Goal: Task Accomplishment & Management: Use online tool/utility

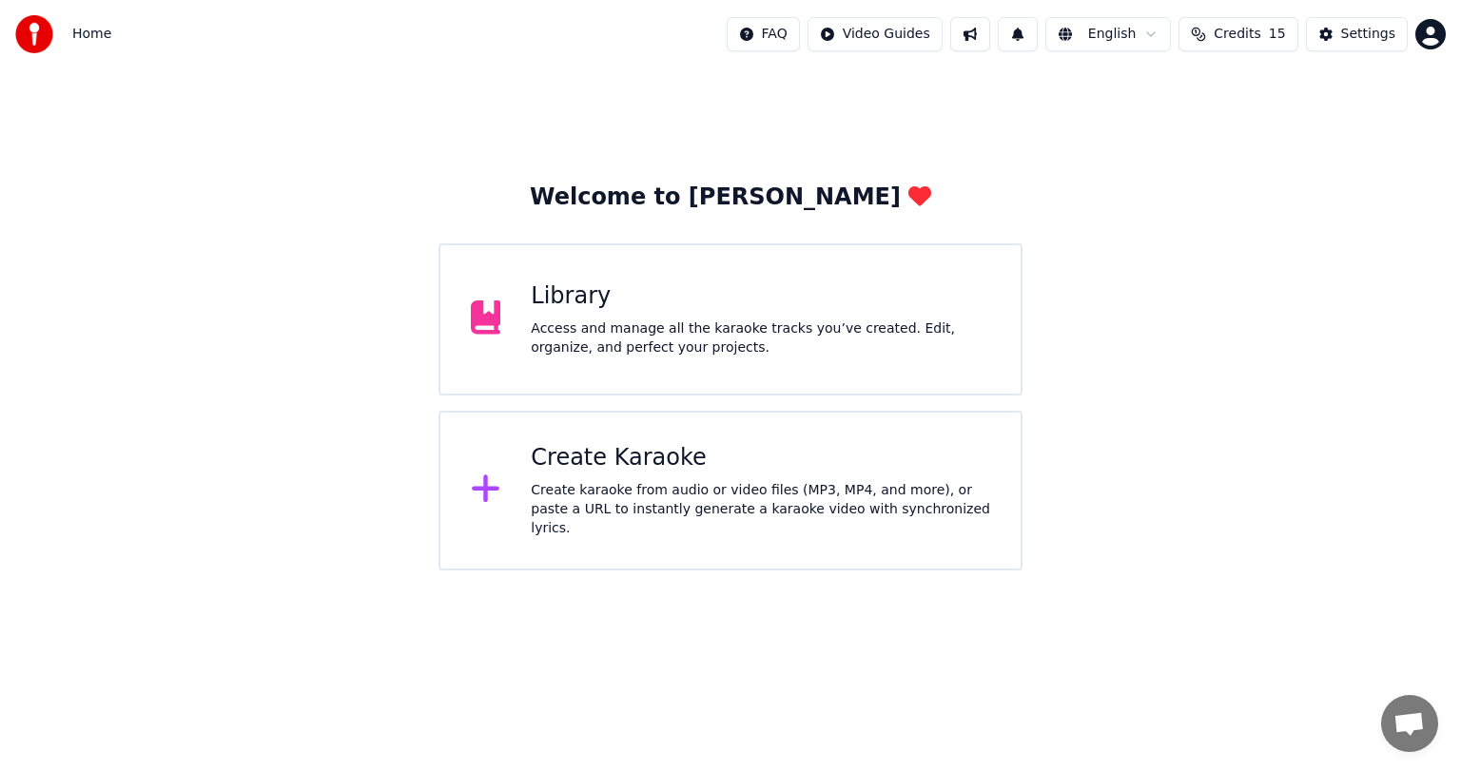
click at [650, 335] on div "Access and manage all the karaoke tracks you’ve created. Edit, organize, and pe…" at bounding box center [760, 339] width 459 height 38
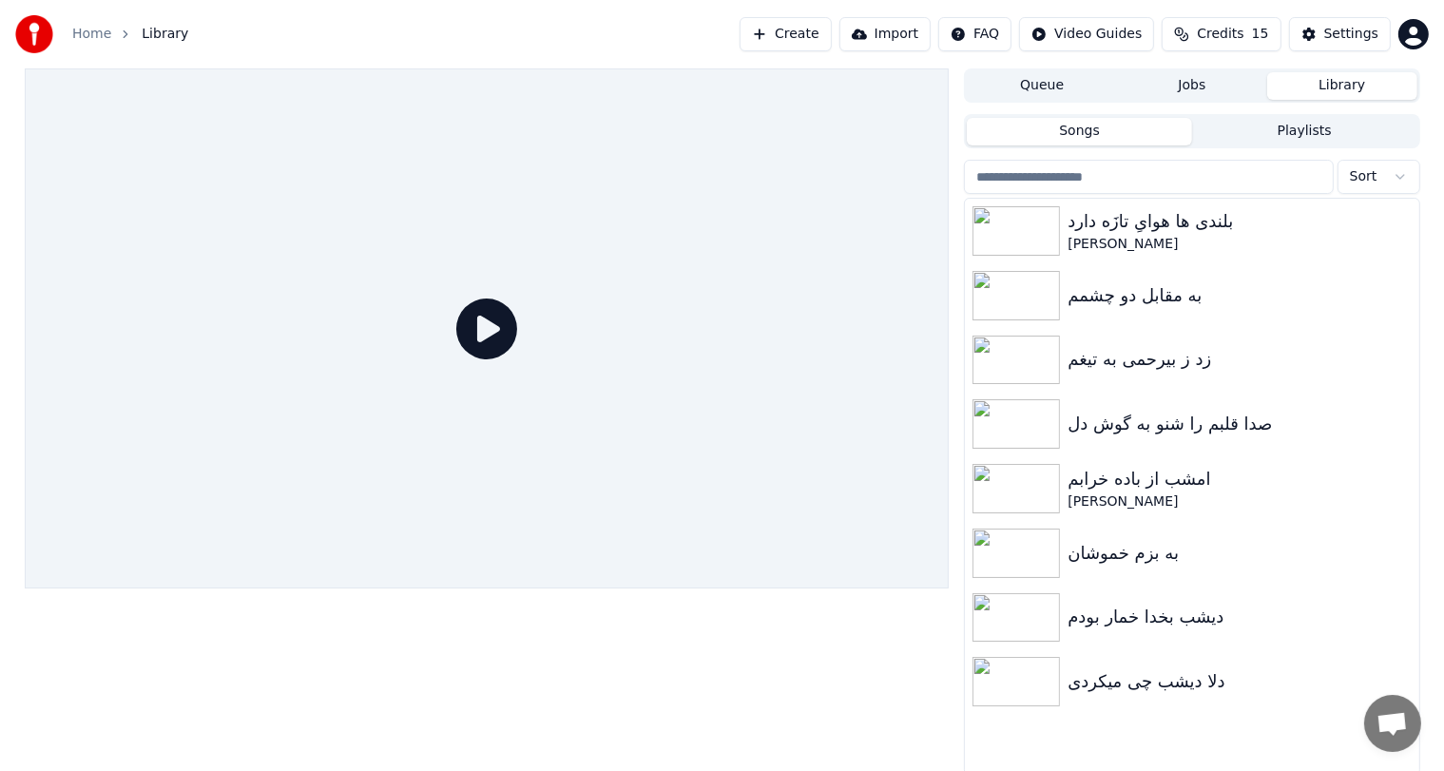
click at [823, 40] on button "Create" at bounding box center [786, 34] width 92 height 34
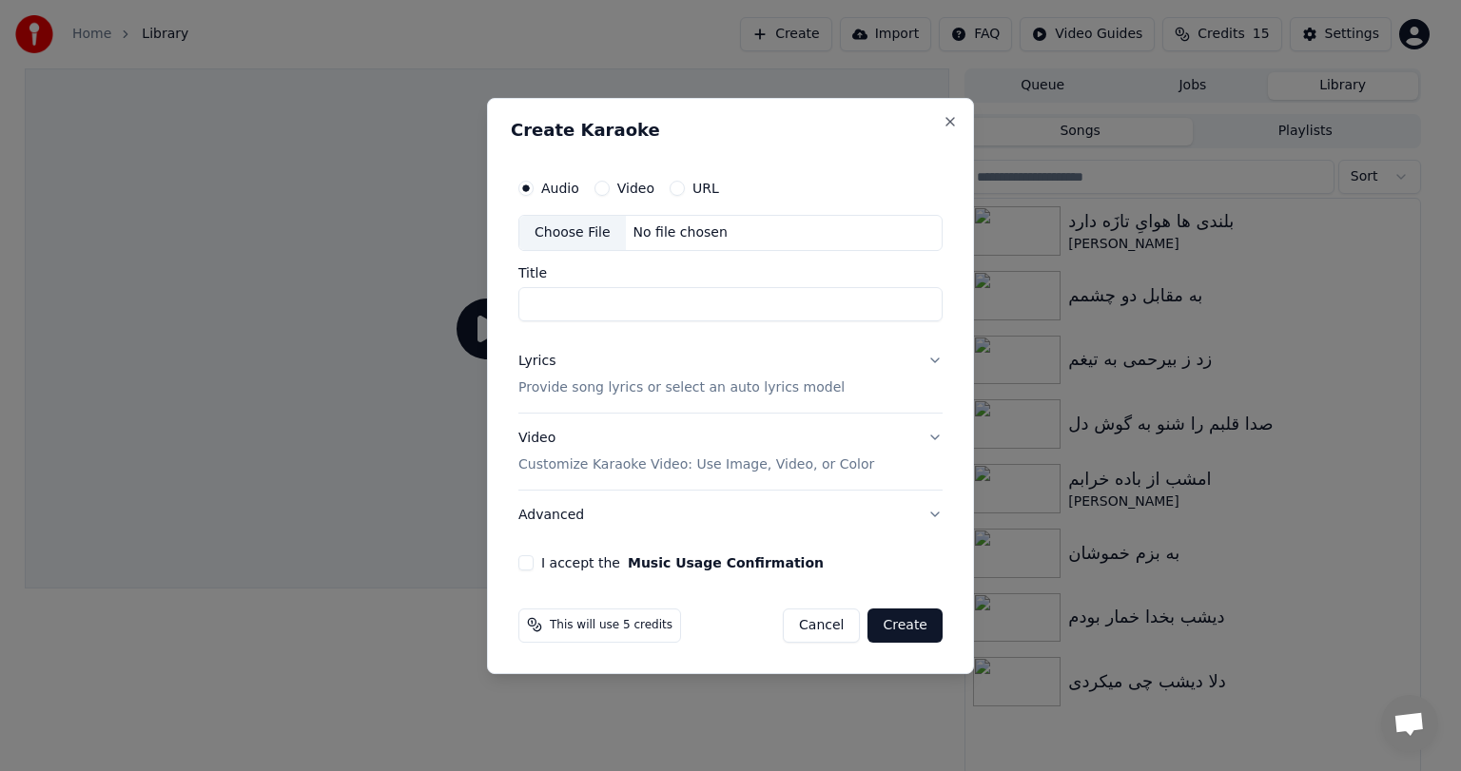
click at [581, 222] on div "Choose File" at bounding box center [572, 233] width 107 height 34
type input "**********"
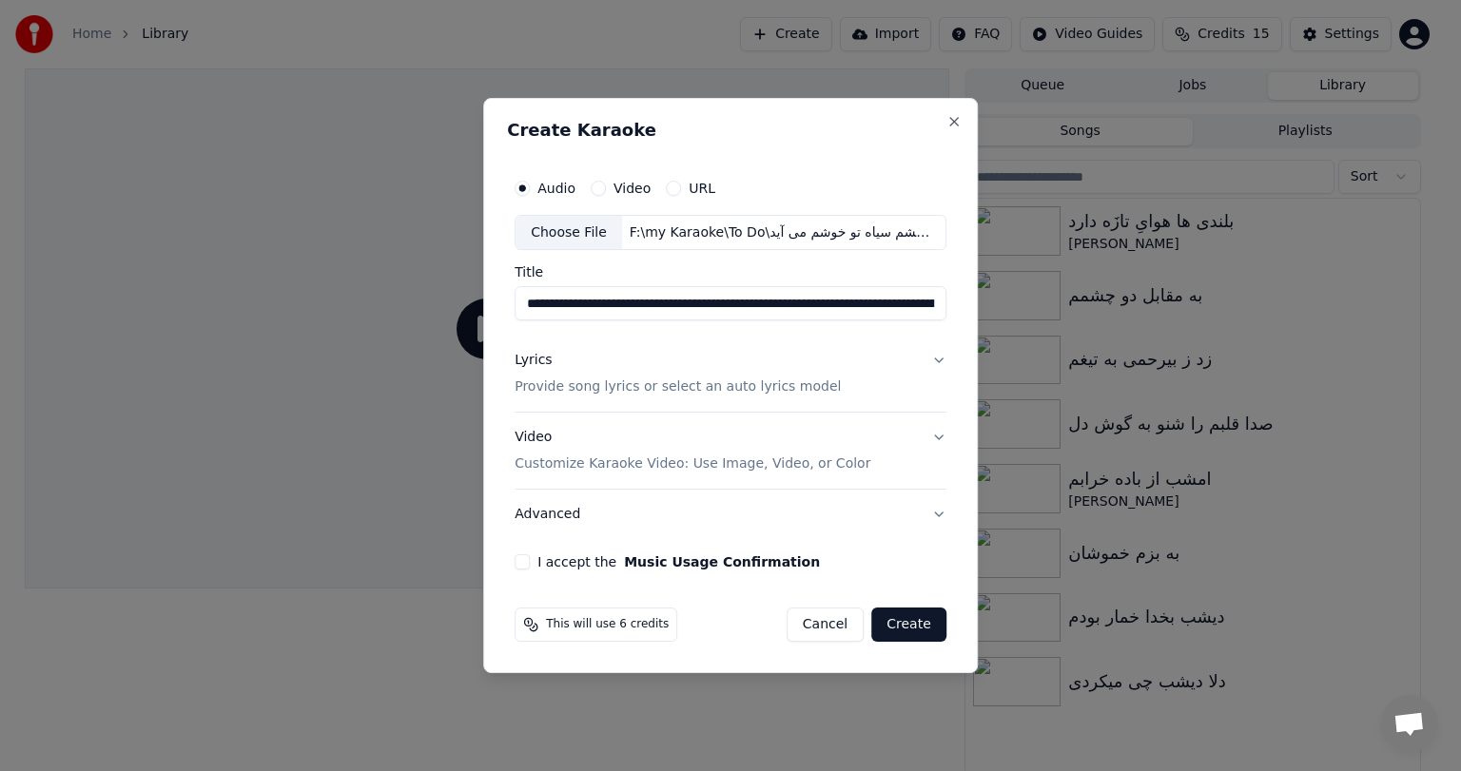
click at [552, 361] on div "Lyrics Provide song lyrics or select an auto lyrics model" at bounding box center [677, 375] width 326 height 46
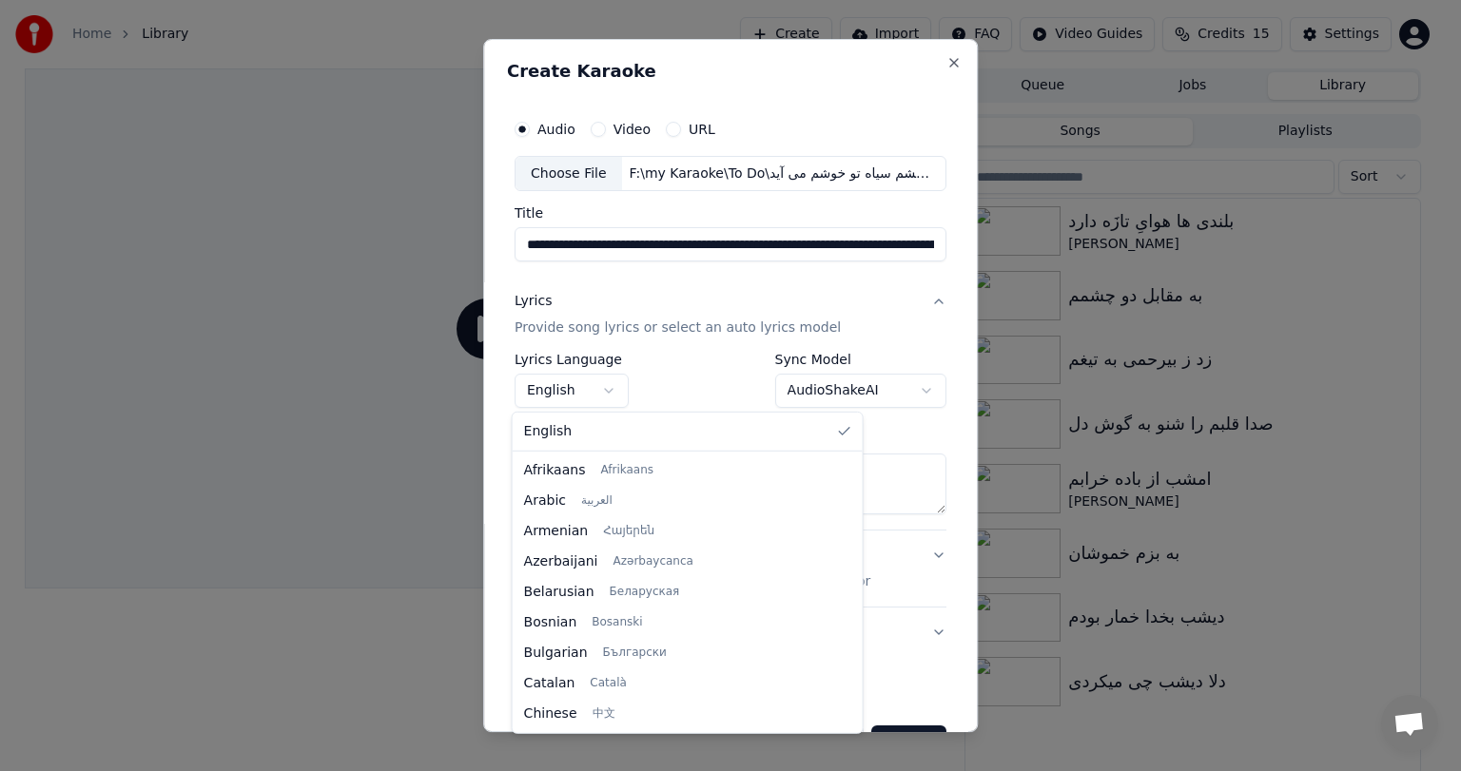
click at [586, 392] on body "**********" at bounding box center [722, 385] width 1444 height 771
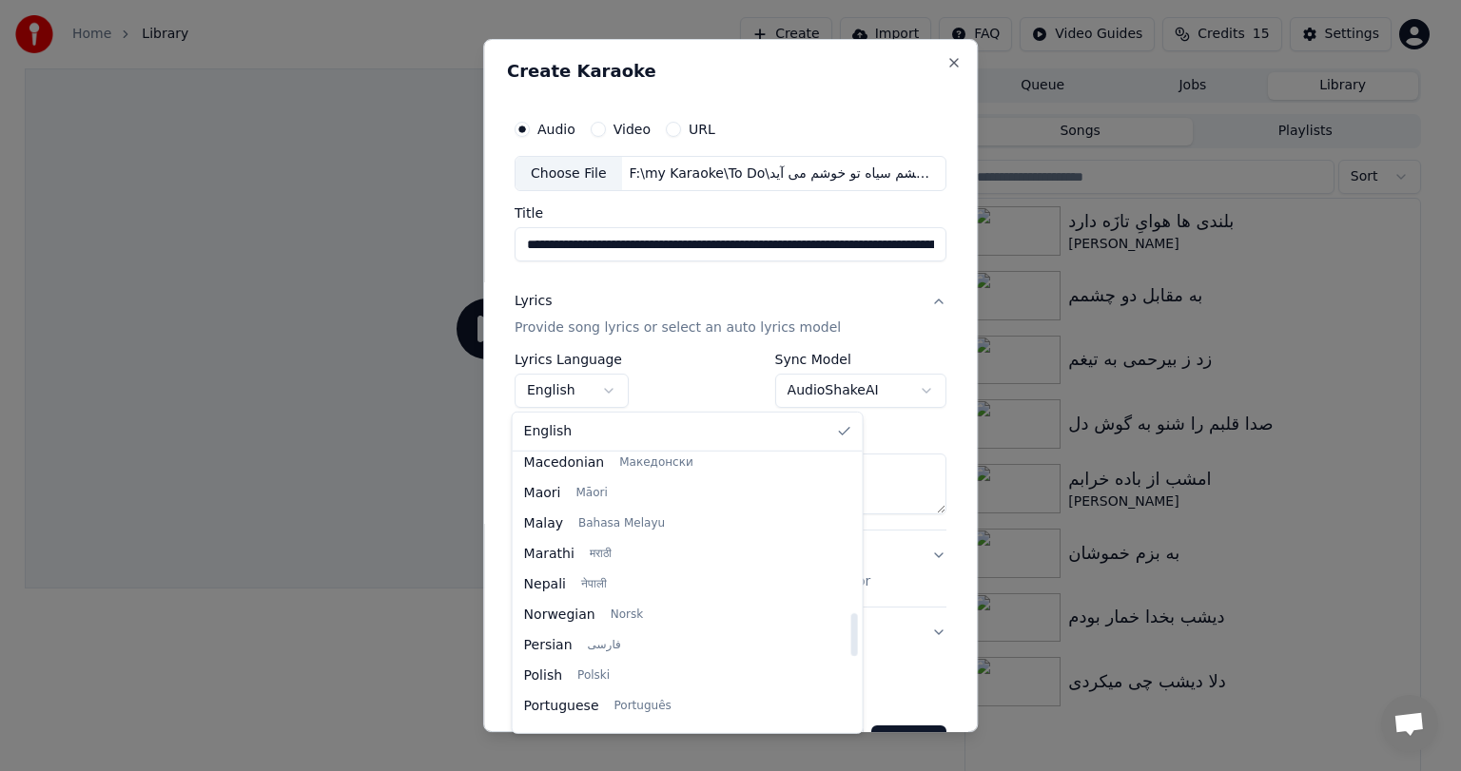
scroll to position [1012, 0]
select select "**"
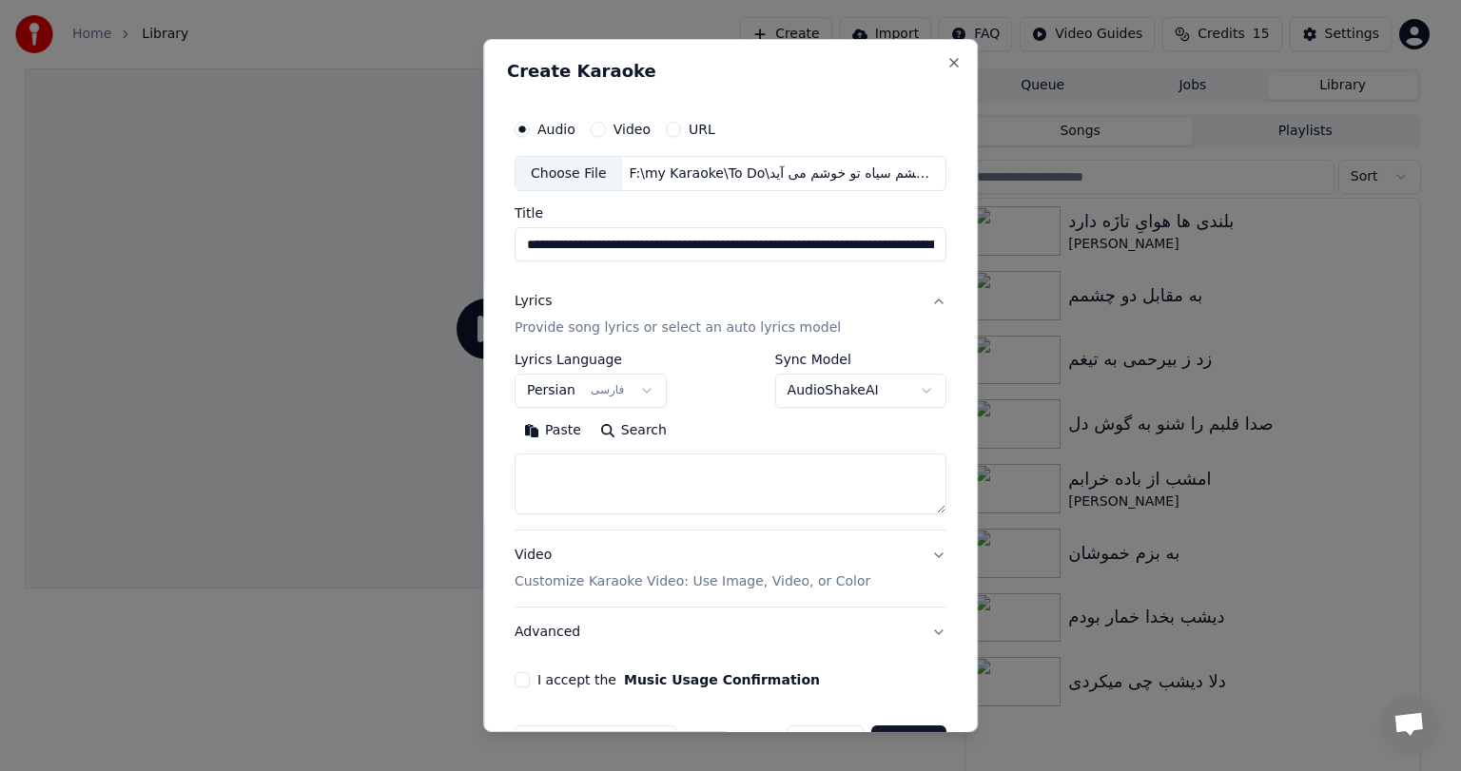
click at [552, 425] on button "Paste" at bounding box center [552, 432] width 76 height 30
type textarea "**********"
drag, startPoint x: 708, startPoint y: 468, endPoint x: 534, endPoint y: 486, distance: 174.0
click at [534, 486] on textarea at bounding box center [725, 485] width 423 height 61
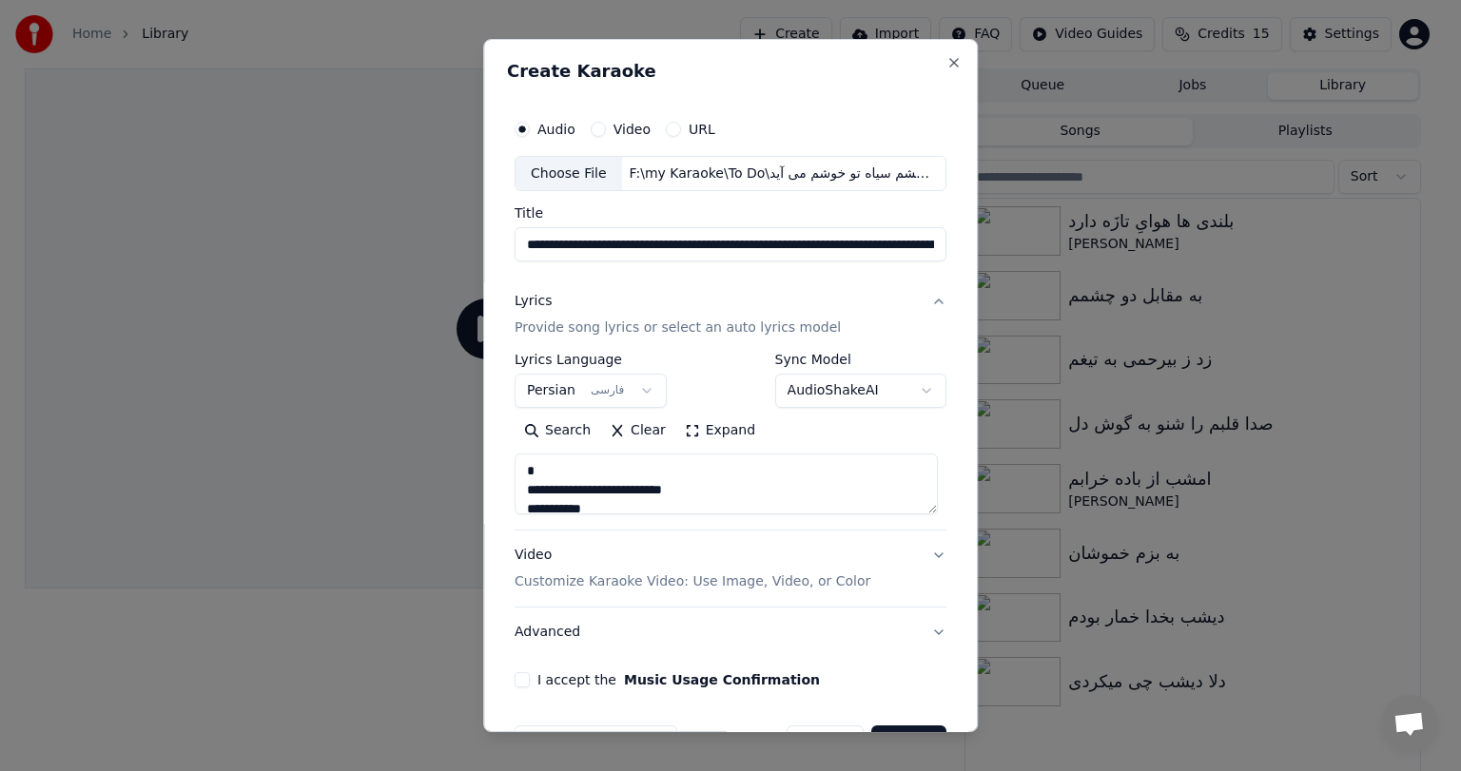
scroll to position [117, 0]
click at [534, 486] on textarea at bounding box center [725, 485] width 423 height 61
click at [658, 239] on input "**********" at bounding box center [730, 245] width 432 height 34
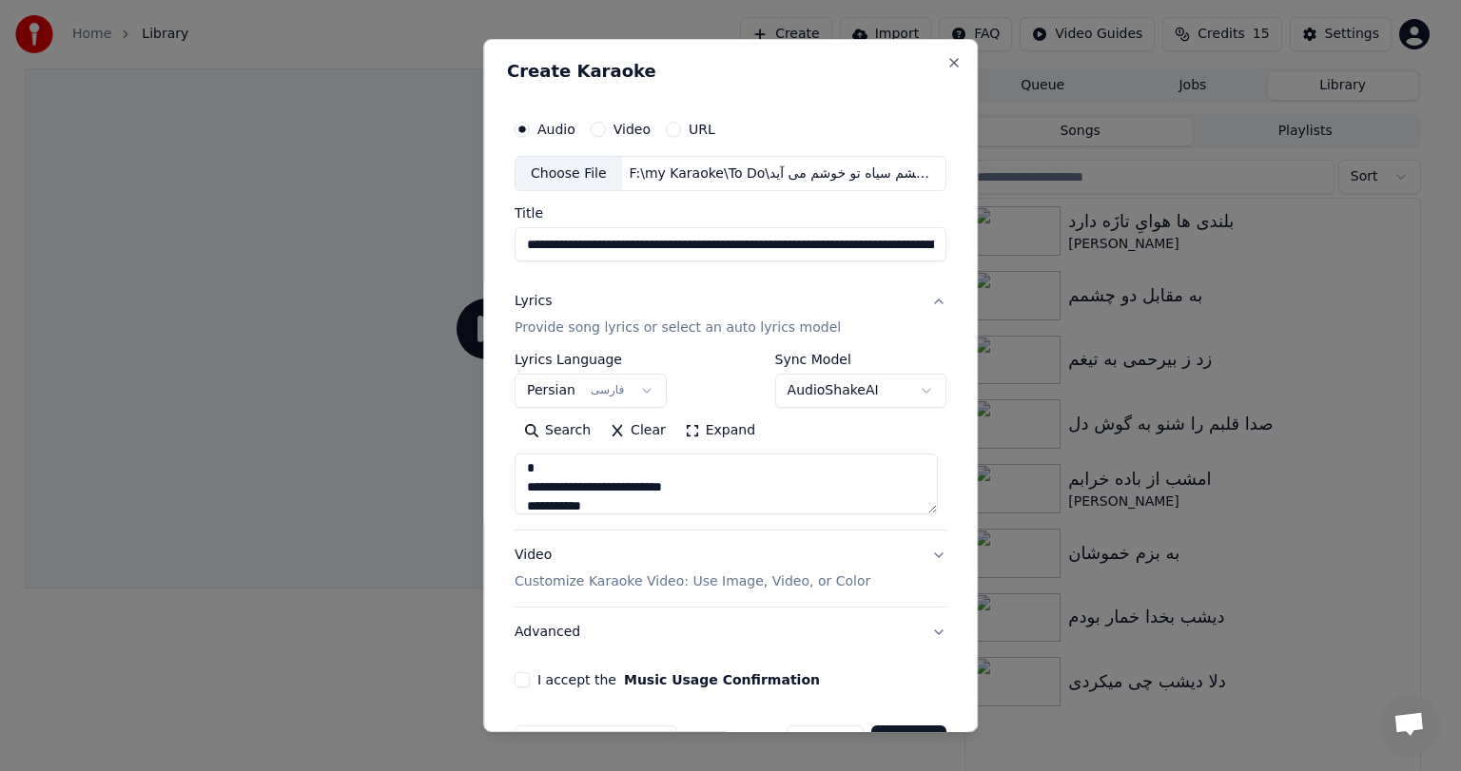
paste input
type input "**********"
type textarea "**********"
click at [519, 243] on input "**********" at bounding box center [730, 245] width 432 height 34
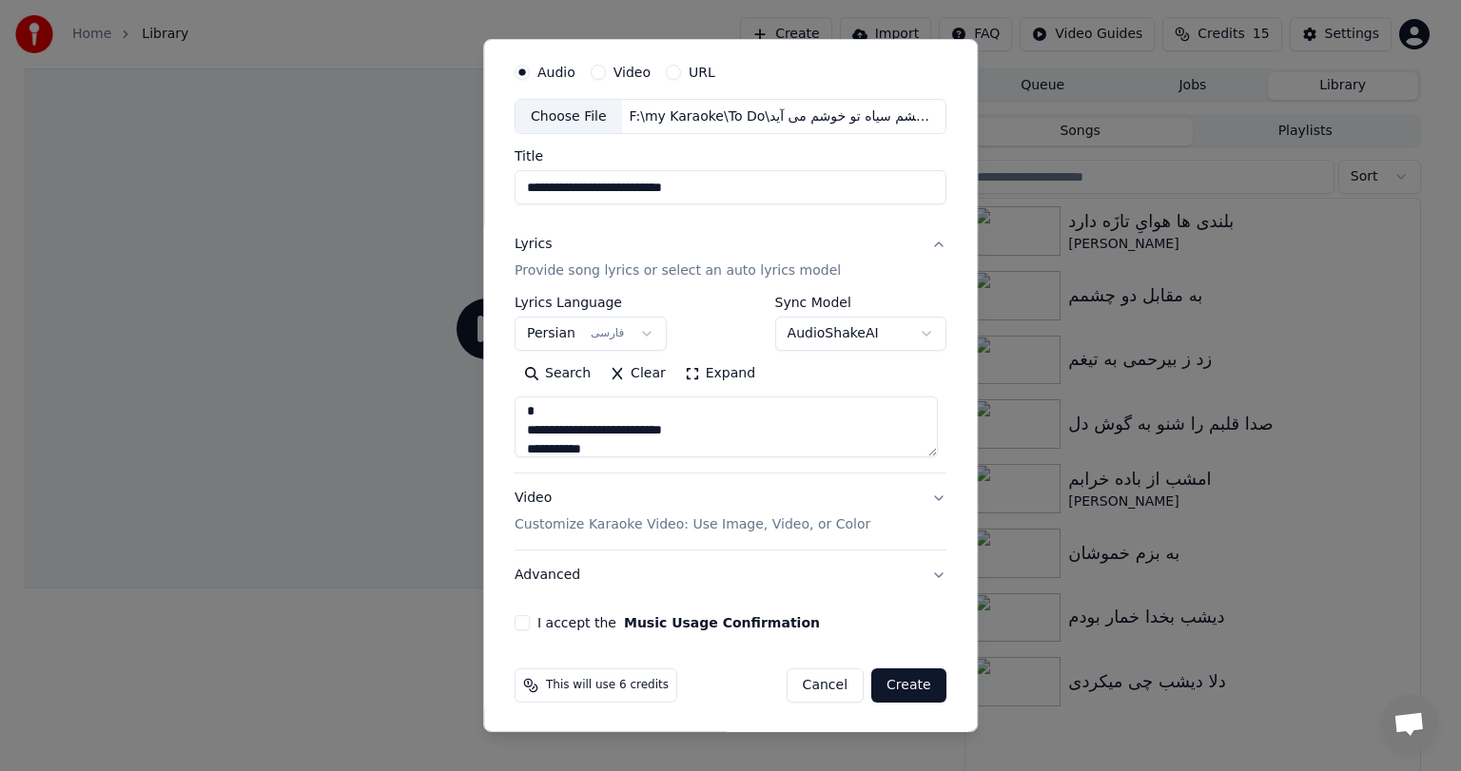
type input "**********"
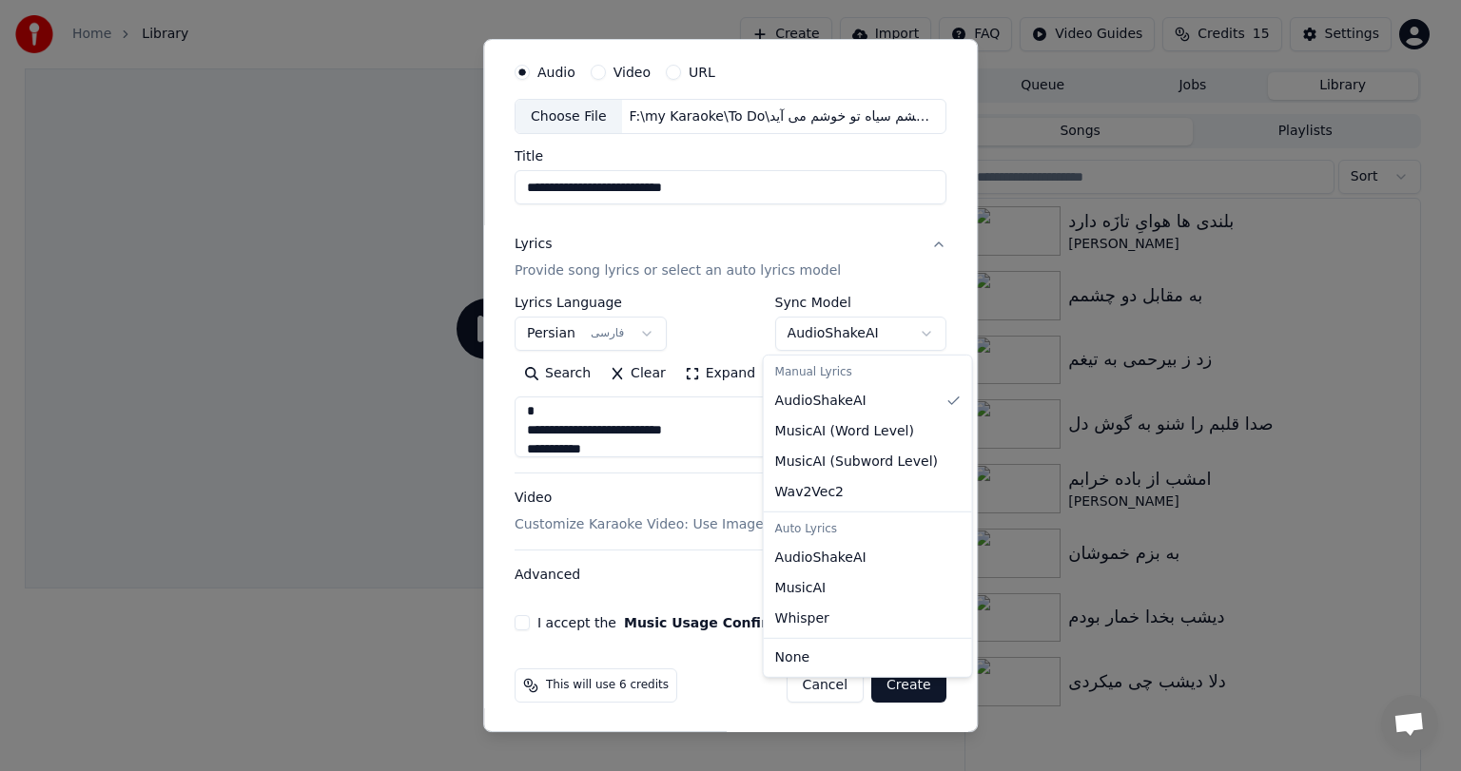
click at [860, 328] on body "**********" at bounding box center [722, 385] width 1444 height 771
select select "**********"
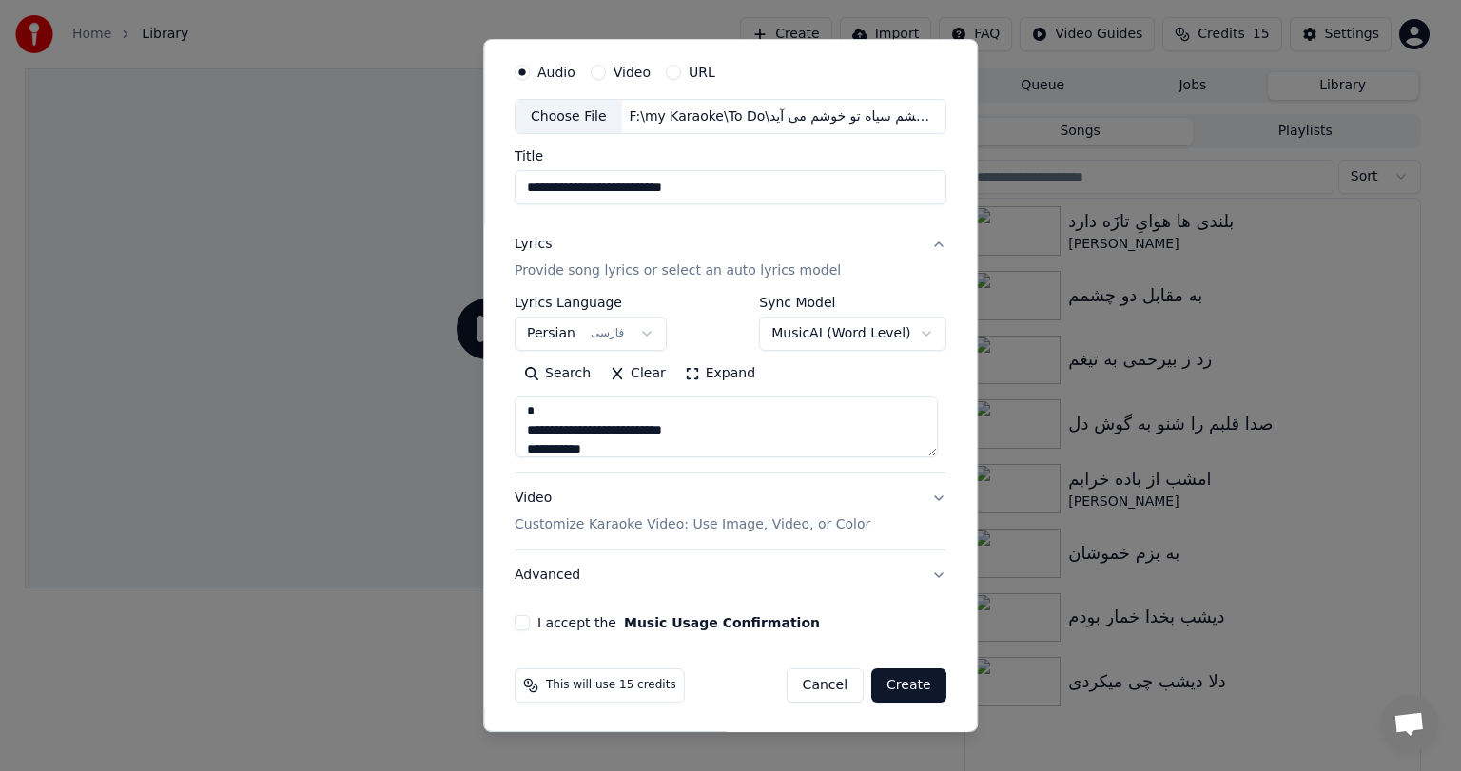
type textarea "**********"
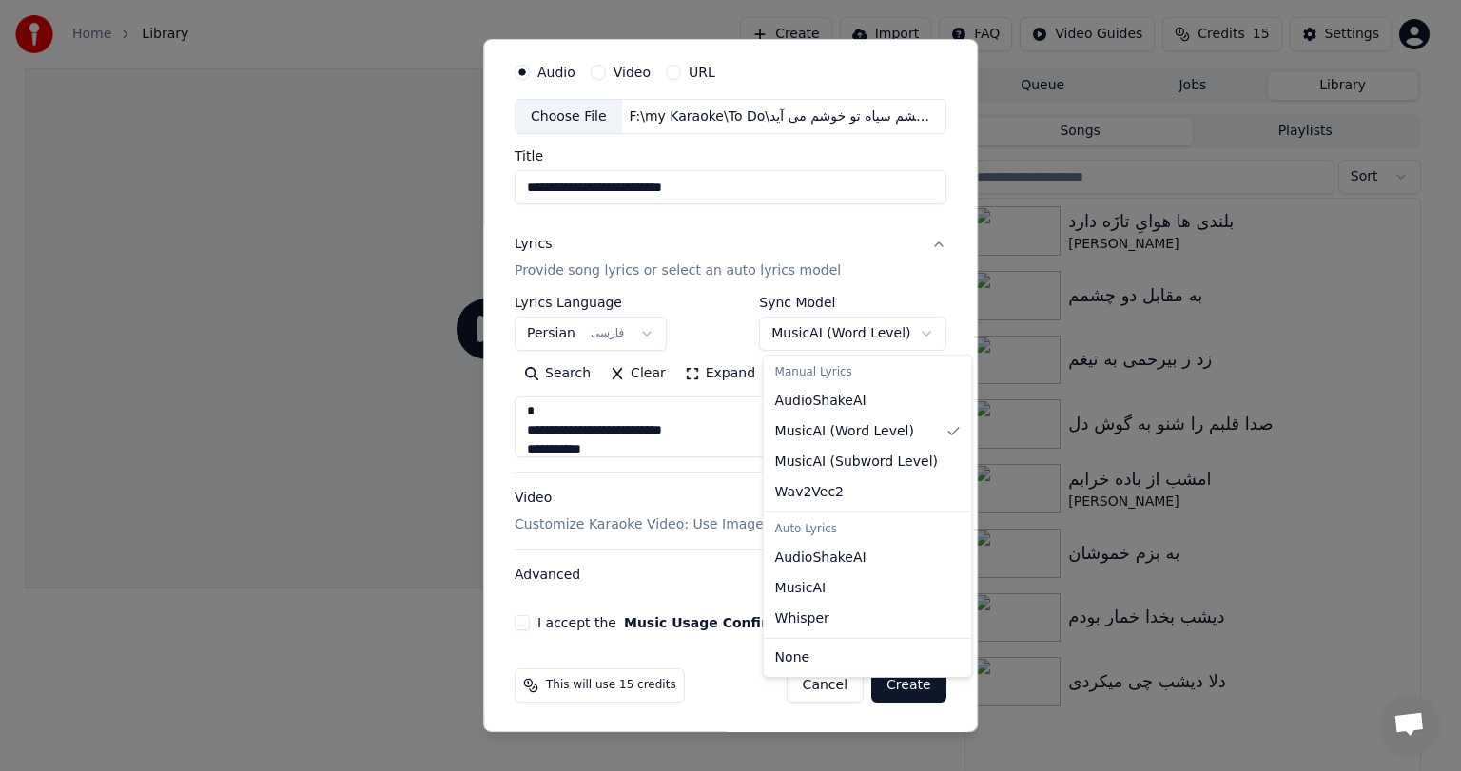
click at [864, 327] on body "**********" at bounding box center [722, 385] width 1444 height 771
click at [850, 334] on body "**********" at bounding box center [722, 385] width 1444 height 771
select select "********"
type textarea "**********"
click at [867, 329] on body "**********" at bounding box center [722, 385] width 1444 height 771
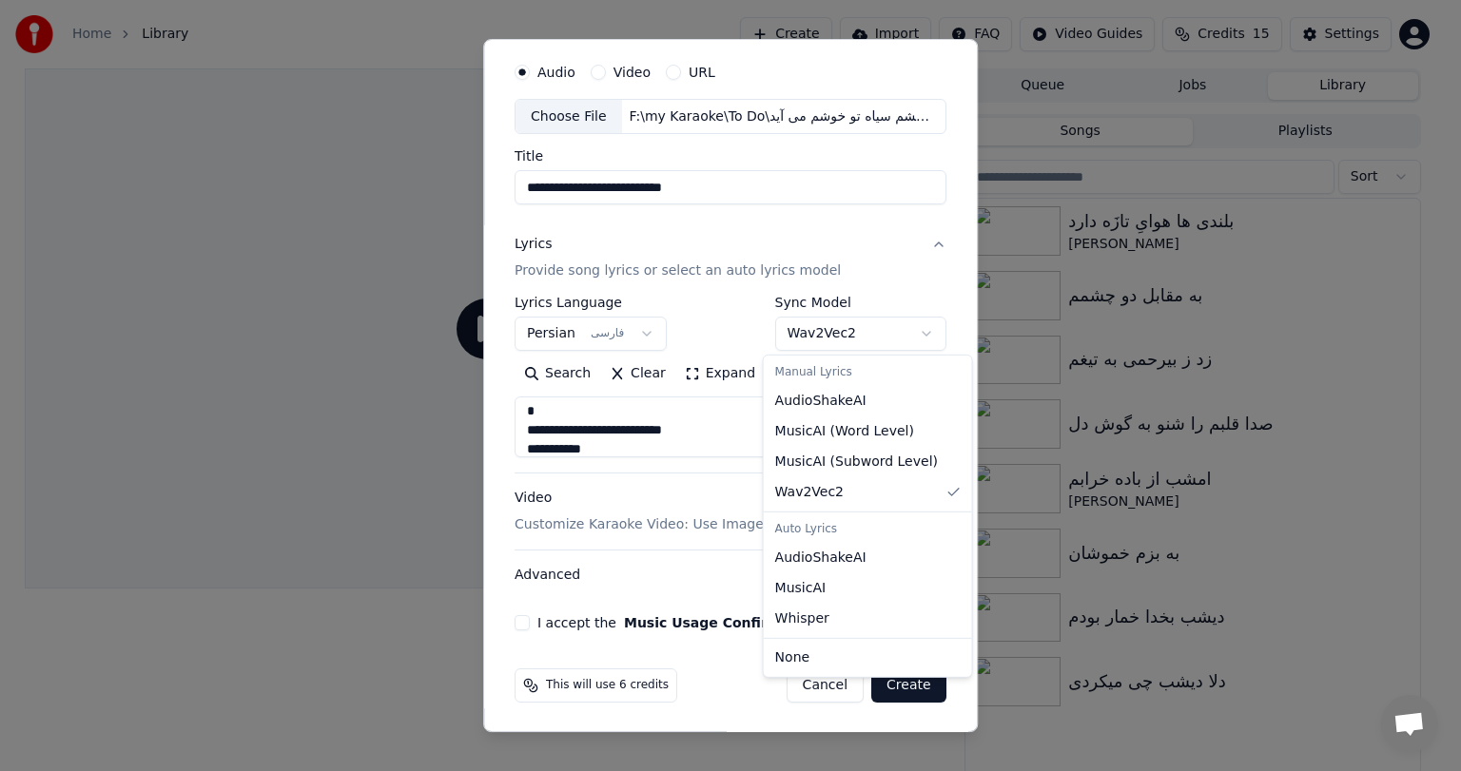
select select "**********"
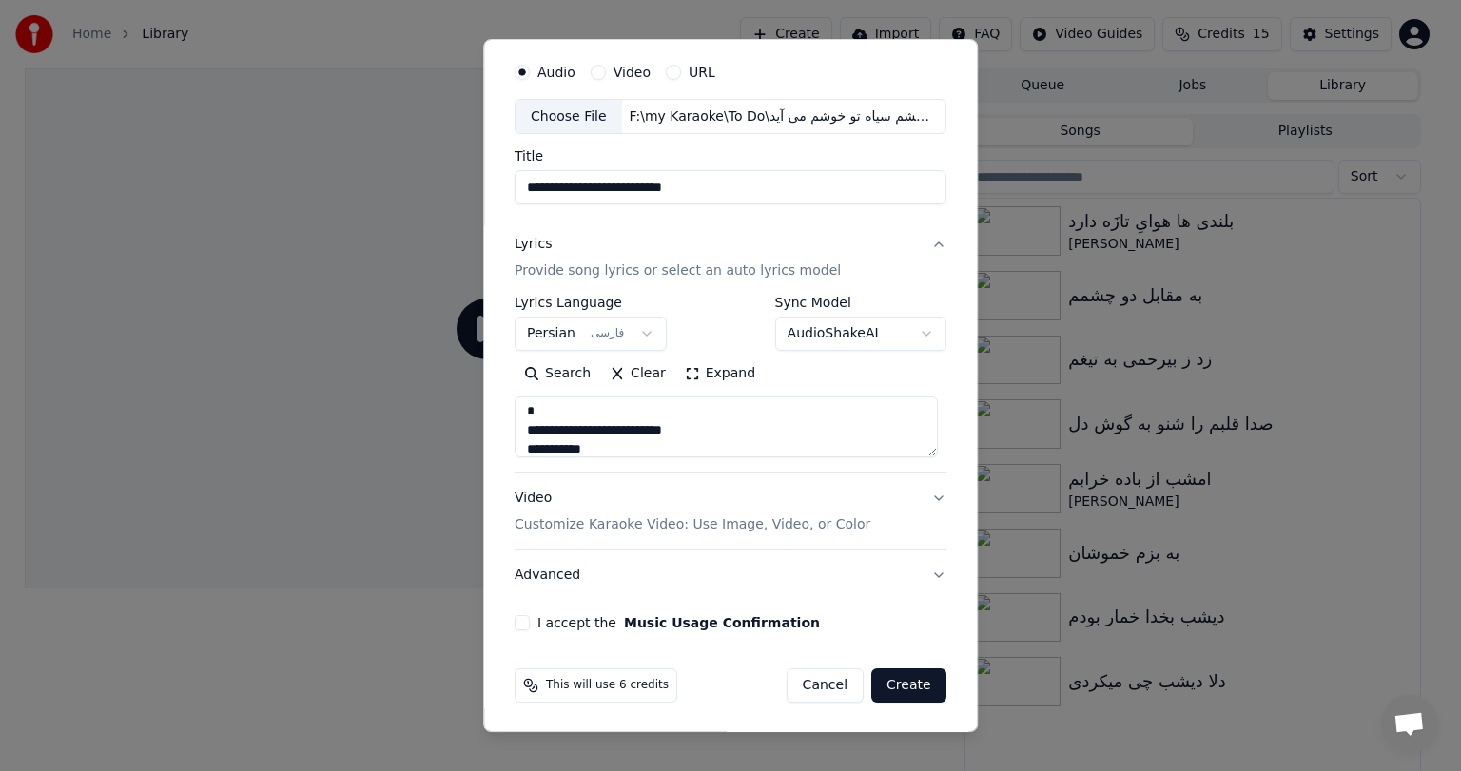
click at [570, 502] on div "Video Customize Karaoke Video: Use Image, Video, or Color" at bounding box center [692, 513] width 356 height 46
type textarea "**********"
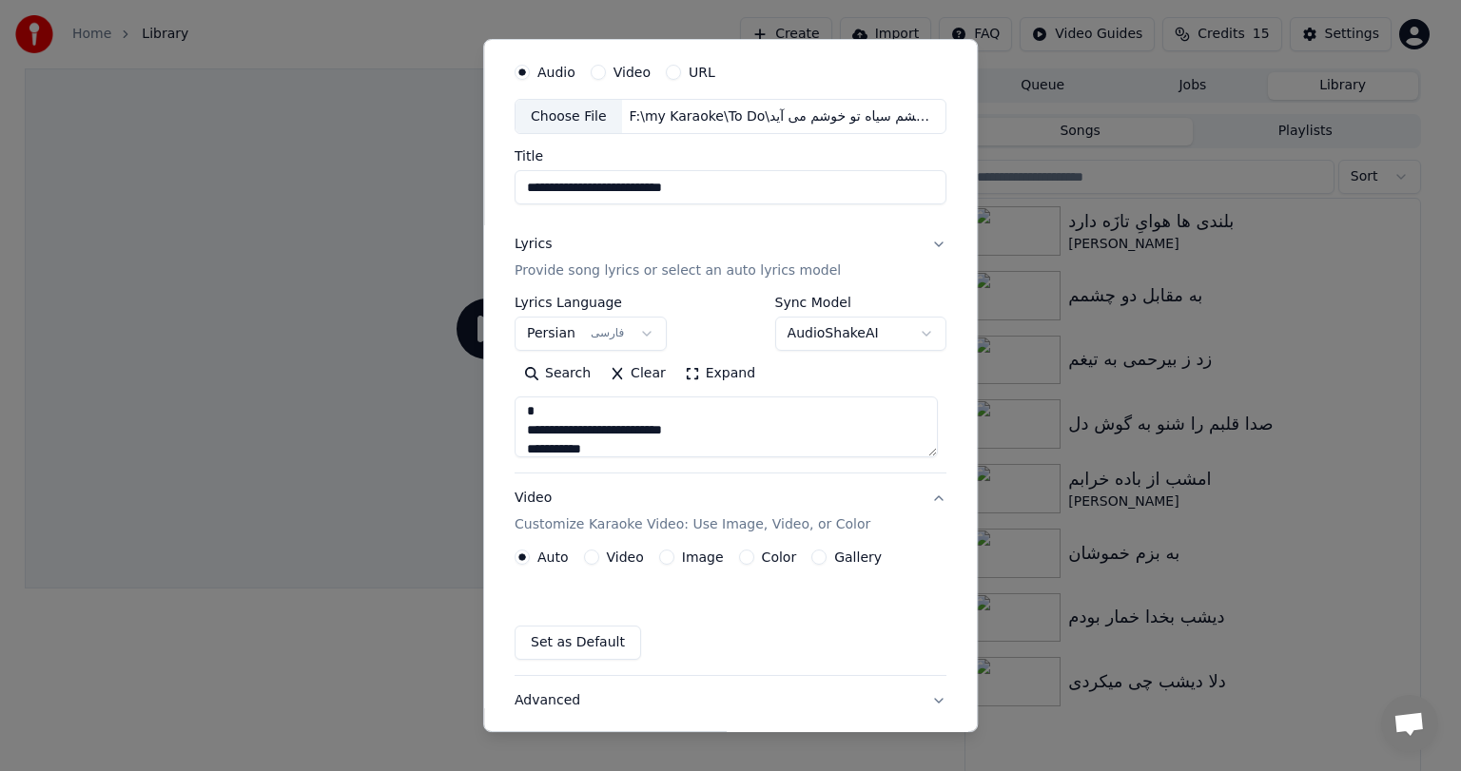
scroll to position [6, 0]
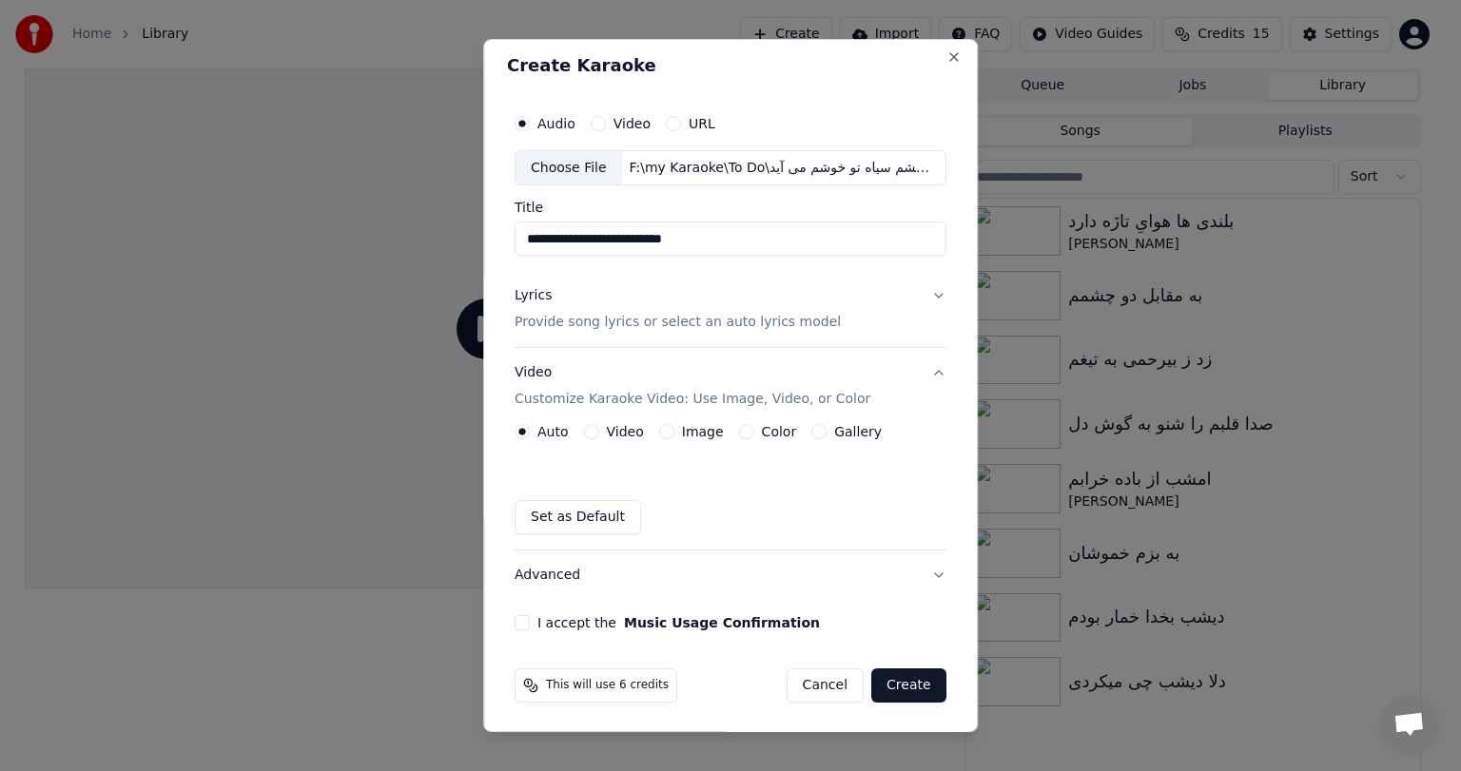
click at [659, 426] on button "Image" at bounding box center [666, 431] width 15 height 15
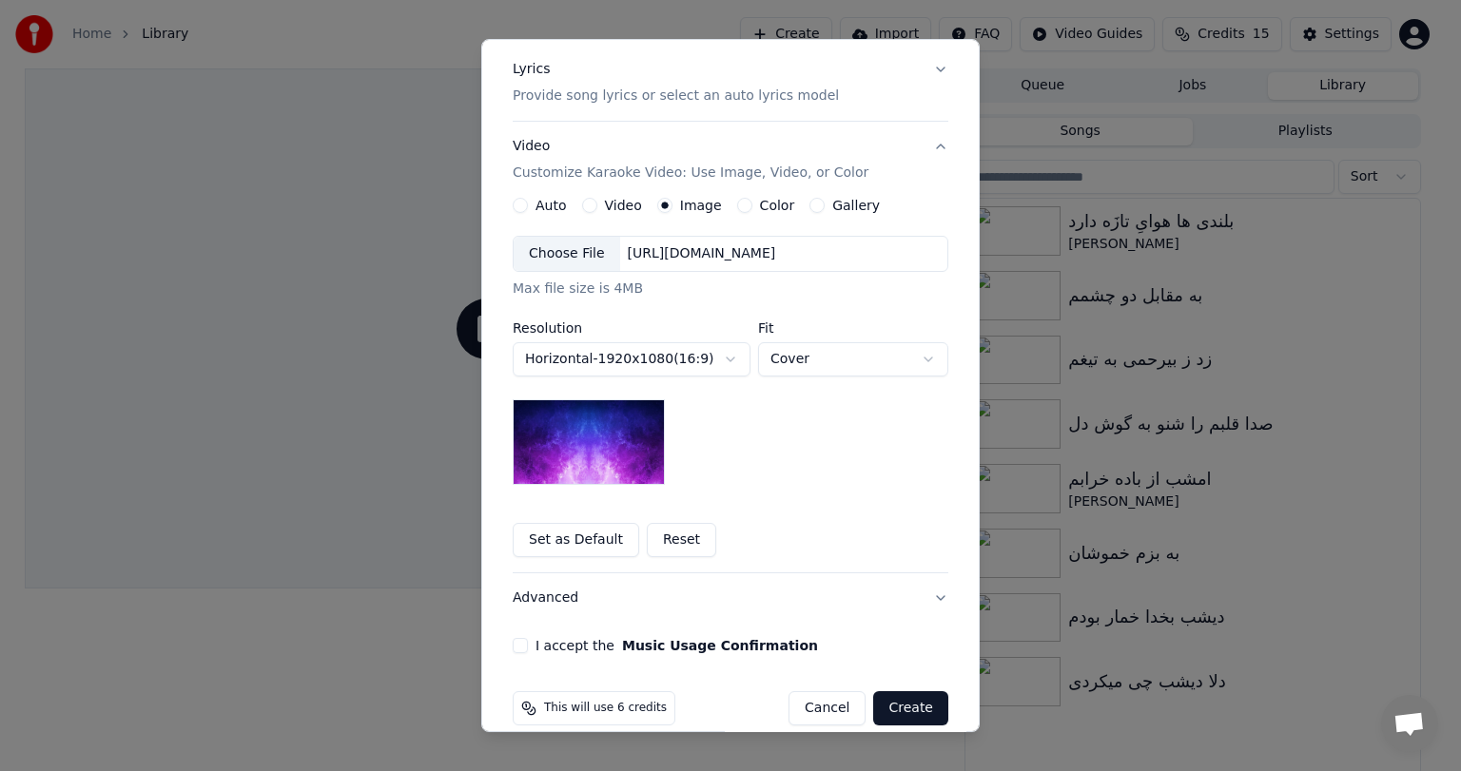
scroll to position [255, 0]
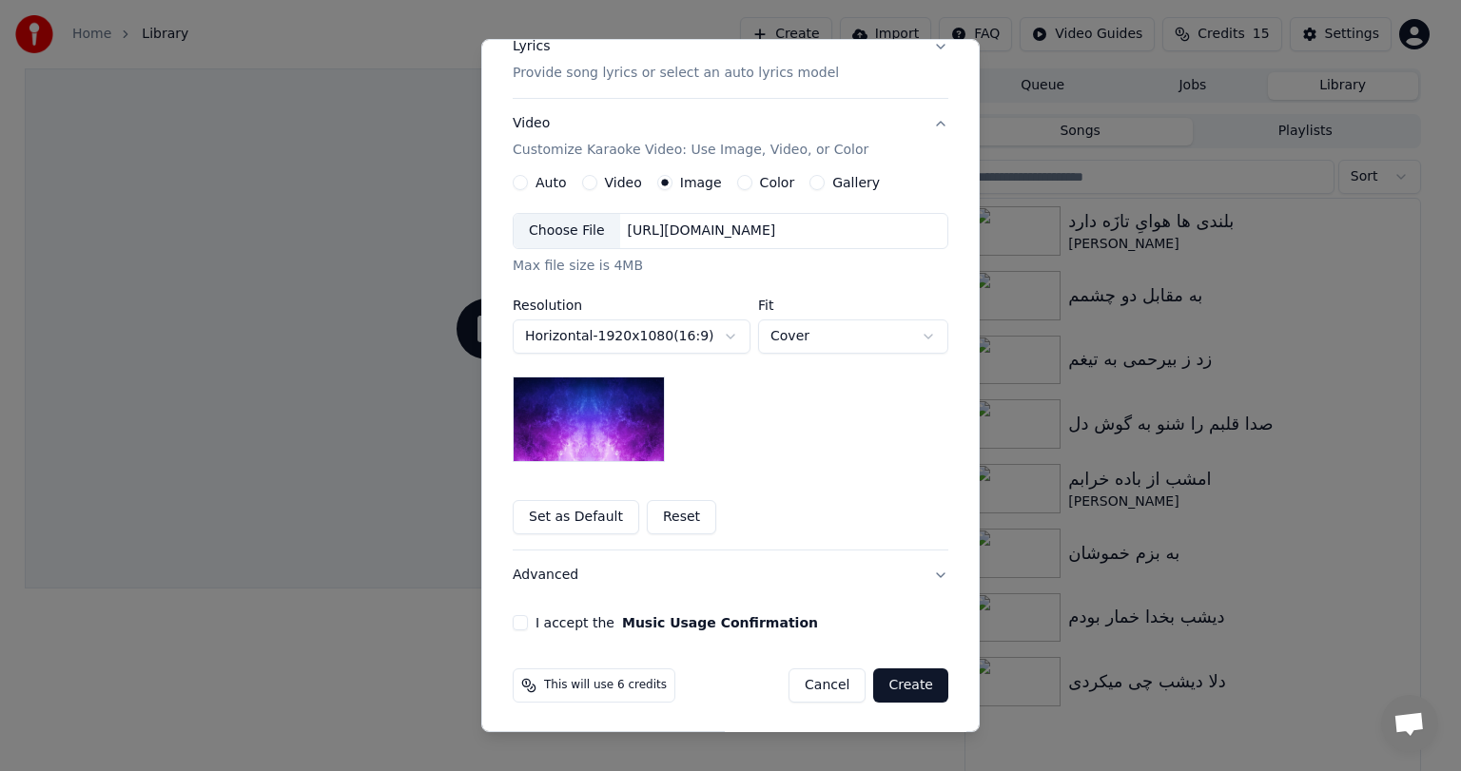
click at [677, 238] on div "[URL][DOMAIN_NAME]" at bounding box center [702, 231] width 164 height 19
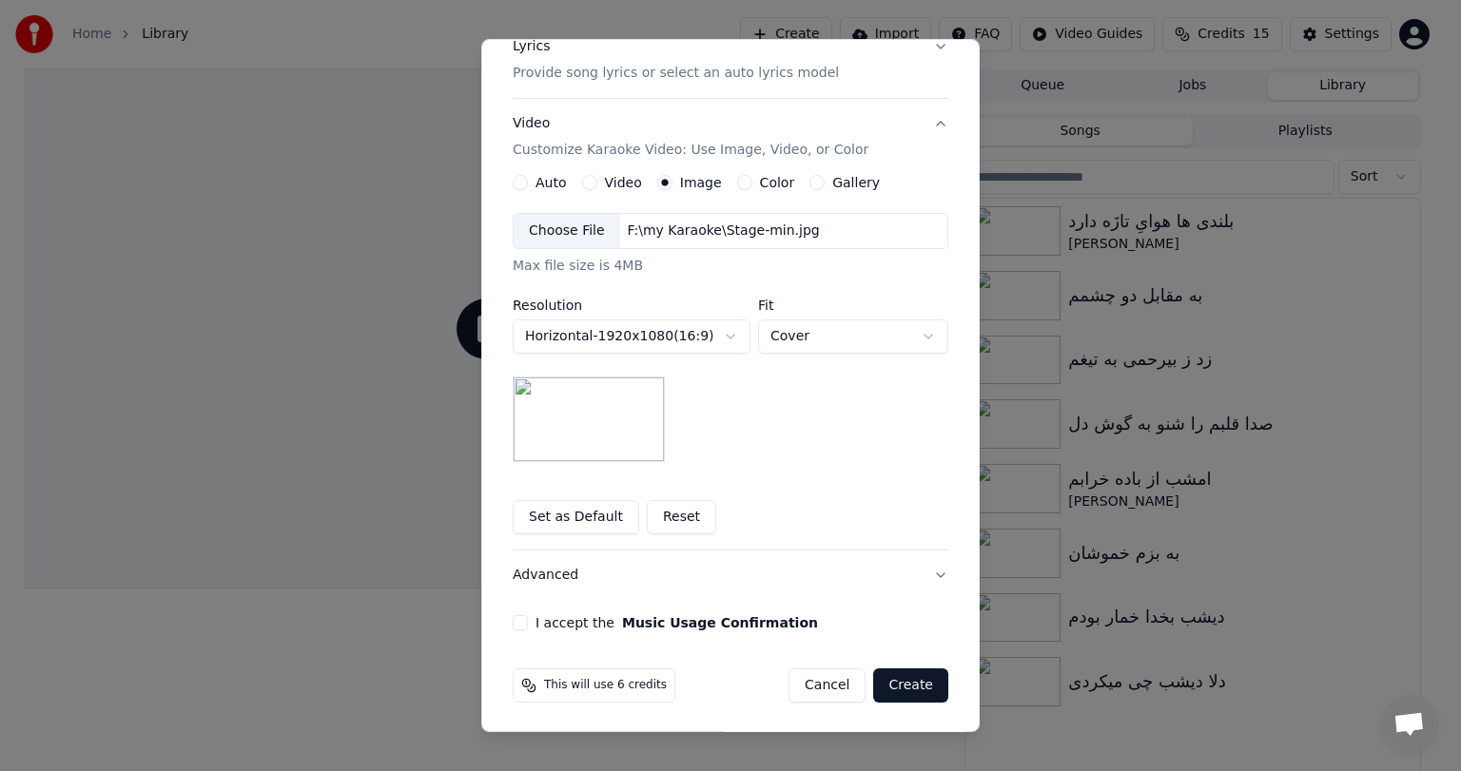
click at [514, 615] on button "I accept the Music Usage Confirmation" at bounding box center [520, 622] width 15 height 15
click at [908, 683] on button "Create" at bounding box center [910, 686] width 75 height 34
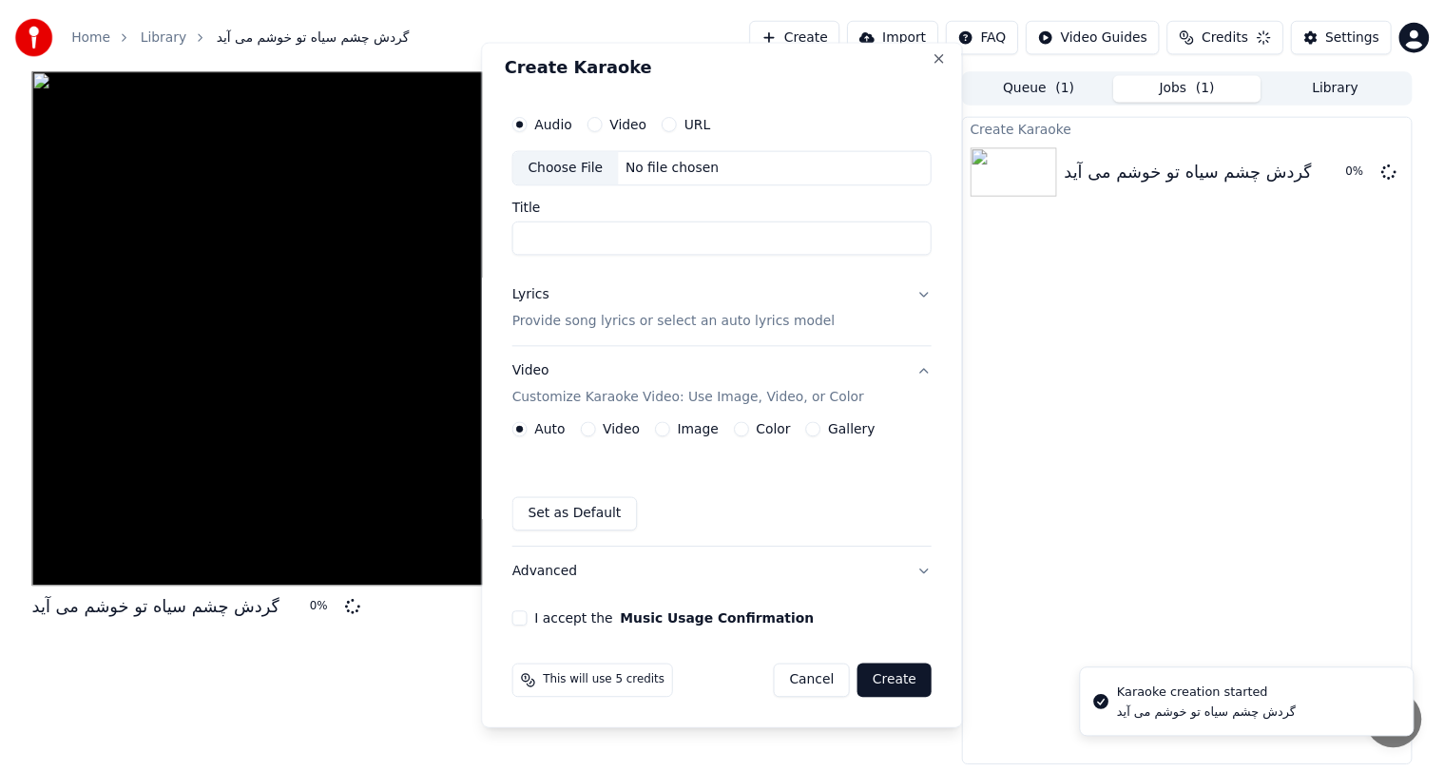
scroll to position [6, 0]
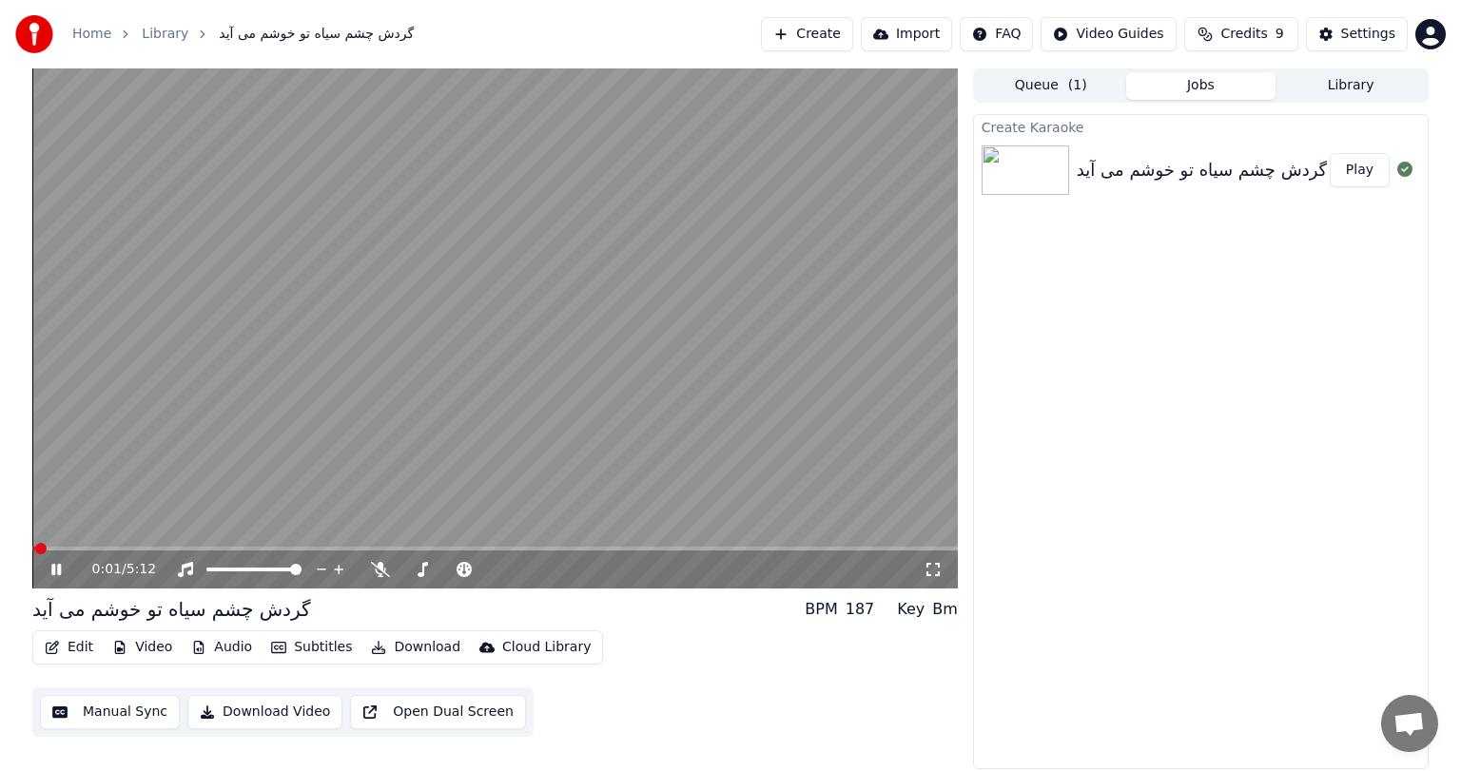
click at [53, 572] on icon at bounding box center [56, 569] width 10 height 11
click at [371, 562] on icon at bounding box center [380, 569] width 19 height 15
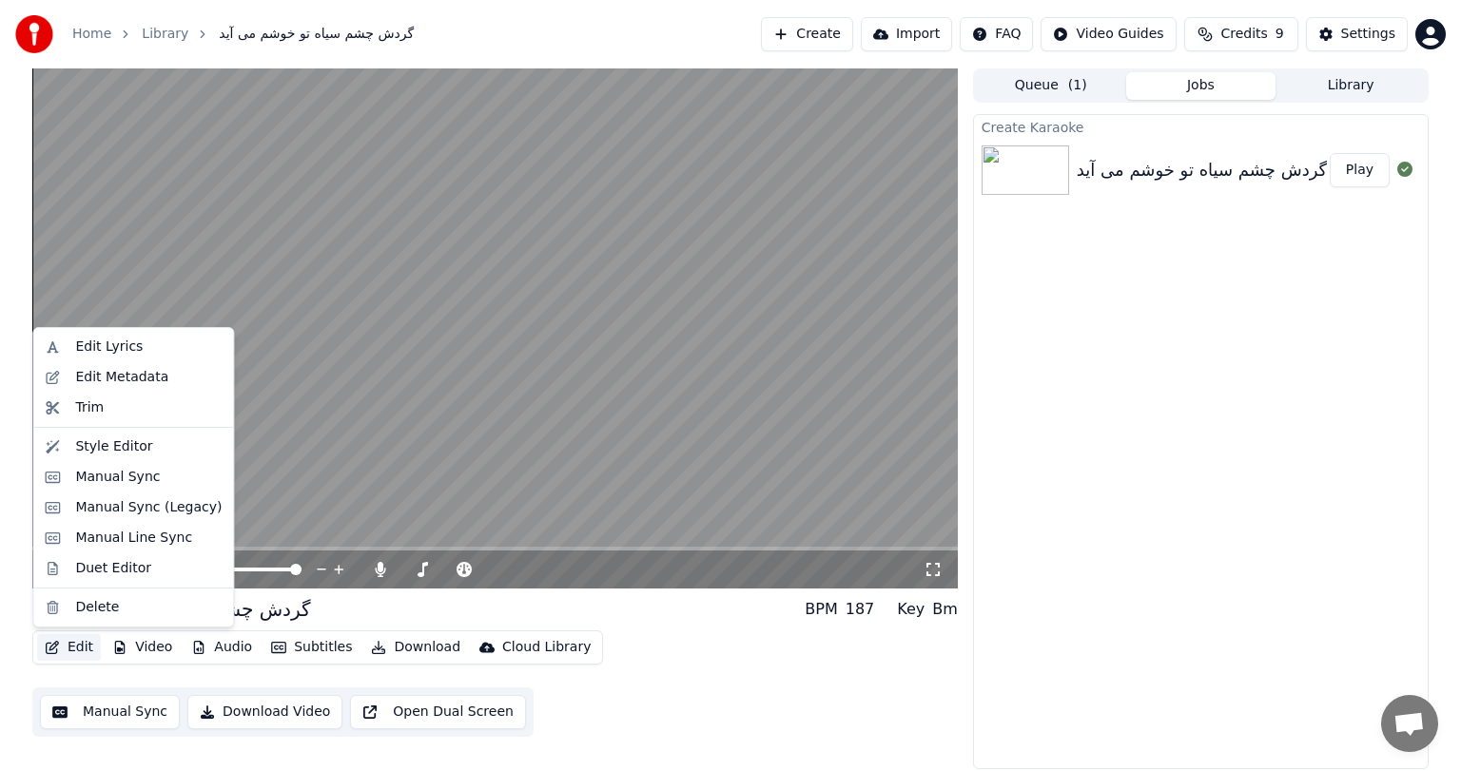
click at [72, 655] on button "Edit" at bounding box center [69, 647] width 64 height 27
click at [107, 472] on div "Manual Sync" at bounding box center [117, 477] width 85 height 19
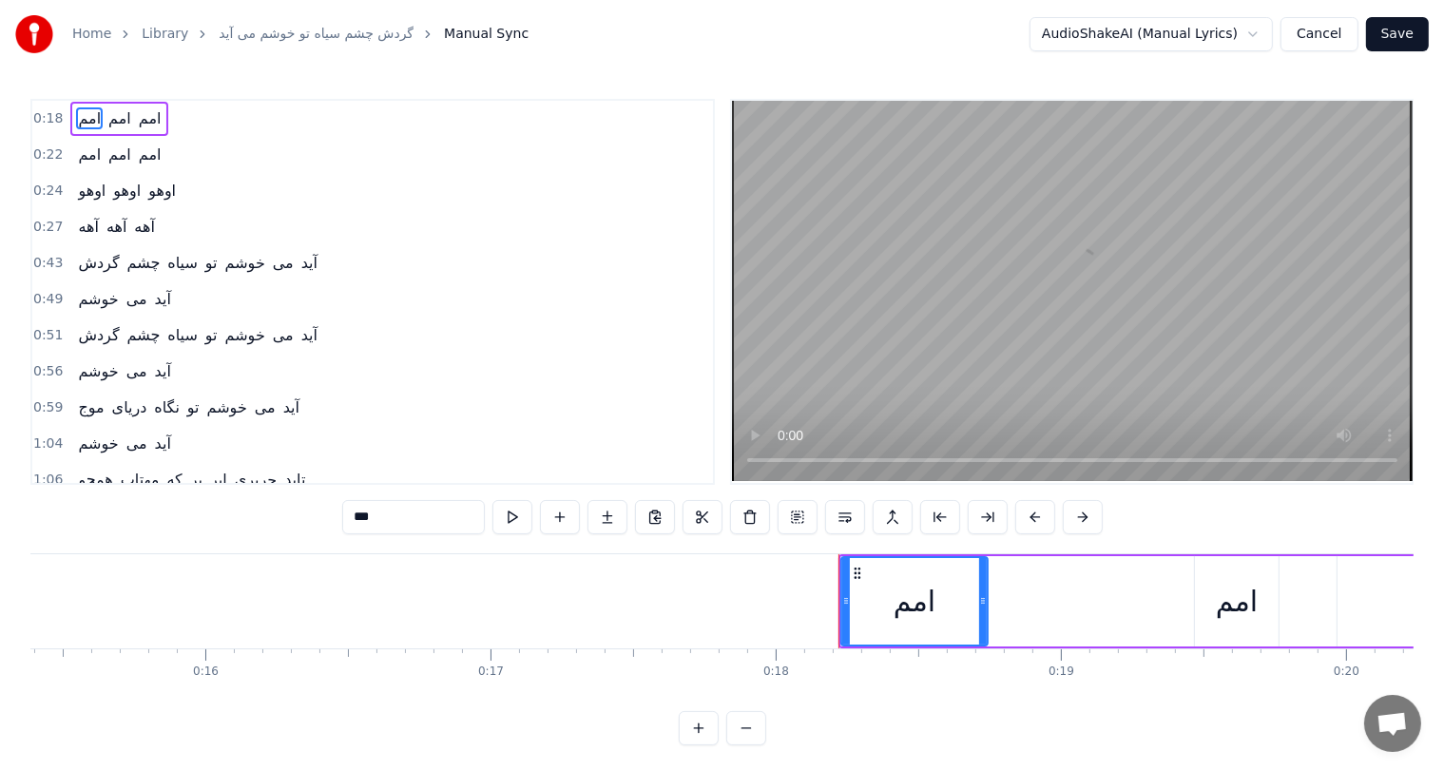
scroll to position [0, 4390]
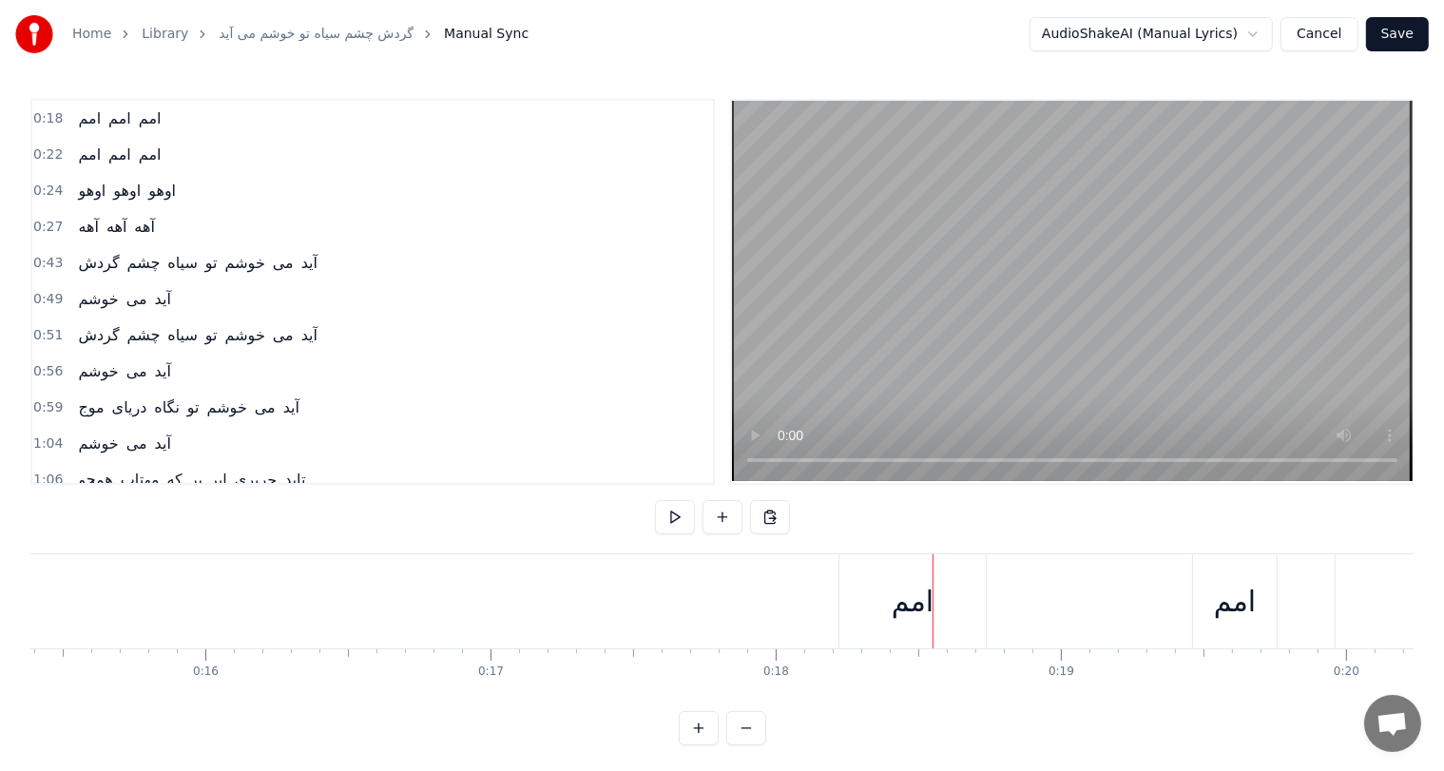
click at [905, 603] on div "امم" at bounding box center [913, 601] width 42 height 43
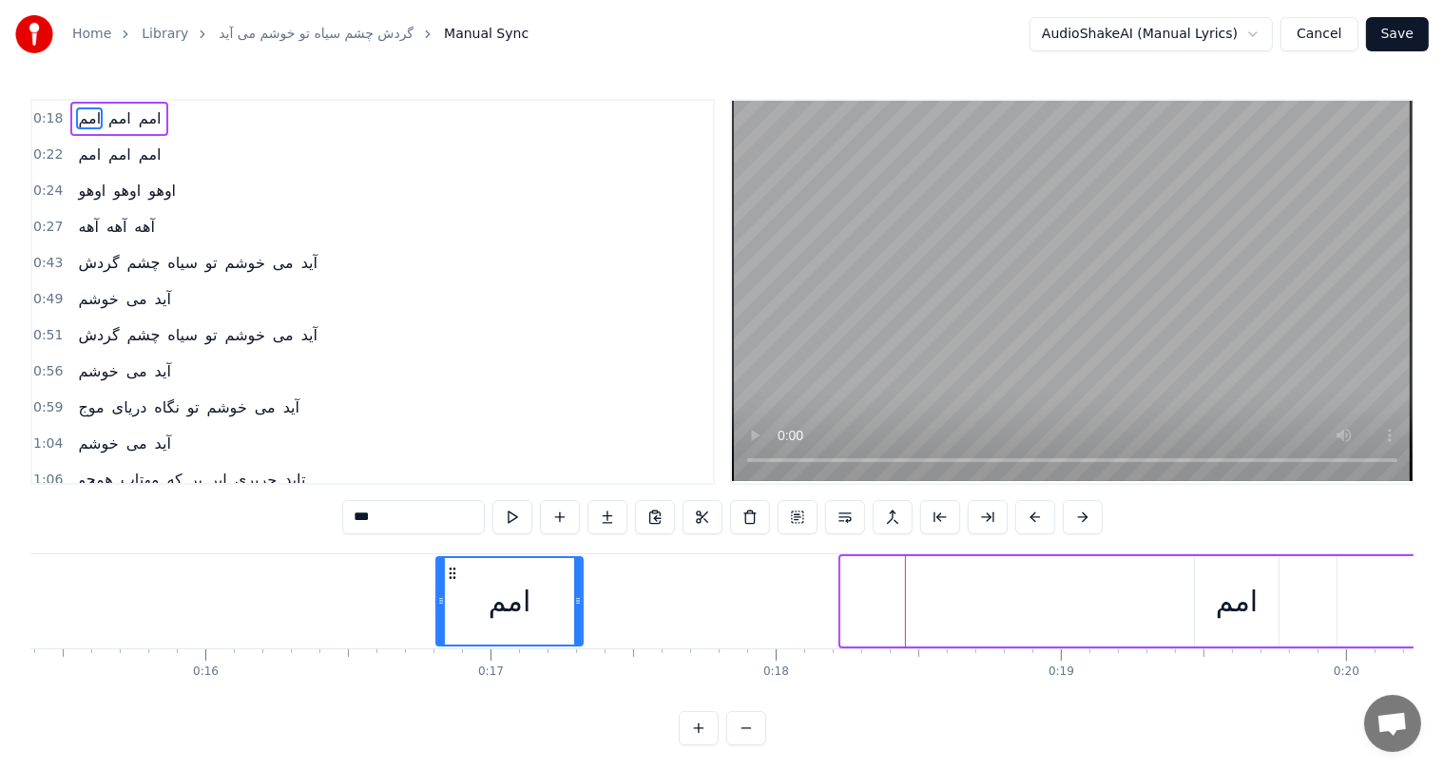
drag, startPoint x: 850, startPoint y: 571, endPoint x: 445, endPoint y: 595, distance: 405.9
click at [445, 595] on div "امم" at bounding box center [509, 601] width 145 height 87
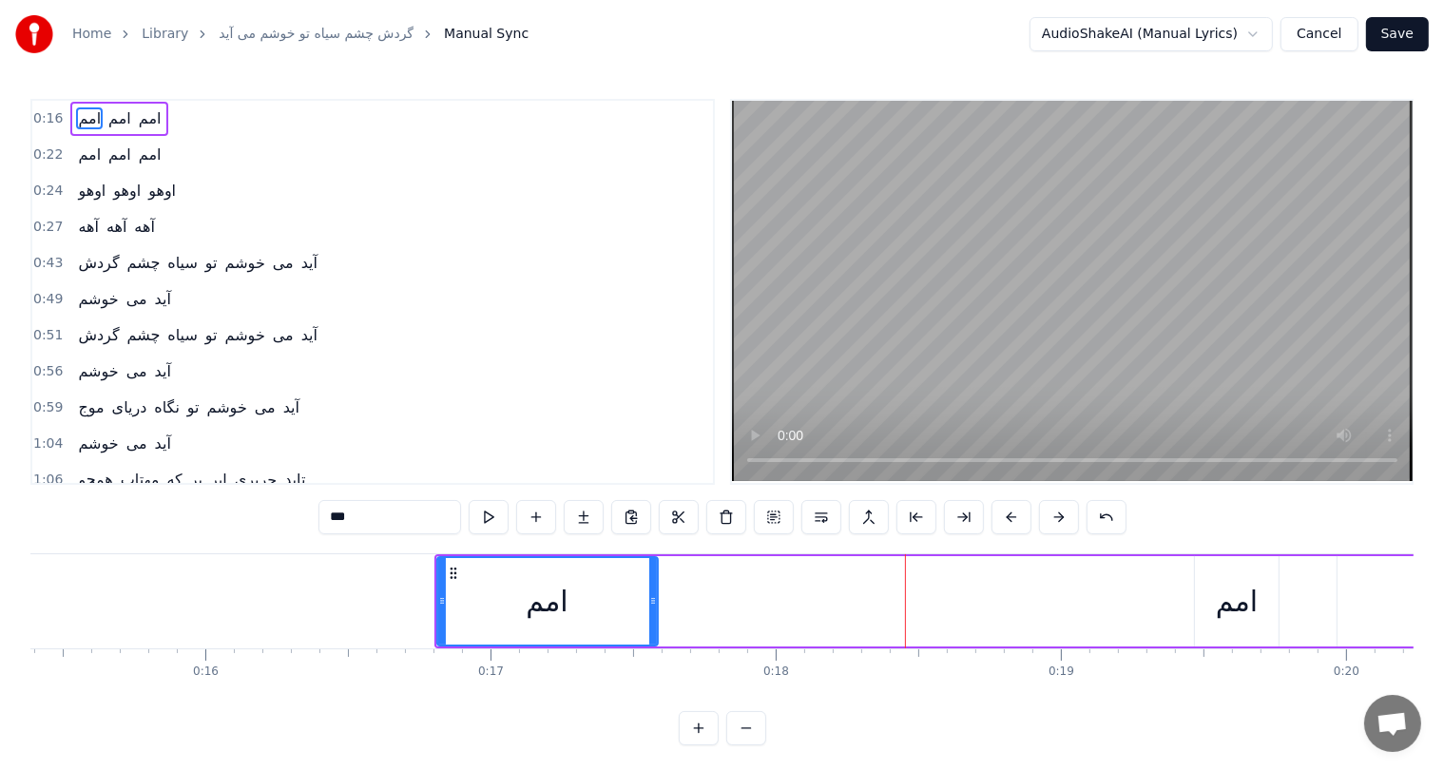
drag, startPoint x: 580, startPoint y: 603, endPoint x: 654, endPoint y: 605, distance: 74.2
click at [654, 605] on icon at bounding box center [653, 600] width 8 height 15
click at [1235, 606] on div "امم" at bounding box center [1237, 601] width 42 height 43
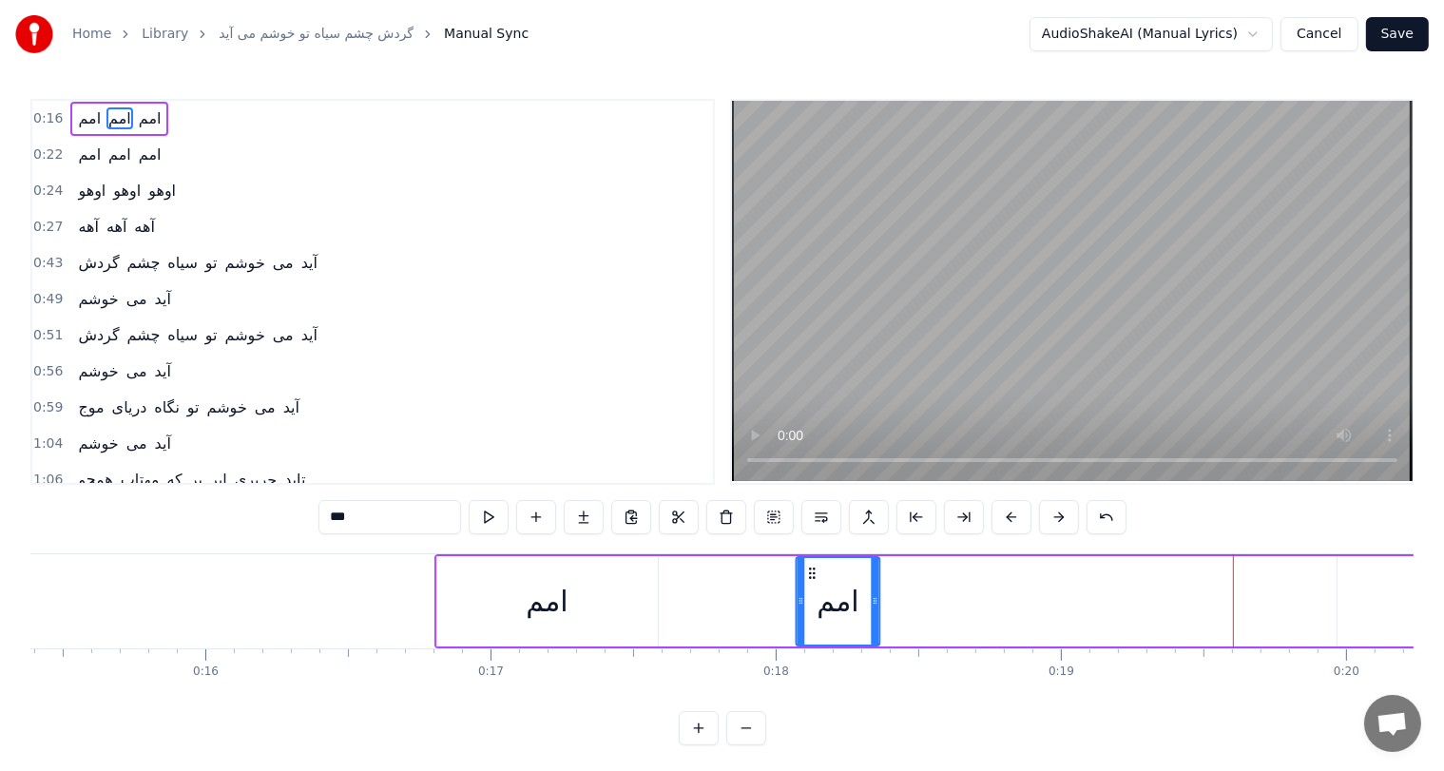
drag, startPoint x: 1211, startPoint y: 572, endPoint x: 811, endPoint y: 600, distance: 400.4
click at [811, 600] on div "امم" at bounding box center [838, 601] width 82 height 87
drag, startPoint x: 872, startPoint y: 612, endPoint x: 963, endPoint y: 611, distance: 91.3
click at [963, 611] on div at bounding box center [966, 601] width 8 height 87
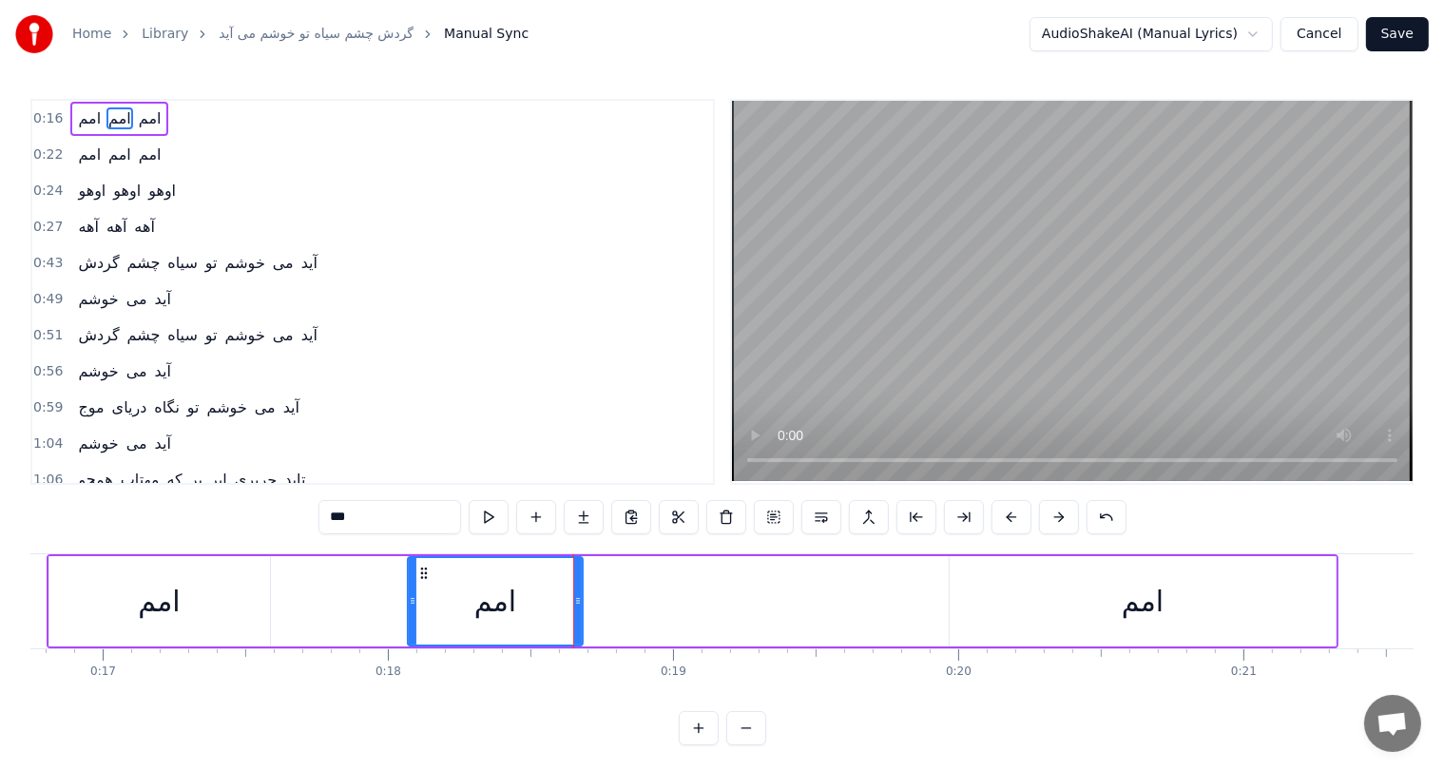
scroll to position [0, 4781]
click at [1141, 606] on div "امم" at bounding box center [1139, 601] width 42 height 43
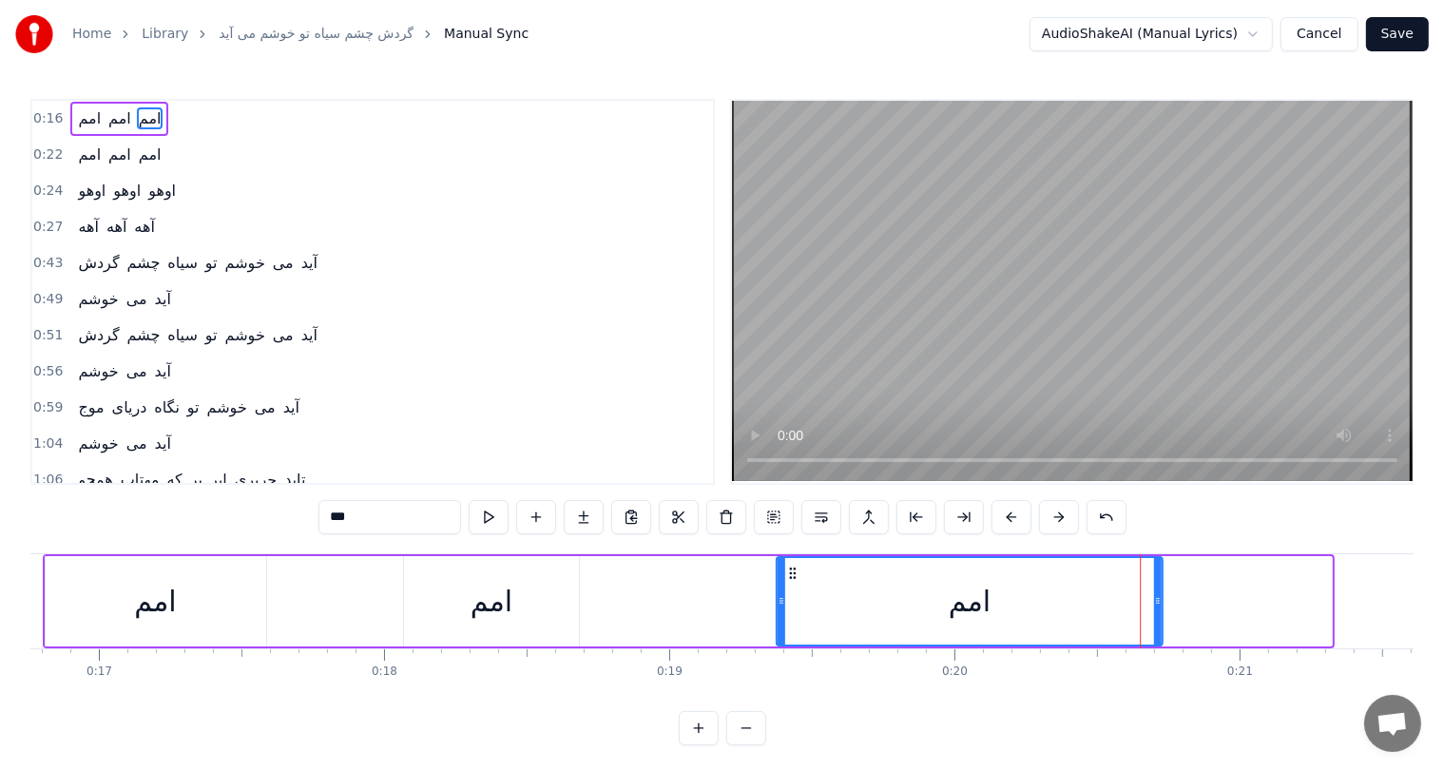
drag, startPoint x: 959, startPoint y: 572, endPoint x: 787, endPoint y: 576, distance: 171.2
click at [787, 576] on icon at bounding box center [792, 573] width 15 height 15
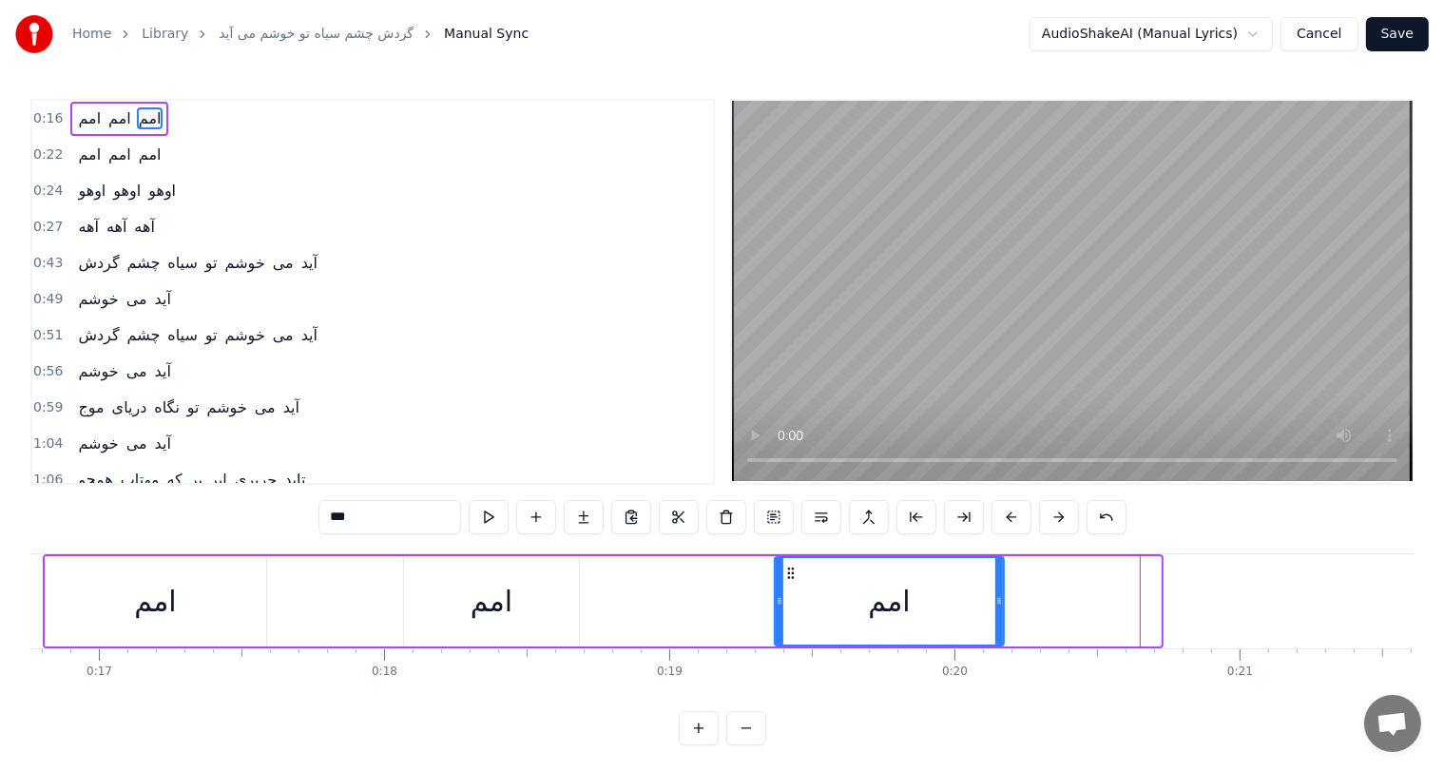
drag, startPoint x: 1156, startPoint y: 600, endPoint x: 999, endPoint y: 595, distance: 157.0
click at [999, 595] on icon at bounding box center [1000, 600] width 8 height 15
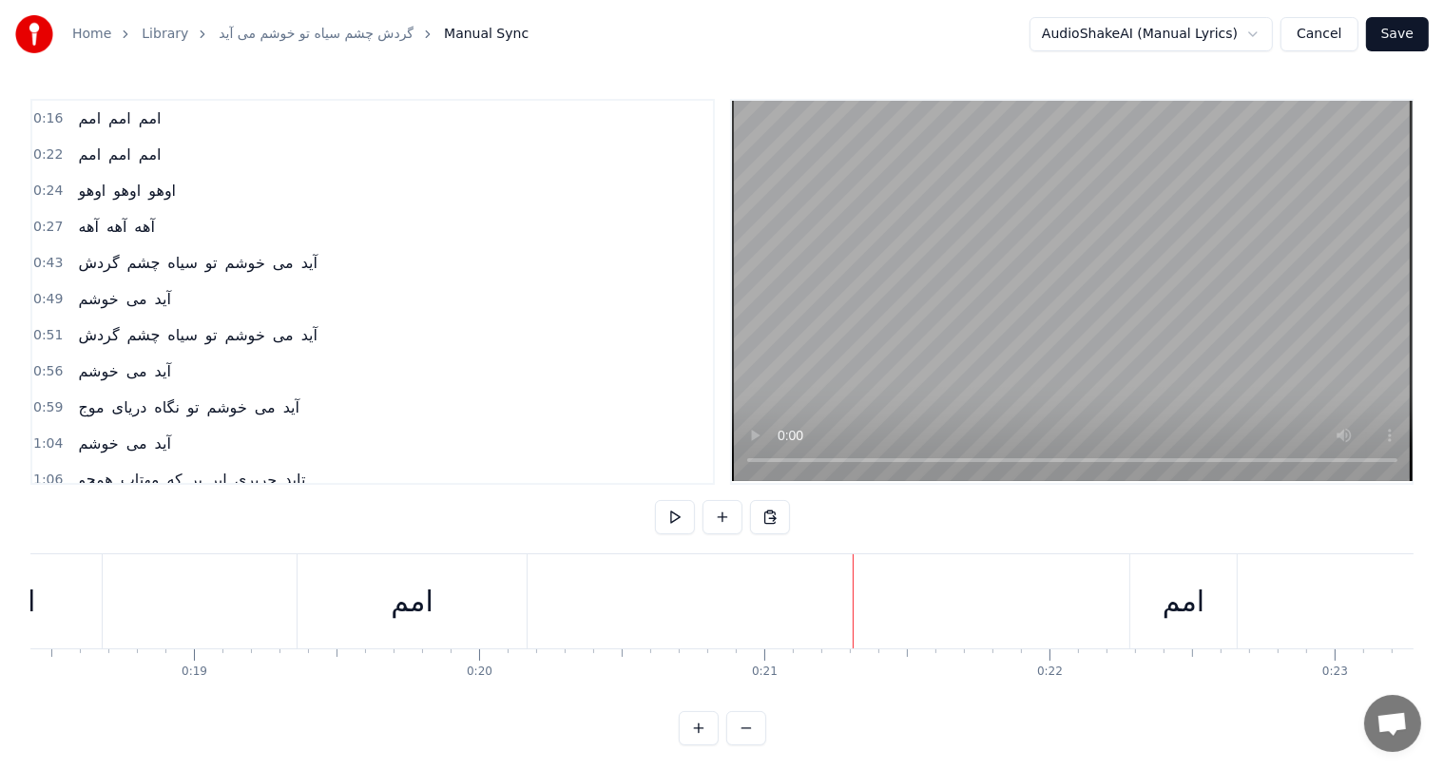
scroll to position [0, 5258]
click at [1191, 608] on div "امم" at bounding box center [1183, 601] width 42 height 43
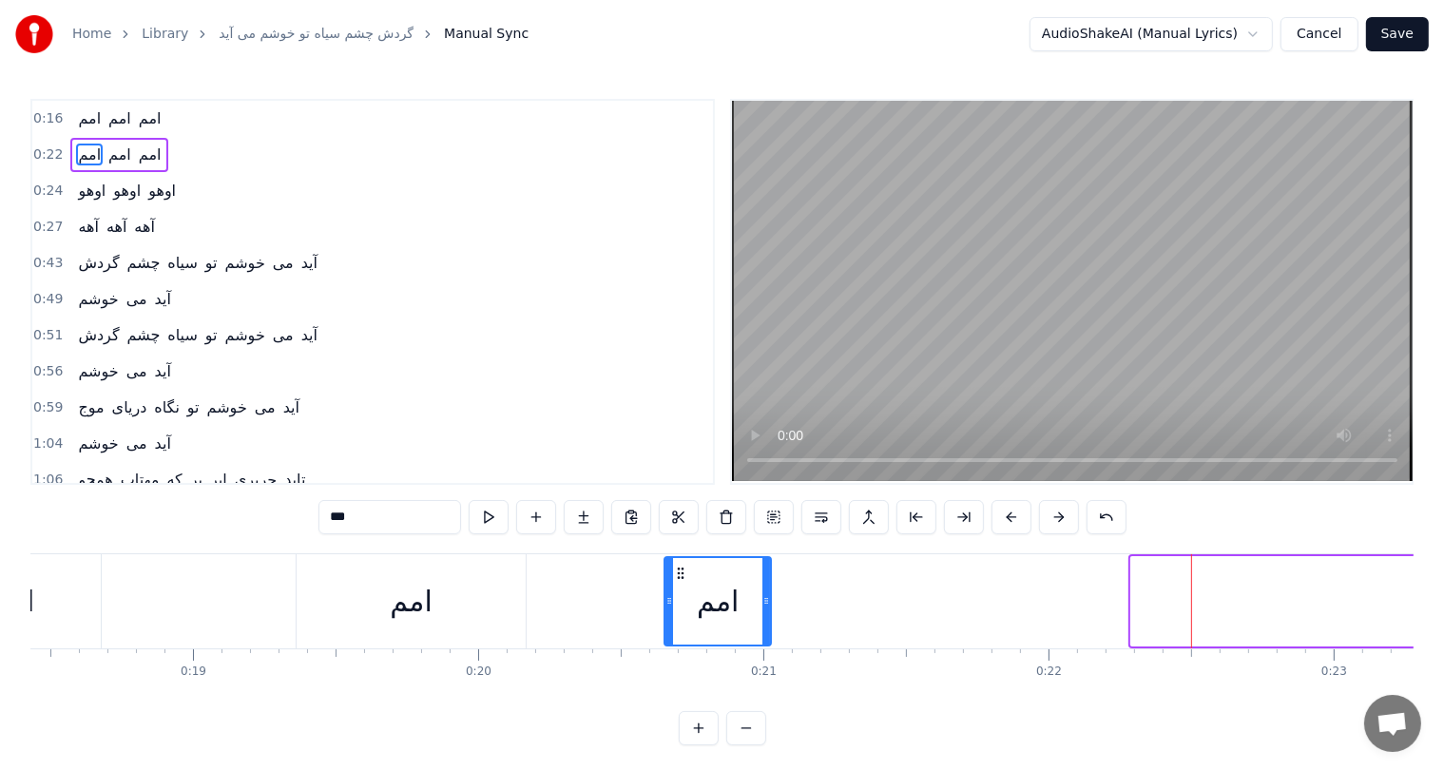
drag, startPoint x: 1142, startPoint y: 573, endPoint x: 675, endPoint y: 593, distance: 467.3
click at [675, 593] on div "امم" at bounding box center [718, 601] width 105 height 87
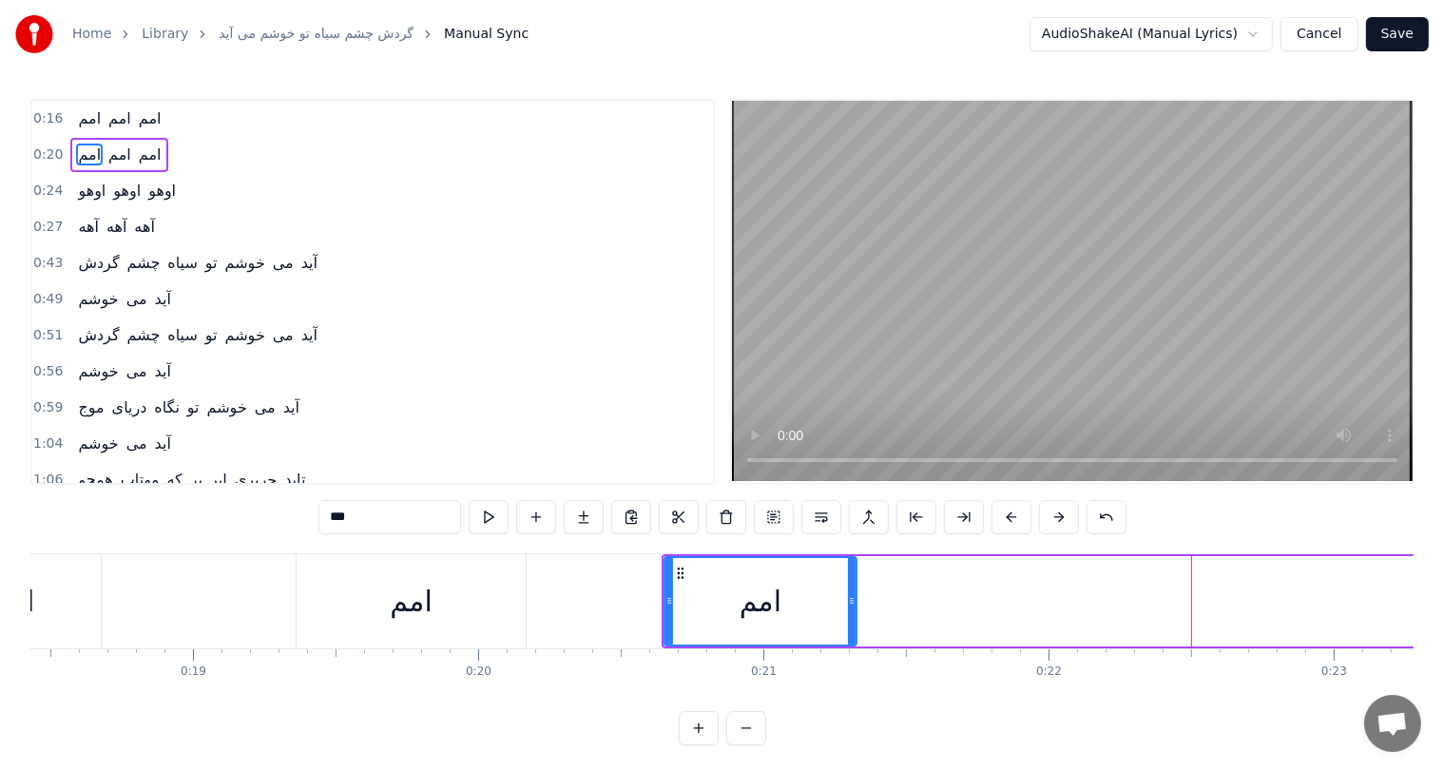
drag, startPoint x: 763, startPoint y: 601, endPoint x: 852, endPoint y: 603, distance: 89.4
click at [852, 603] on icon at bounding box center [852, 600] width 8 height 15
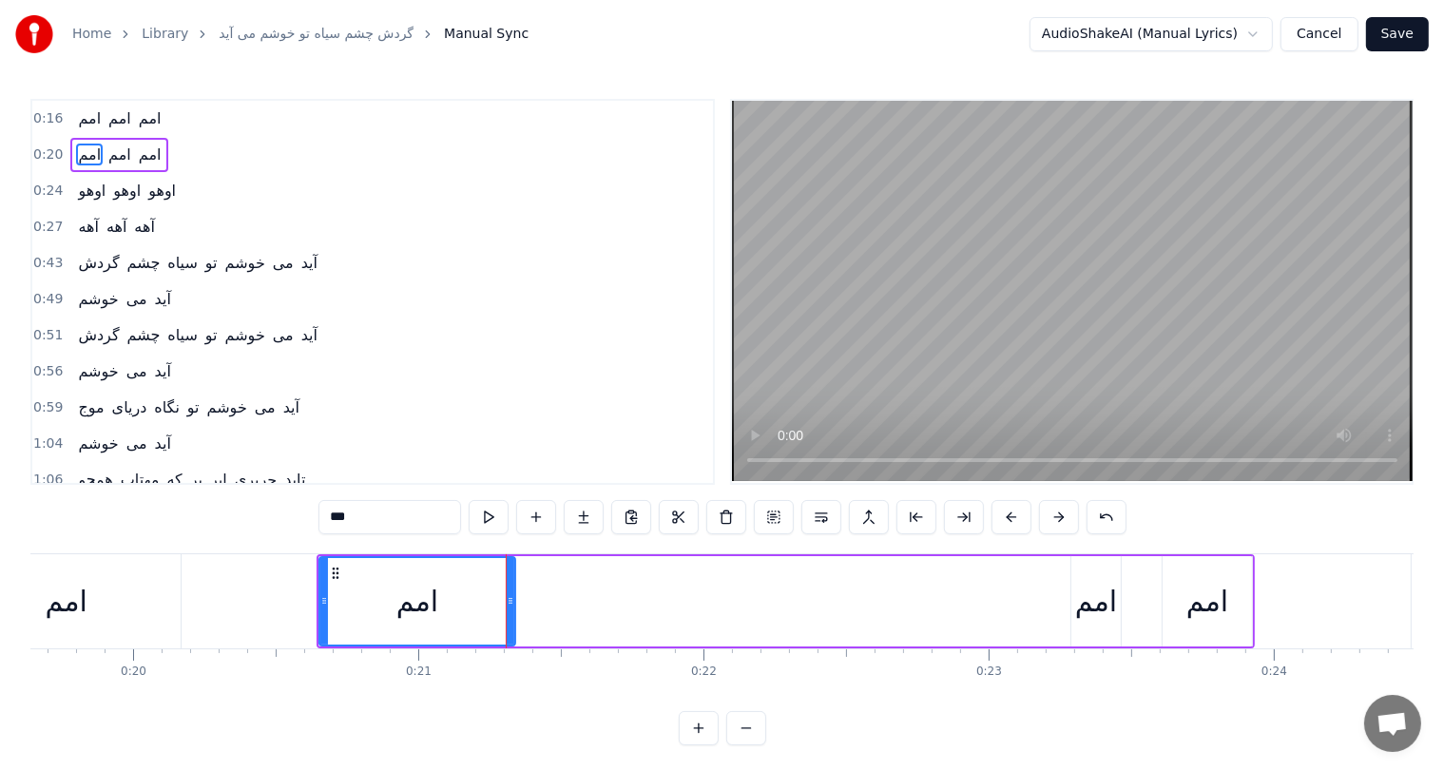
scroll to position [0, 5611]
click at [1100, 598] on div "امم" at bounding box center [1089, 601] width 42 height 43
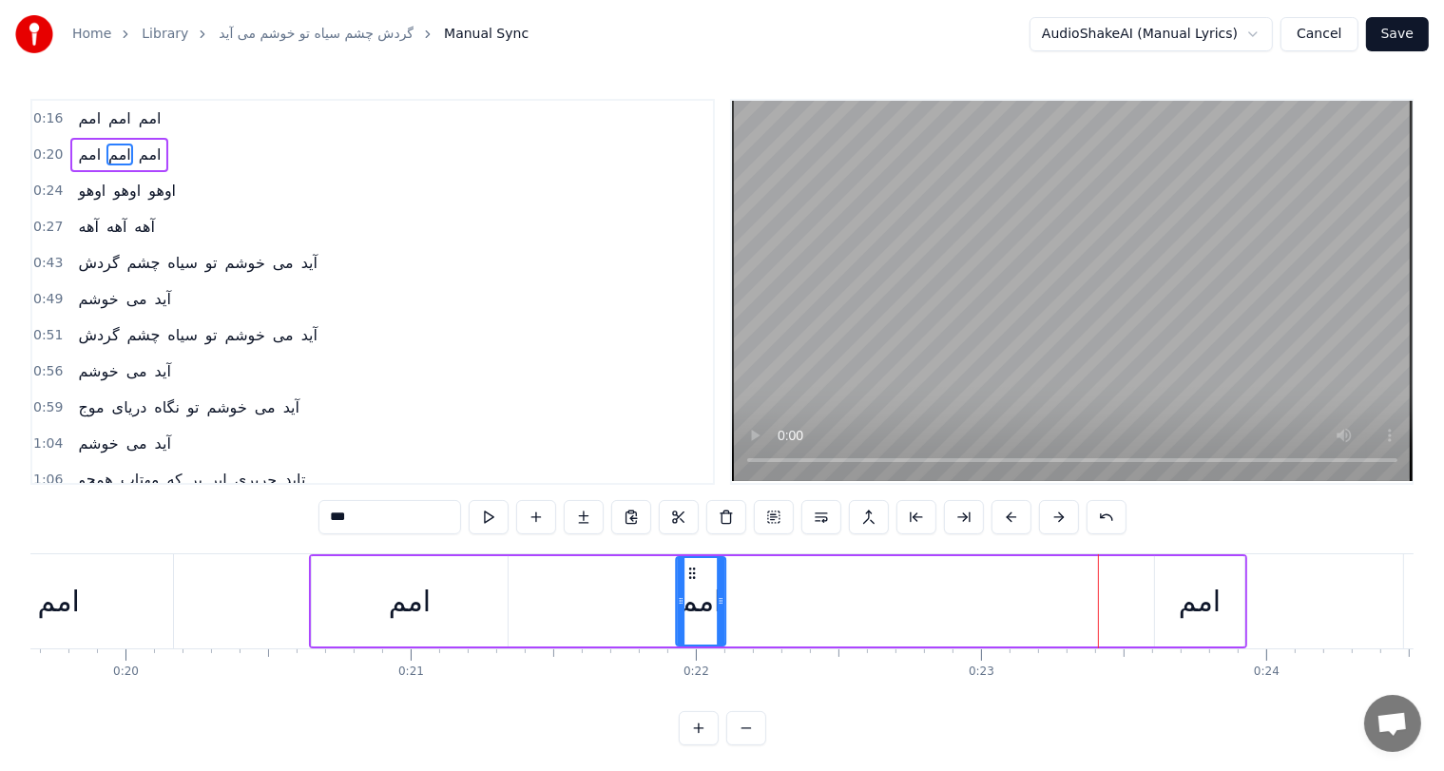
drag, startPoint x: 1076, startPoint y: 571, endPoint x: 688, endPoint y: 577, distance: 388.0
click at [688, 577] on icon at bounding box center [692, 573] width 15 height 15
drag, startPoint x: 720, startPoint y: 597, endPoint x: 886, endPoint y: 590, distance: 166.6
click at [886, 590] on div at bounding box center [887, 601] width 8 height 87
click at [1206, 603] on div "امم" at bounding box center [1200, 601] width 42 height 43
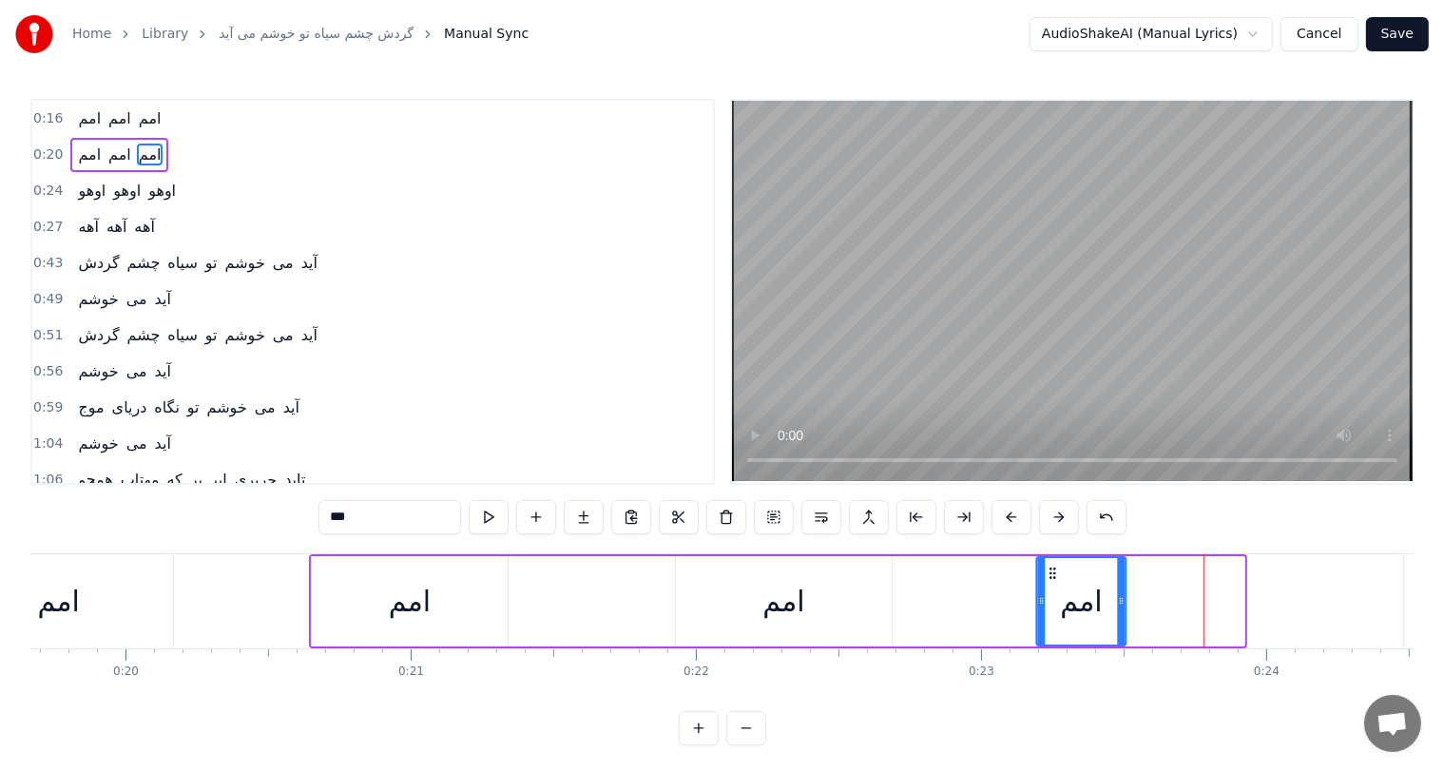
drag, startPoint x: 1168, startPoint y: 569, endPoint x: 1050, endPoint y: 569, distance: 117.9
click at [1050, 569] on icon at bounding box center [1052, 573] width 15 height 15
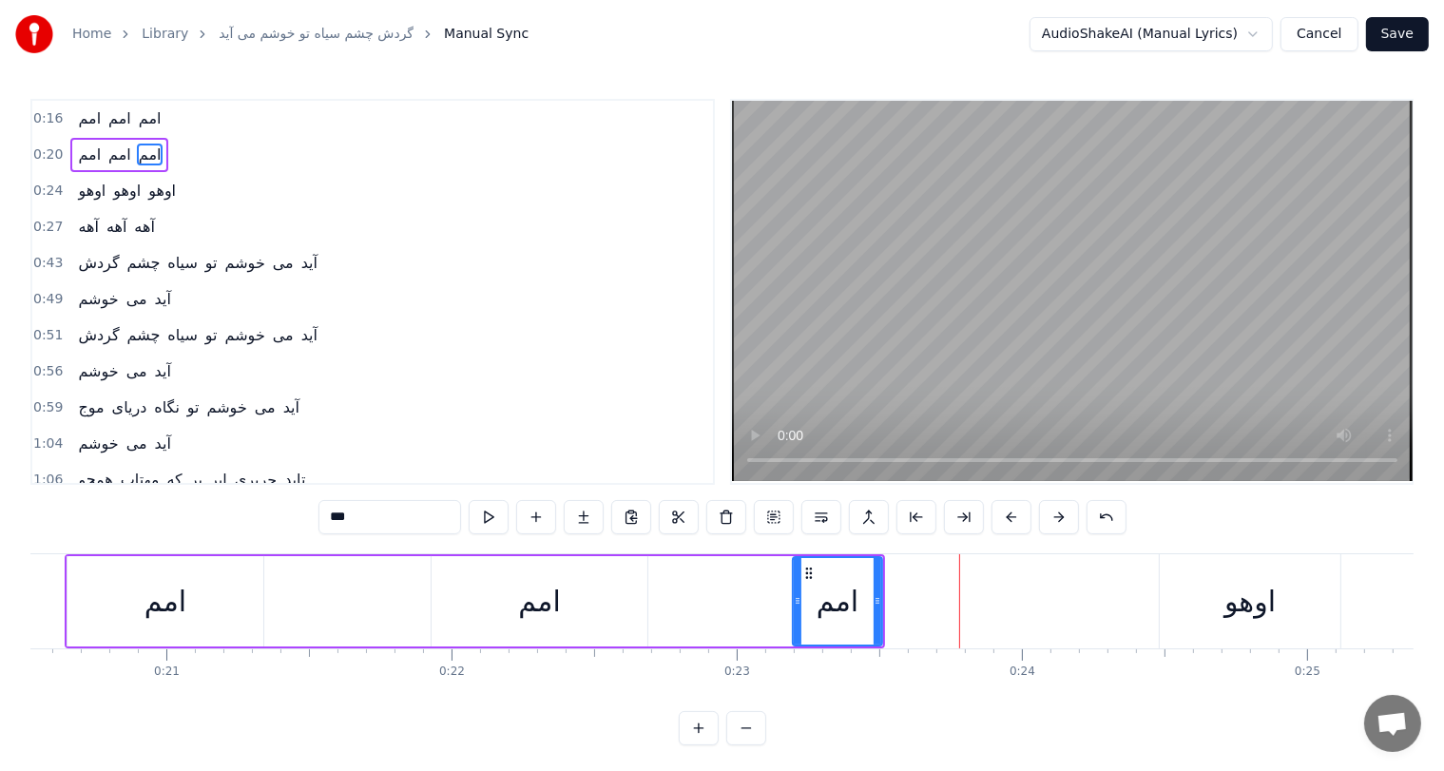
scroll to position [0, 5863]
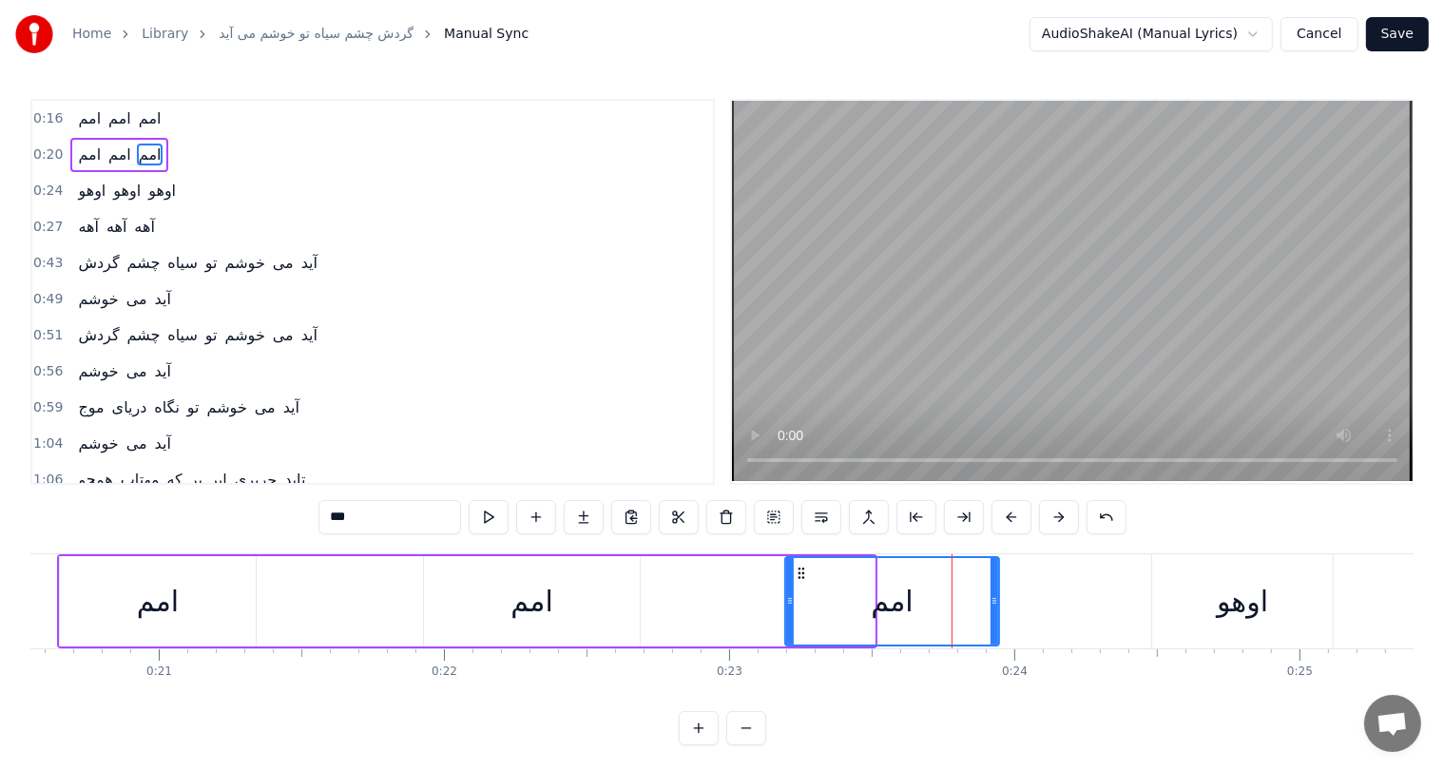
drag, startPoint x: 871, startPoint y: 593, endPoint x: 998, endPoint y: 593, distance: 127.4
click at [998, 593] on icon at bounding box center [995, 600] width 8 height 15
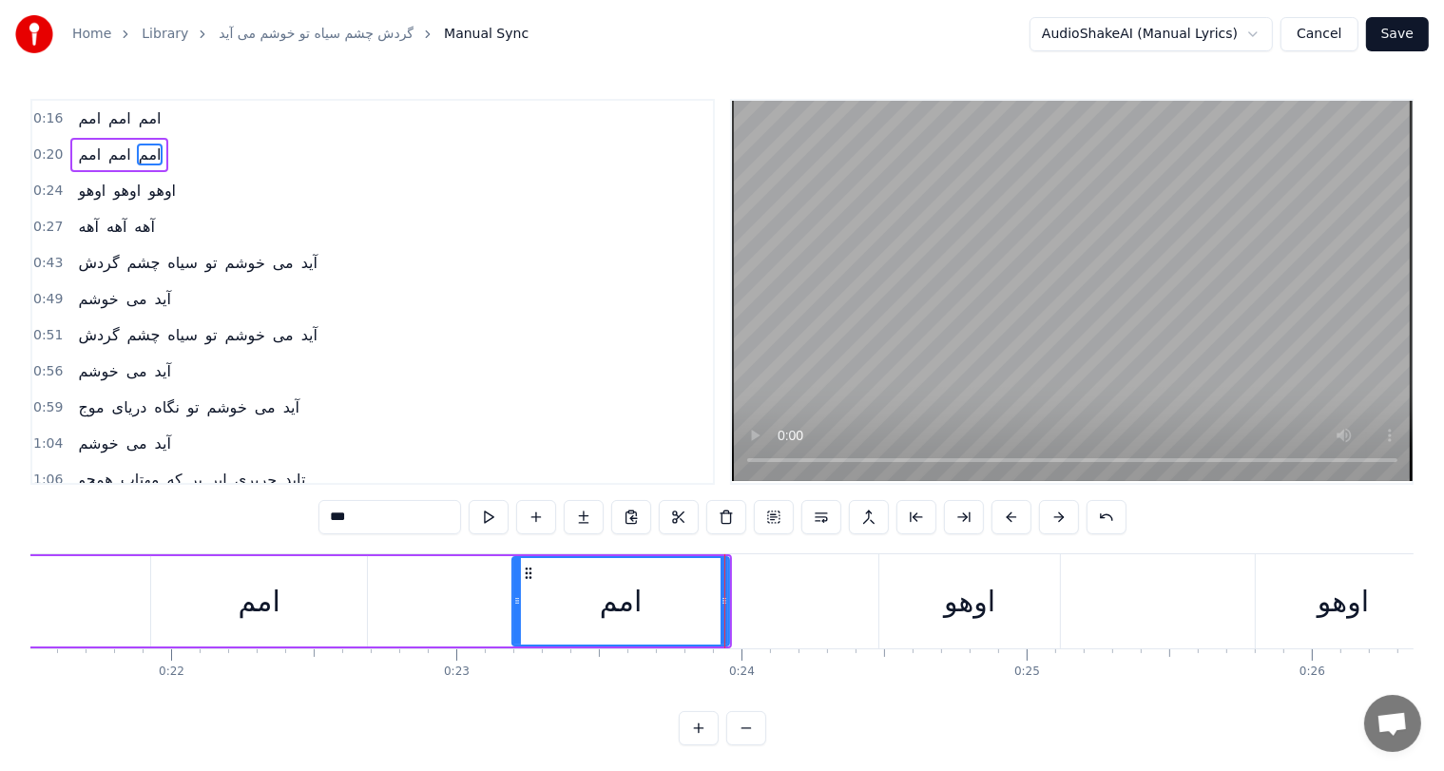
scroll to position [0, 6139]
click at [953, 601] on div "اوهو" at bounding box center [965, 601] width 51 height 43
type input "****"
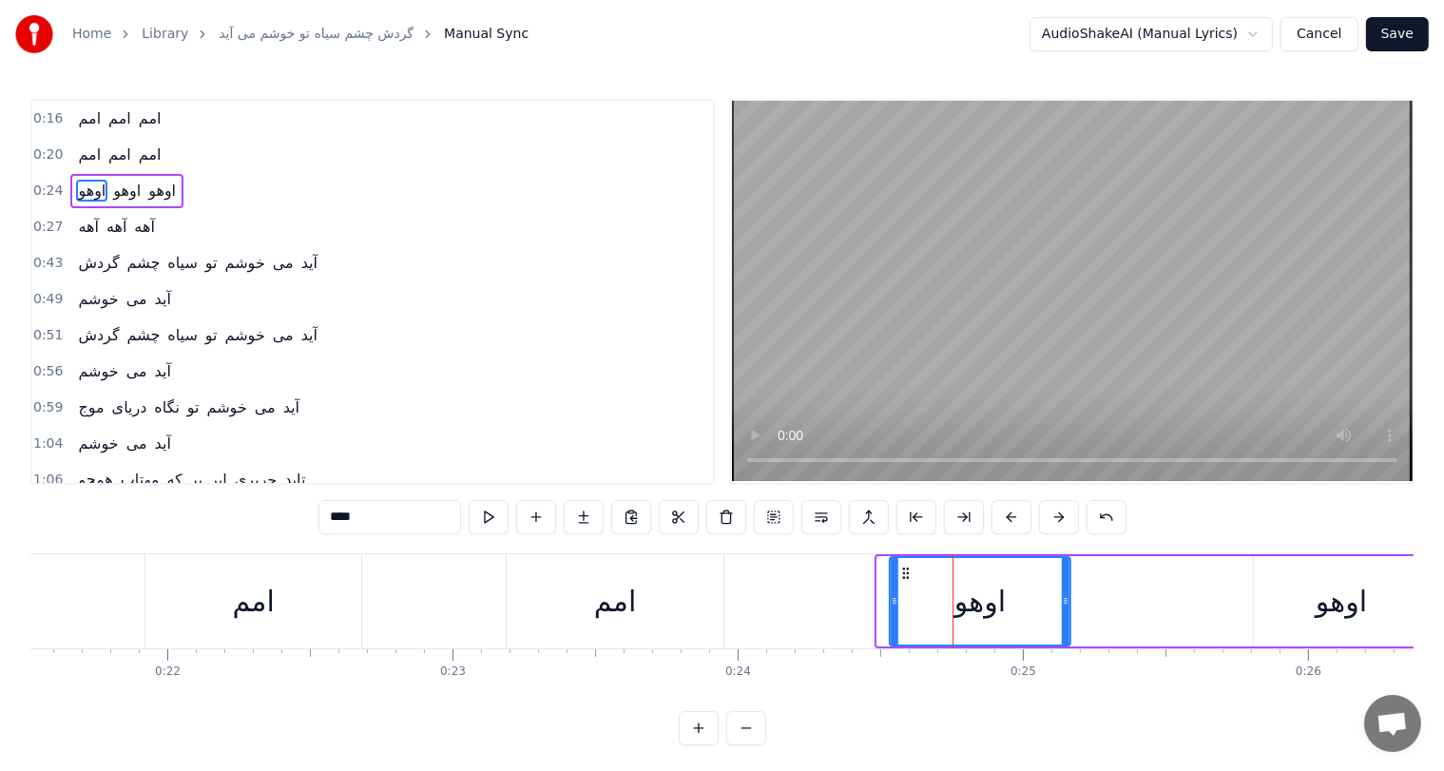
drag, startPoint x: 894, startPoint y: 570, endPoint x: 906, endPoint y: 571, distance: 12.4
click at [906, 571] on icon at bounding box center [906, 573] width 15 height 15
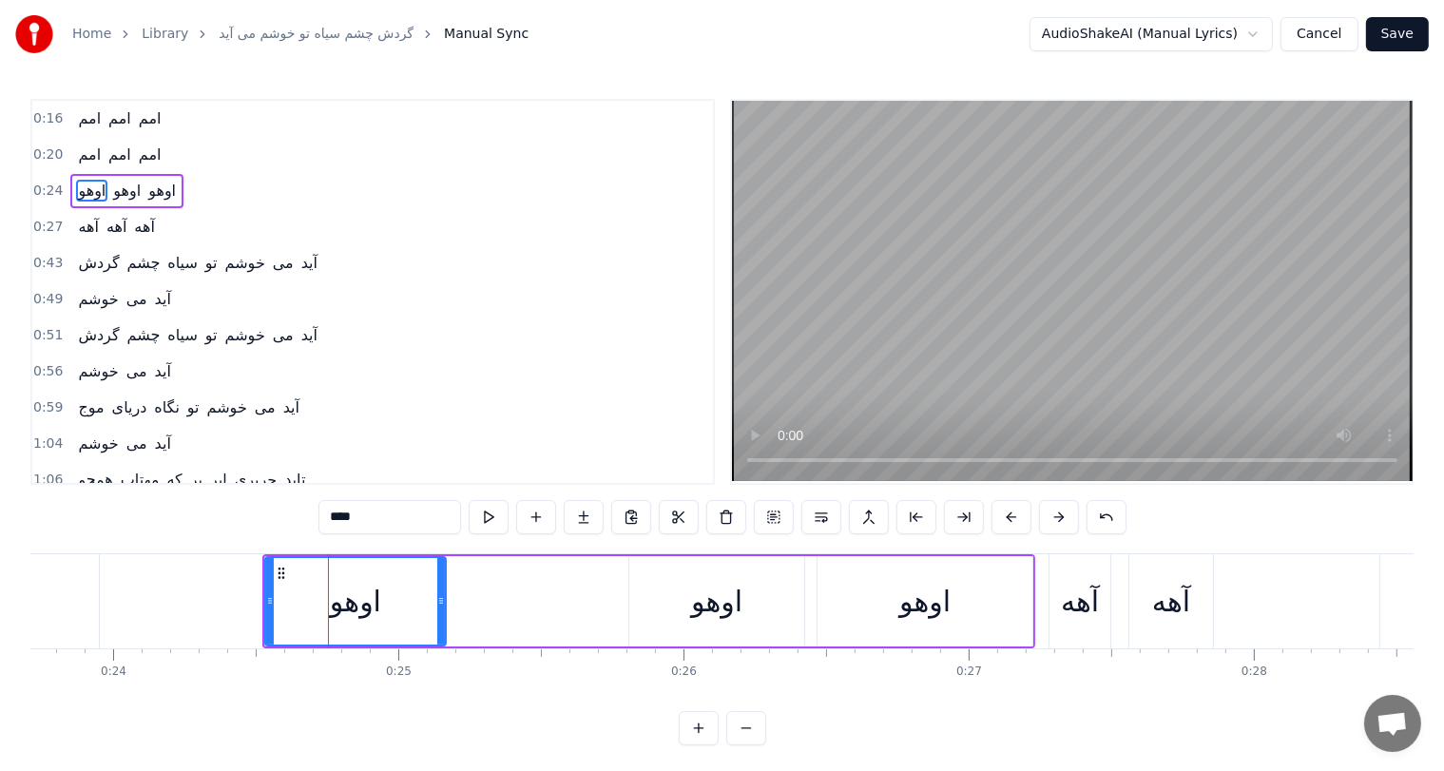
scroll to position [0, 6886]
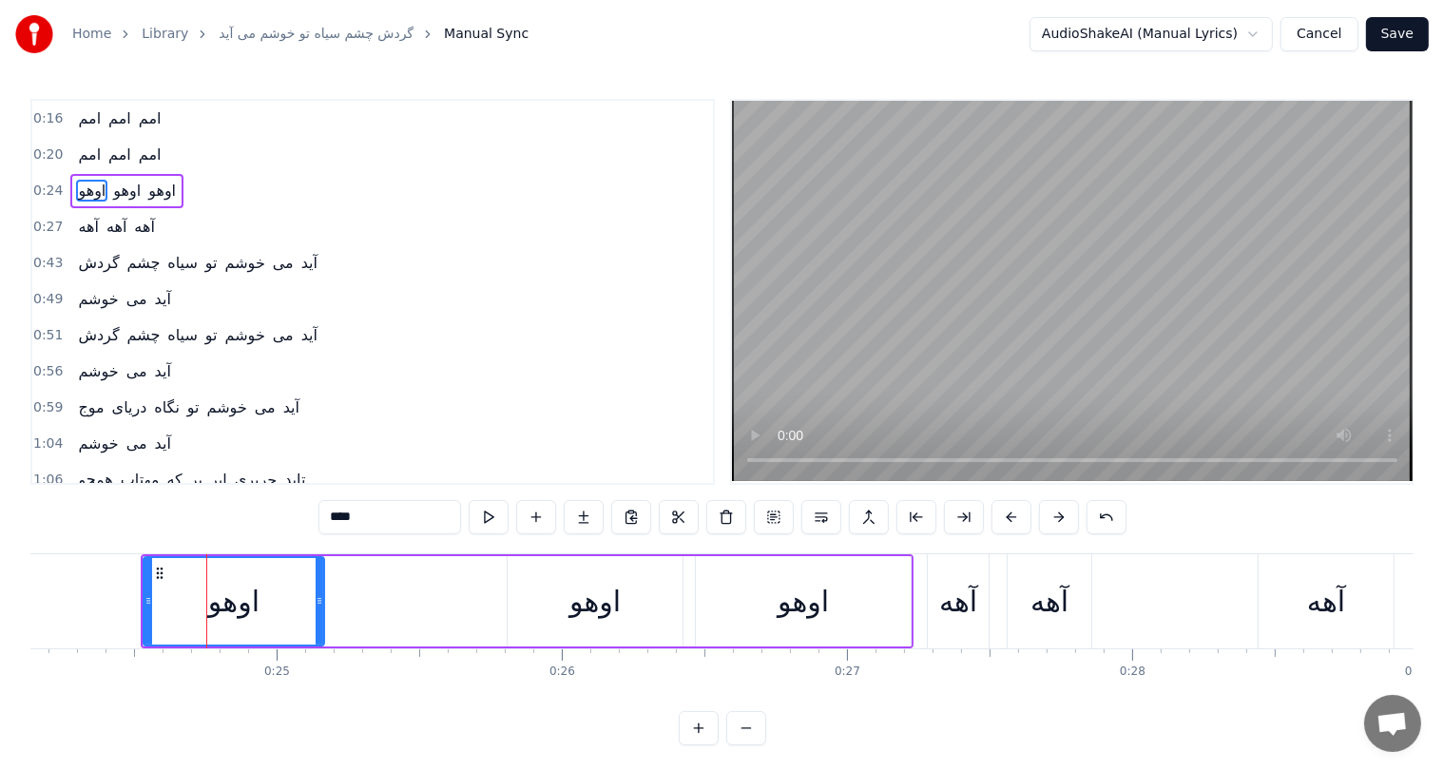
drag, startPoint x: 959, startPoint y: 605, endPoint x: 1057, endPoint y: 590, distance: 100.1
click at [1057, 590] on div "آهه آهه آهه" at bounding box center [1163, 601] width 472 height 94
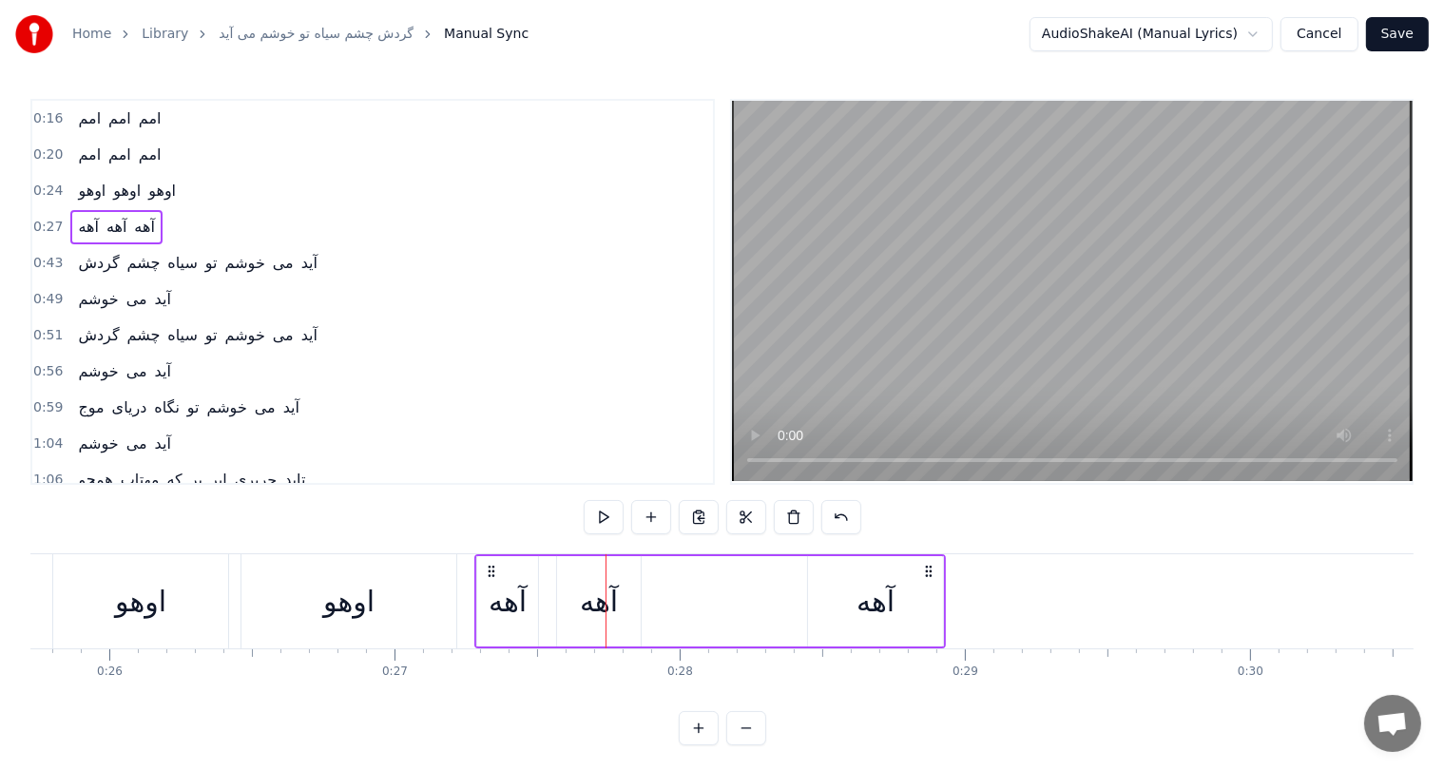
scroll to position [0, 7337]
click at [882, 596] on div "آهه" at bounding box center [877, 601] width 38 height 43
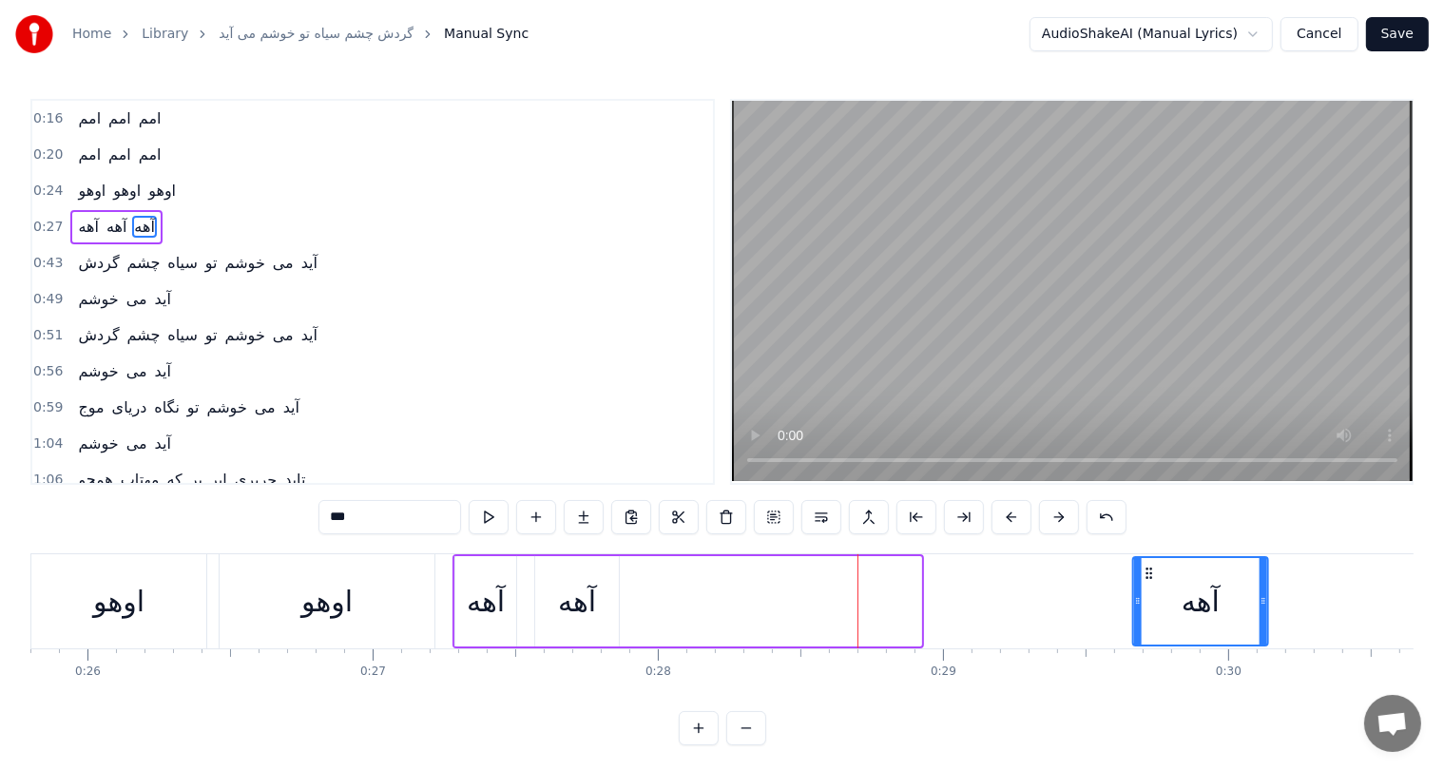
drag, startPoint x: 824, startPoint y: 574, endPoint x: 1170, endPoint y: 577, distance: 346.2
click at [1157, 577] on icon at bounding box center [1149, 573] width 15 height 15
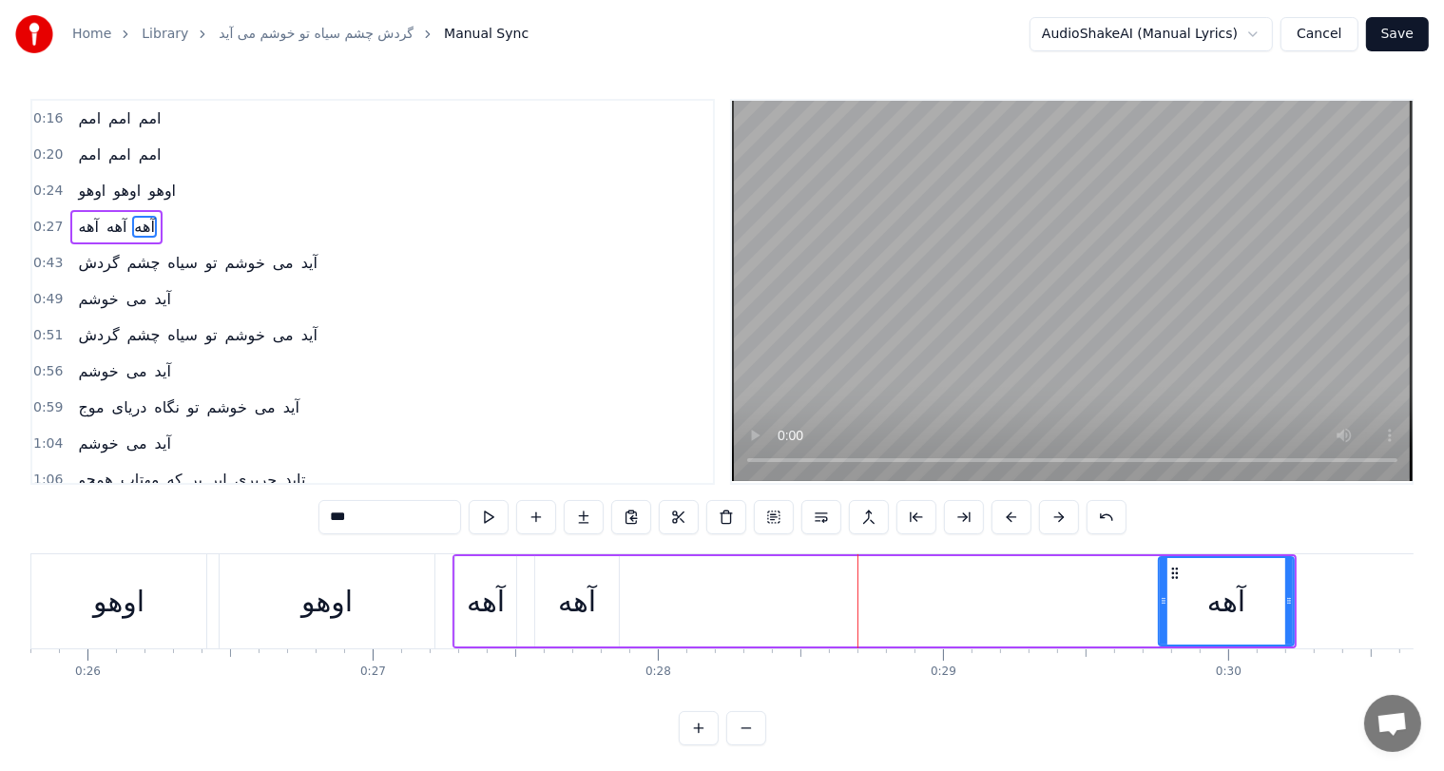
scroll to position [0, 7364]
click at [574, 604] on div "آهه" at bounding box center [573, 601] width 38 height 43
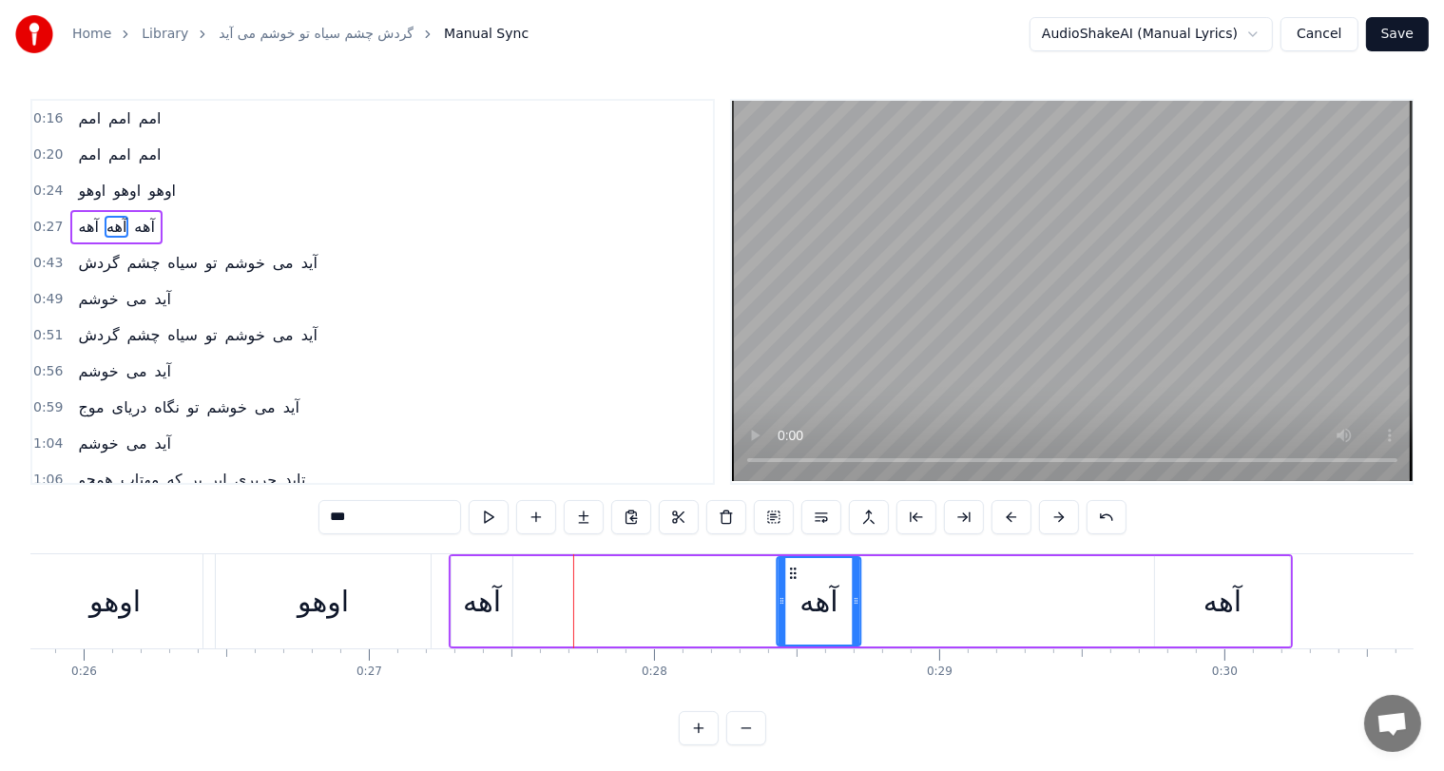
drag, startPoint x: 548, startPoint y: 572, endPoint x: 802, endPoint y: 576, distance: 253.9
click at [802, 576] on icon at bounding box center [793, 573] width 15 height 15
click at [496, 588] on div "آهه" at bounding box center [482, 601] width 38 height 43
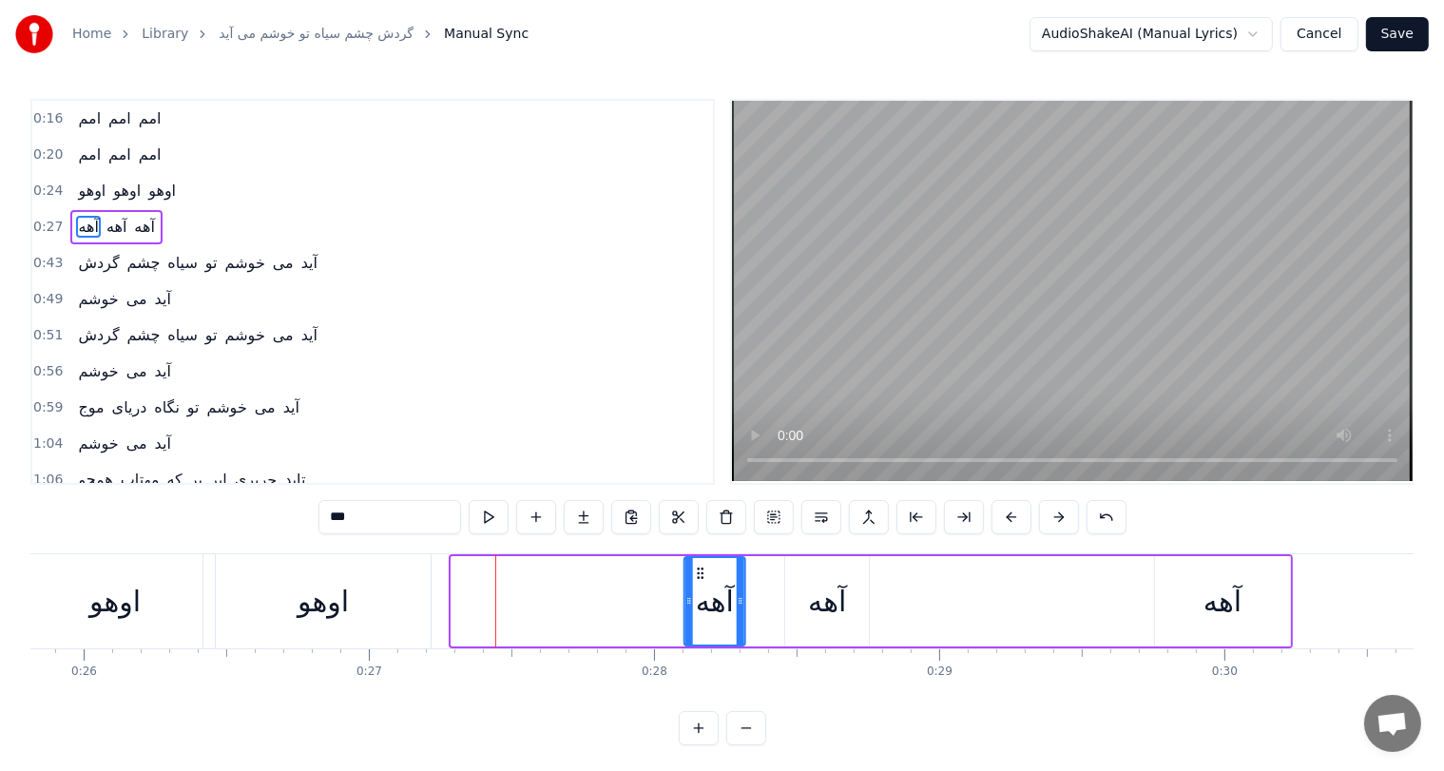
drag, startPoint x: 464, startPoint y: 567, endPoint x: 696, endPoint y: 571, distance: 232.1
click at [696, 571] on icon at bounding box center [700, 573] width 15 height 15
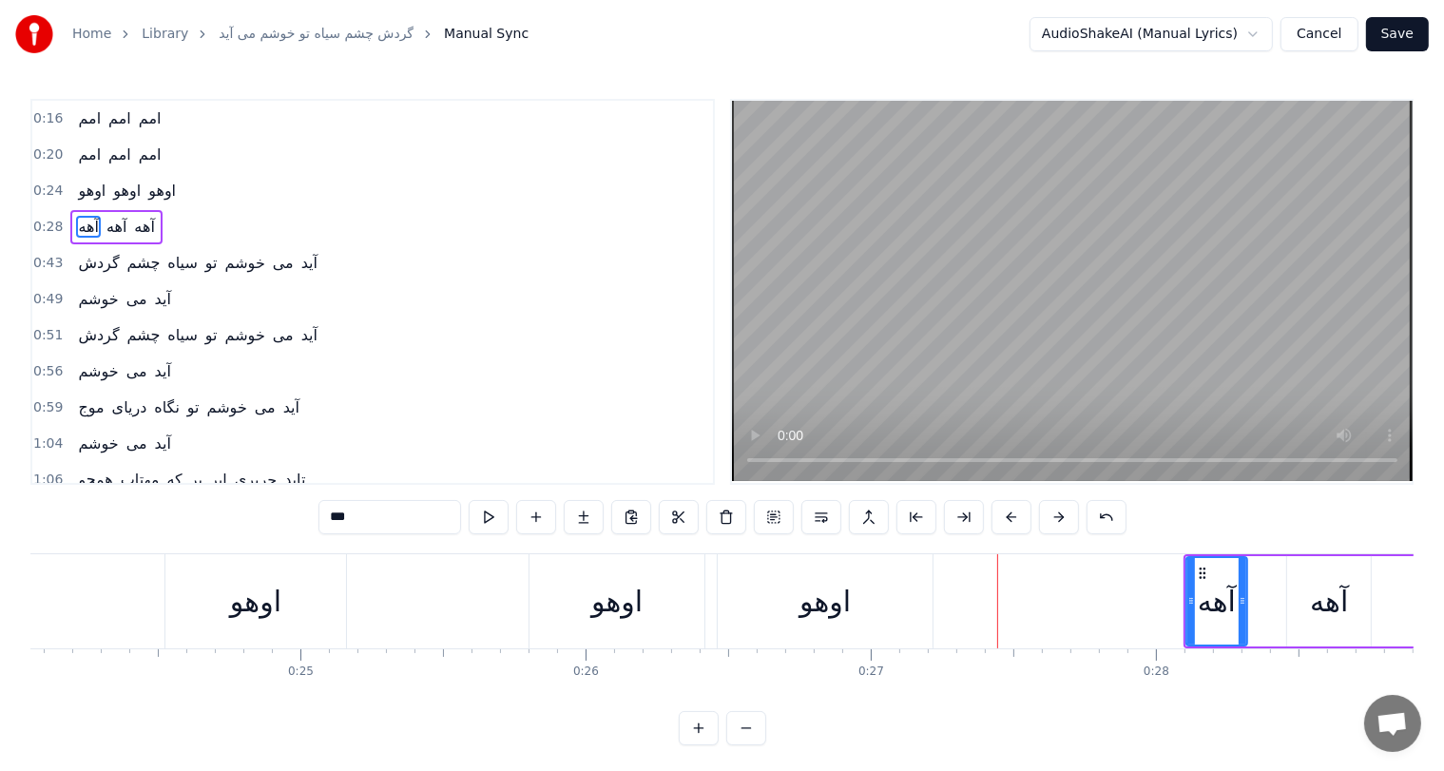
scroll to position [0, 6858]
click at [830, 608] on div "اوهو" at bounding box center [829, 601] width 51 height 43
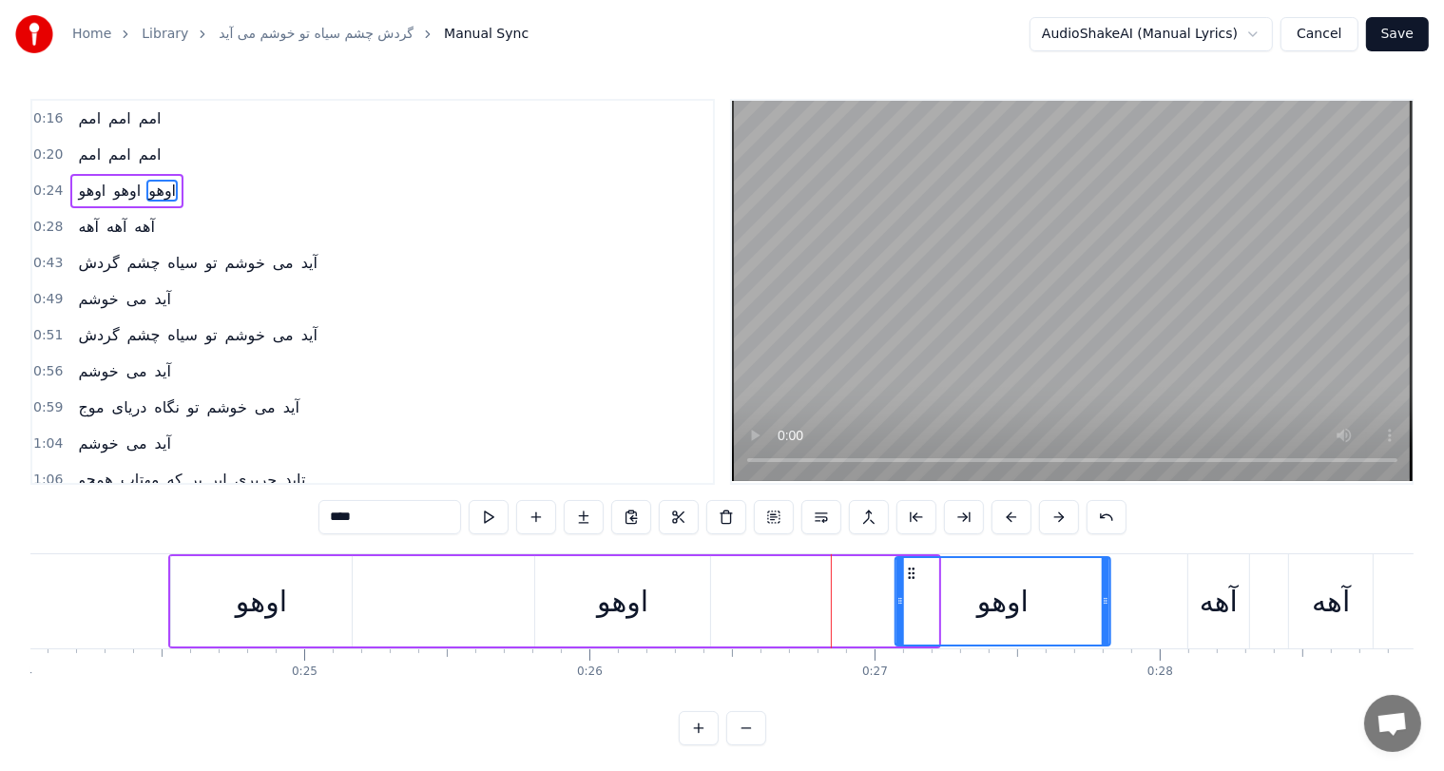
drag, startPoint x: 735, startPoint y: 569, endPoint x: 907, endPoint y: 566, distance: 172.1
click at [907, 566] on icon at bounding box center [911, 573] width 15 height 15
drag, startPoint x: 1106, startPoint y: 596, endPoint x: 1080, endPoint y: 597, distance: 25.7
click at [1080, 597] on icon at bounding box center [1084, 600] width 8 height 15
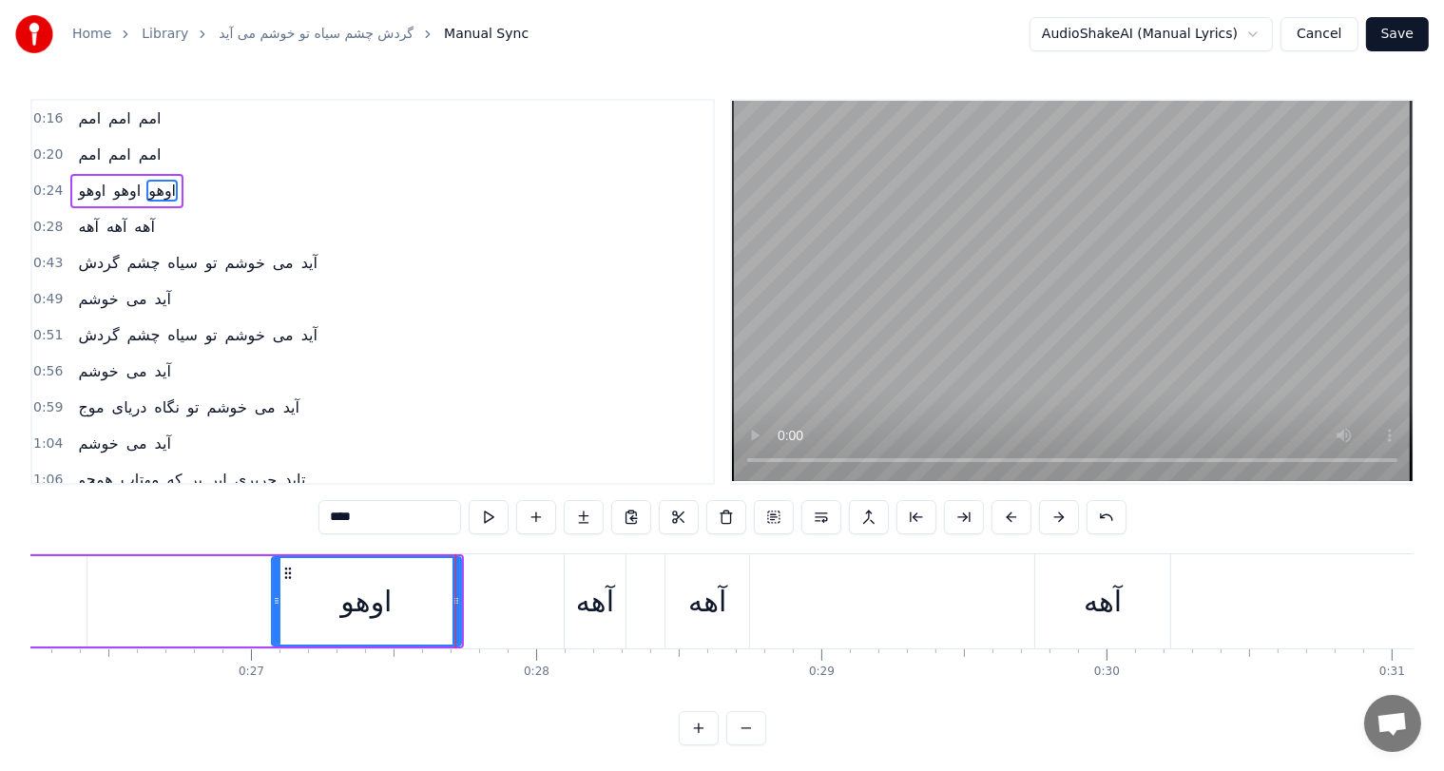
scroll to position [0, 7486]
click at [720, 601] on div "آهه" at bounding box center [704, 601] width 38 height 43
type input "***"
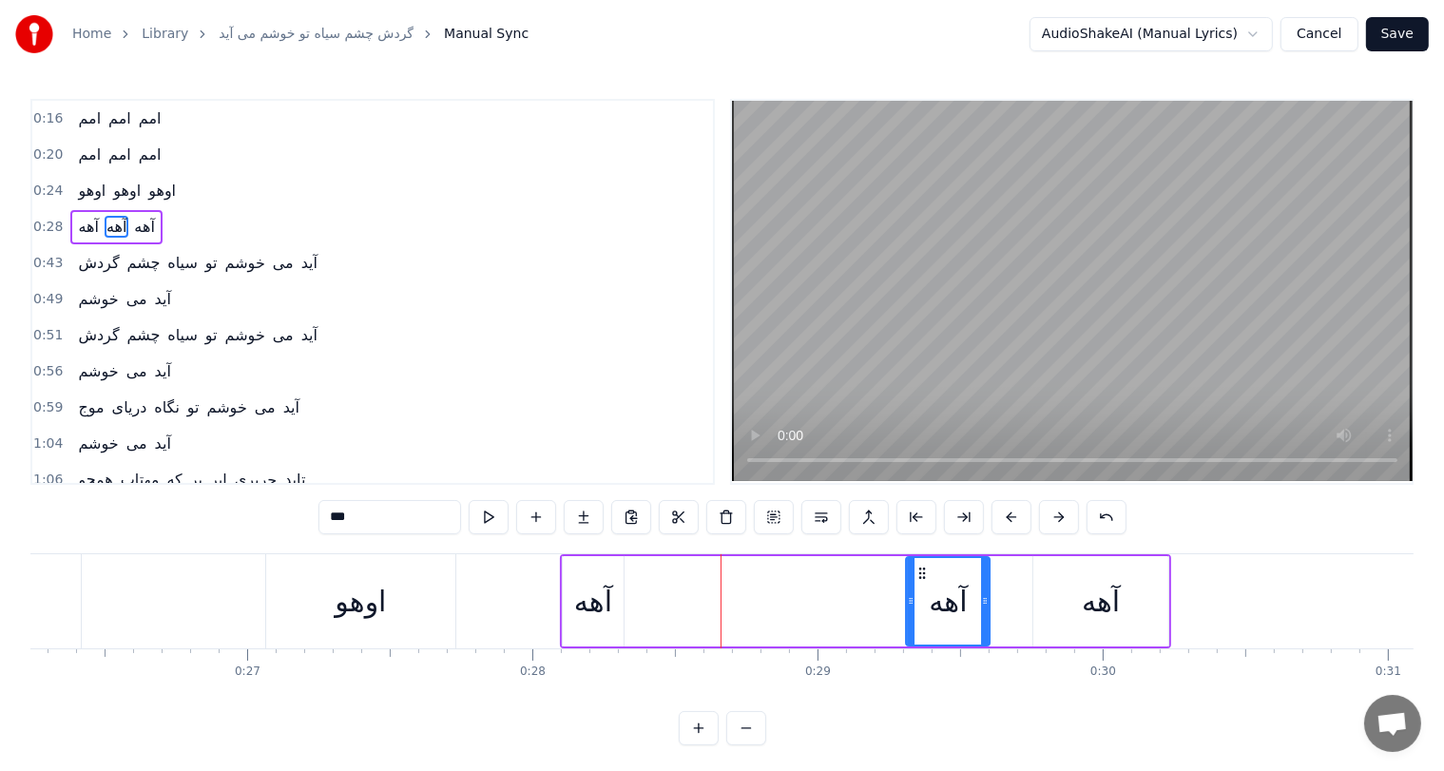
drag, startPoint x: 677, startPoint y: 571, endPoint x: 921, endPoint y: 572, distance: 243.4
click at [921, 572] on circle at bounding box center [921, 572] width 1 height 1
click at [586, 590] on div "آهه" at bounding box center [593, 601] width 38 height 43
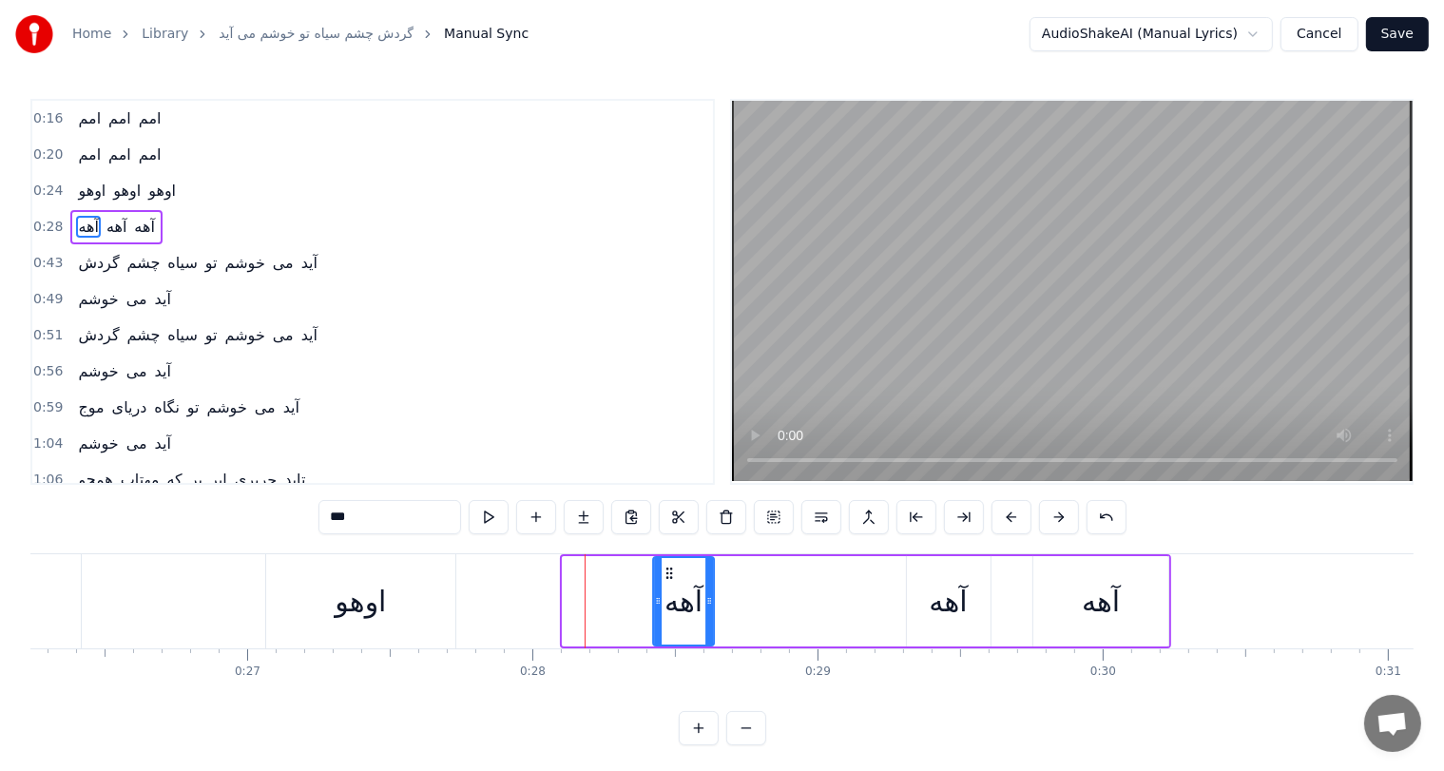
drag, startPoint x: 577, startPoint y: 574, endPoint x: 668, endPoint y: 582, distance: 90.7
click at [668, 582] on div "آهه" at bounding box center [683, 601] width 59 height 87
drag, startPoint x: 711, startPoint y: 593, endPoint x: 771, endPoint y: 602, distance: 60.5
click at [771, 602] on icon at bounding box center [769, 600] width 8 height 15
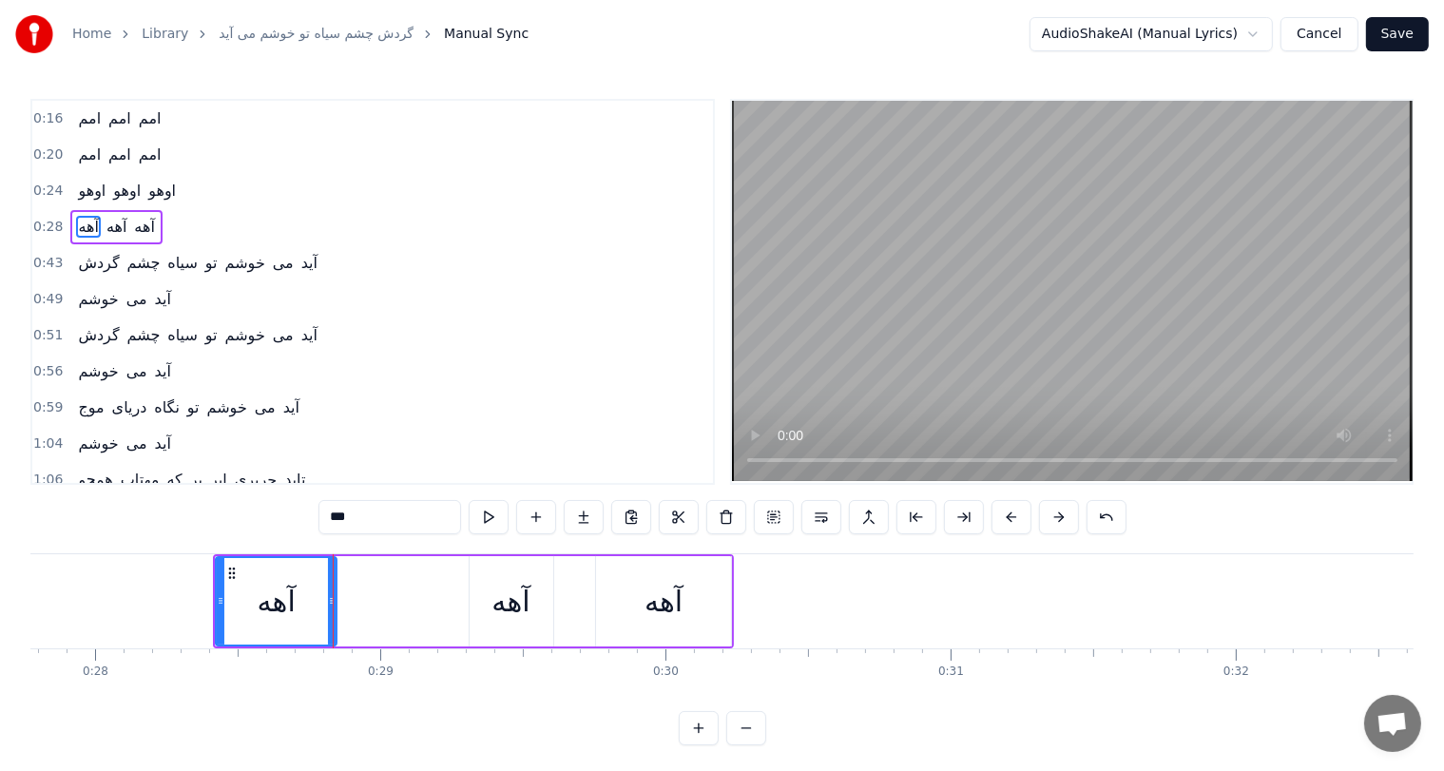
scroll to position [0, 7938]
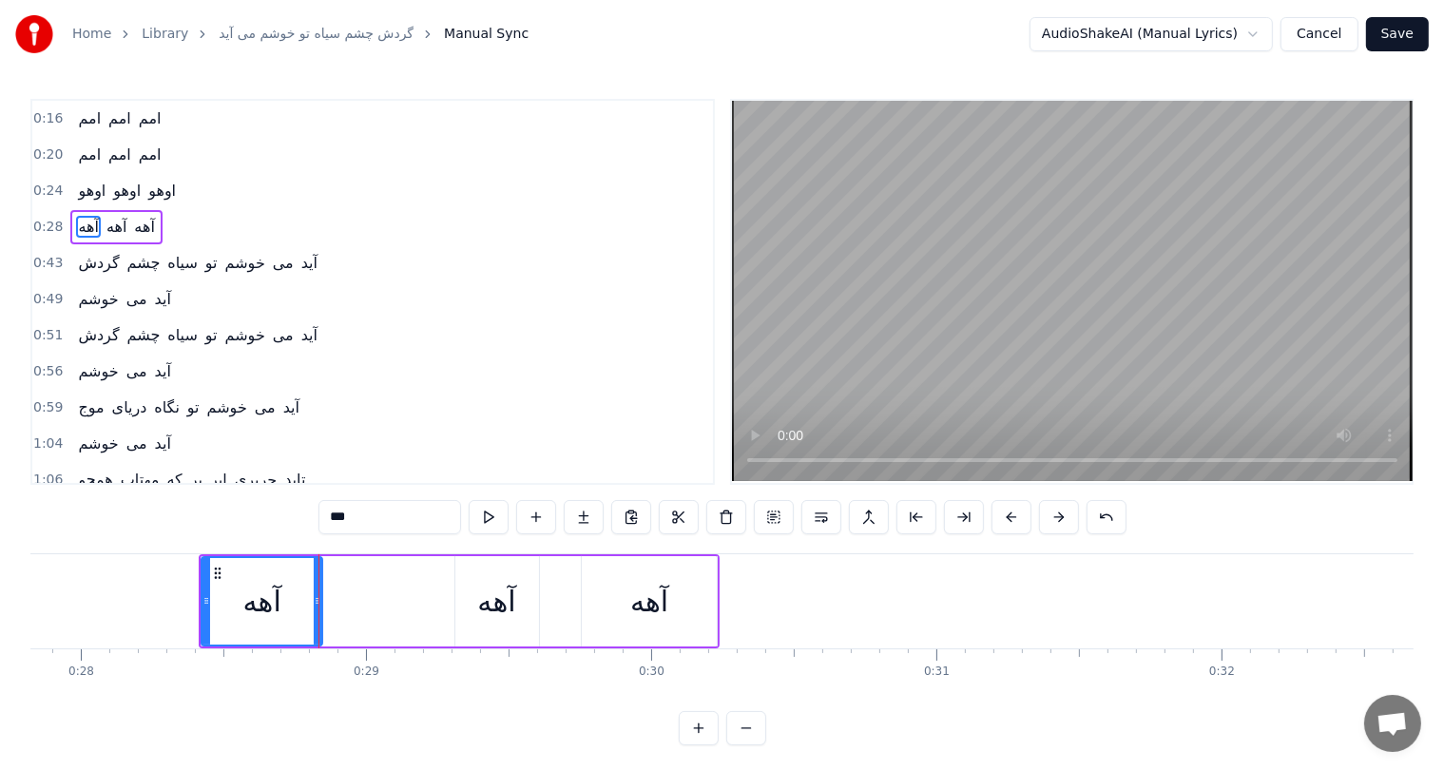
click at [642, 607] on div "آهه" at bounding box center [649, 601] width 38 height 43
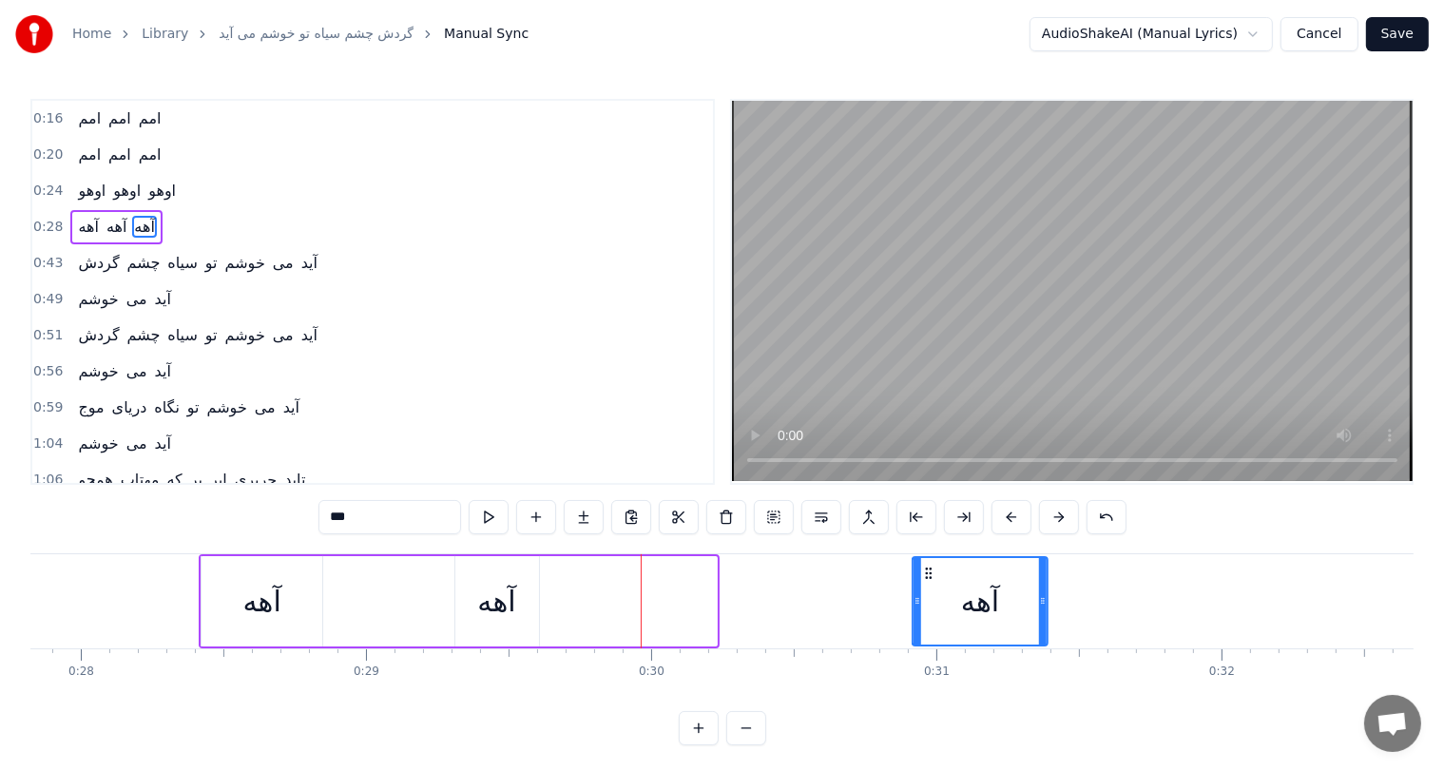
drag, startPoint x: 593, startPoint y: 570, endPoint x: 924, endPoint y: 568, distance: 330.9
click at [924, 568] on icon at bounding box center [928, 573] width 15 height 15
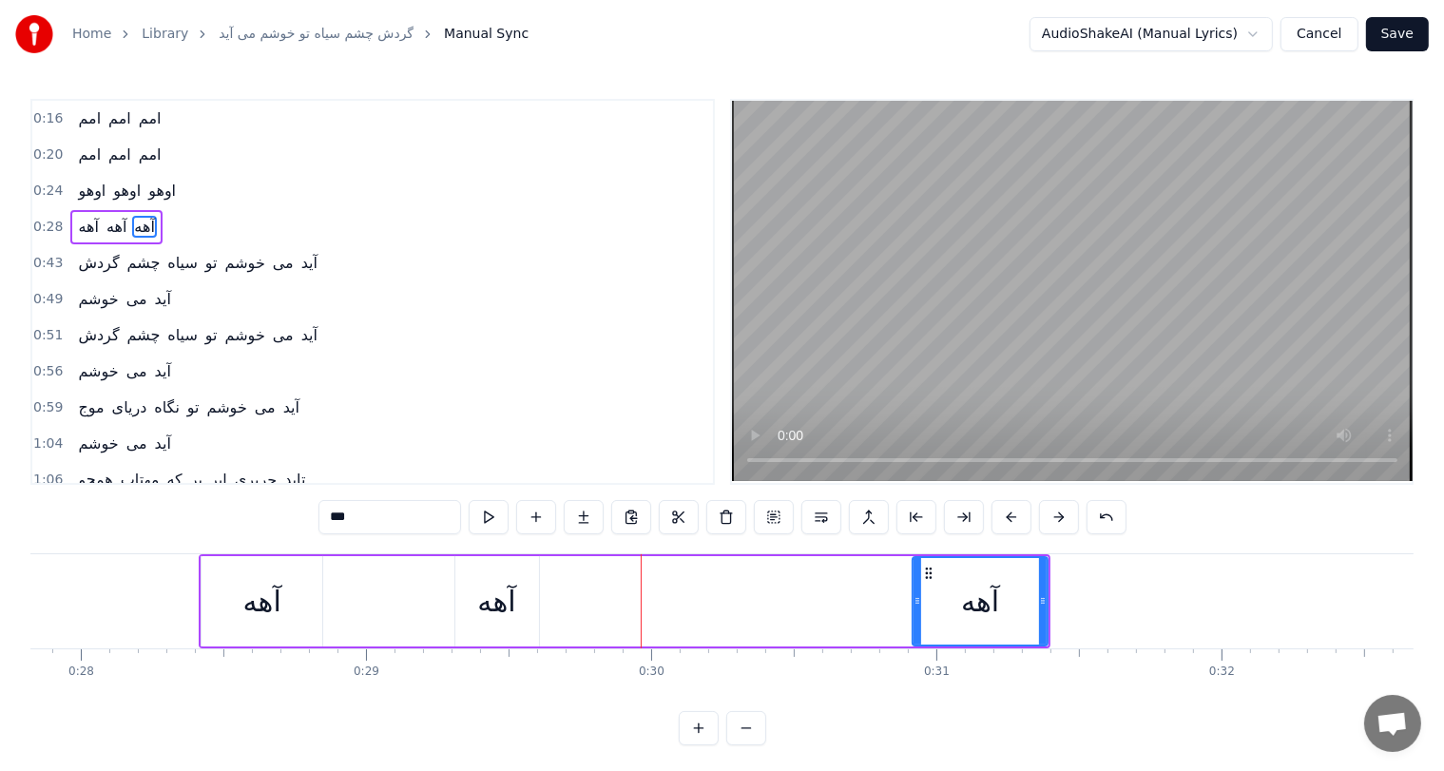
click at [501, 593] on div "آهه" at bounding box center [496, 601] width 38 height 43
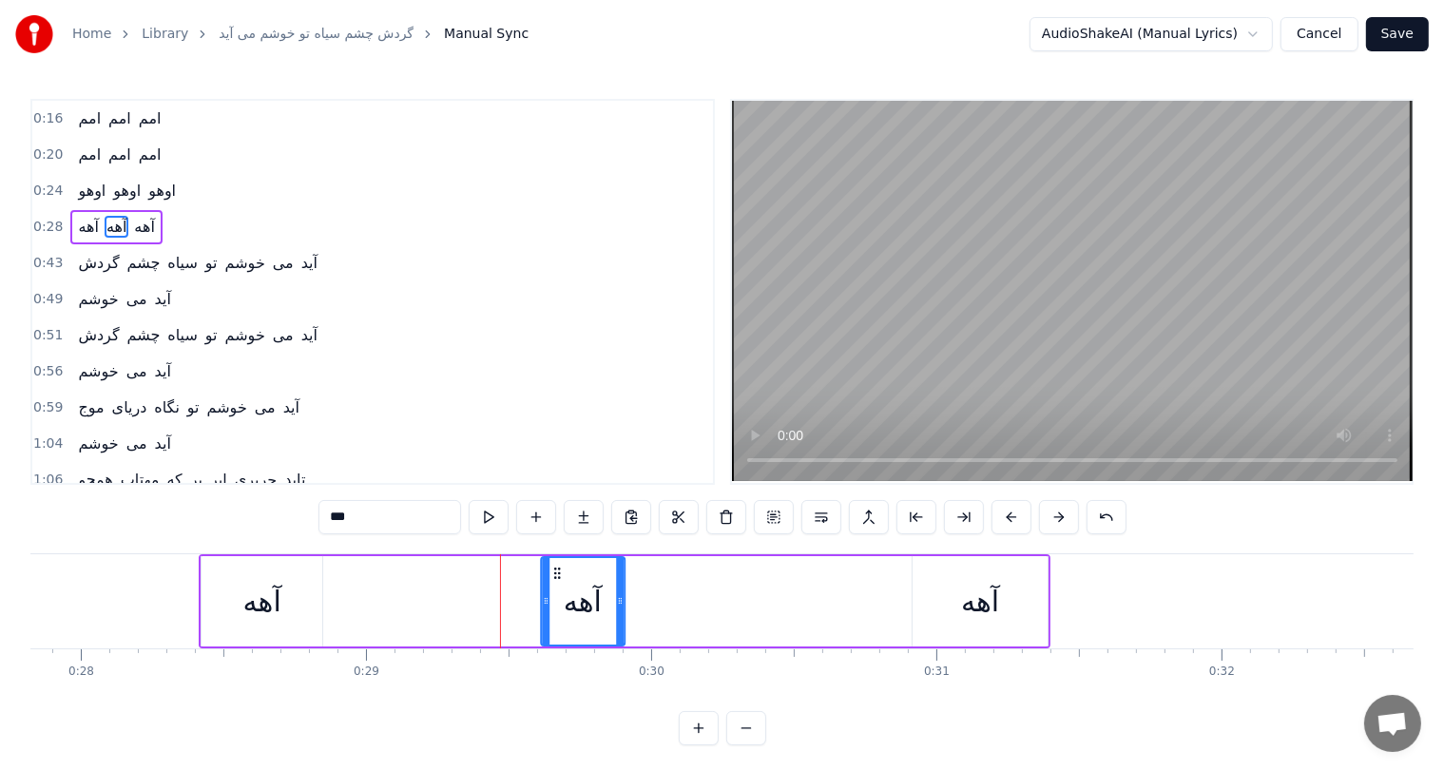
drag, startPoint x: 469, startPoint y: 569, endPoint x: 555, endPoint y: 572, distance: 86.6
click at [555, 572] on icon at bounding box center [557, 573] width 15 height 15
drag, startPoint x: 617, startPoint y: 592, endPoint x: 772, endPoint y: 598, distance: 155.1
click at [771, 598] on div at bounding box center [768, 601] width 8 height 87
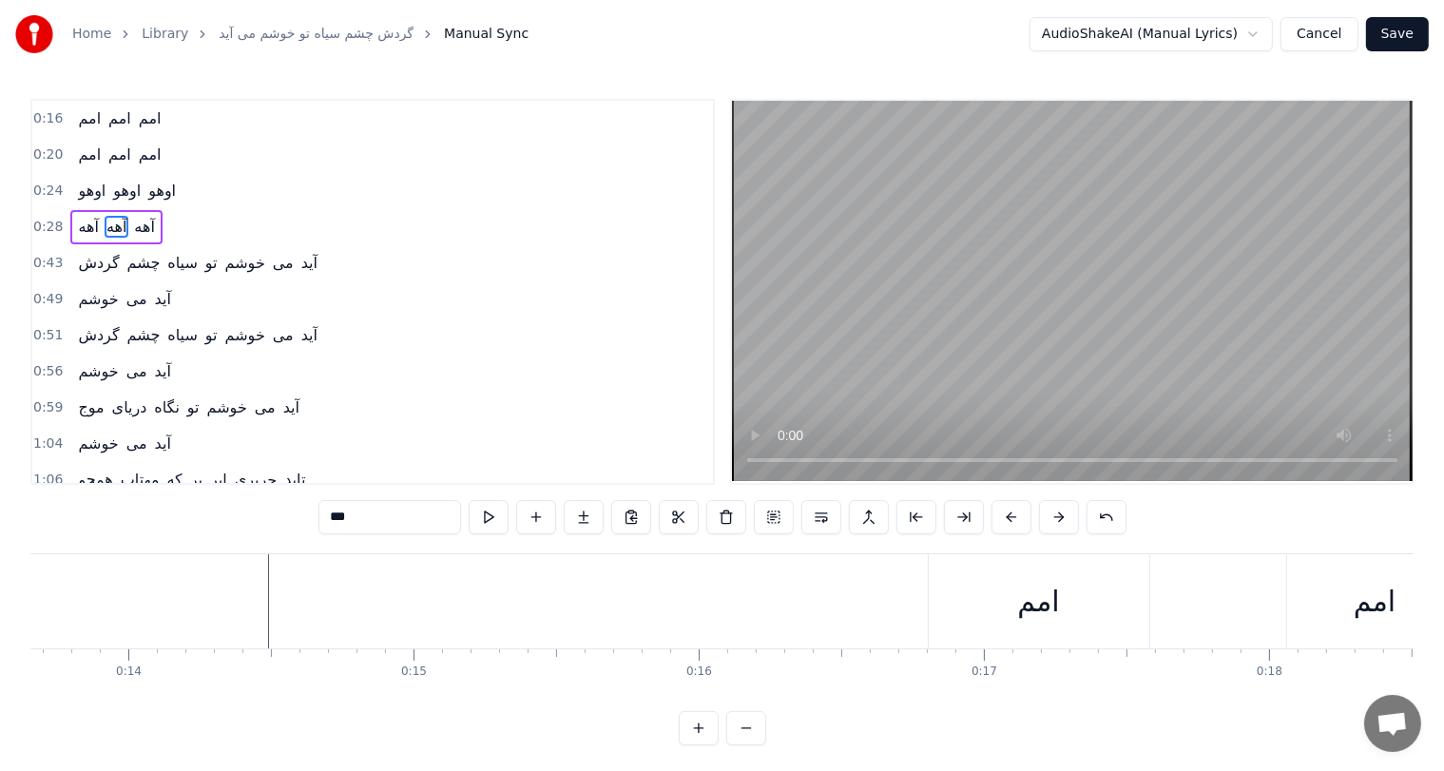
scroll to position [0, 3887]
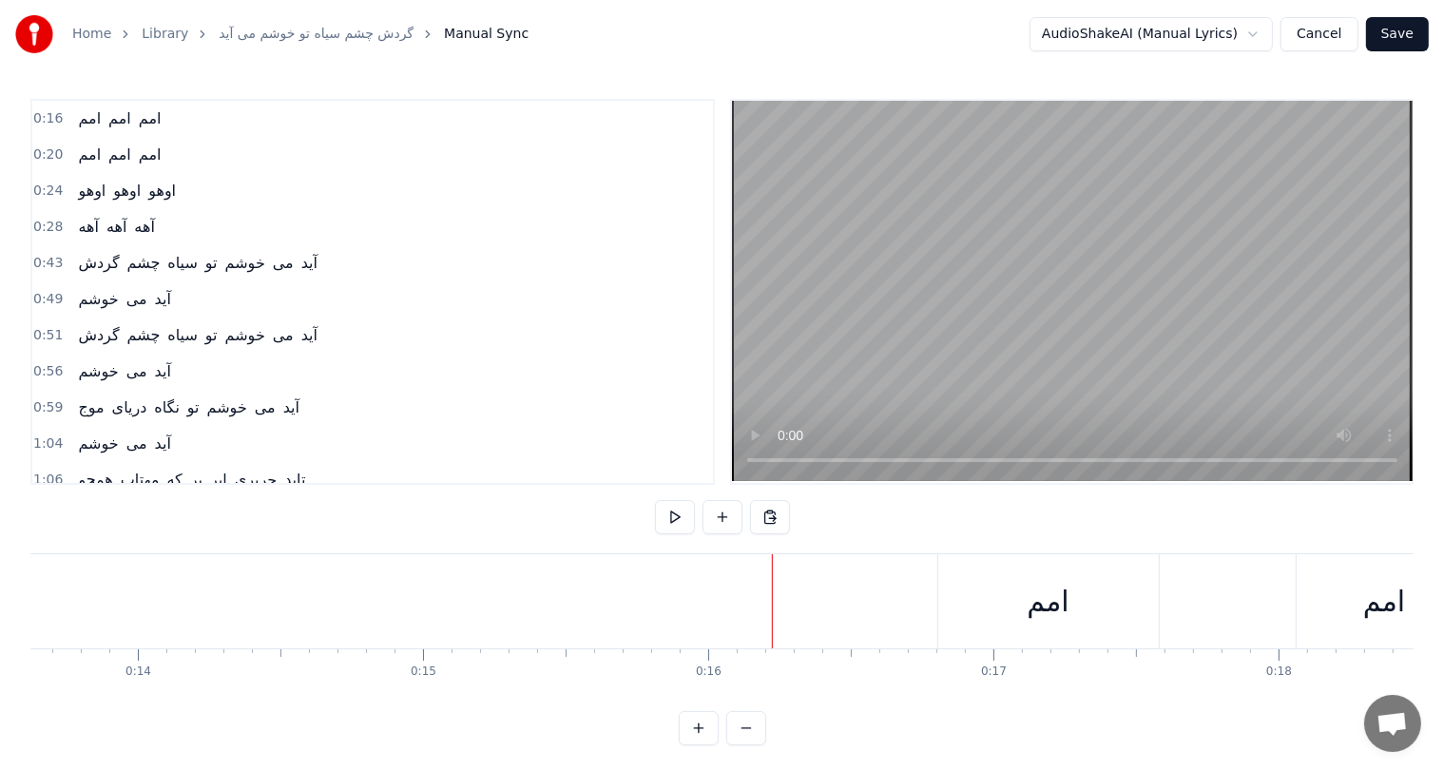
click at [673, 607] on div "امم" at bounding box center [663, 601] width 42 height 43
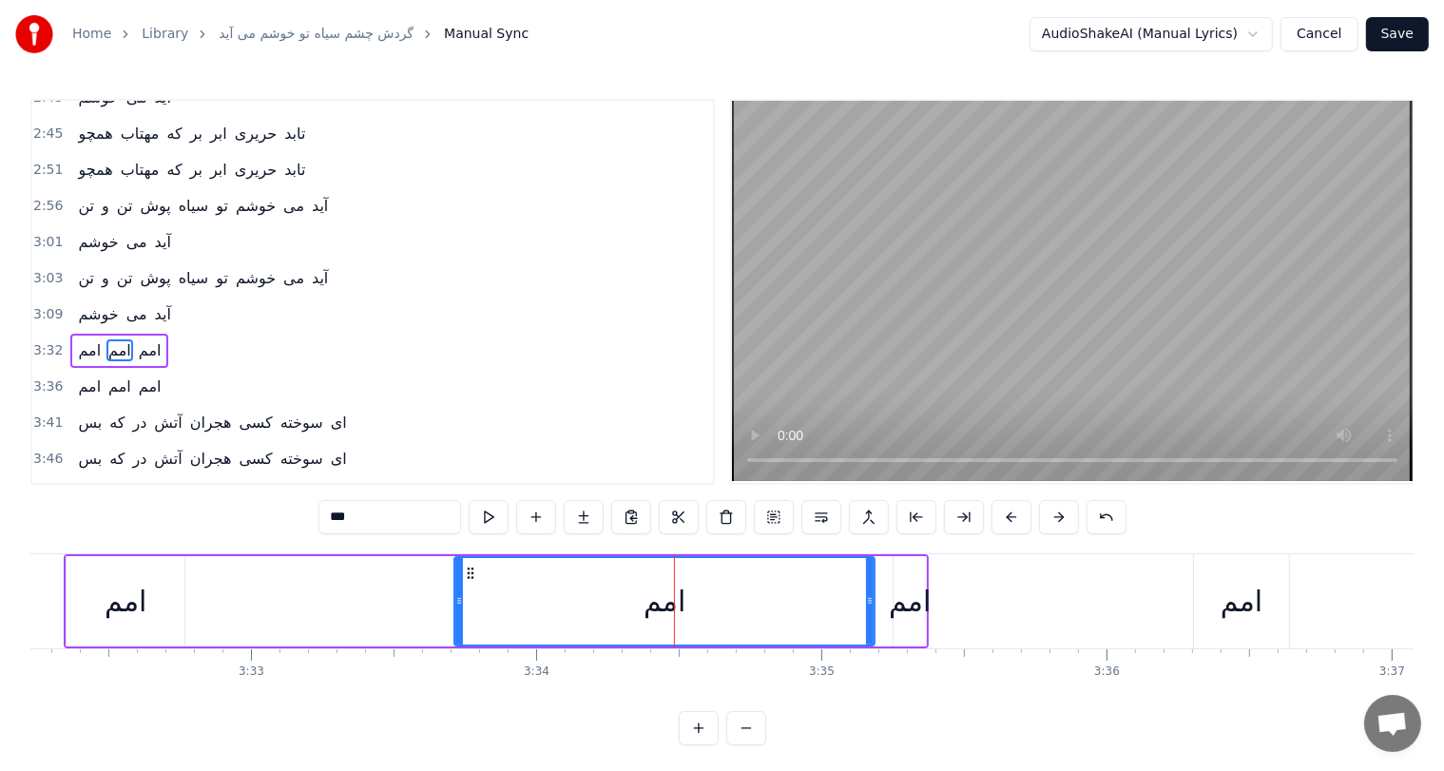
scroll to position [1016, 0]
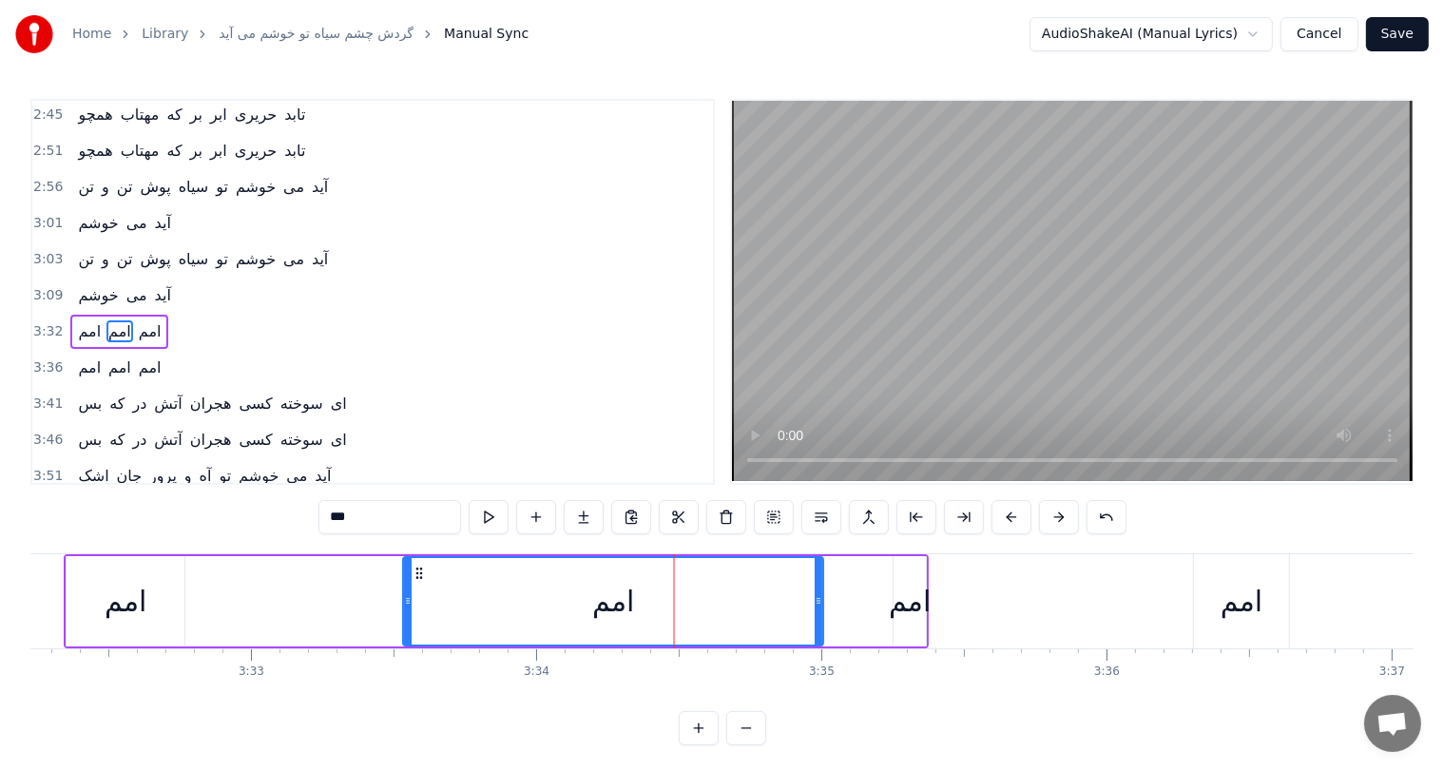
drag, startPoint x: 468, startPoint y: 571, endPoint x: 417, endPoint y: 572, distance: 51.4
click at [417, 572] on circle at bounding box center [417, 572] width 1 height 1
drag, startPoint x: 818, startPoint y: 601, endPoint x: 603, endPoint y: 598, distance: 214.9
click at [603, 598] on icon at bounding box center [605, 600] width 8 height 15
click at [909, 611] on div "امم" at bounding box center [910, 601] width 42 height 43
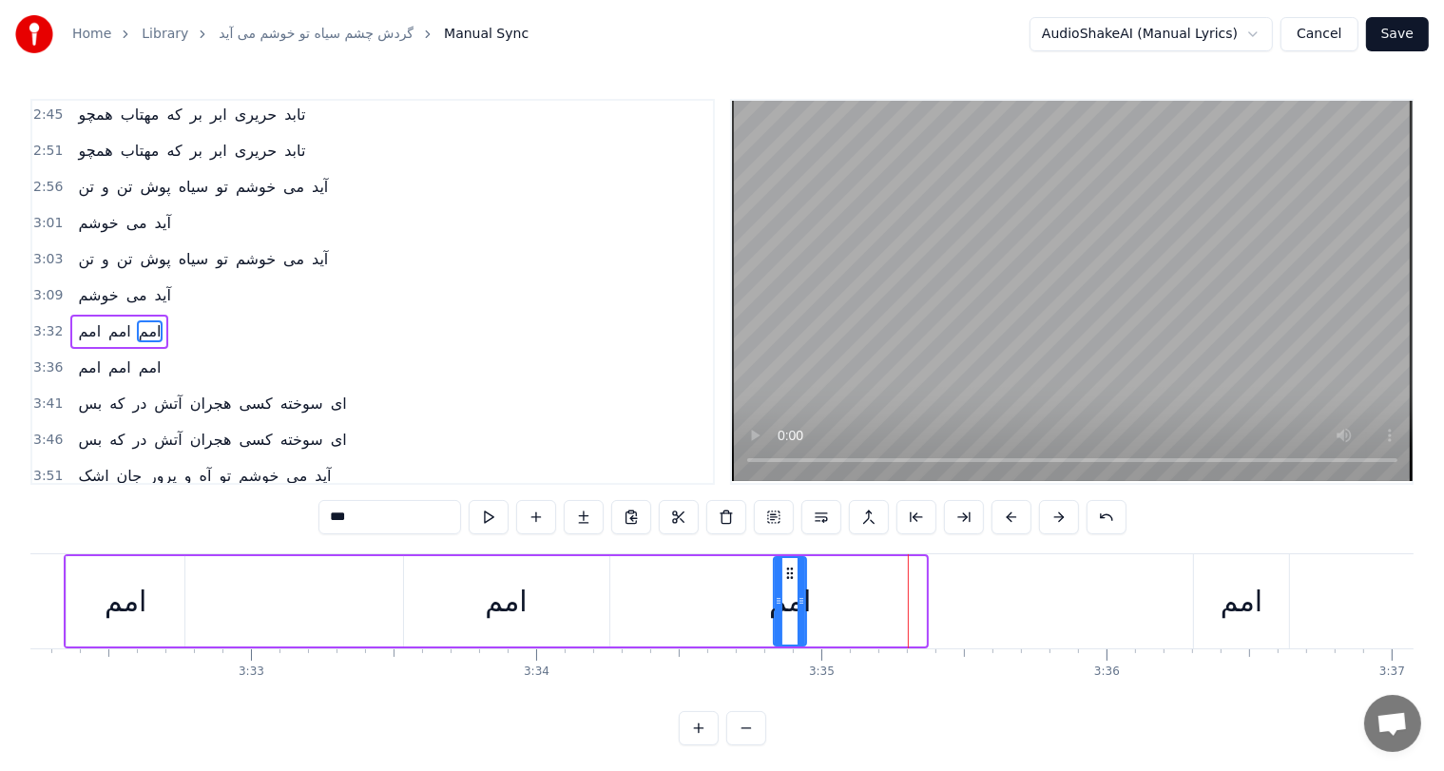
drag, startPoint x: 905, startPoint y: 572, endPoint x: 785, endPoint y: 581, distance: 121.1
click at [785, 581] on div "امم" at bounding box center [791, 601] width 30 height 87
drag, startPoint x: 798, startPoint y: 599, endPoint x: 974, endPoint y: 593, distance: 176.0
click at [974, 593] on icon at bounding box center [977, 600] width 8 height 15
click at [1253, 608] on div "امم" at bounding box center [1242, 601] width 42 height 43
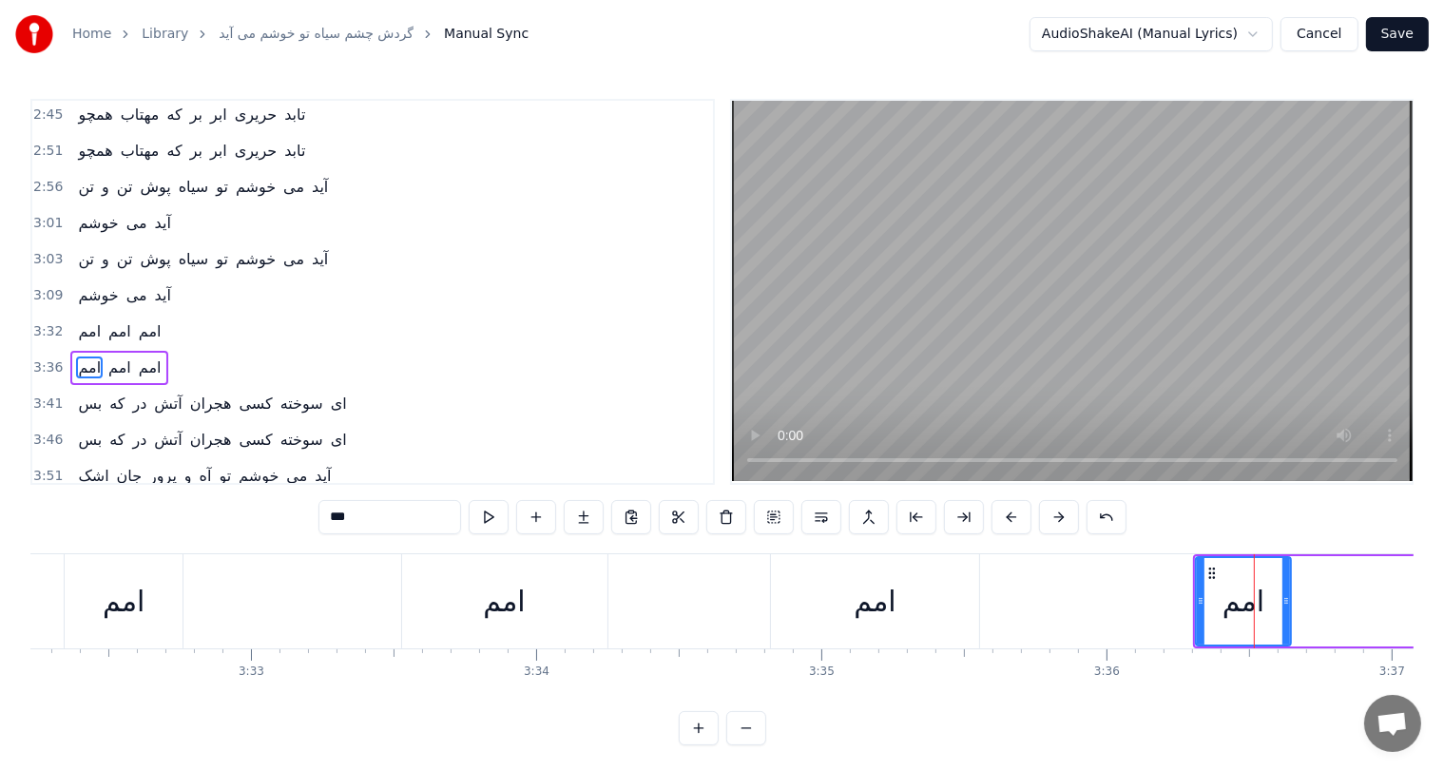
scroll to position [1050, 0]
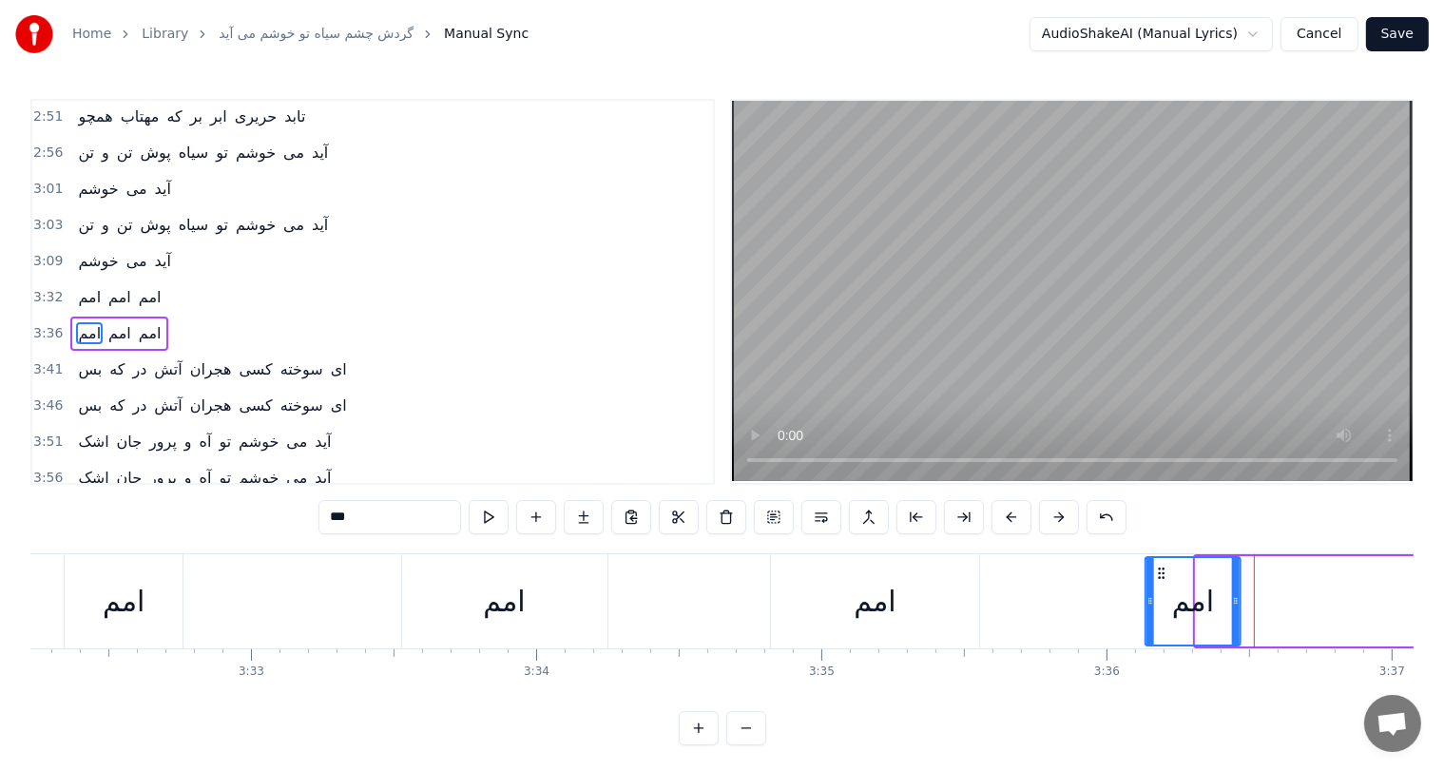
drag, startPoint x: 1210, startPoint y: 572, endPoint x: 1160, endPoint y: 578, distance: 49.8
click at [1160, 578] on icon at bounding box center [1161, 573] width 15 height 15
drag, startPoint x: 1239, startPoint y: 595, endPoint x: 1286, endPoint y: 595, distance: 46.6
click at [1286, 595] on icon at bounding box center [1282, 600] width 8 height 15
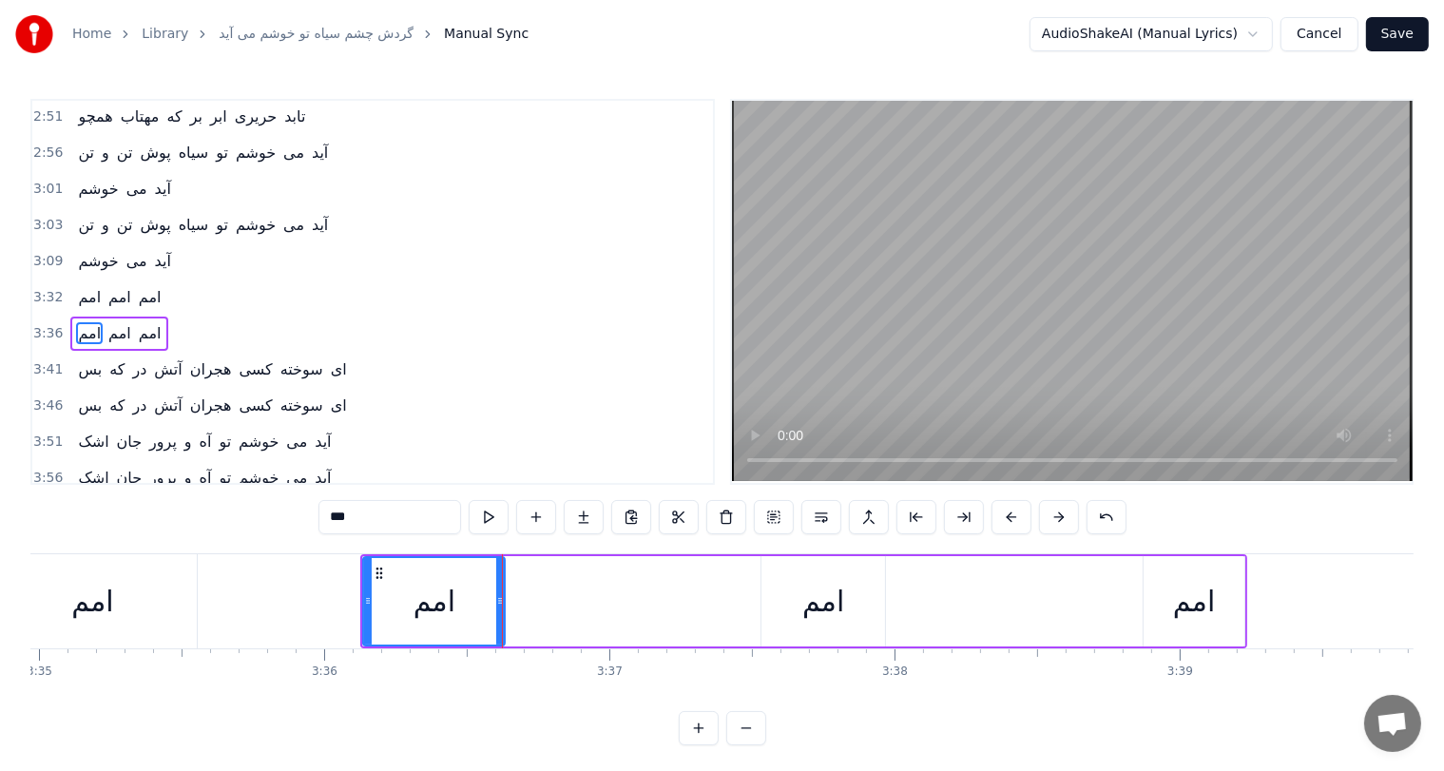
scroll to position [0, 61328]
click at [826, 595] on div "امم" at bounding box center [823, 601] width 42 height 43
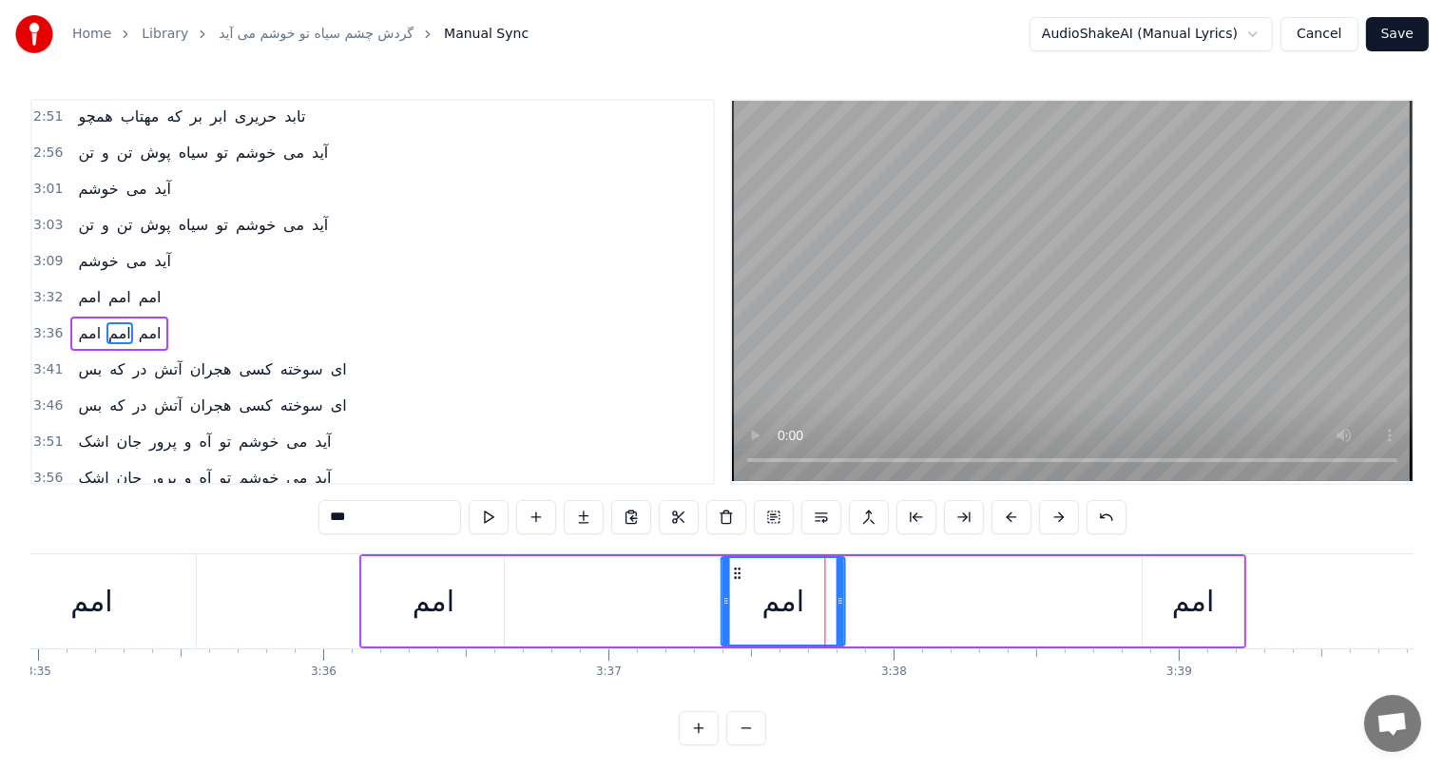
drag, startPoint x: 773, startPoint y: 572, endPoint x: 734, endPoint y: 568, distance: 39.3
click at [734, 568] on icon at bounding box center [737, 573] width 15 height 15
click at [1195, 594] on div "امم" at bounding box center [1194, 601] width 42 height 43
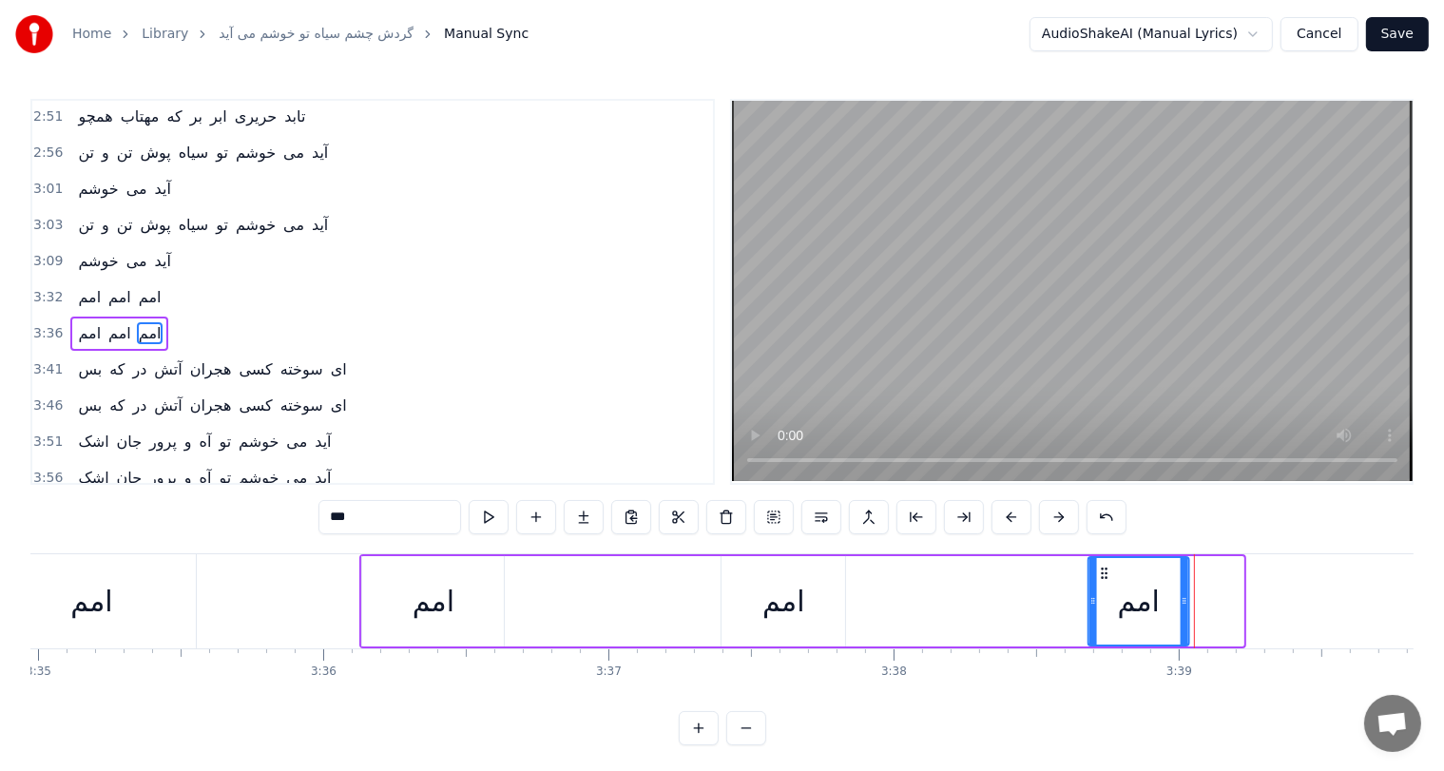
drag, startPoint x: 1160, startPoint y: 566, endPoint x: 1106, endPoint y: 567, distance: 54.2
click at [1106, 567] on icon at bounding box center [1104, 573] width 15 height 15
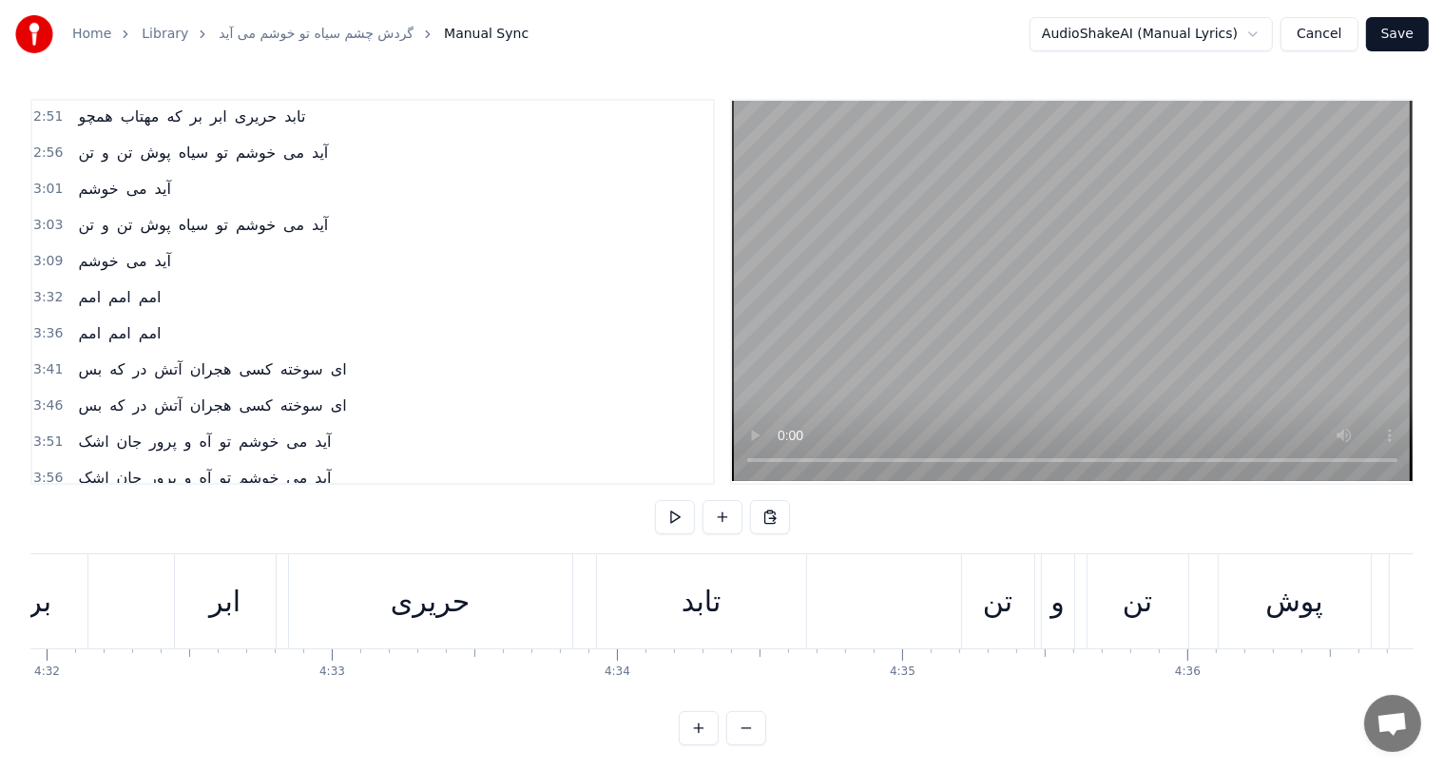
scroll to position [0, 77609]
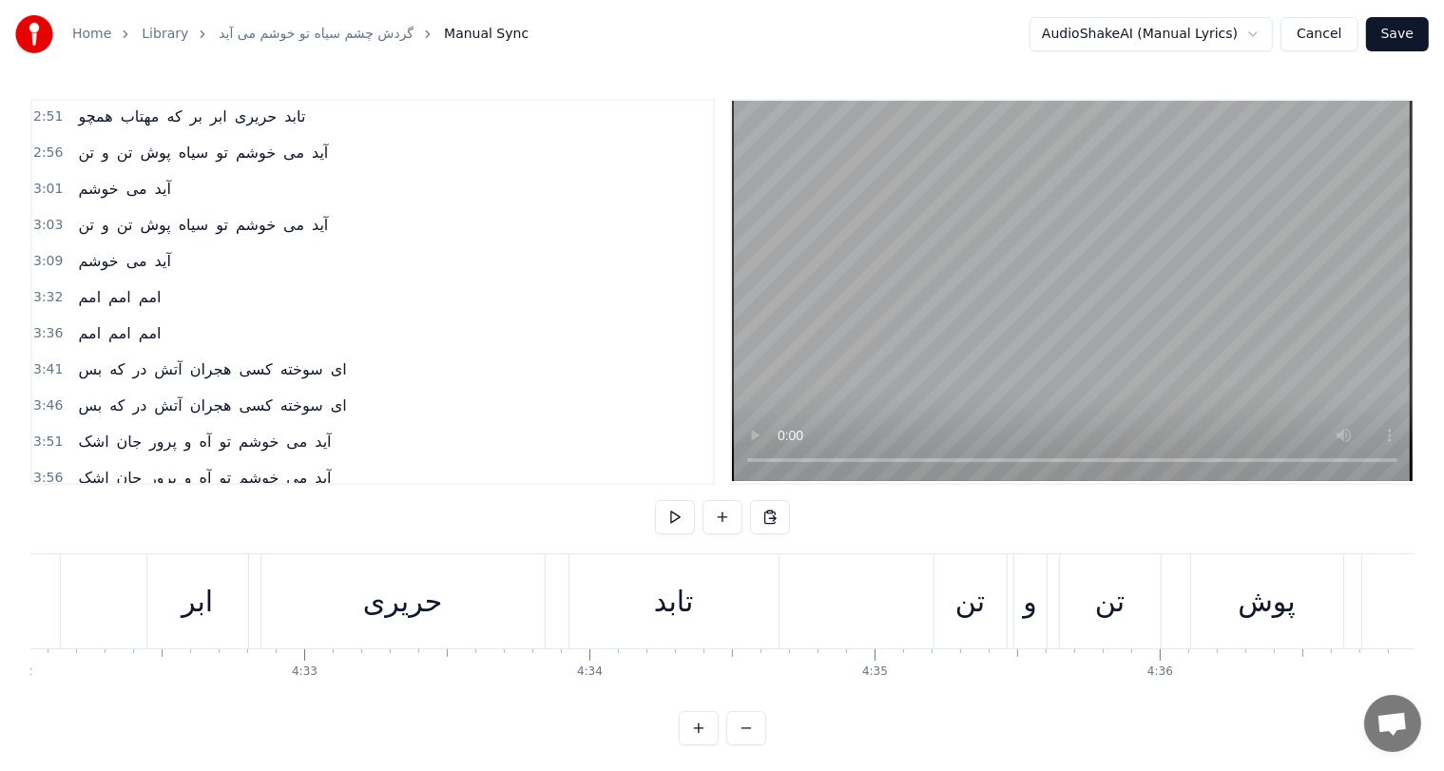
click at [972, 601] on div "تن" at bounding box center [970, 601] width 29 height 43
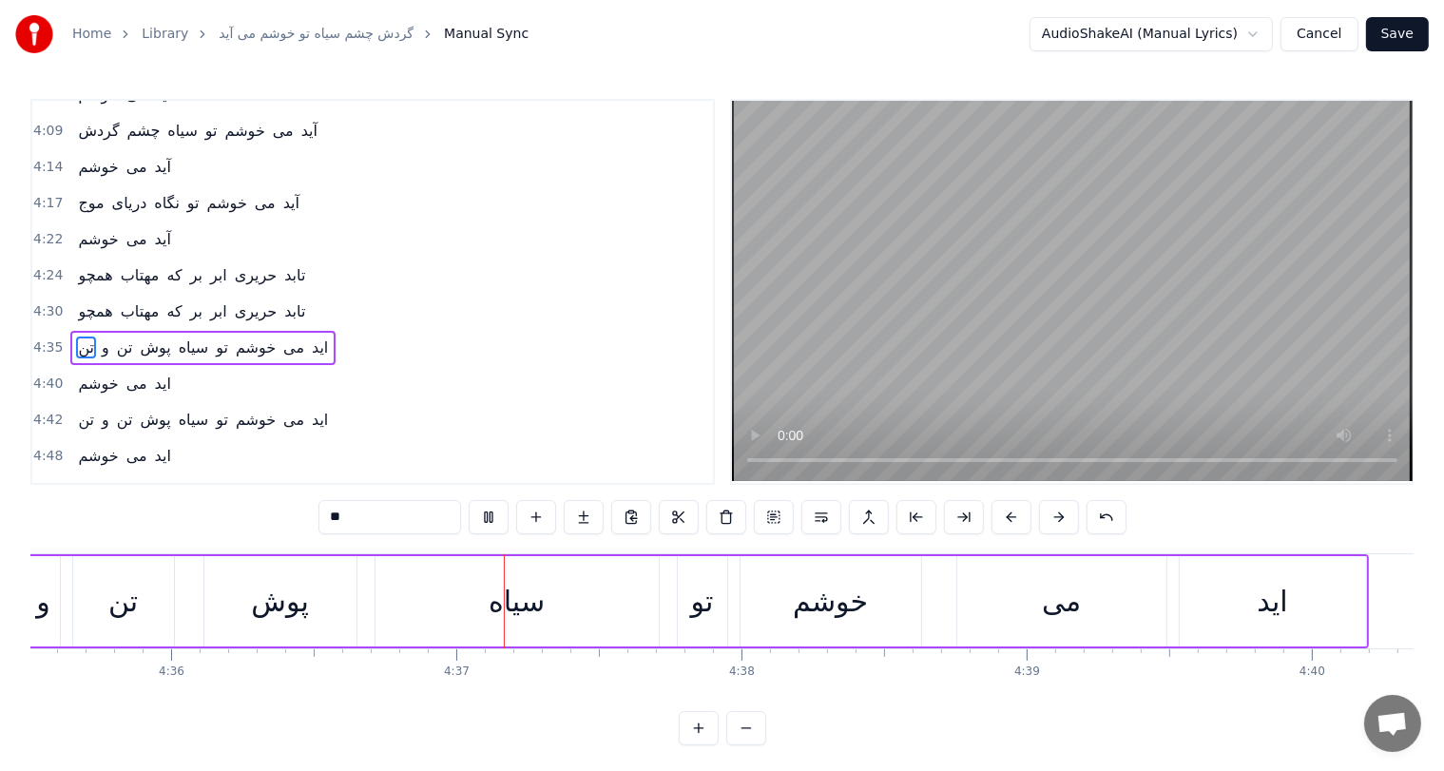
scroll to position [0, 78826]
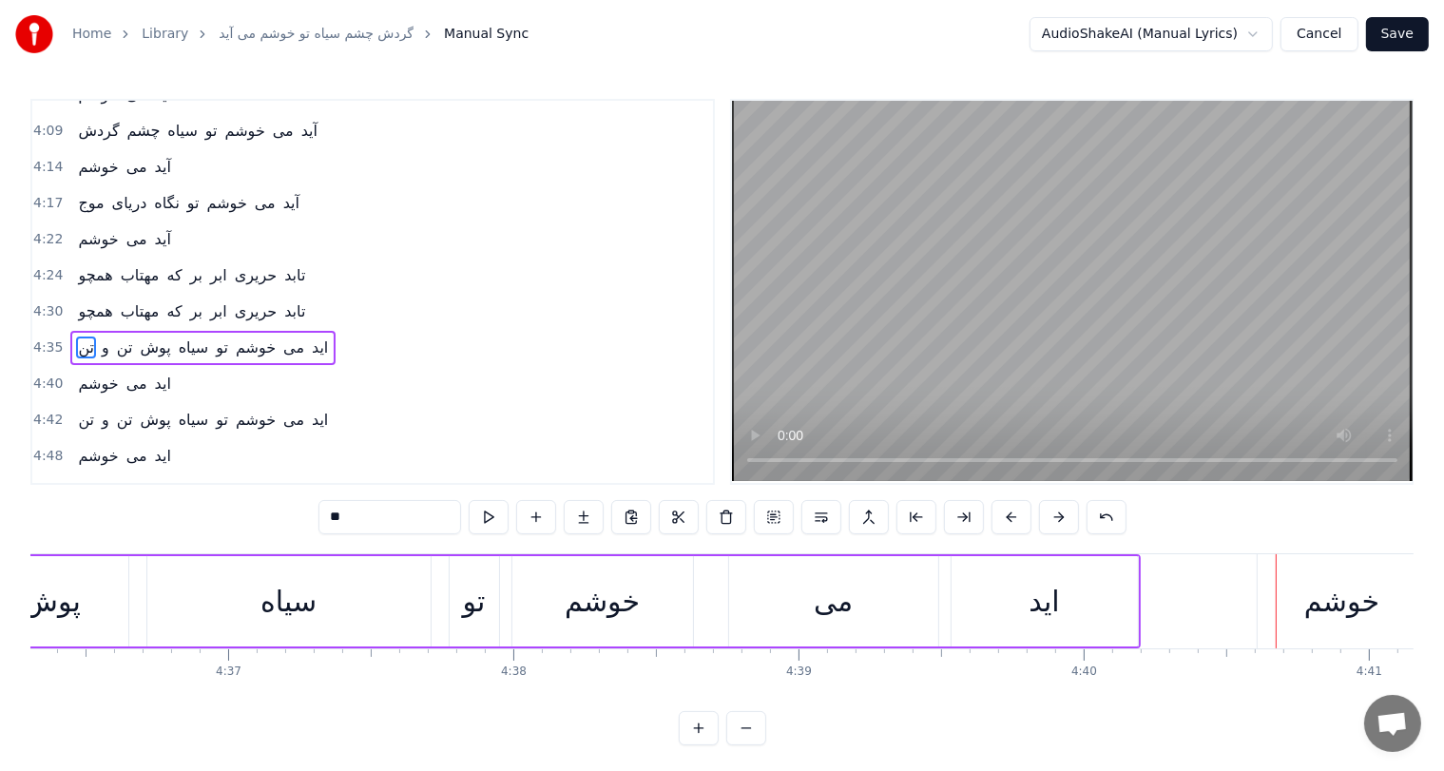
click at [156, 373] on span "اید" at bounding box center [163, 384] width 20 height 22
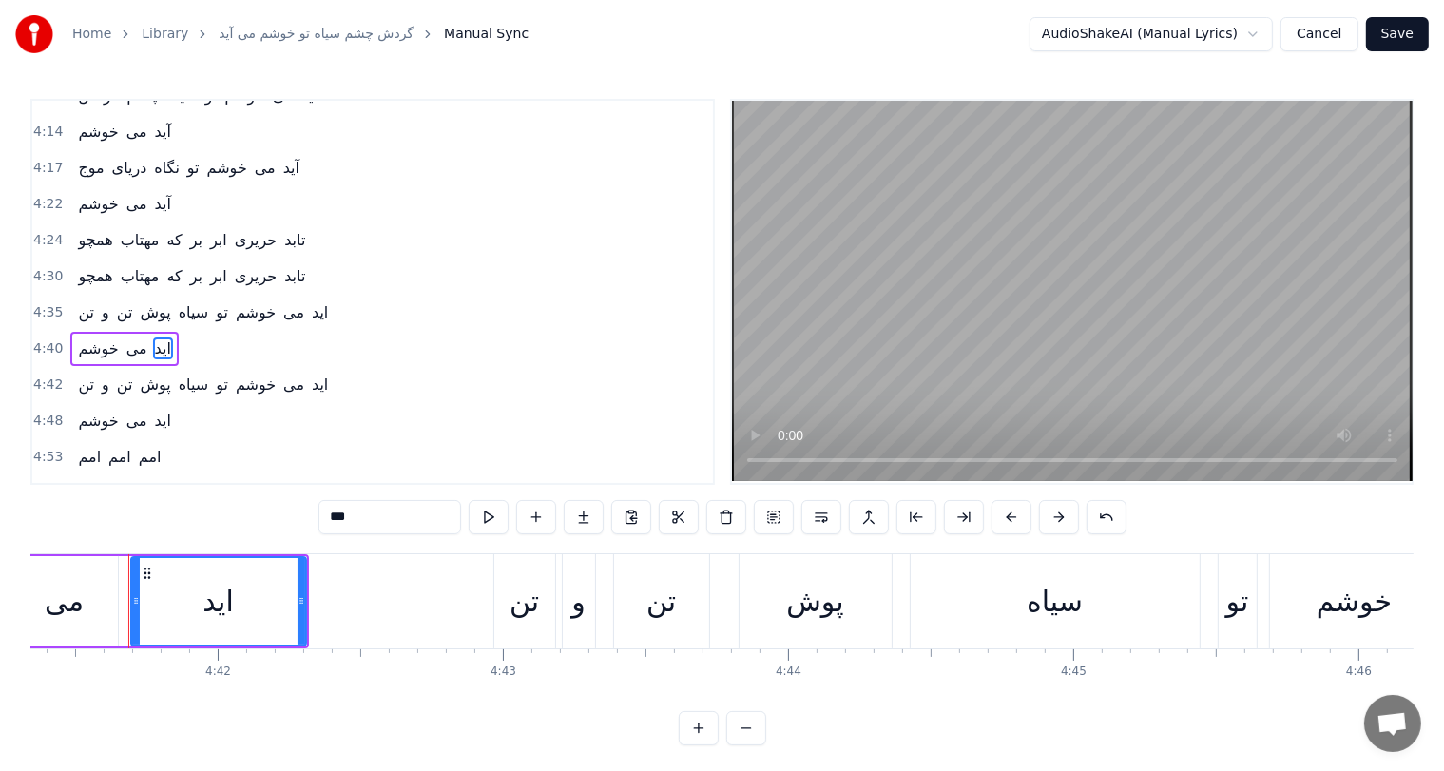
scroll to position [0, 80264]
click at [346, 514] on input "***" at bounding box center [390, 517] width 143 height 34
click at [312, 374] on span "اید" at bounding box center [320, 385] width 20 height 22
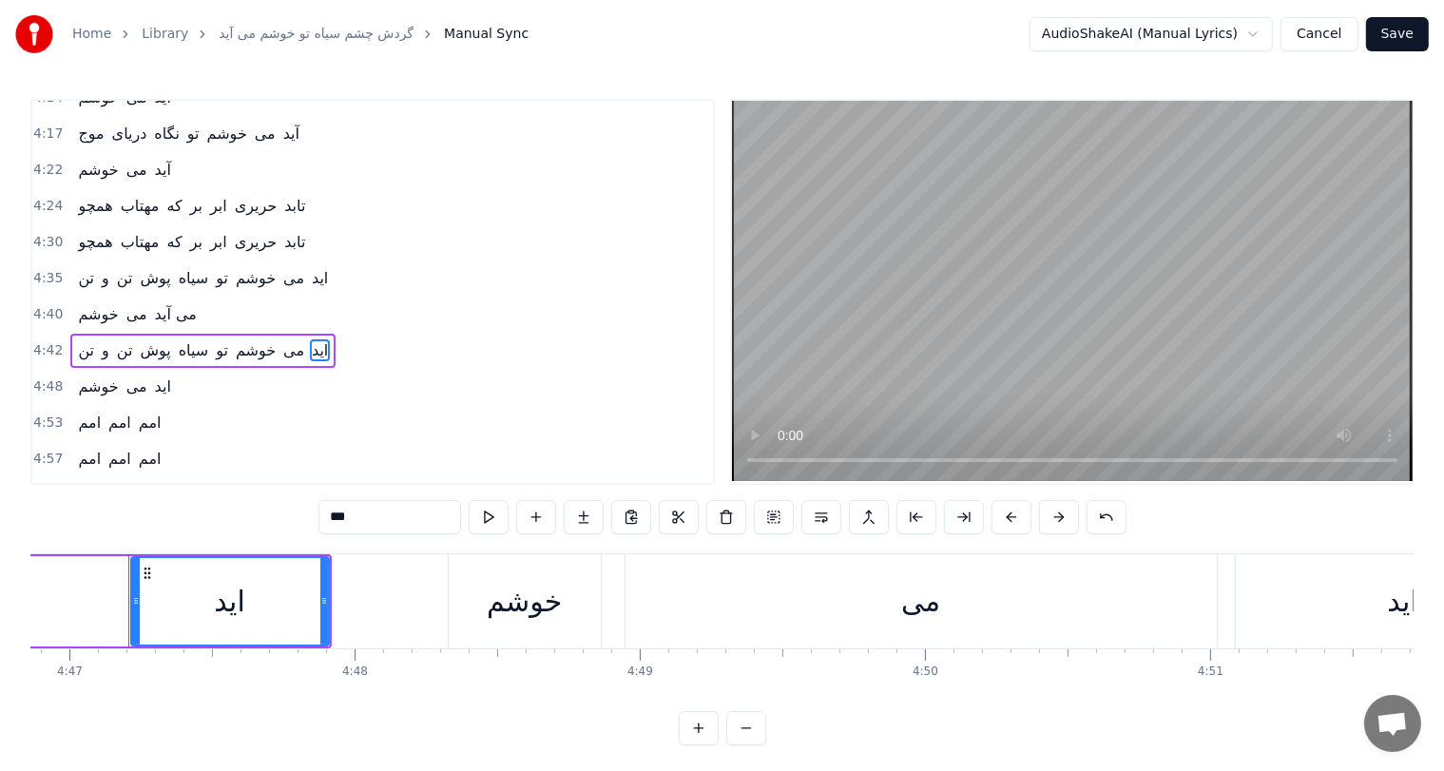
scroll to position [0, 81839]
click at [177, 303] on span "می آید" at bounding box center [176, 314] width 46 height 22
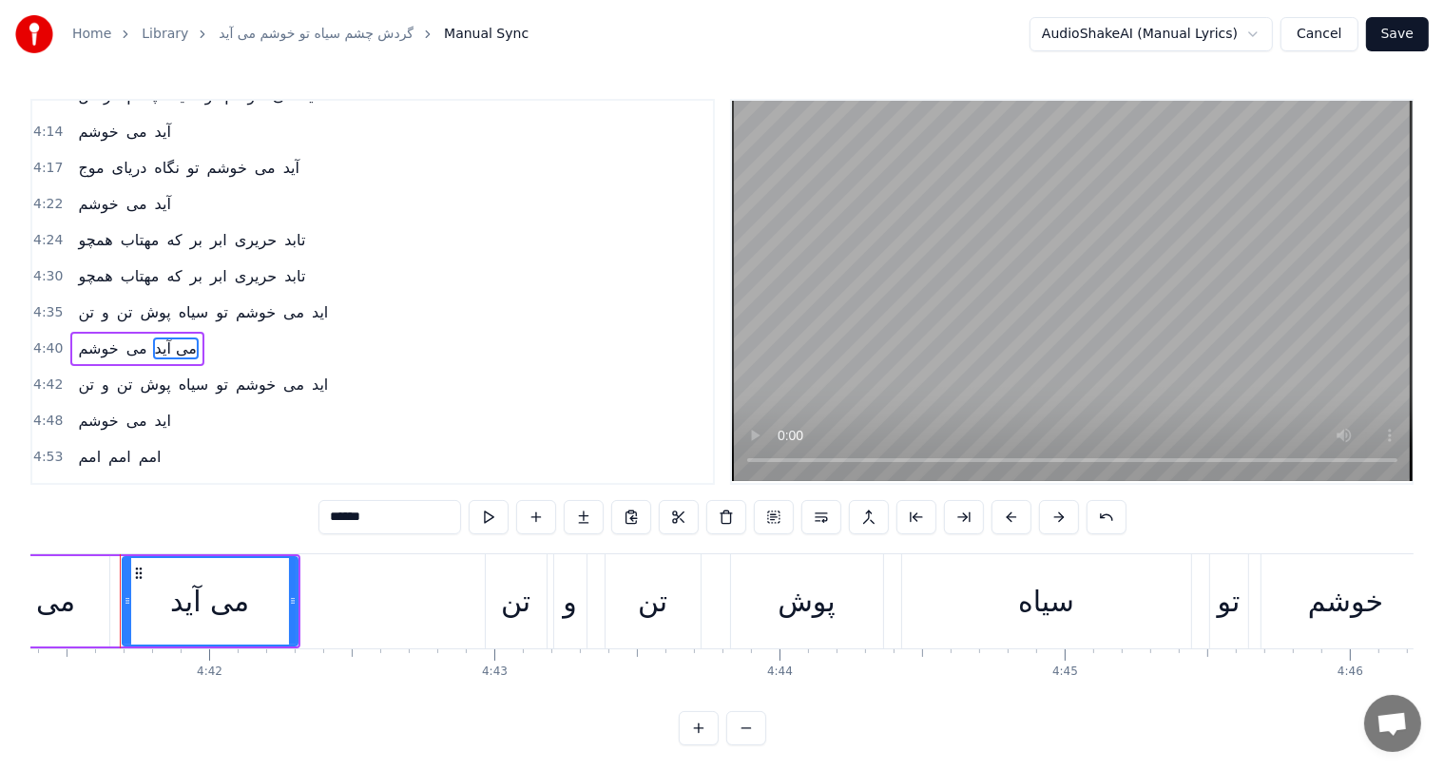
scroll to position [0, 80264]
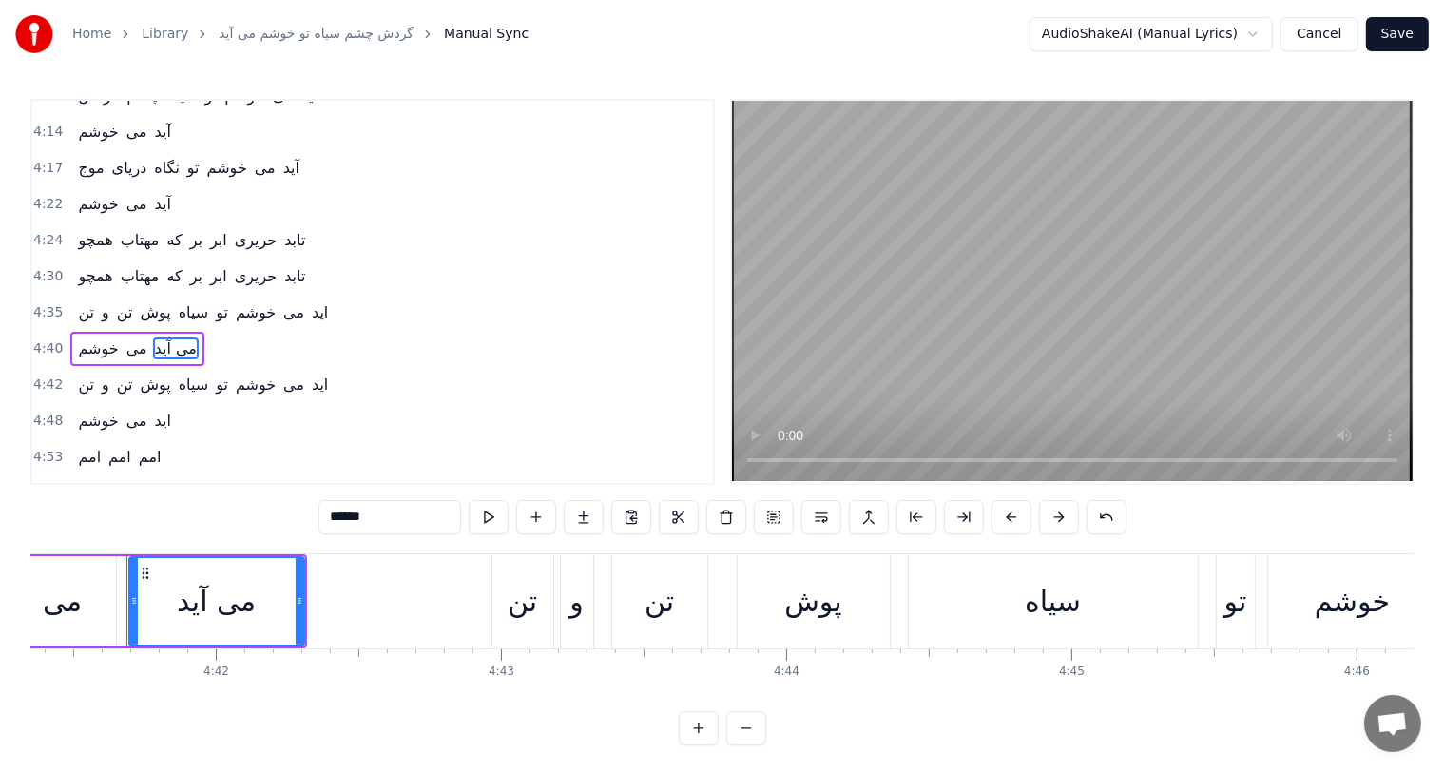
click at [355, 516] on input "******" at bounding box center [390, 517] width 143 height 34
click at [362, 517] on input "******" at bounding box center [390, 517] width 143 height 34
type input "*"
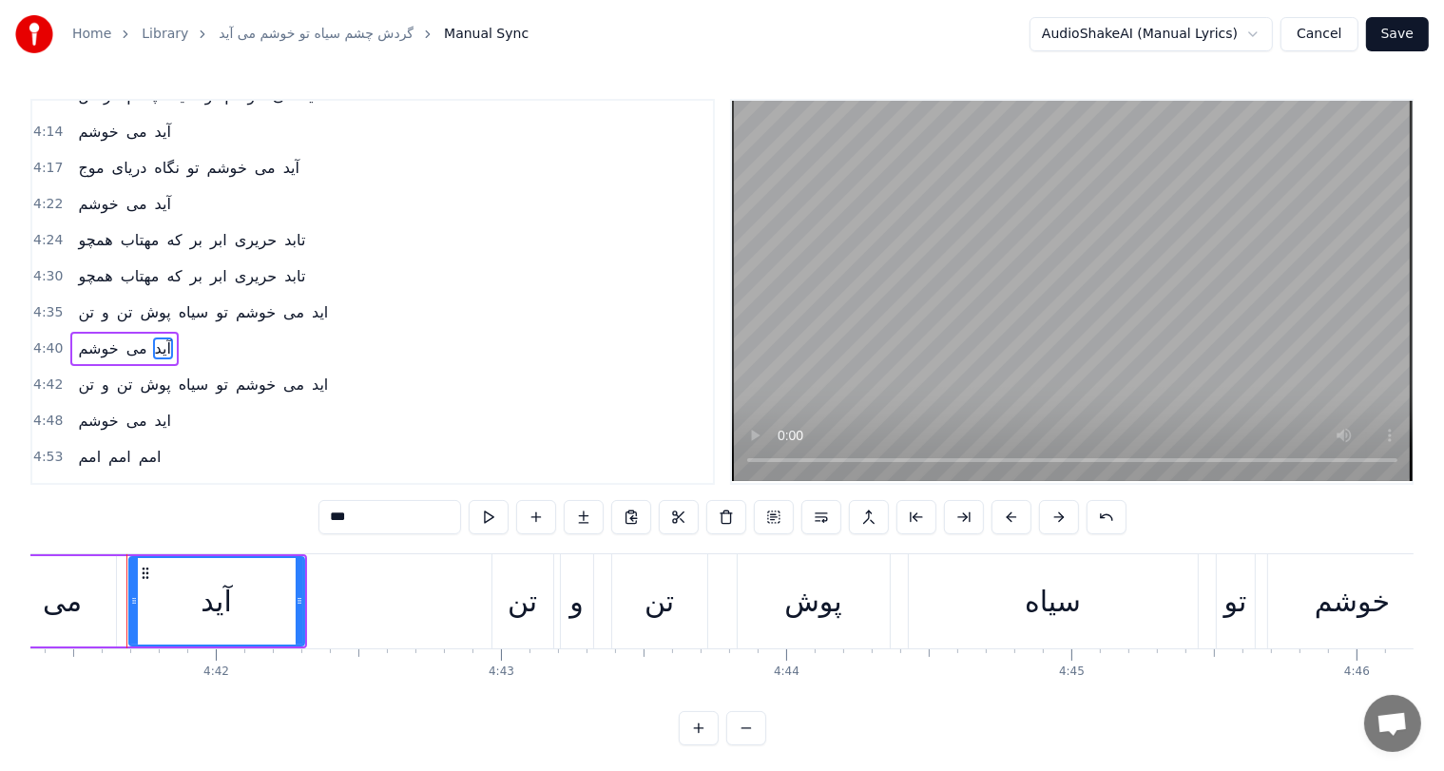
type input "***"
drag, startPoint x: 320, startPoint y: 330, endPoint x: 305, endPoint y: 327, distance: 14.5
click at [305, 368] on div "تن و تن پوش سیاه تو خوشم می اید" at bounding box center [202, 385] width 265 height 34
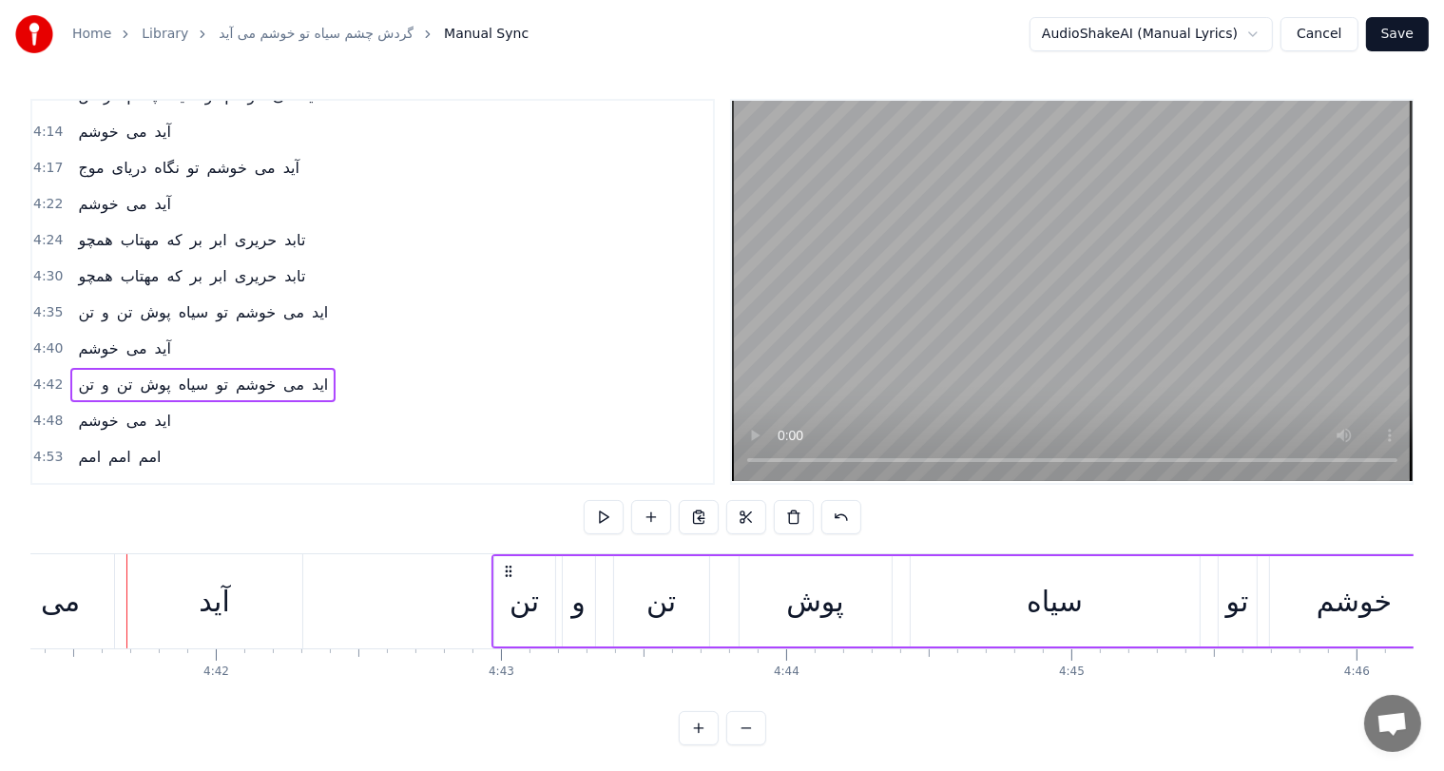
click at [310, 374] on span "اید" at bounding box center [320, 385] width 20 height 22
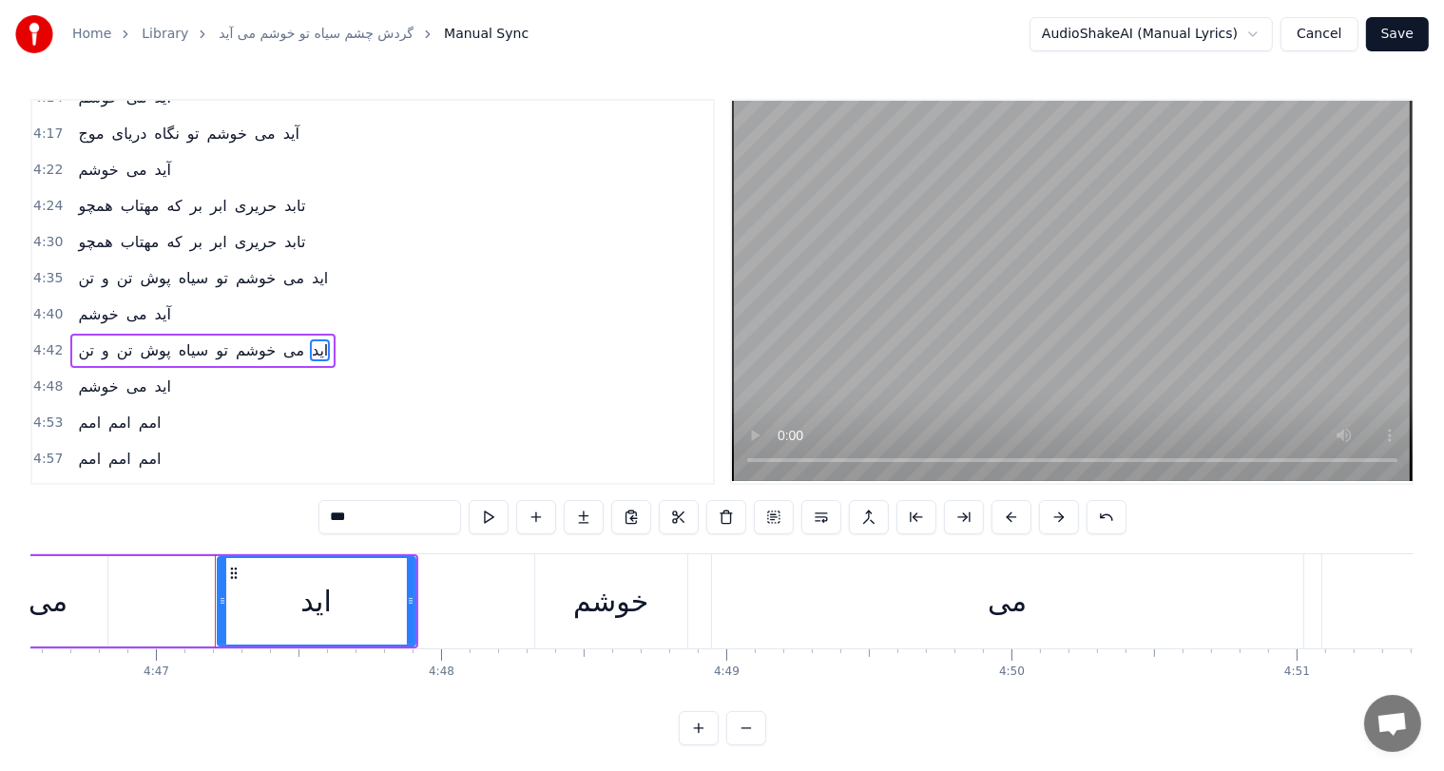
scroll to position [0, 81839]
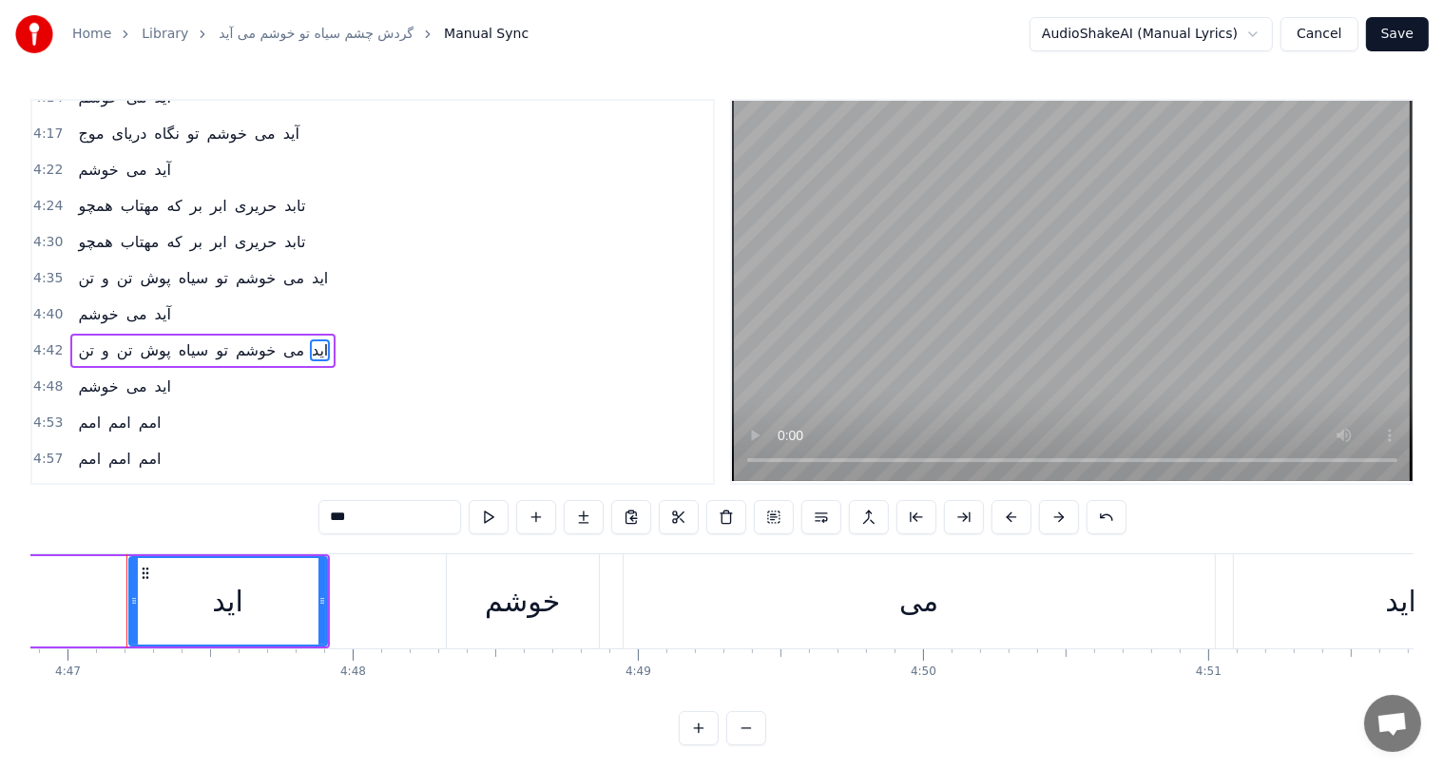
drag, startPoint x: 377, startPoint y: 516, endPoint x: 289, endPoint y: 514, distance: 87.5
click at [289, 514] on div "0:16 امم امم امم 0:20 امم امم امم 0:24 اوهو اوهو اوهو 0:28 آهه آهه آهه 0:43 گرد…" at bounding box center [722, 422] width 1384 height 647
click at [156, 376] on span "اید" at bounding box center [163, 387] width 20 height 22
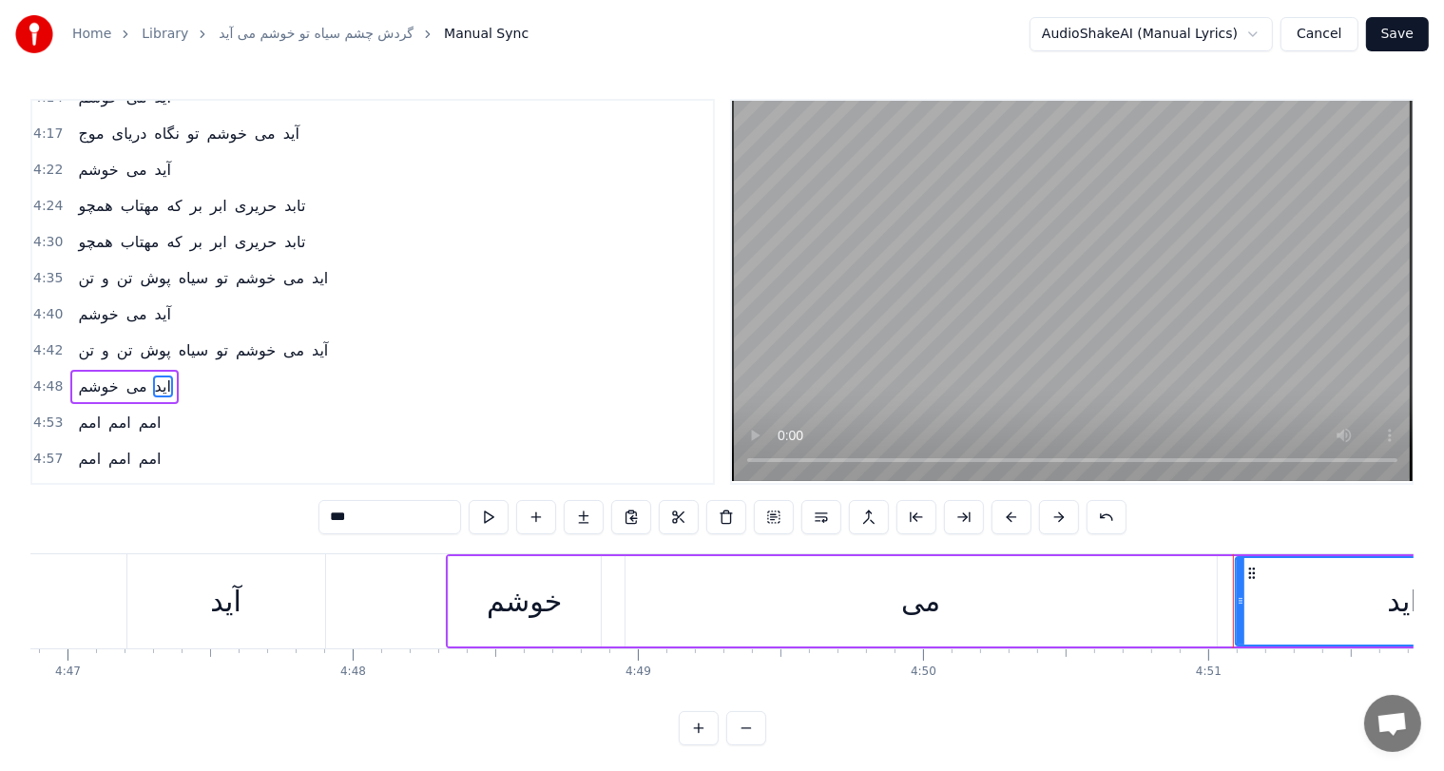
scroll to position [1577, 0]
click at [347, 510] on input "***" at bounding box center [390, 517] width 143 height 34
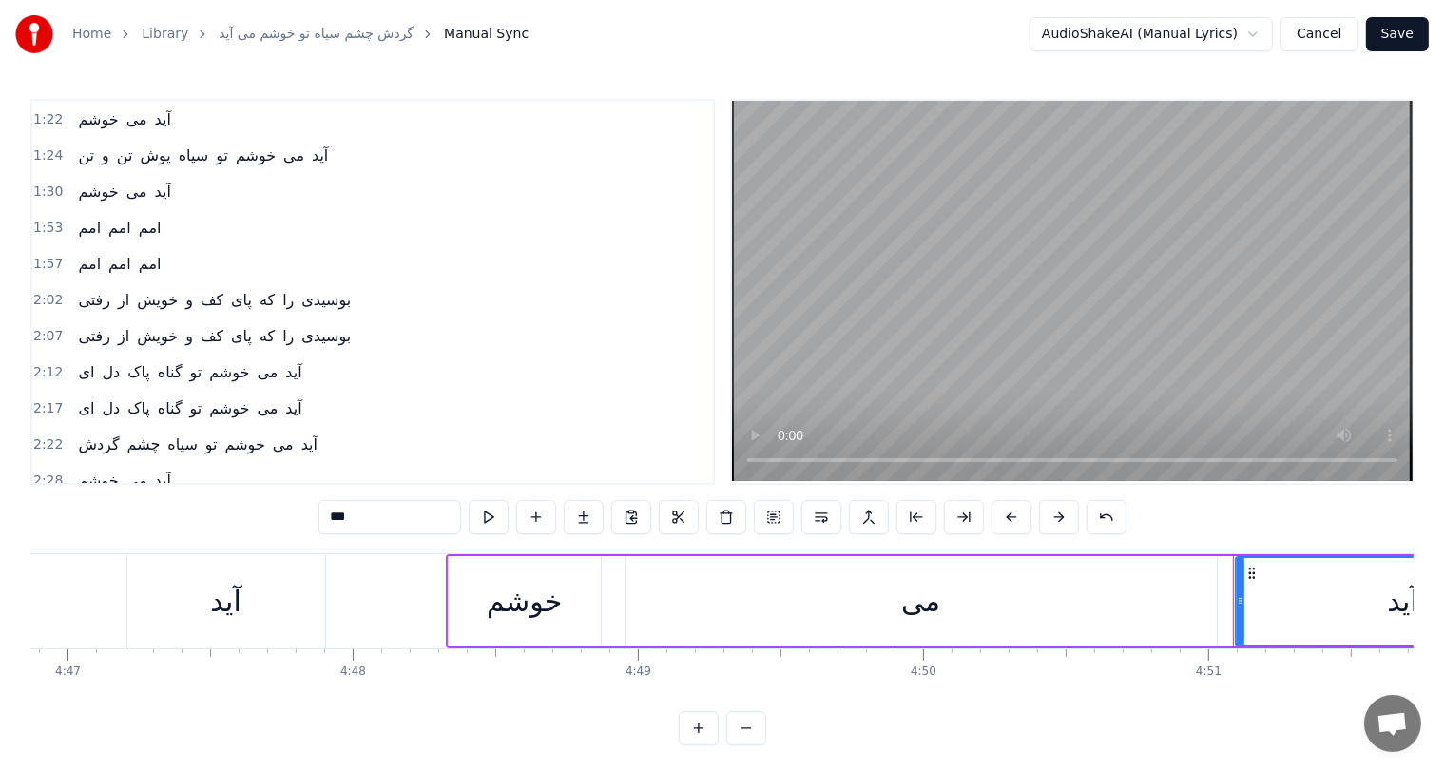
scroll to position [0, 0]
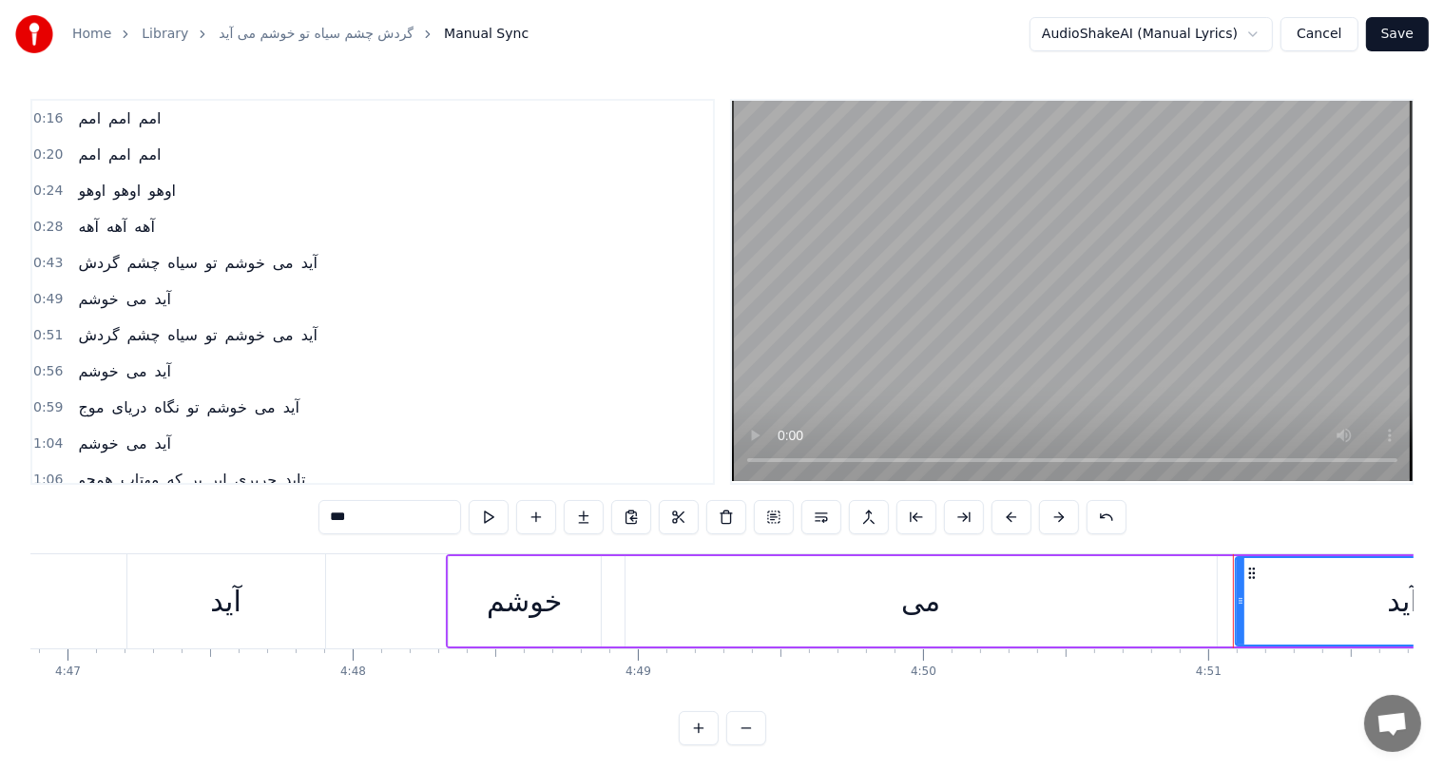
click at [156, 289] on span "آید" at bounding box center [163, 299] width 20 height 22
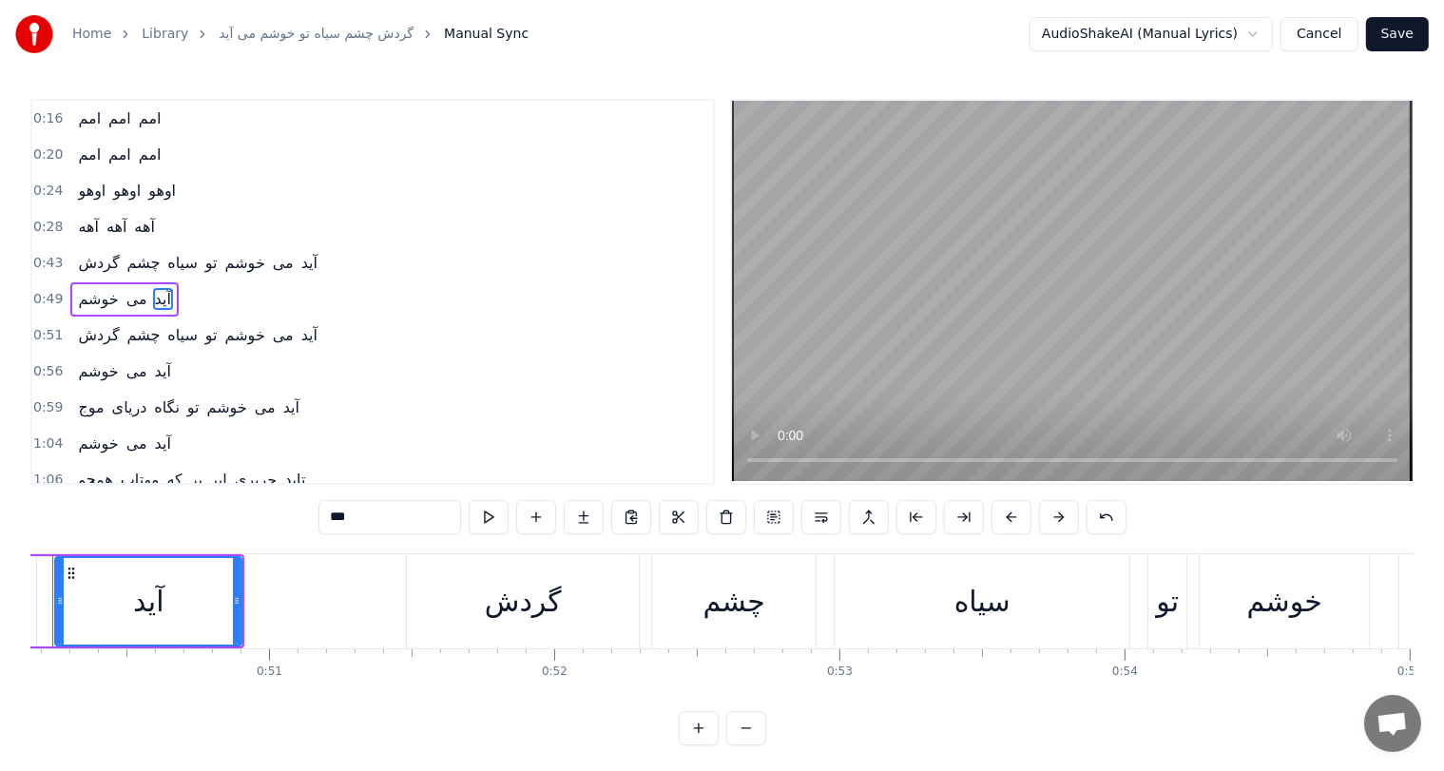
scroll to position [0, 14238]
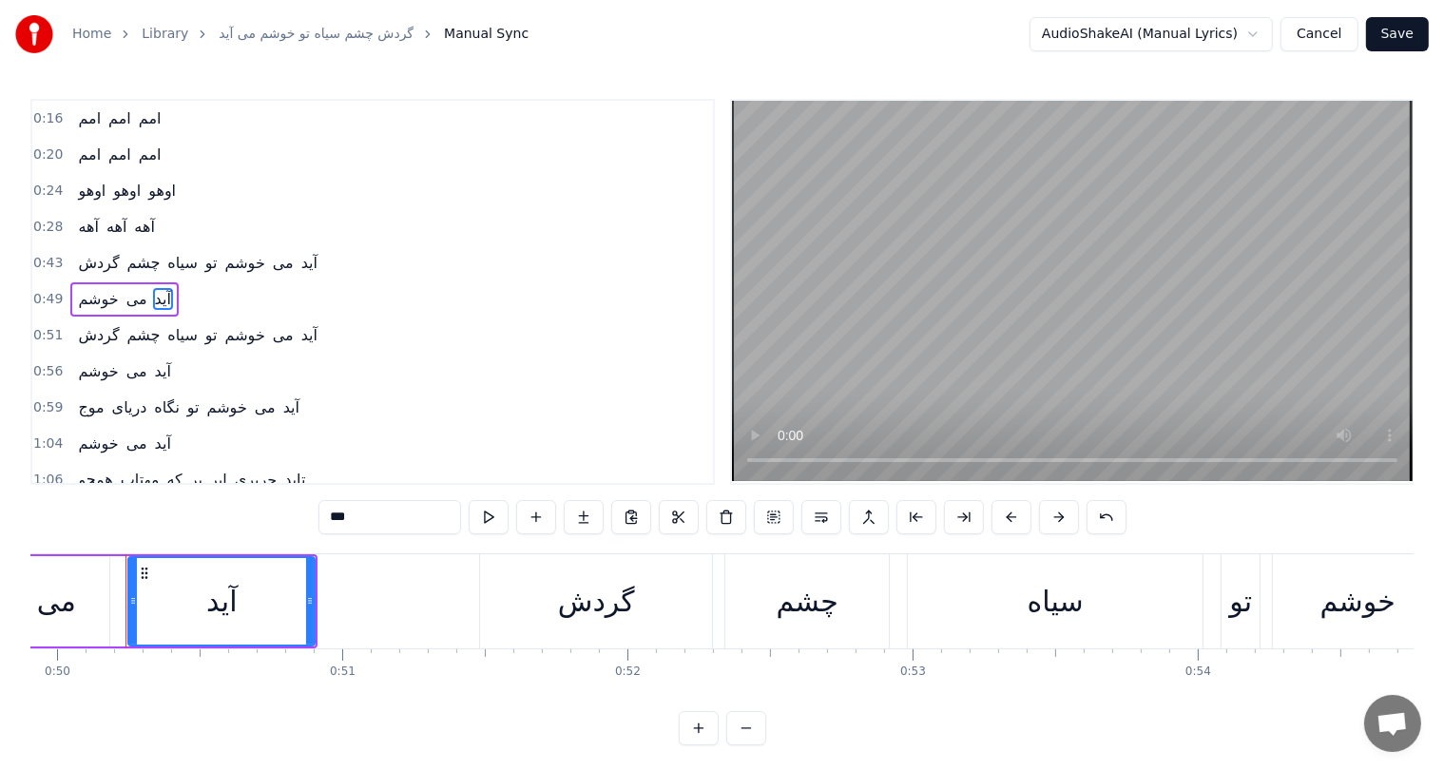
click at [384, 518] on input "***" at bounding box center [390, 517] width 143 height 34
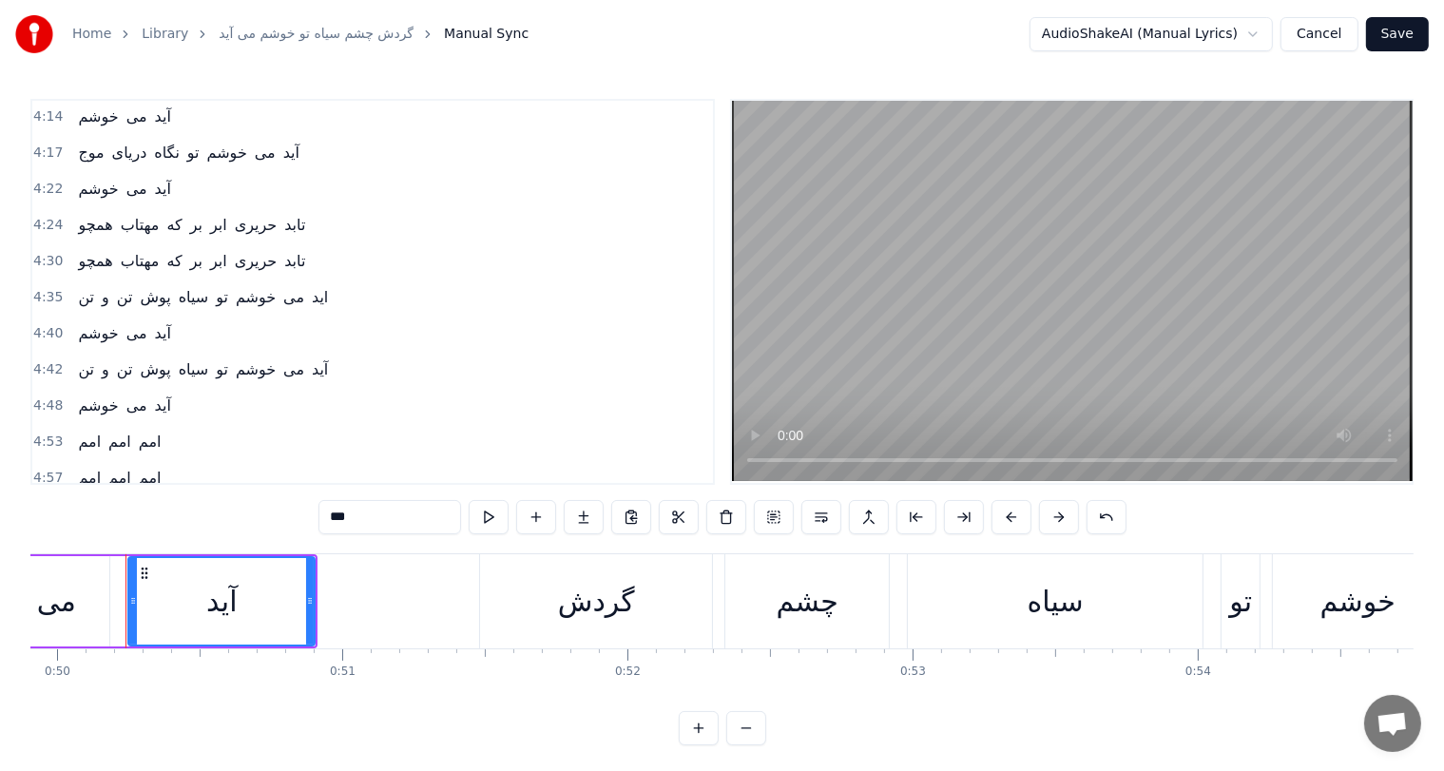
scroll to position [1577, 0]
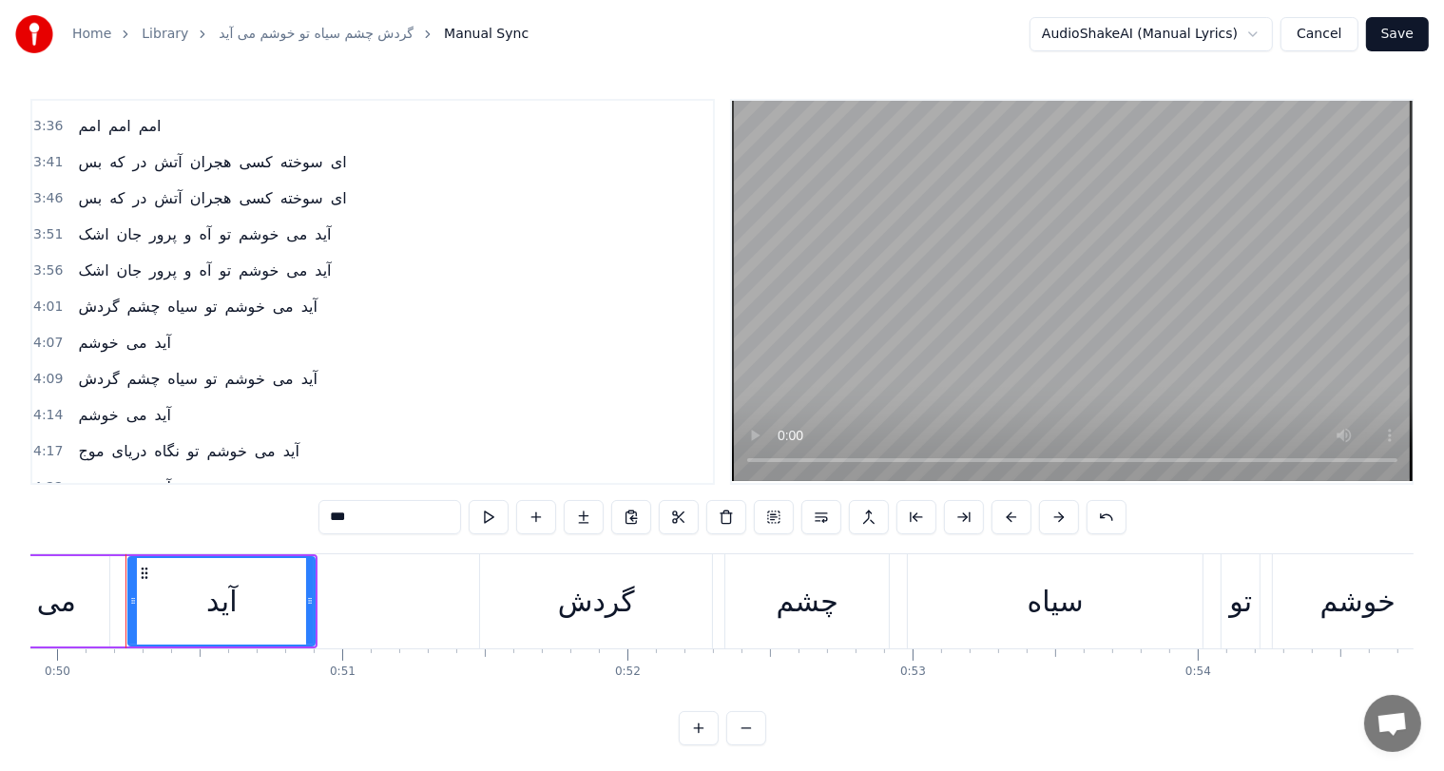
click at [165, 368] on span "سیاه" at bounding box center [182, 379] width 34 height 22
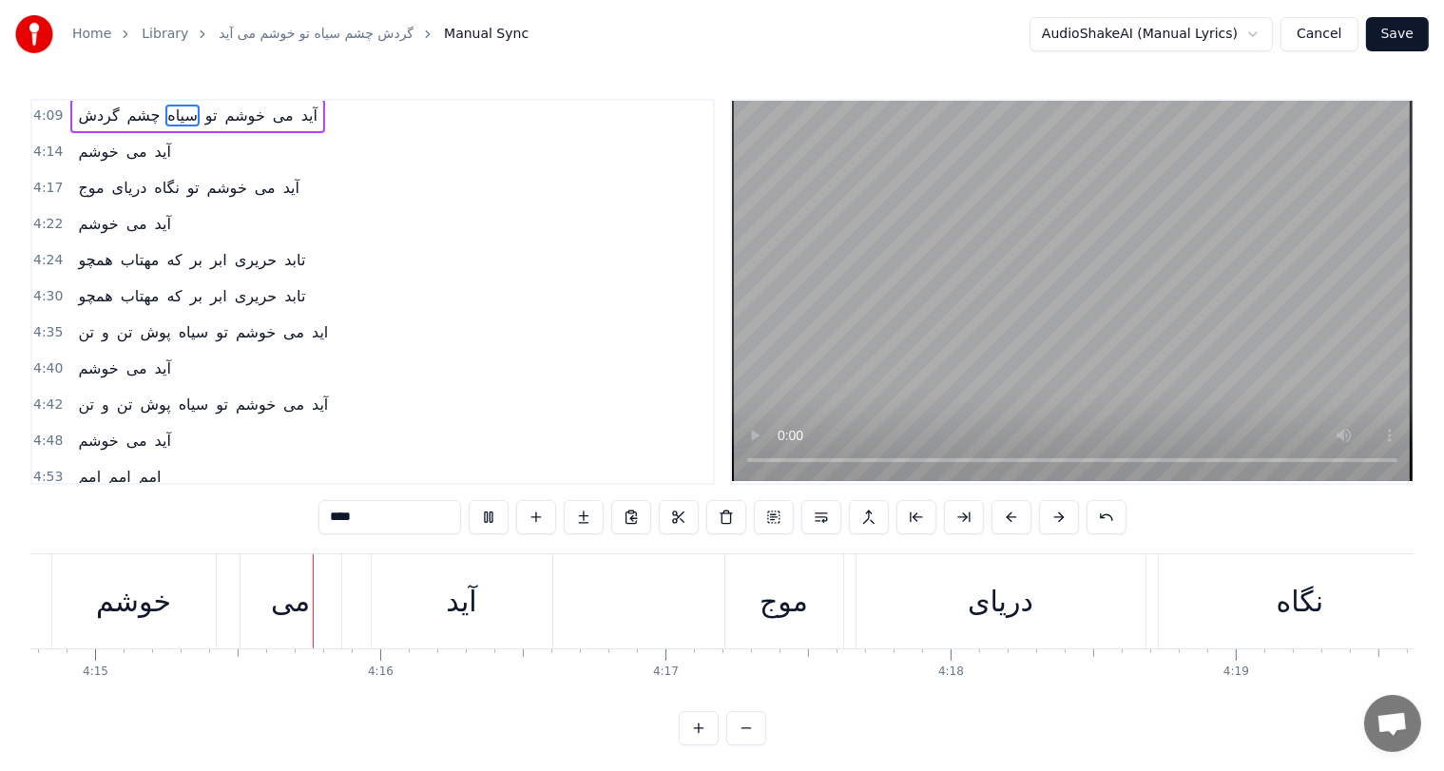
scroll to position [0, 72703]
click at [82, 321] on span "تن" at bounding box center [86, 332] width 20 height 22
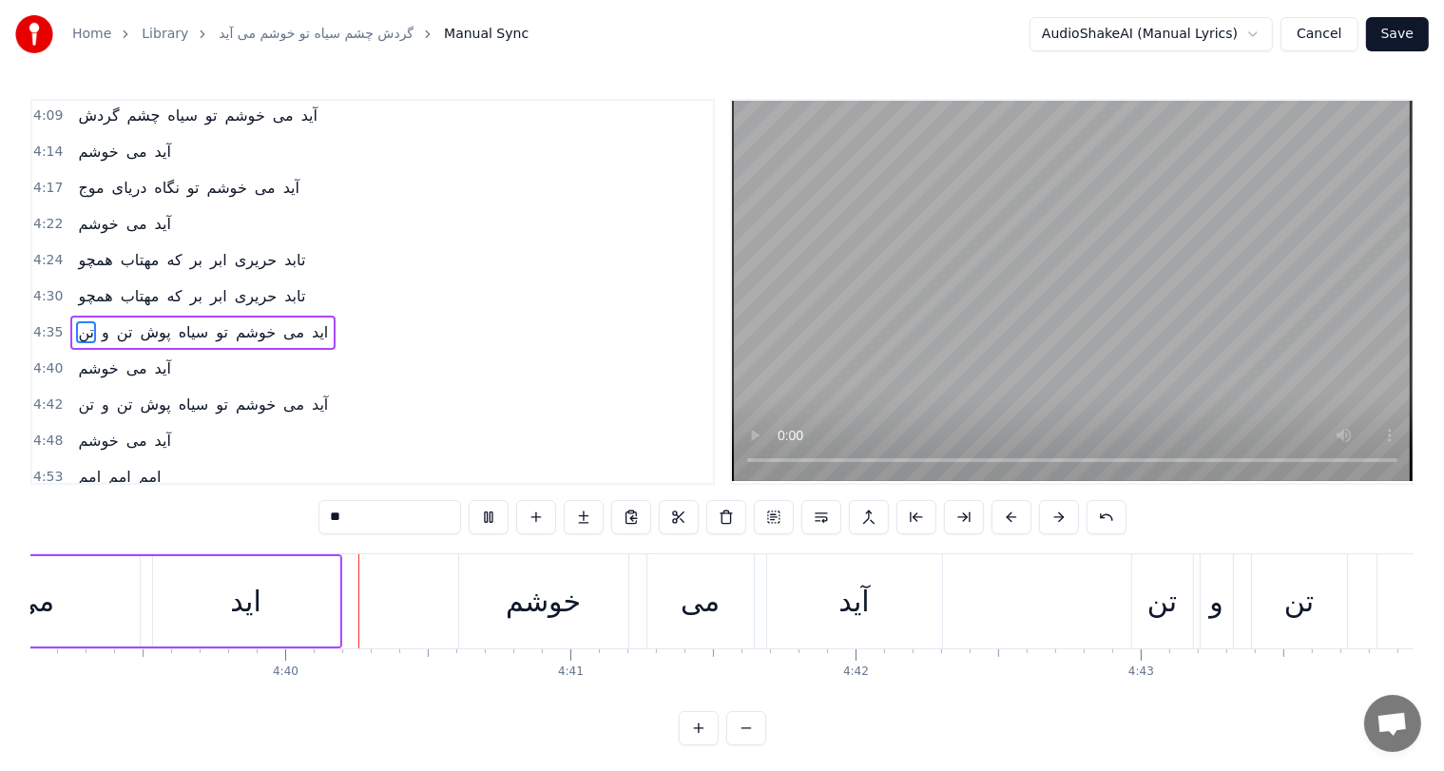
scroll to position [0, 79654]
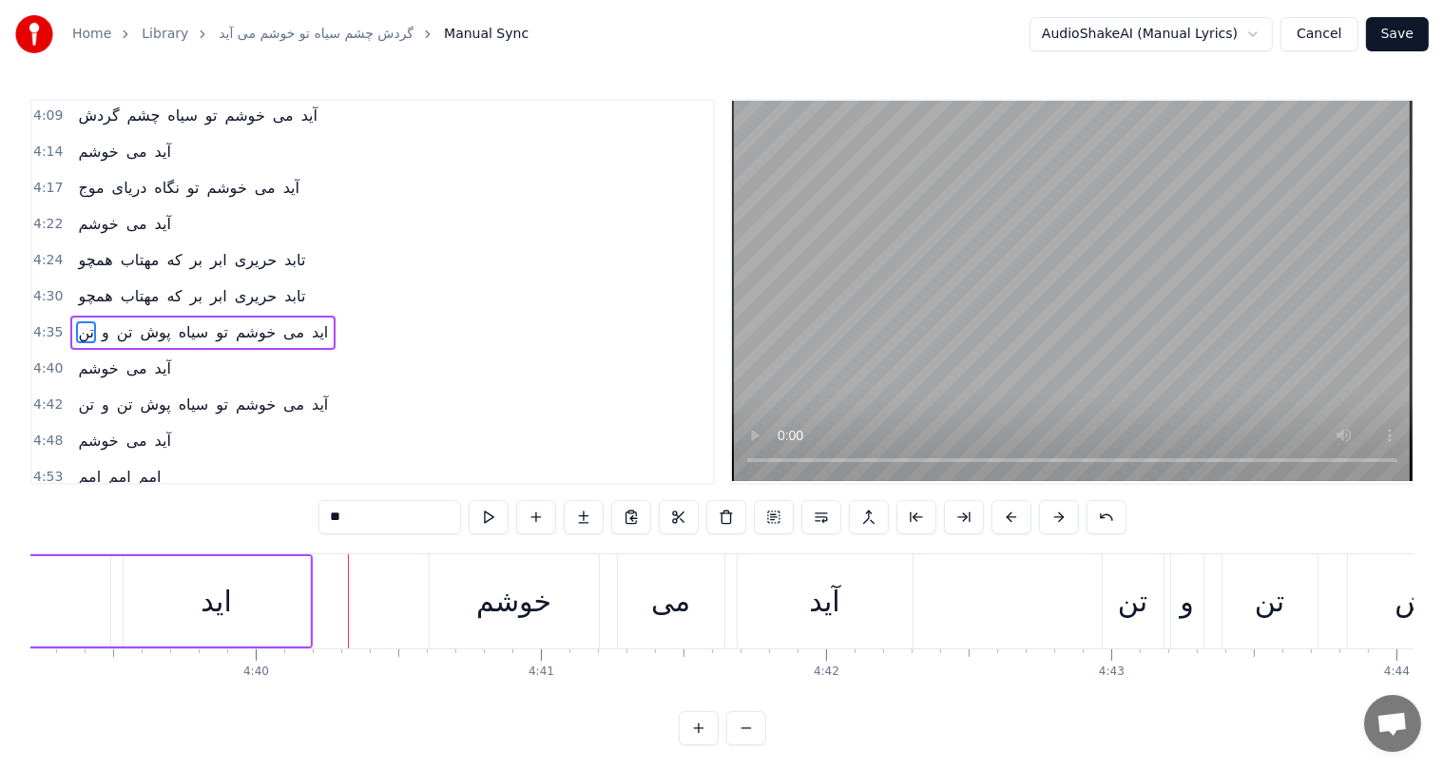
click at [311, 321] on span "اید" at bounding box center [320, 332] width 20 height 22
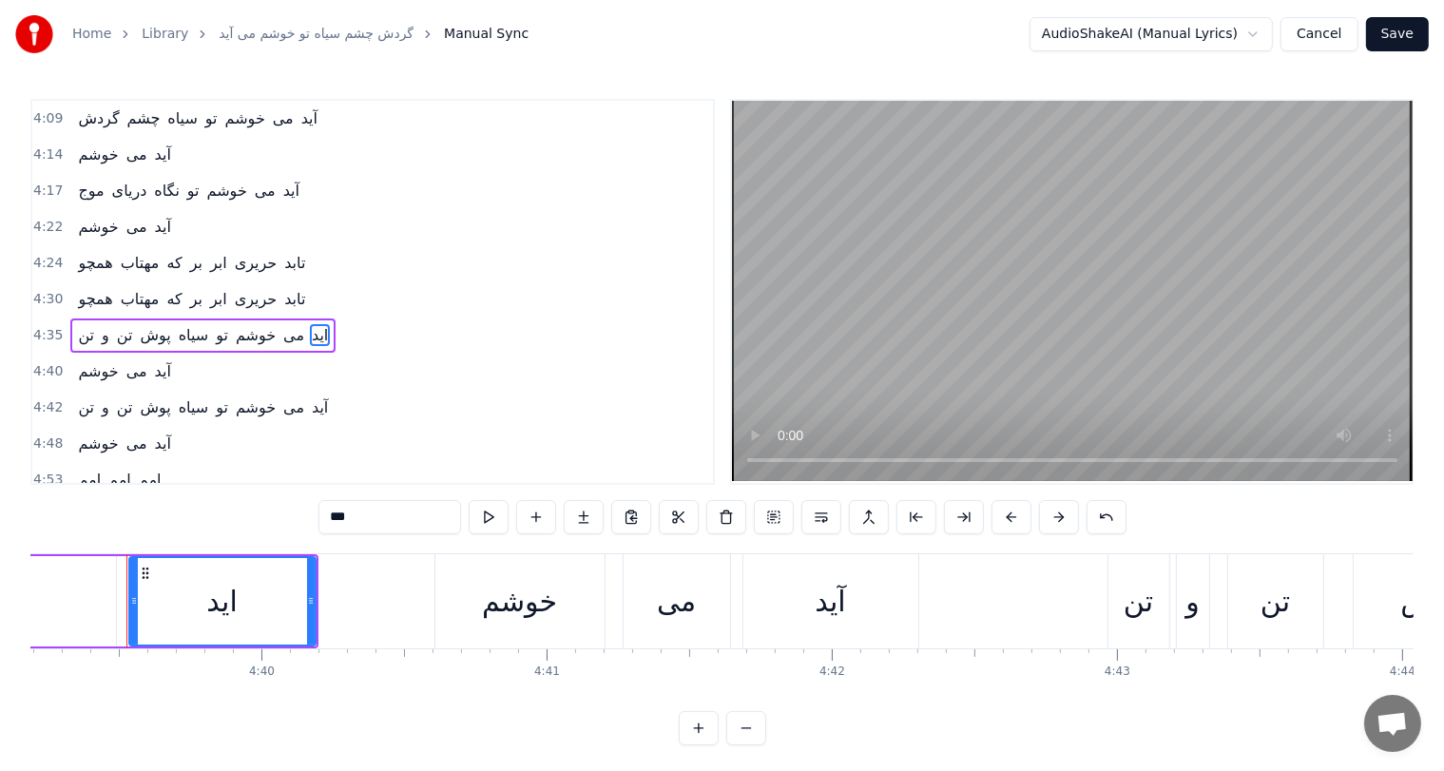
click at [384, 514] on input "***" at bounding box center [390, 517] width 143 height 34
paste input "***"
paste input "text"
click at [310, 397] on span "آید" at bounding box center [320, 408] width 20 height 22
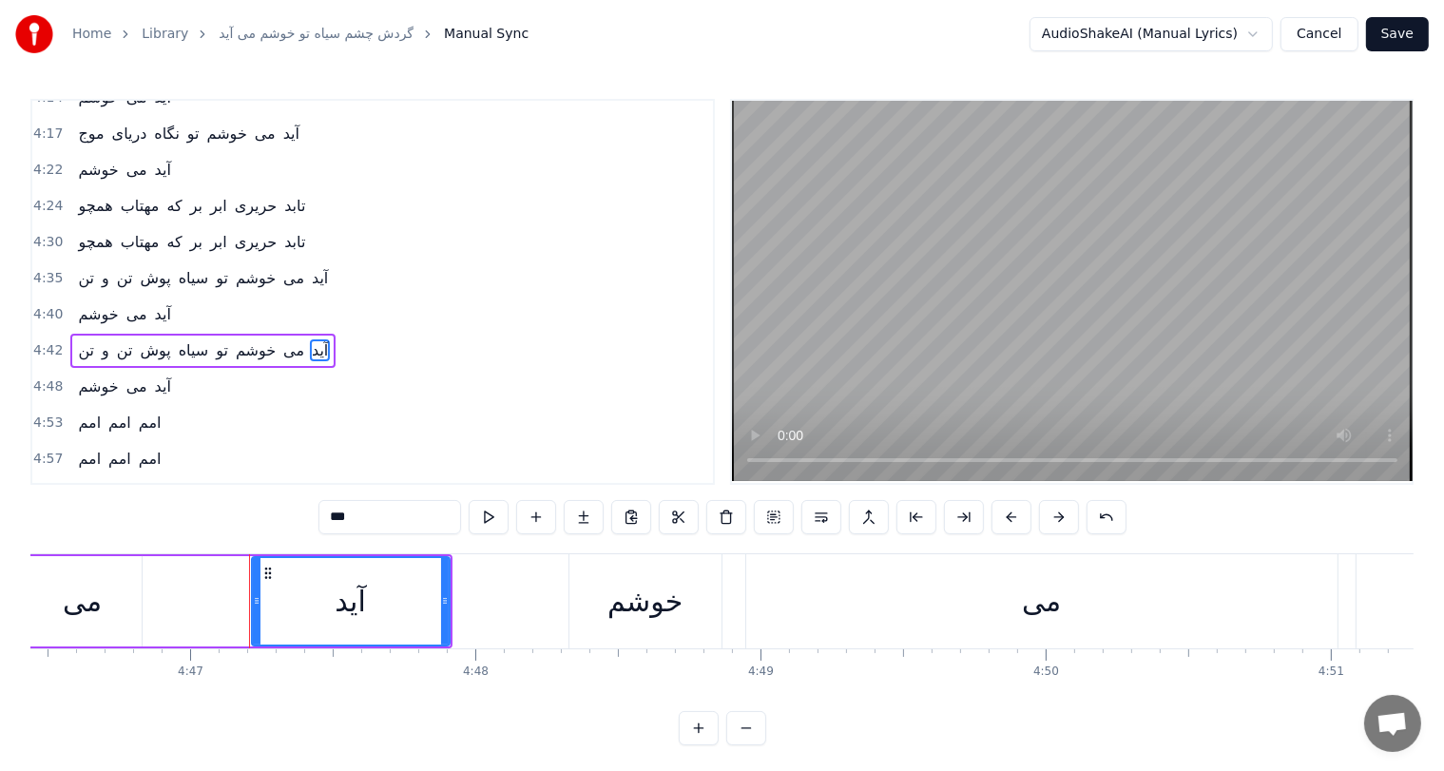
scroll to position [0, 81839]
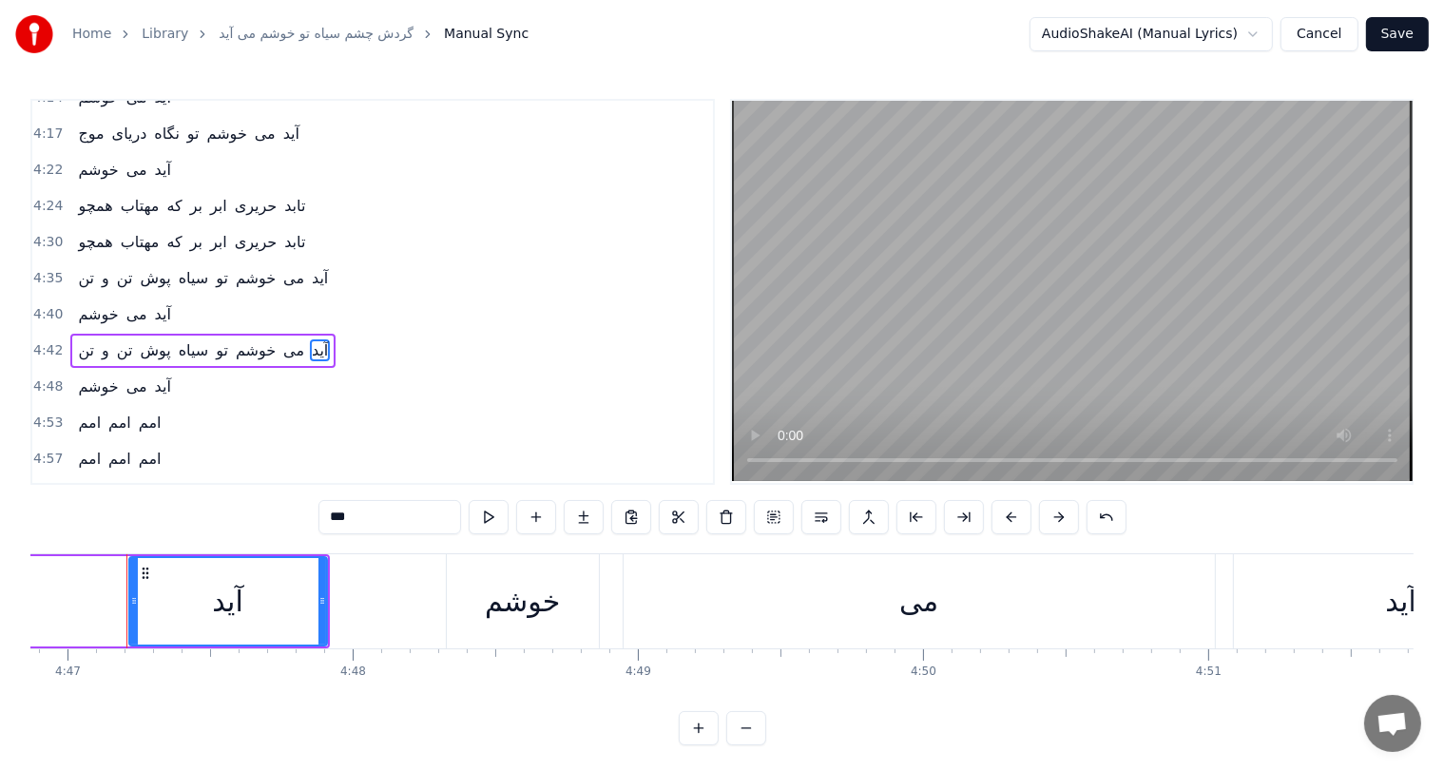
click at [84, 339] on span "تن" at bounding box center [86, 350] width 20 height 22
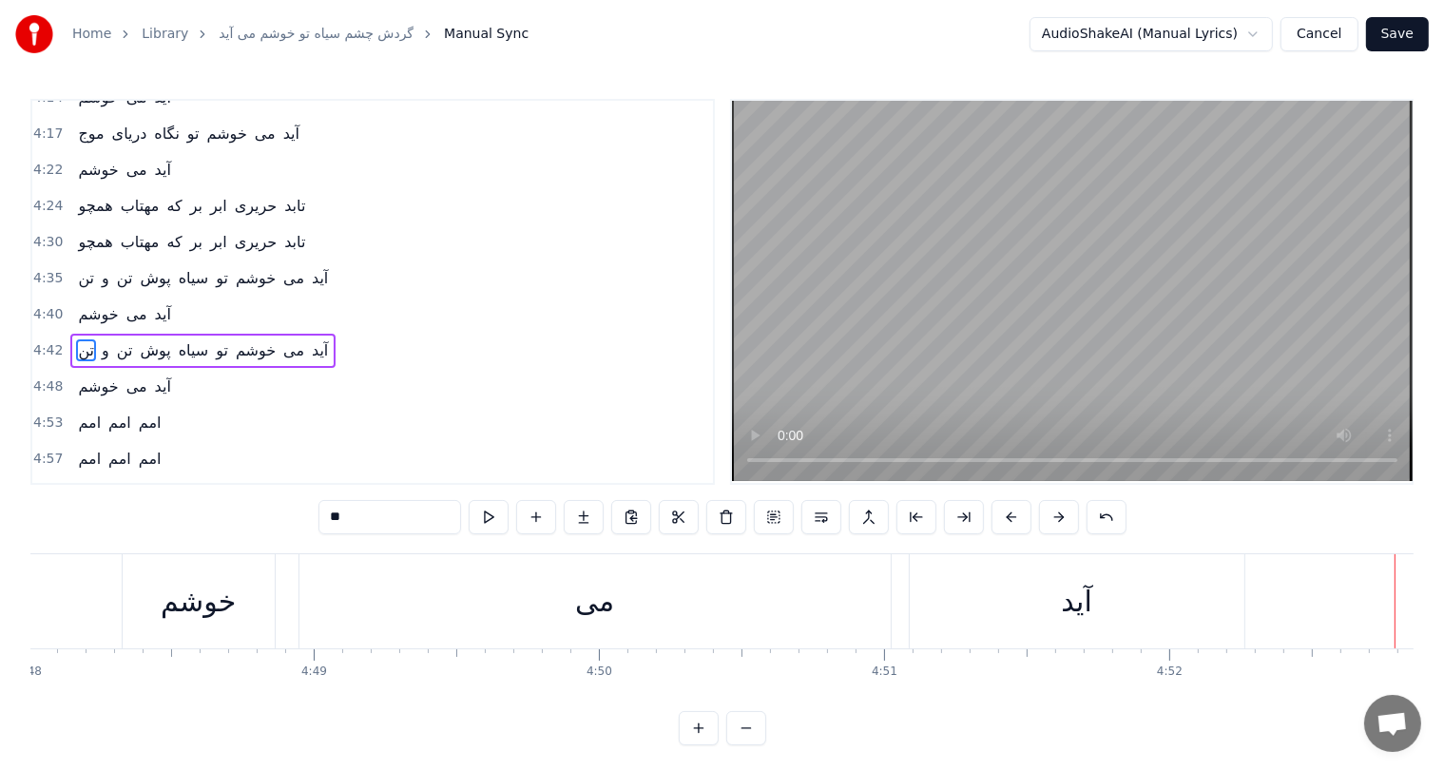
scroll to position [0, 82159]
click at [601, 612] on div "می" at bounding box center [599, 601] width 39 height 43
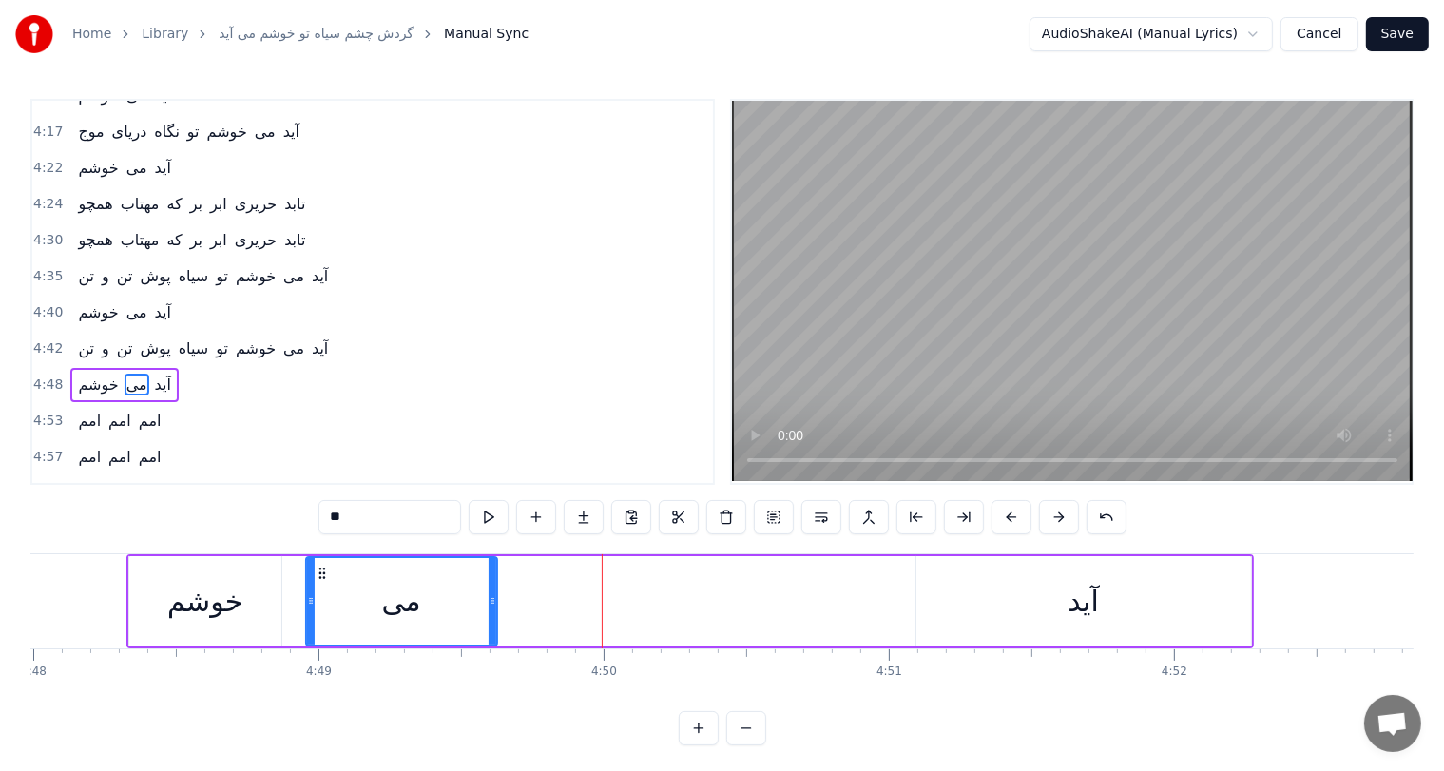
drag, startPoint x: 893, startPoint y: 602, endPoint x: 493, endPoint y: 596, distance: 400.4
click at [493, 596] on icon at bounding box center [493, 600] width 8 height 15
click at [1090, 598] on div "آید" at bounding box center [1084, 601] width 30 height 43
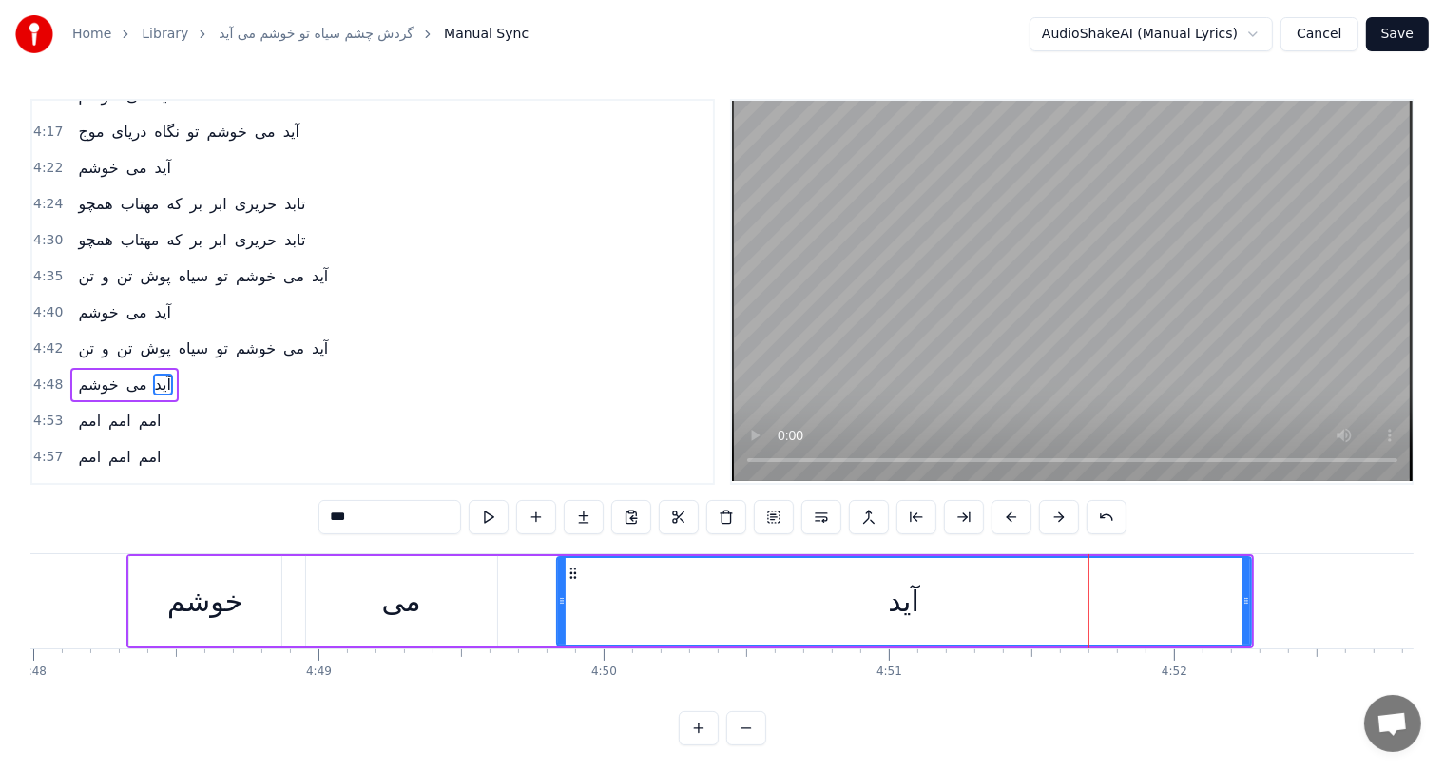
drag, startPoint x: 919, startPoint y: 586, endPoint x: 559, endPoint y: 584, distance: 359.5
click at [559, 584] on div at bounding box center [562, 601] width 8 height 87
click at [188, 612] on div "خوشم" at bounding box center [204, 601] width 75 height 43
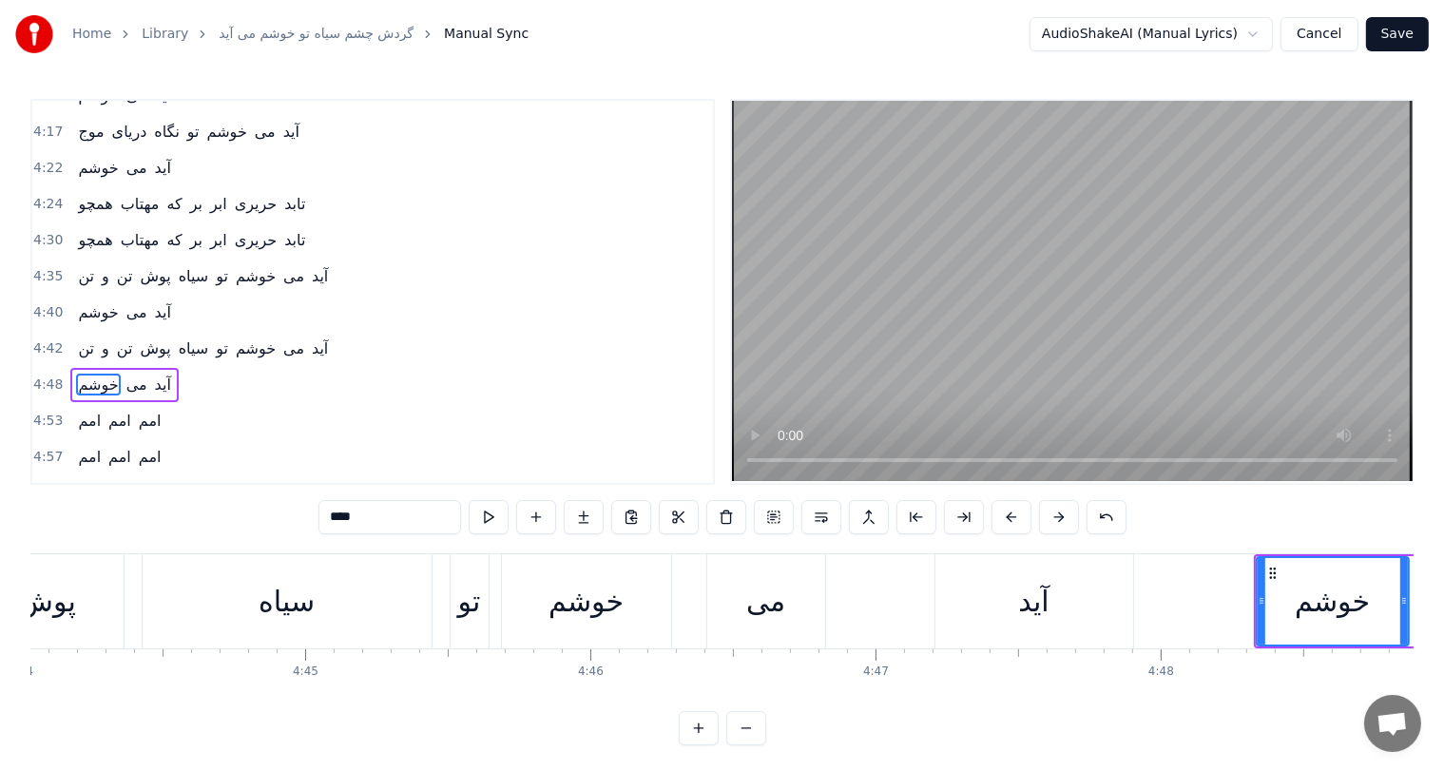
scroll to position [0, 80988]
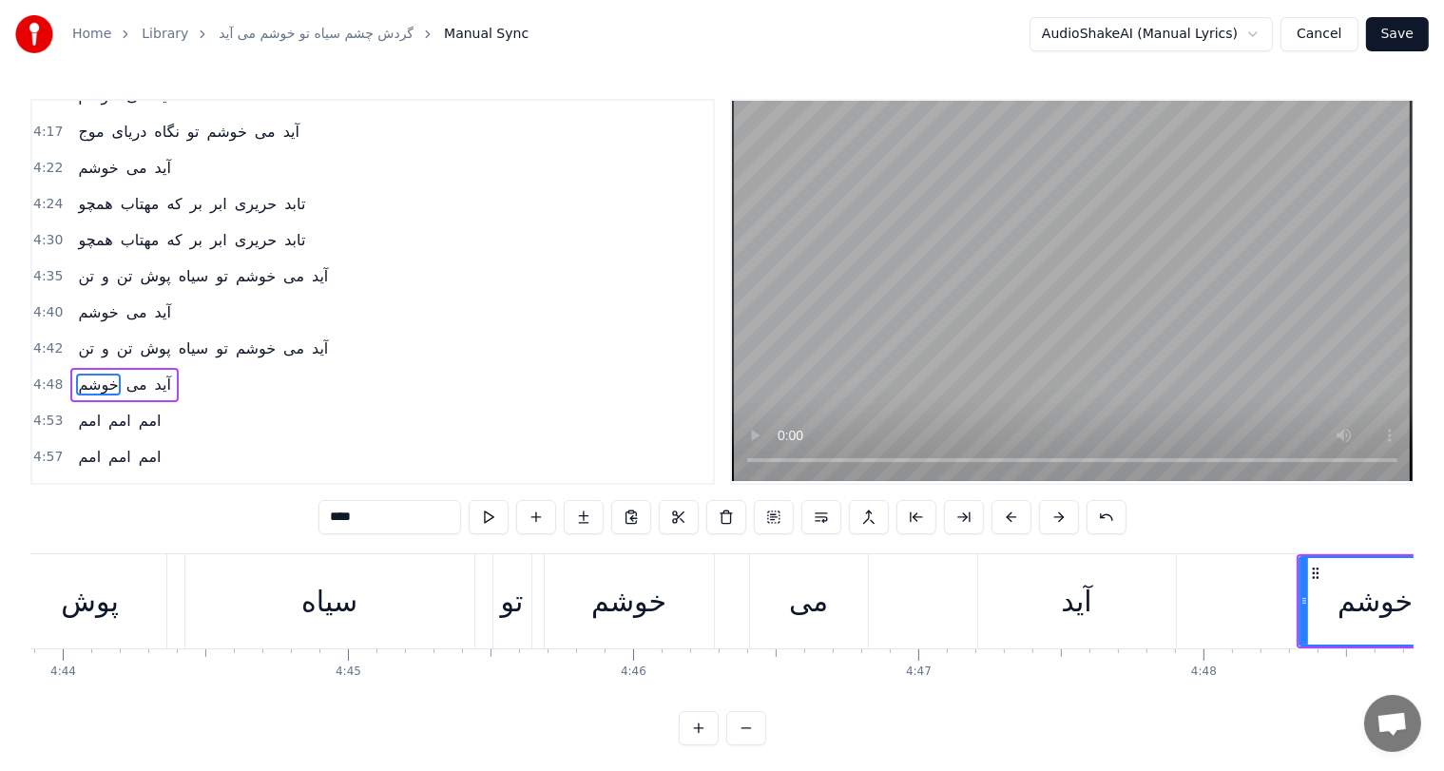
click at [292, 590] on div "سیاه" at bounding box center [329, 601] width 289 height 94
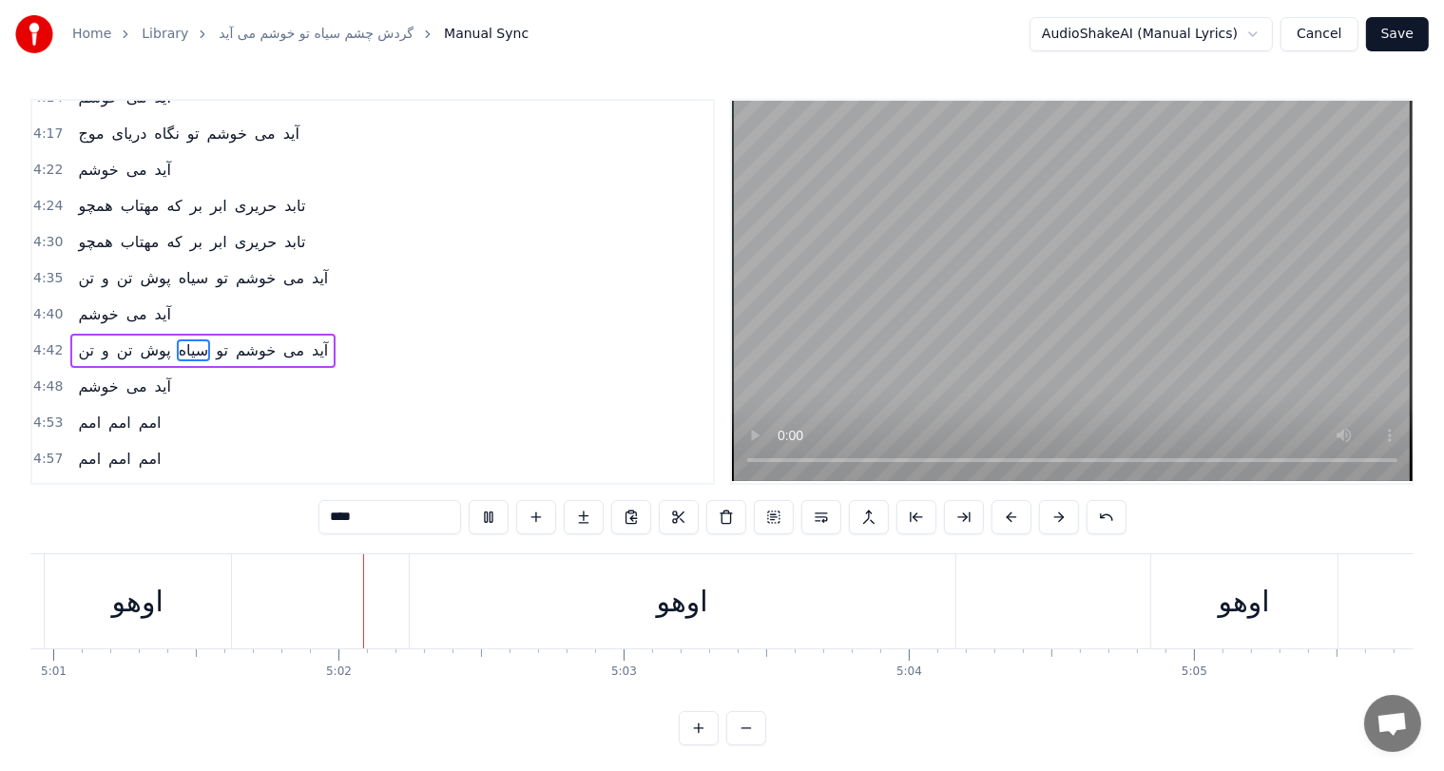
scroll to position [0, 85887]
click at [651, 602] on div "اوهو" at bounding box center [642, 601] width 51 height 43
type input "****"
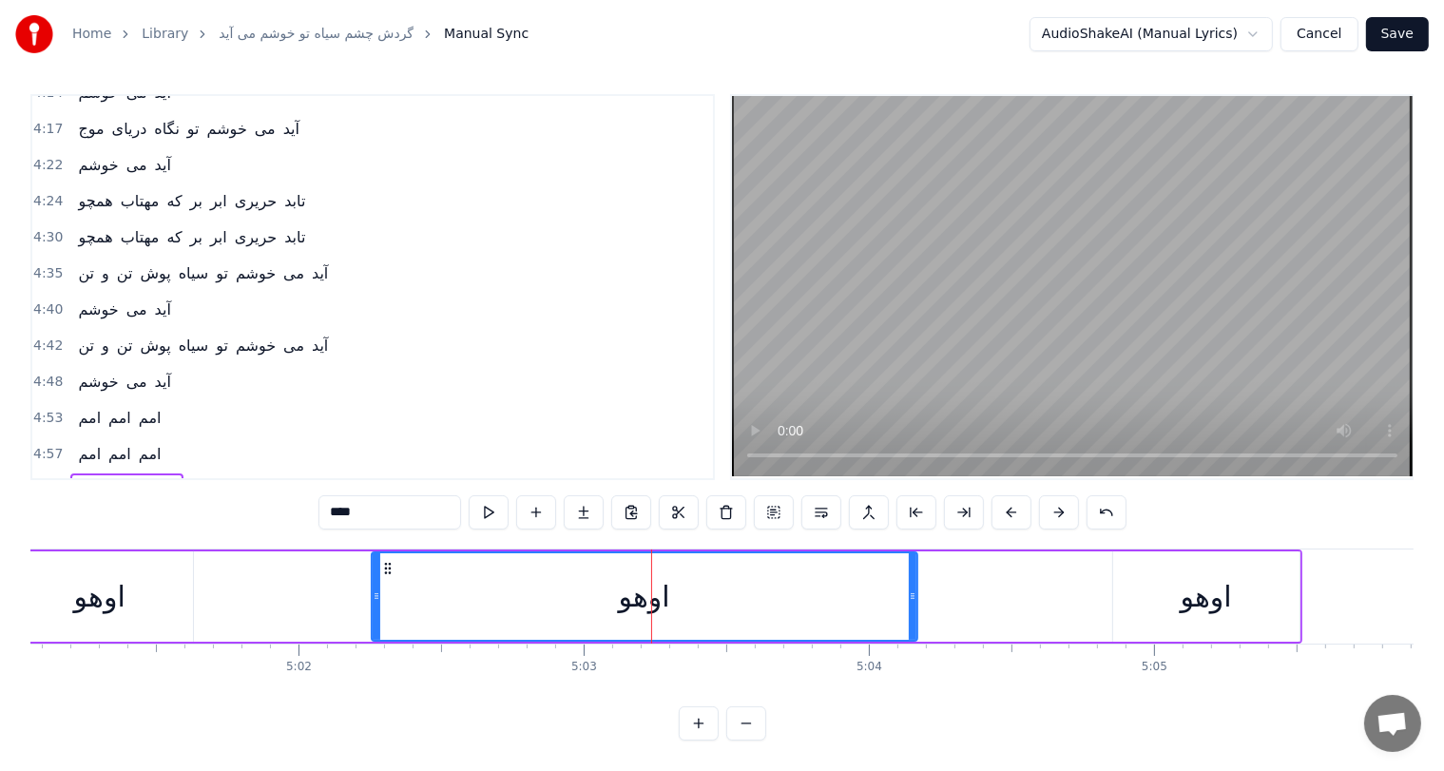
scroll to position [1577, 0]
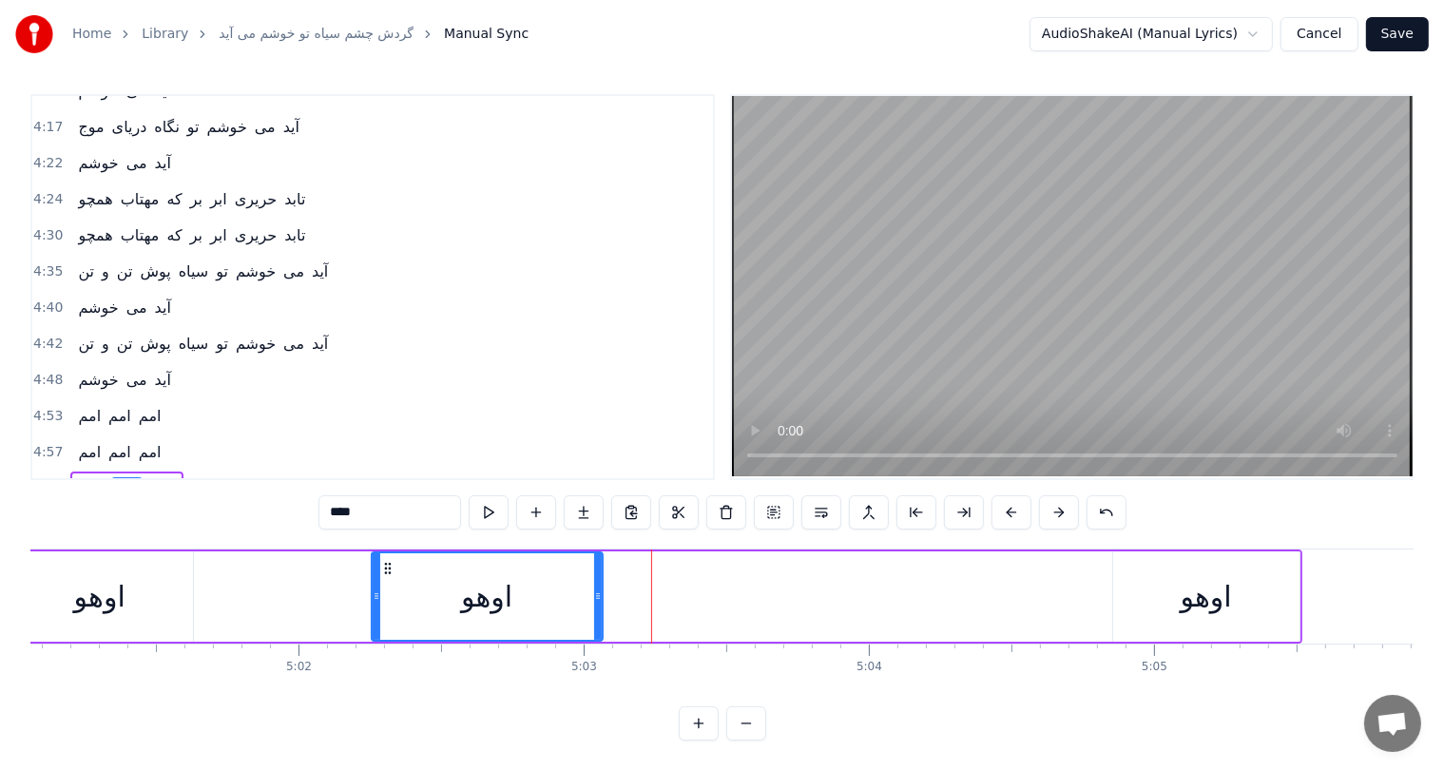
drag, startPoint x: 913, startPoint y: 569, endPoint x: 603, endPoint y: 571, distance: 310.0
click at [602, 571] on div at bounding box center [598, 596] width 8 height 87
click at [1198, 580] on div "اوهو" at bounding box center [1206, 596] width 51 height 43
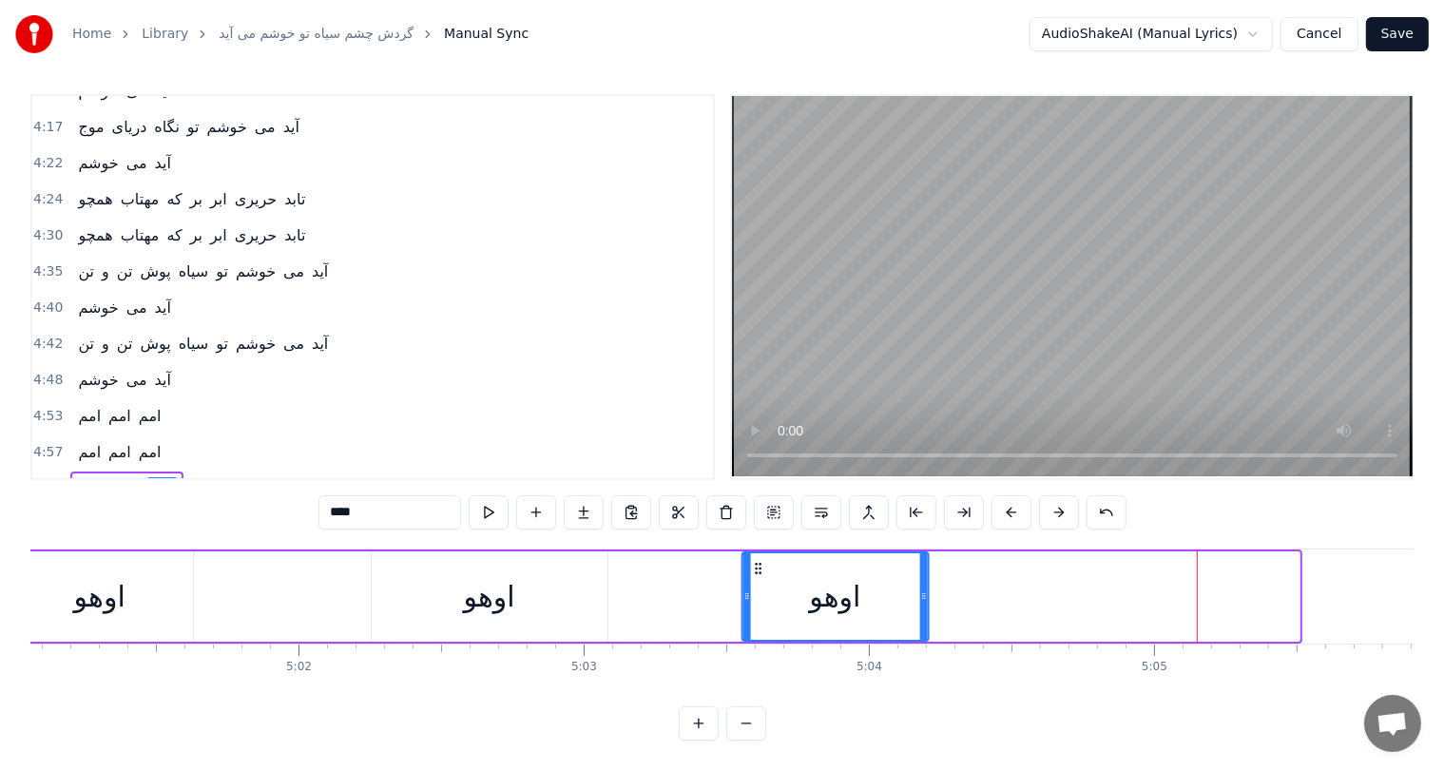
drag, startPoint x: 1129, startPoint y: 548, endPoint x: 756, endPoint y: 547, distance: 372.8
click at [756, 561] on icon at bounding box center [757, 568] width 15 height 15
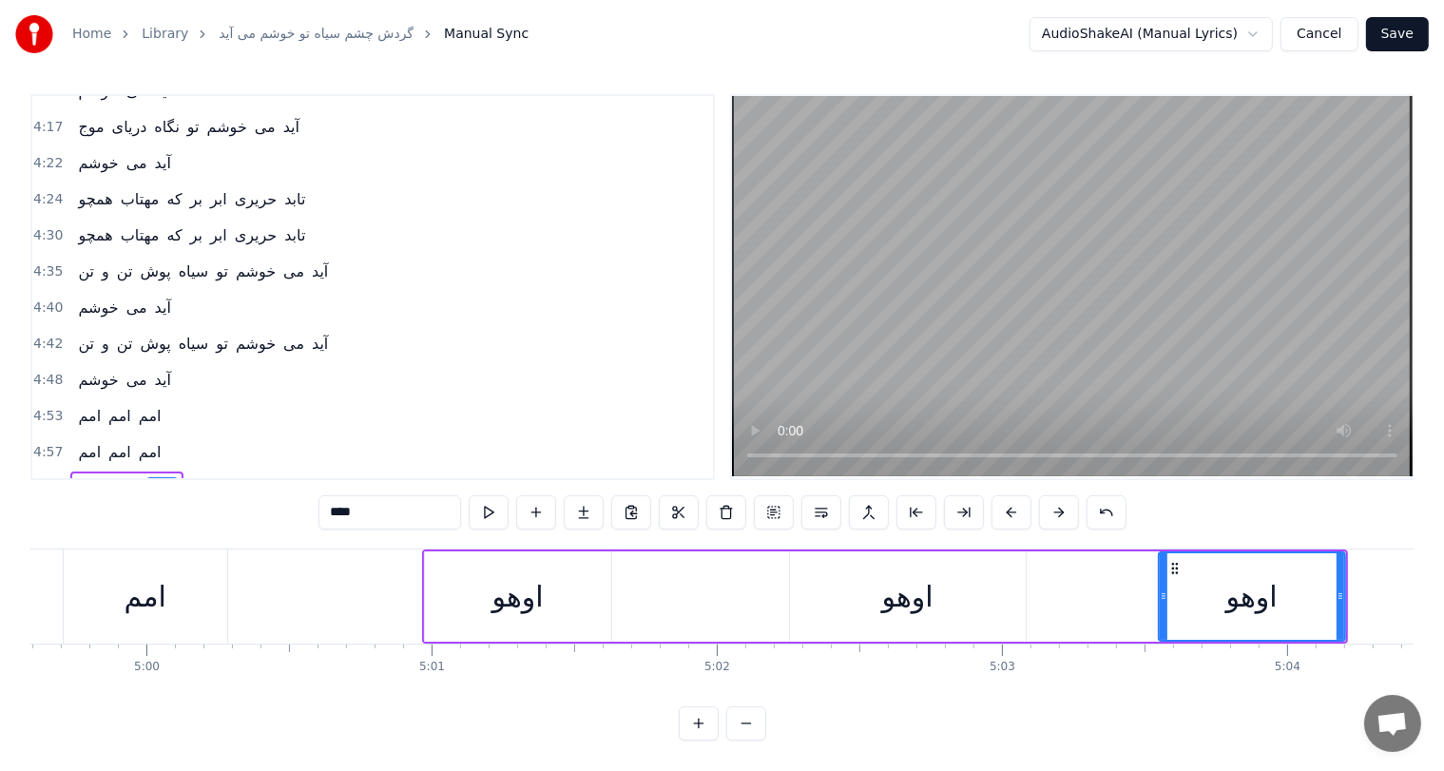
scroll to position [0, 85464]
click at [506, 586] on div "اوهو" at bounding box center [522, 596] width 51 height 43
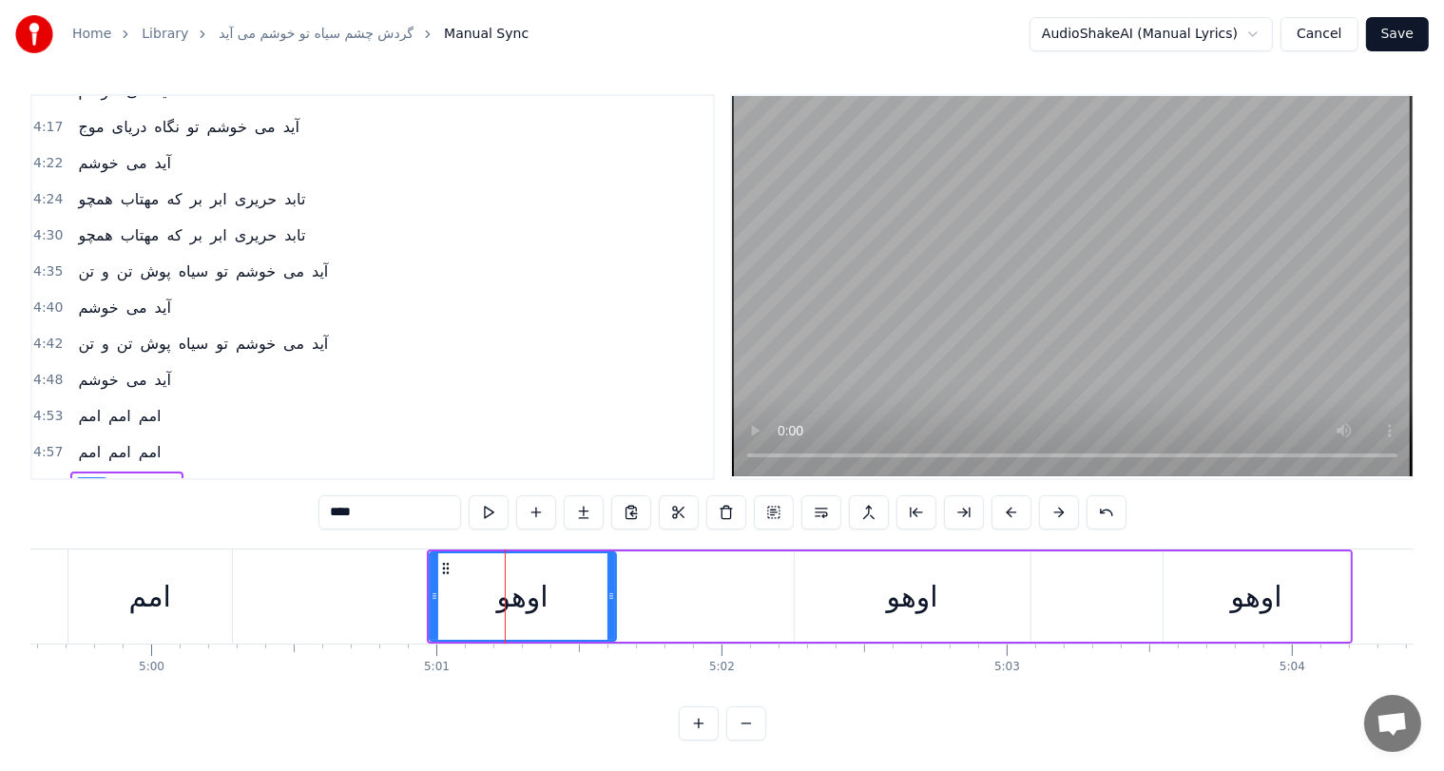
click at [910, 586] on div "اوهو" at bounding box center [912, 596] width 51 height 43
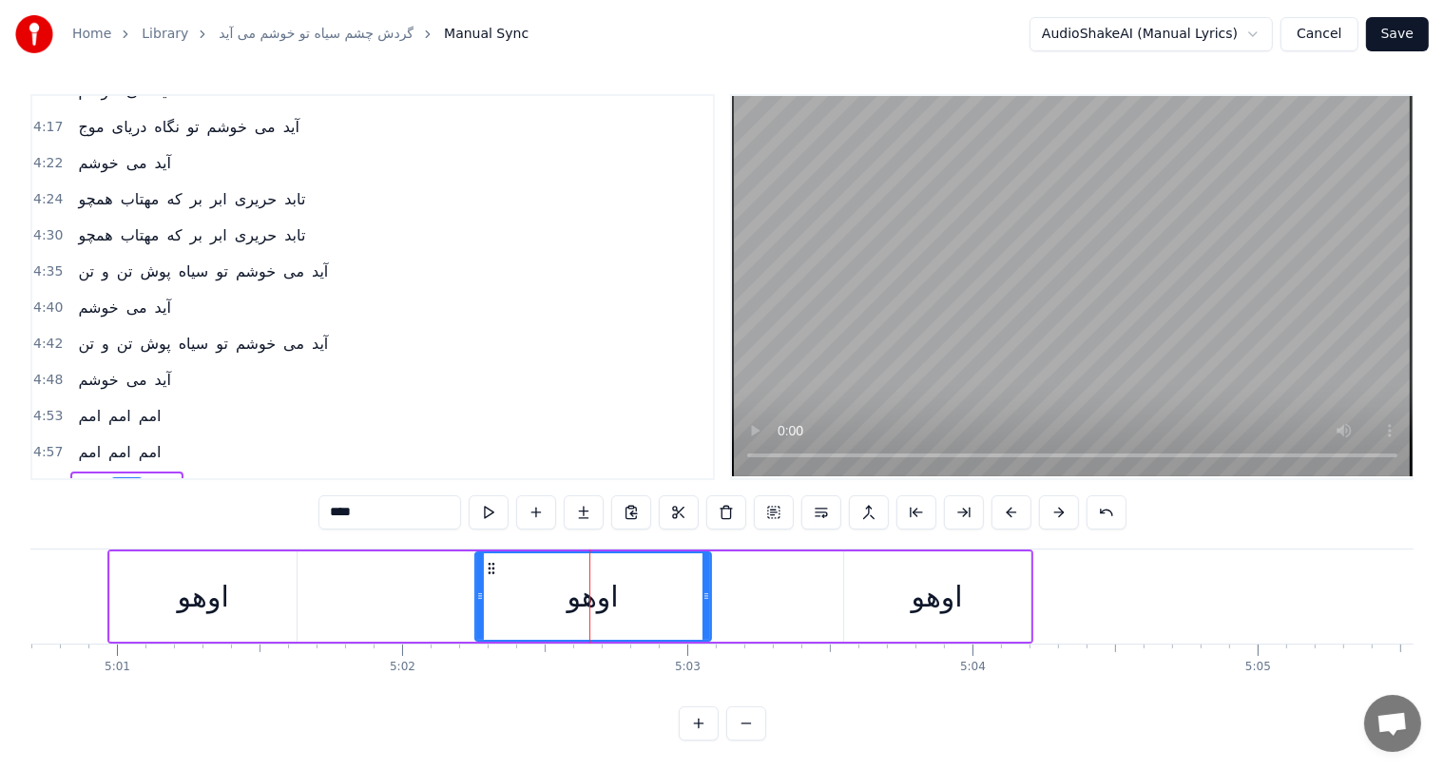
scroll to position [0, 85788]
click at [910, 586] on div "اوهو" at bounding box center [933, 596] width 51 height 43
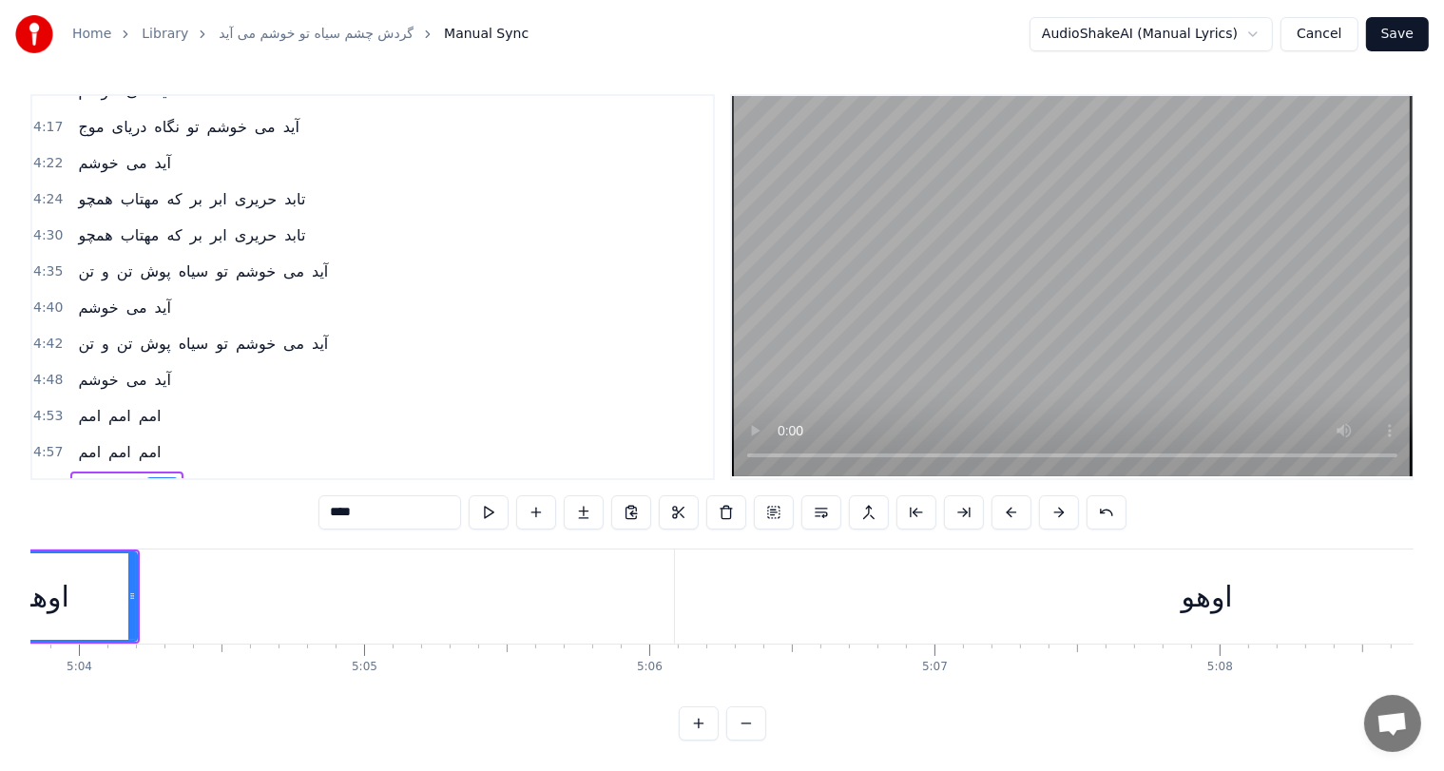
scroll to position [0, 86676]
click at [1212, 589] on div "اوهو" at bounding box center [1209, 596] width 51 height 43
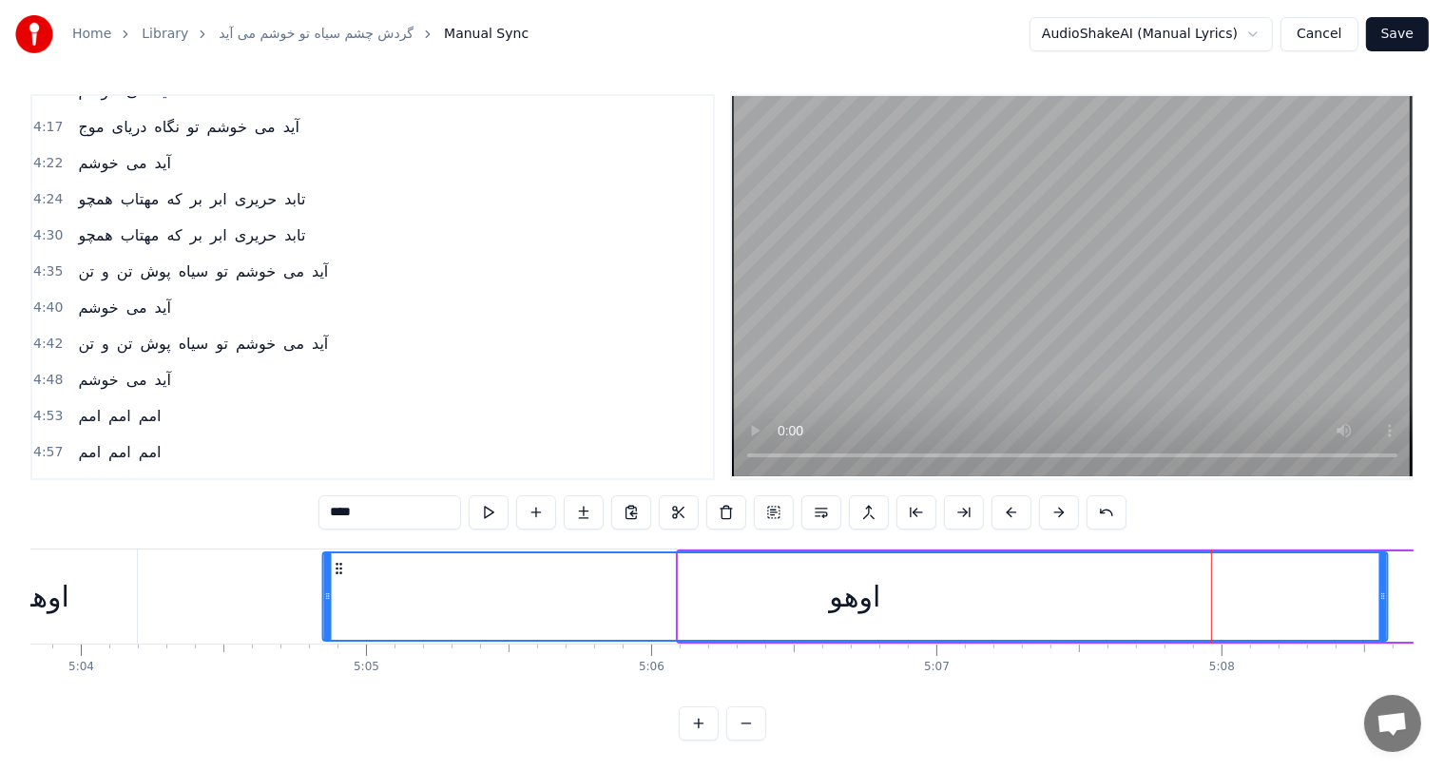
drag, startPoint x: 692, startPoint y: 552, endPoint x: 335, endPoint y: 559, distance: 357.6
click at [335, 559] on div "اوهو" at bounding box center [854, 596] width 1063 height 87
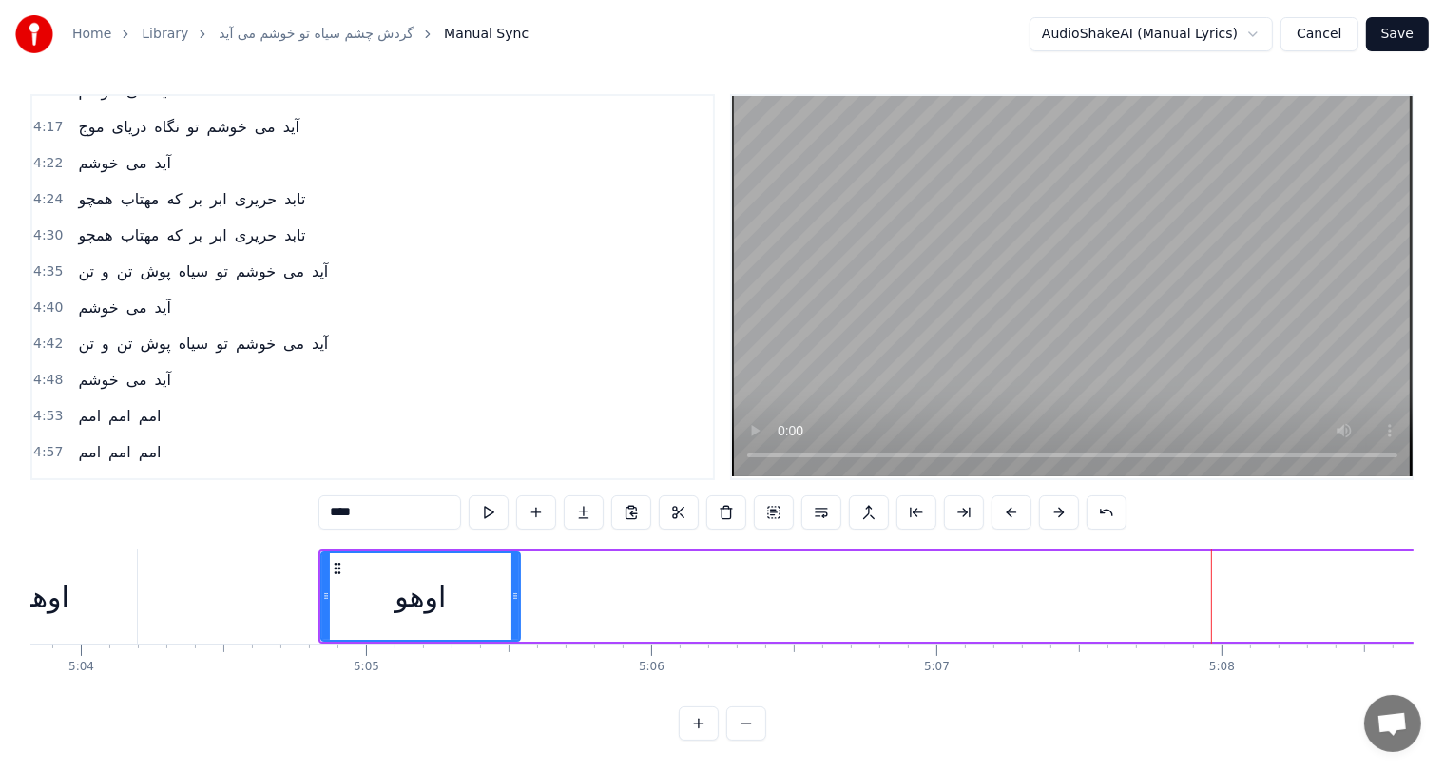
drag, startPoint x: 1381, startPoint y: 581, endPoint x: 514, endPoint y: 612, distance: 866.9
click at [514, 612] on div at bounding box center [516, 596] width 8 height 87
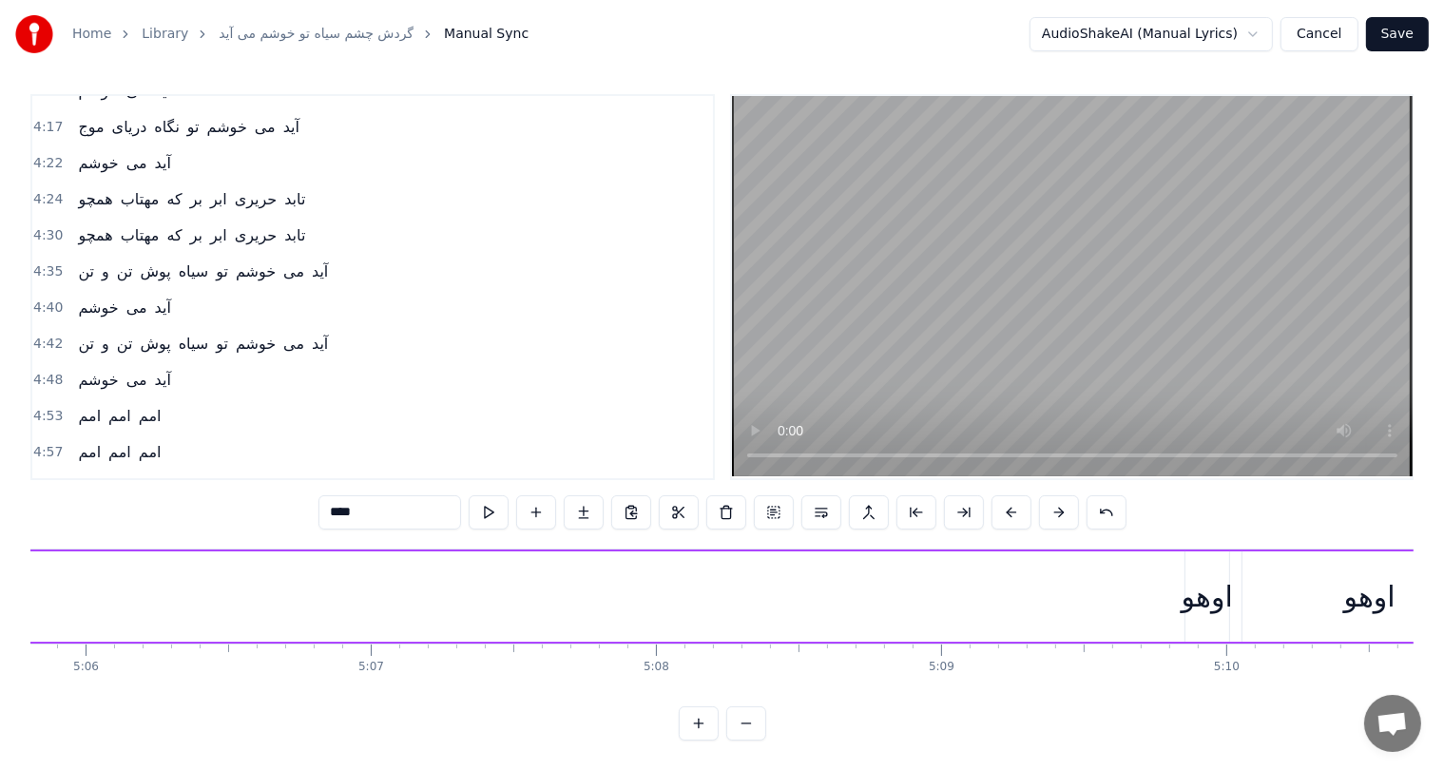
scroll to position [0, 87243]
click at [1201, 578] on div "اوهو" at bounding box center [1206, 596] width 51 height 43
drag, startPoint x: 1197, startPoint y: 548, endPoint x: 205, endPoint y: 588, distance: 992.6
click at [215, 588] on div "اوهو" at bounding box center [236, 596] width 42 height 87
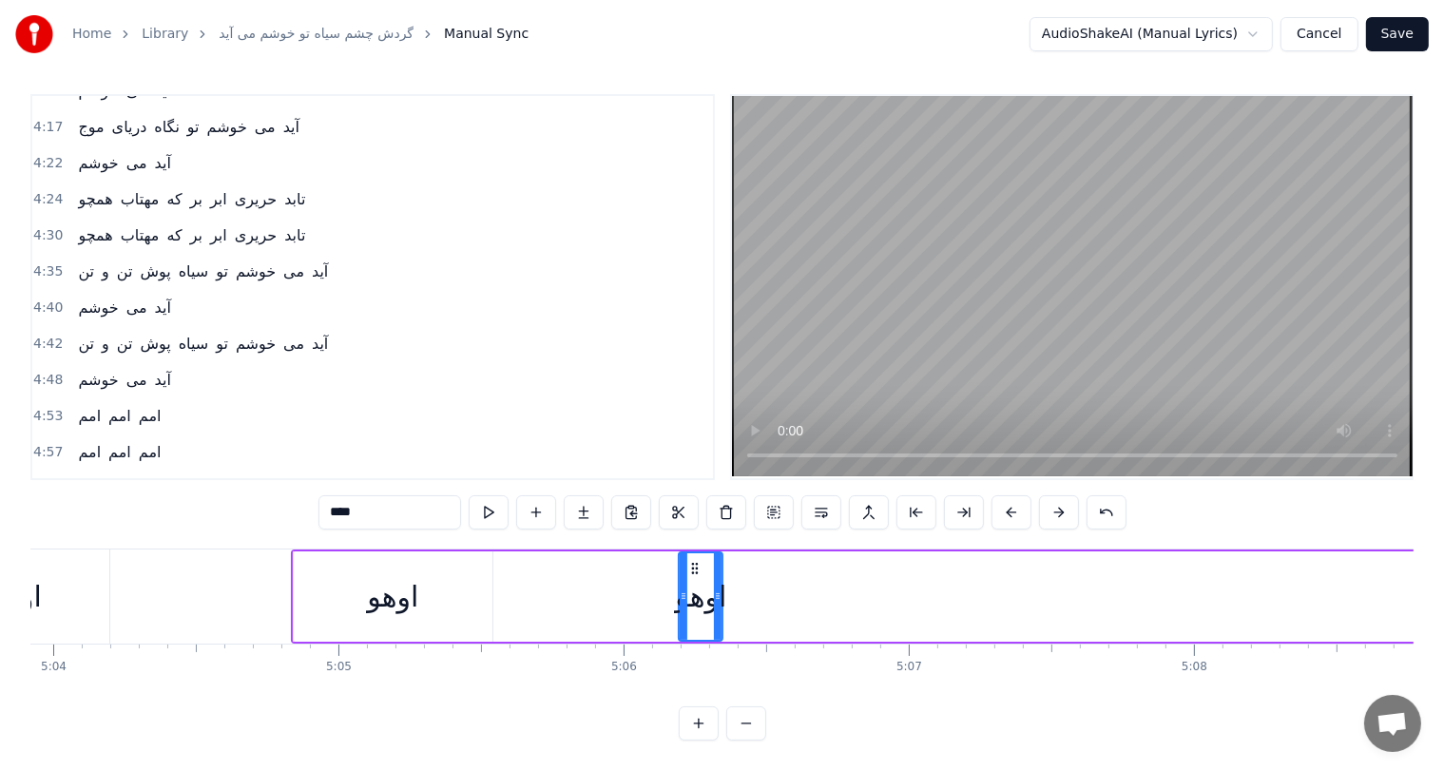
scroll to position [0, 86702]
drag, startPoint x: 682, startPoint y: 578, endPoint x: 650, endPoint y: 578, distance: 31.4
click at [650, 589] on icon at bounding box center [653, 596] width 8 height 15
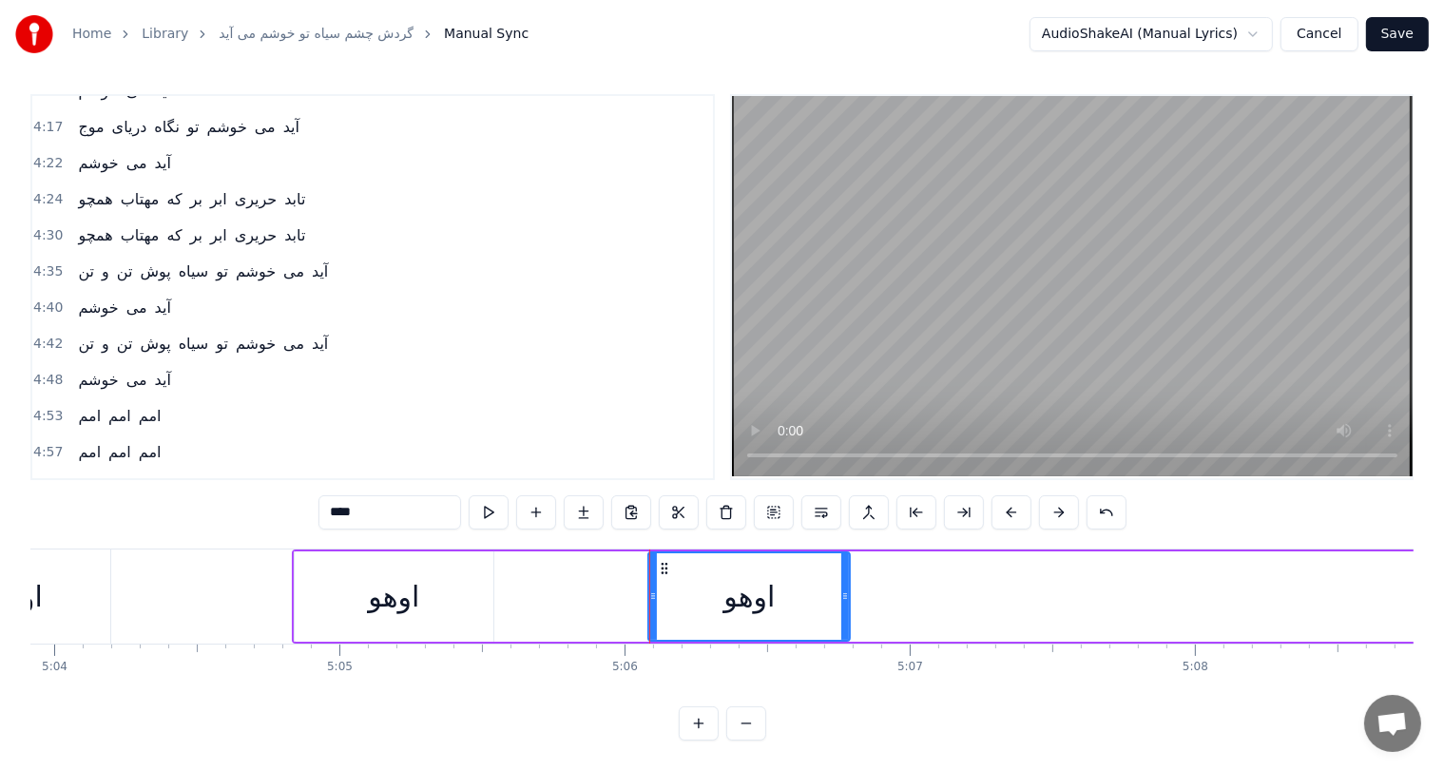
drag, startPoint x: 722, startPoint y: 579, endPoint x: 848, endPoint y: 580, distance: 126.5
click at [848, 589] on icon at bounding box center [846, 596] width 8 height 15
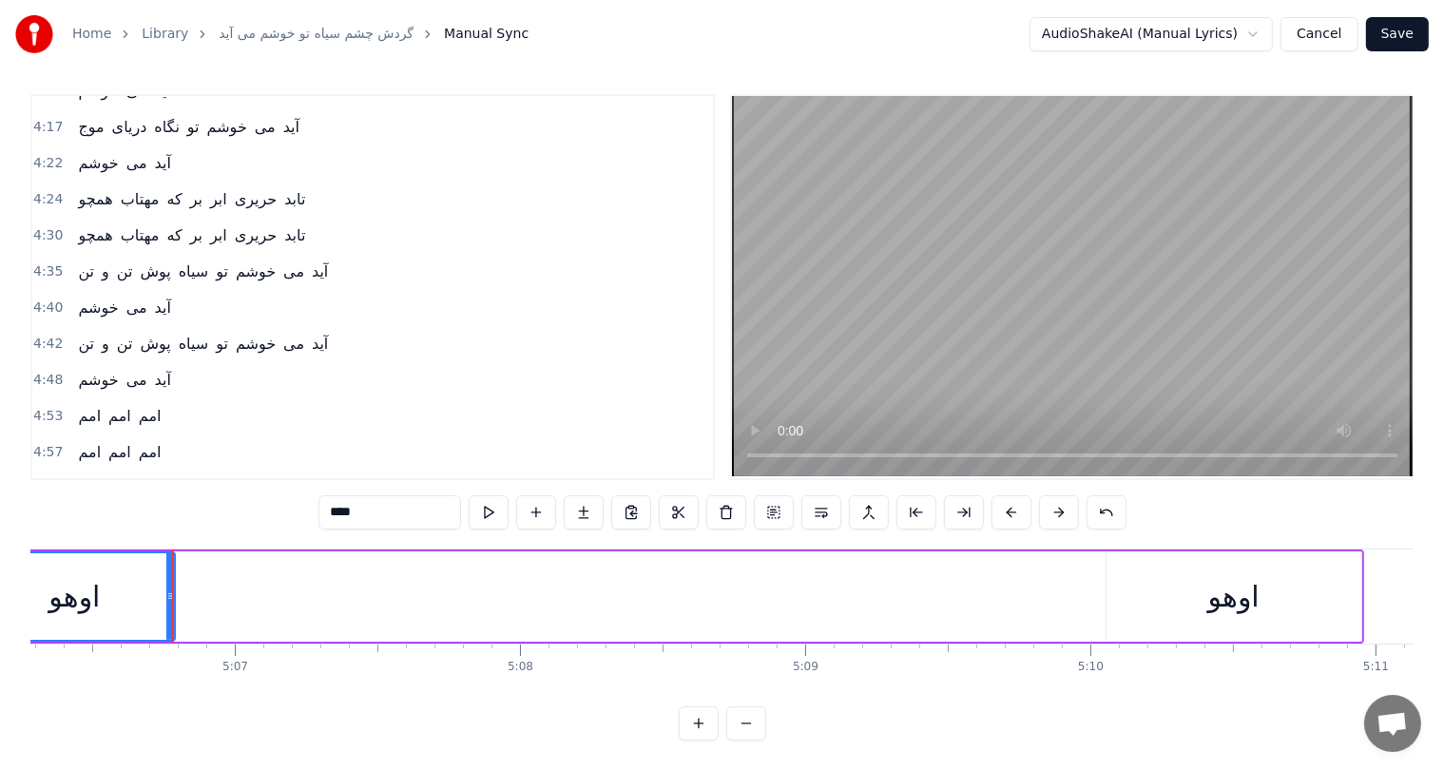
scroll to position [0, 87422]
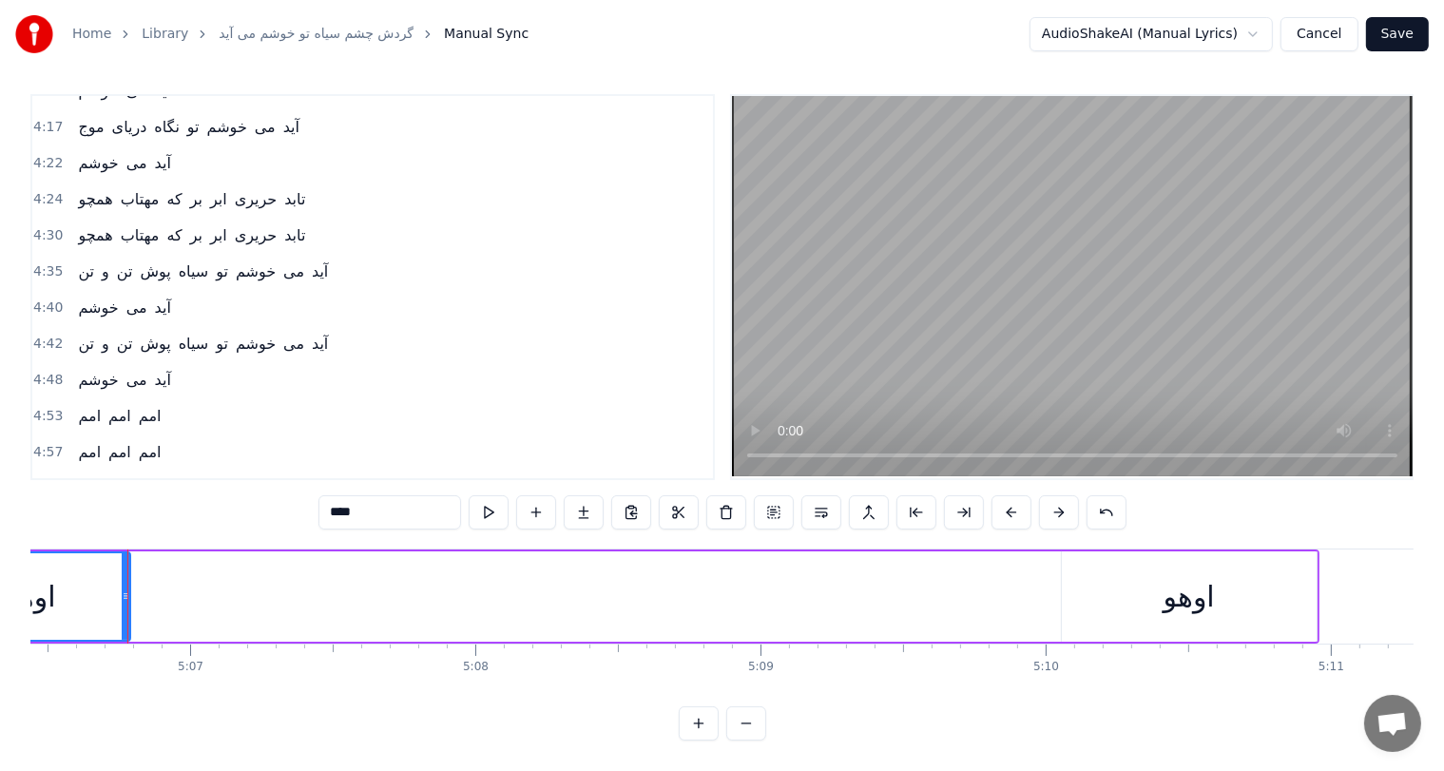
click at [1200, 576] on div "اوهو" at bounding box center [1189, 596] width 51 height 43
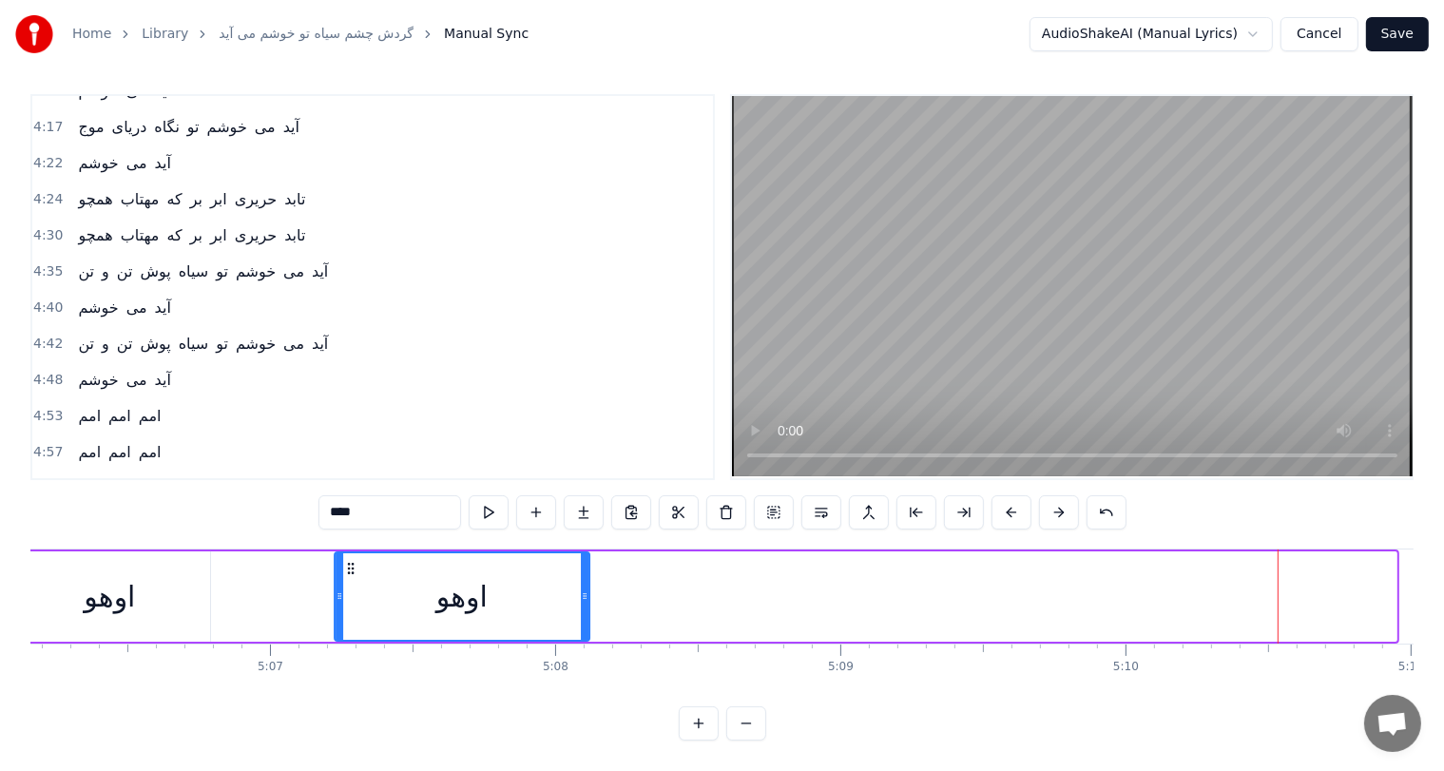
scroll to position [0, 87331]
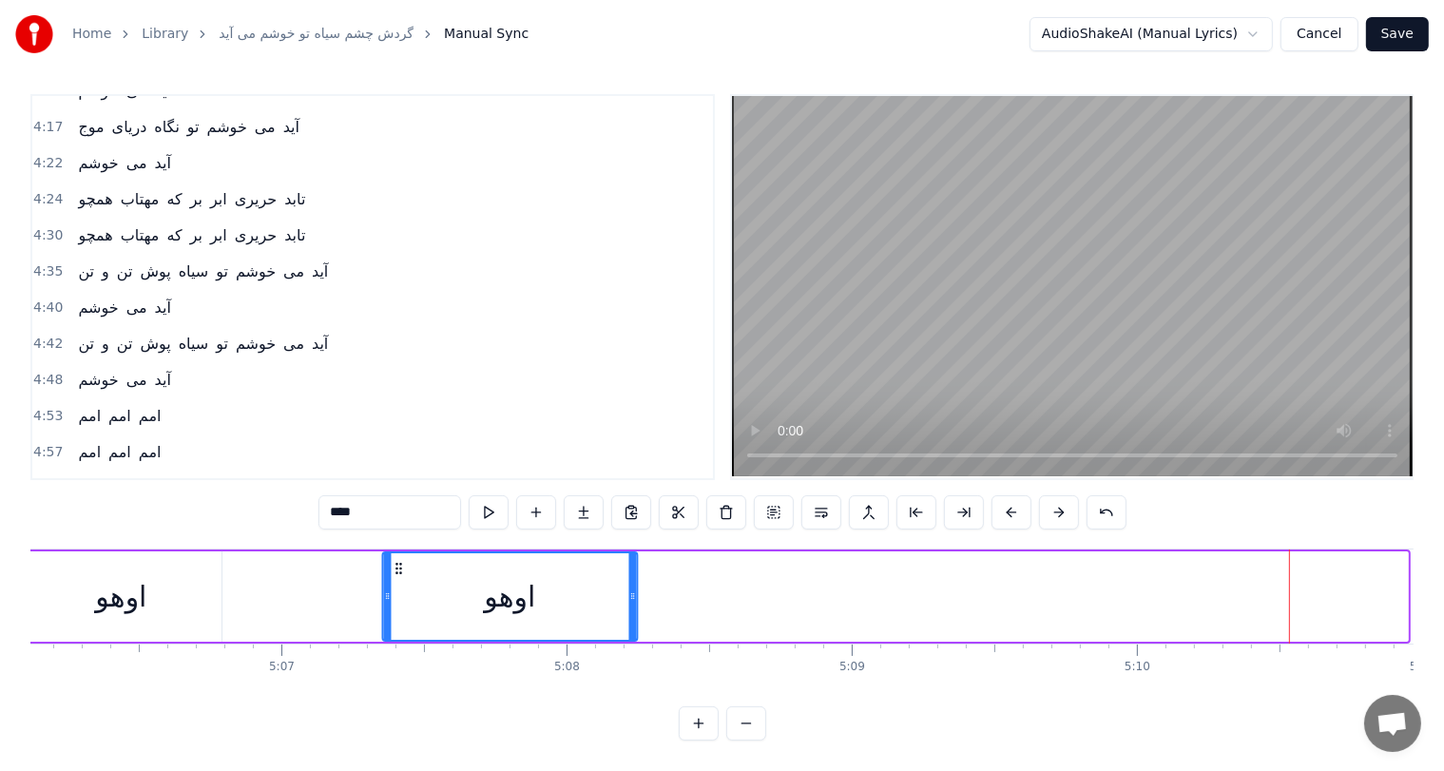
drag, startPoint x: 1078, startPoint y: 552, endPoint x: 399, endPoint y: 551, distance: 679.0
click at [400, 568] on circle at bounding box center [400, 568] width 1 height 1
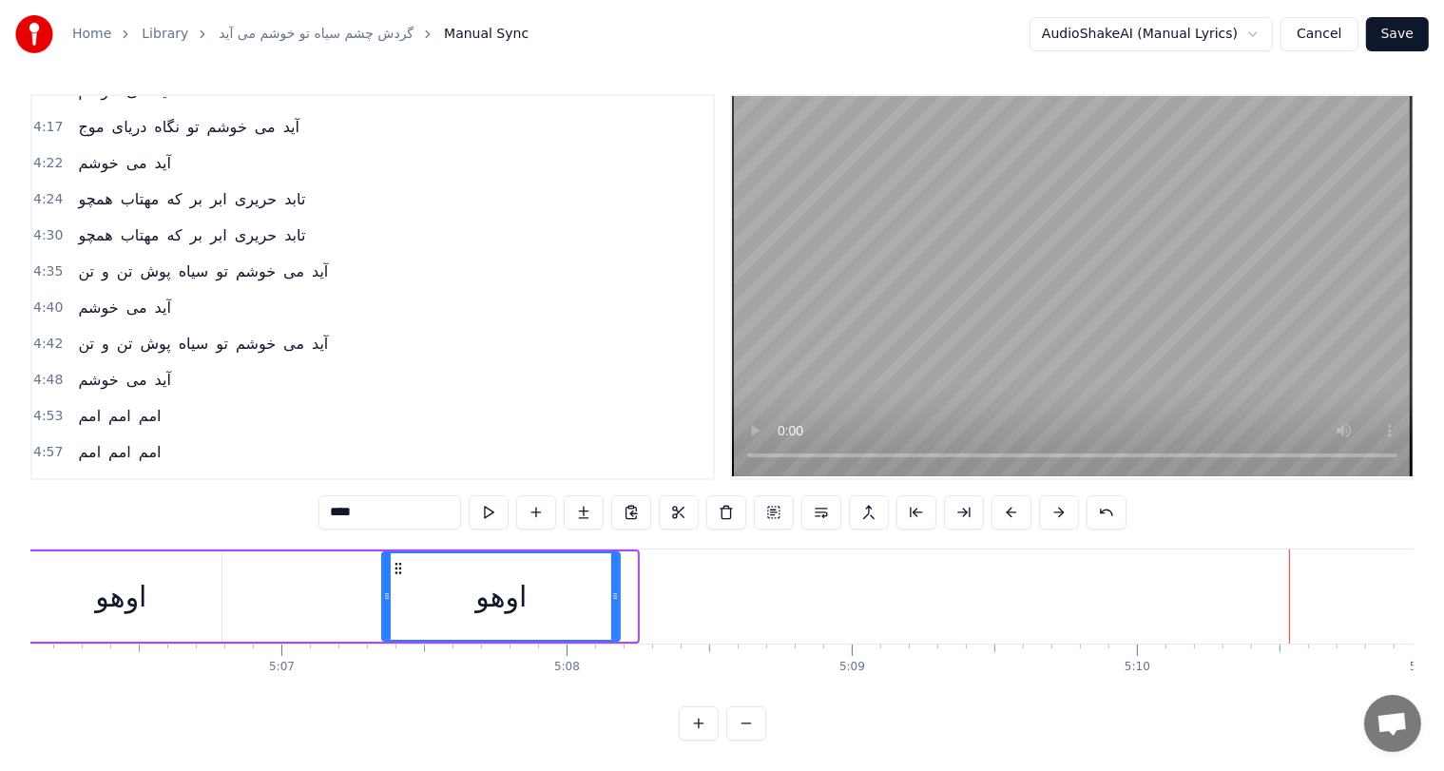
drag, startPoint x: 630, startPoint y: 587, endPoint x: 613, endPoint y: 588, distance: 17.1
click at [613, 588] on div at bounding box center [615, 596] width 8 height 87
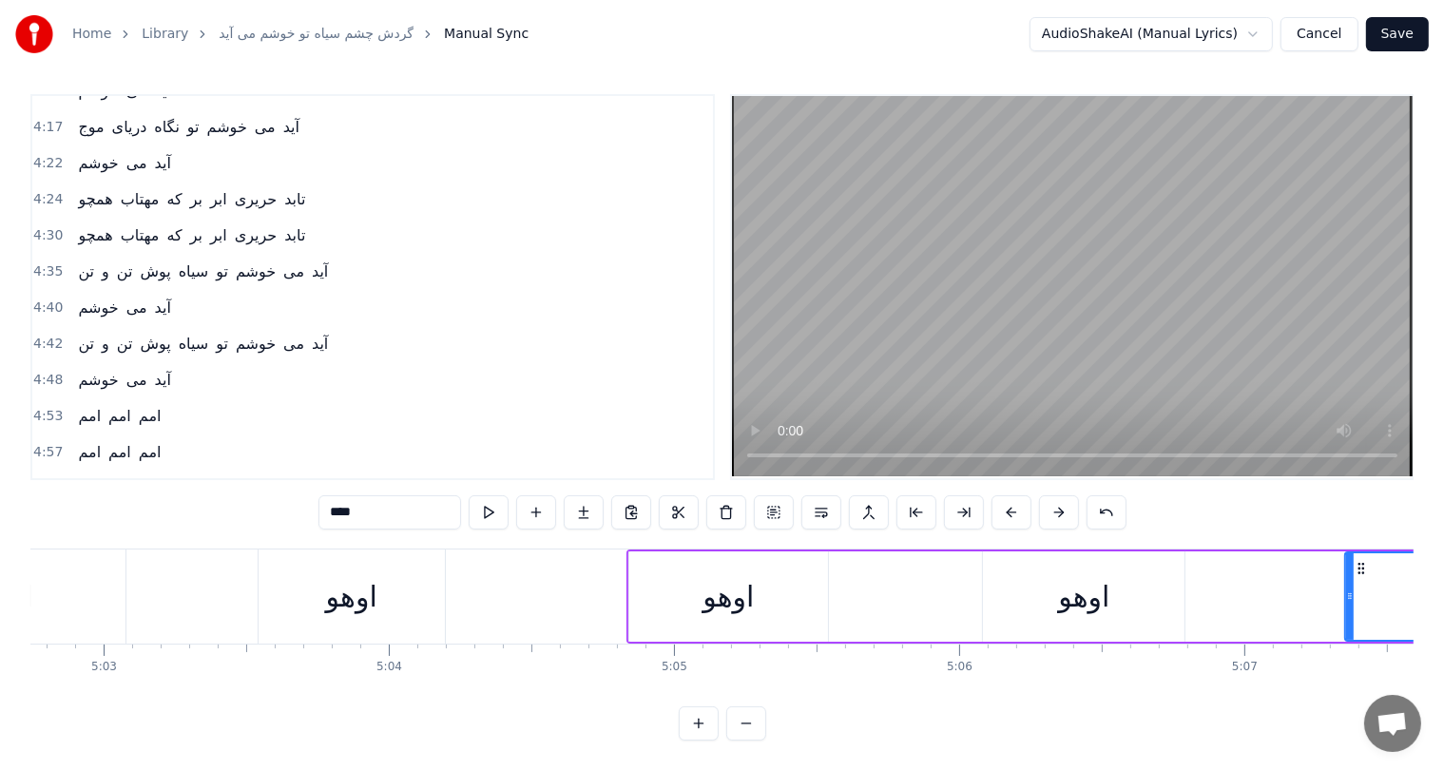
scroll to position [0, 85853]
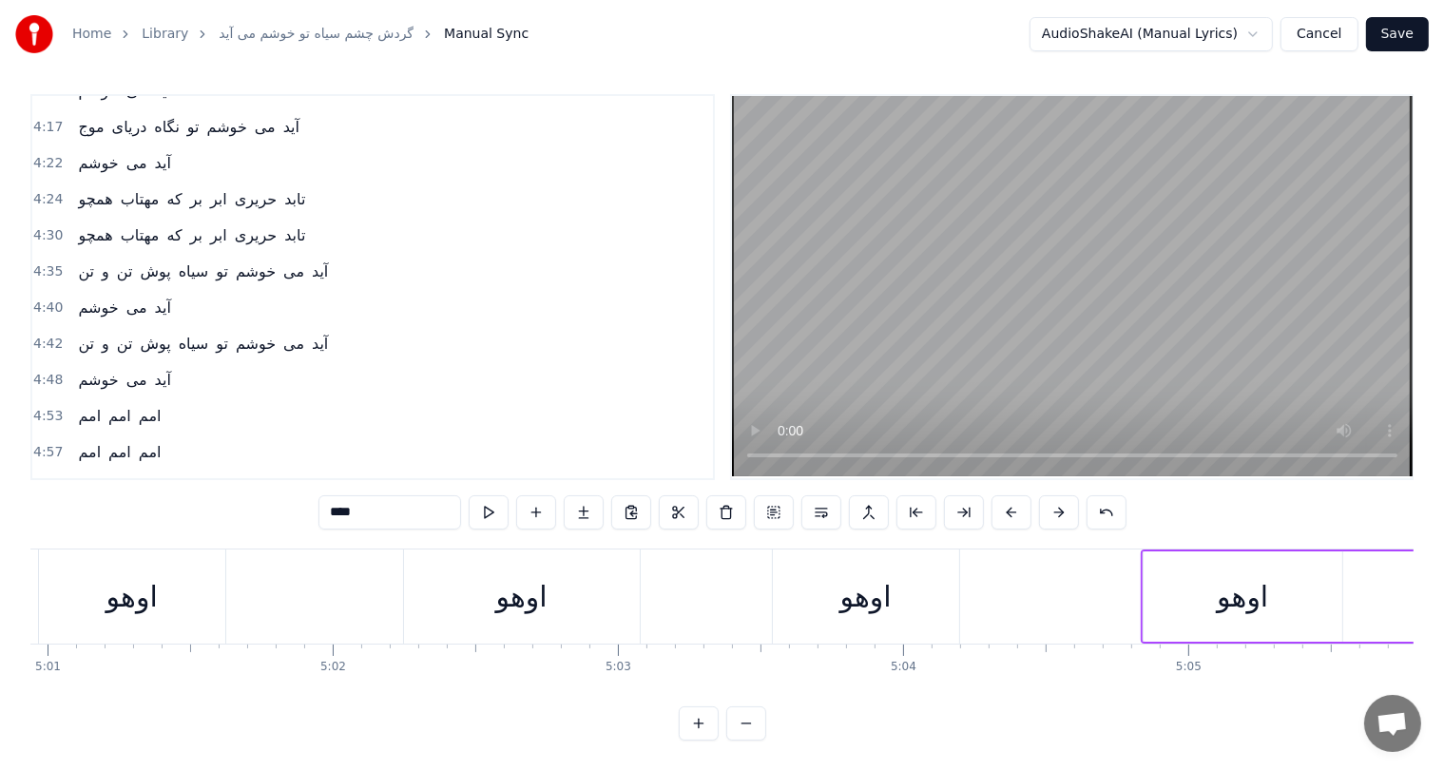
click at [81, 590] on div "اوهو" at bounding box center [132, 597] width 186 height 94
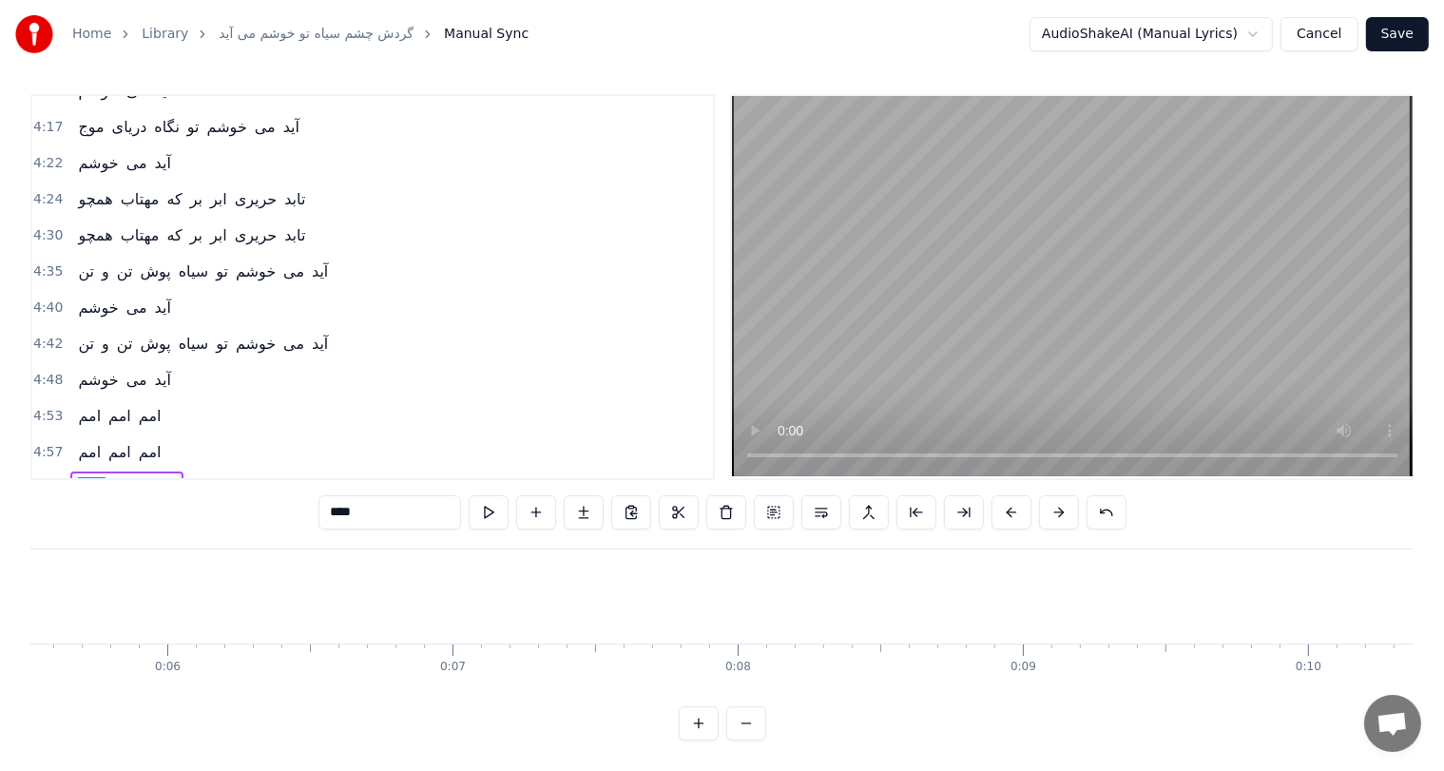
scroll to position [0, 94]
click at [1397, 34] on button "Save" at bounding box center [1398, 34] width 63 height 34
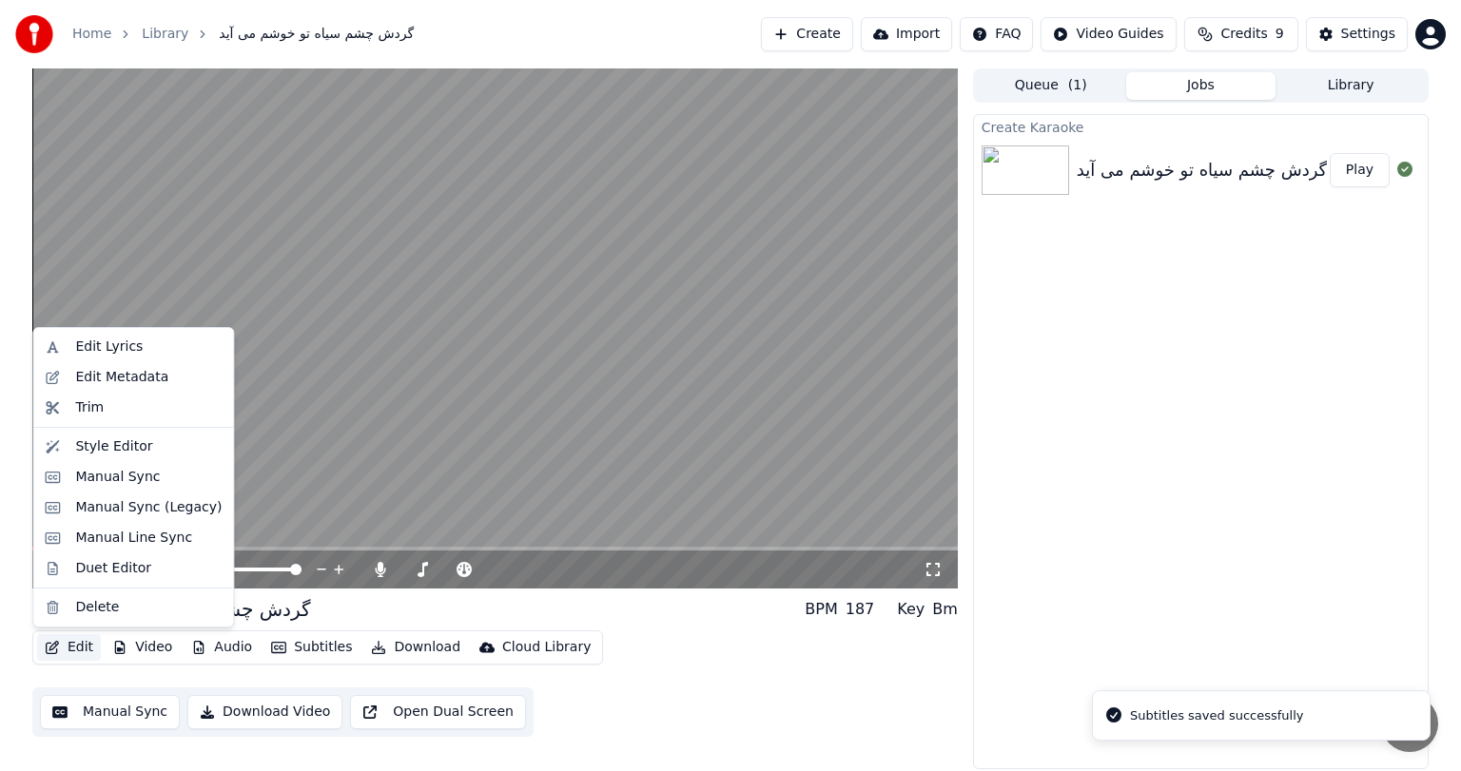
click at [75, 645] on button "Edit" at bounding box center [69, 647] width 64 height 27
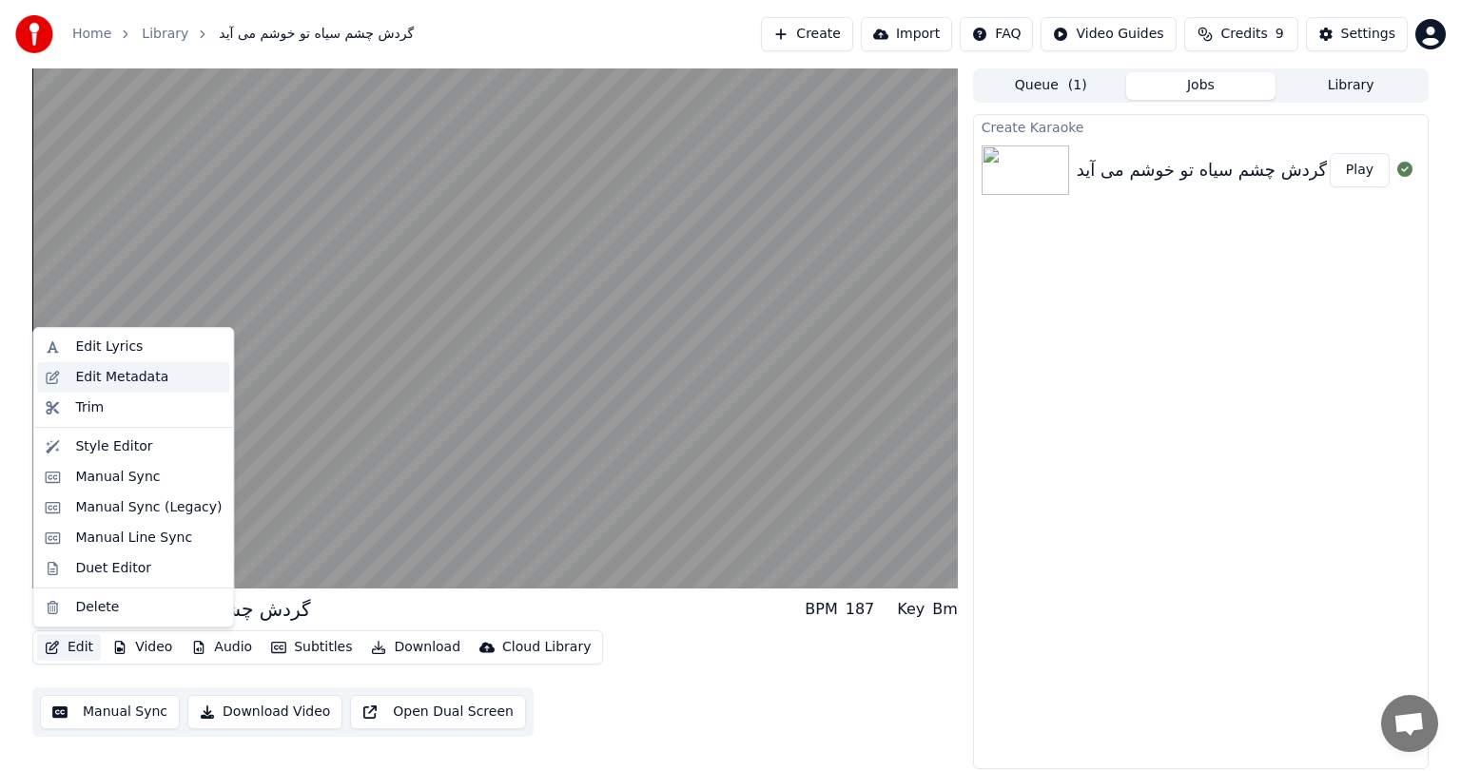
click at [133, 380] on div "Edit Metadata" at bounding box center [121, 377] width 93 height 19
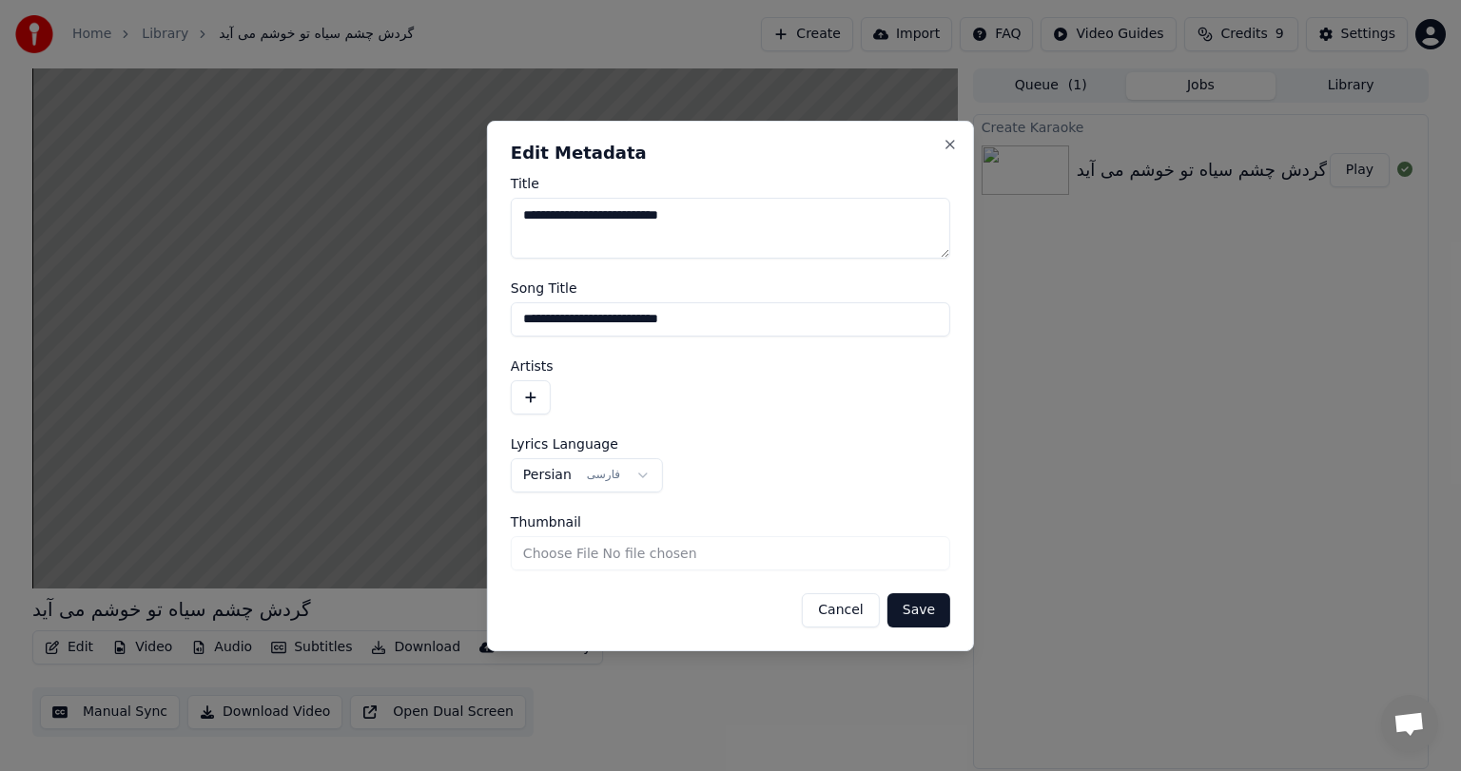
click at [837, 611] on button "Cancel" at bounding box center [840, 610] width 77 height 34
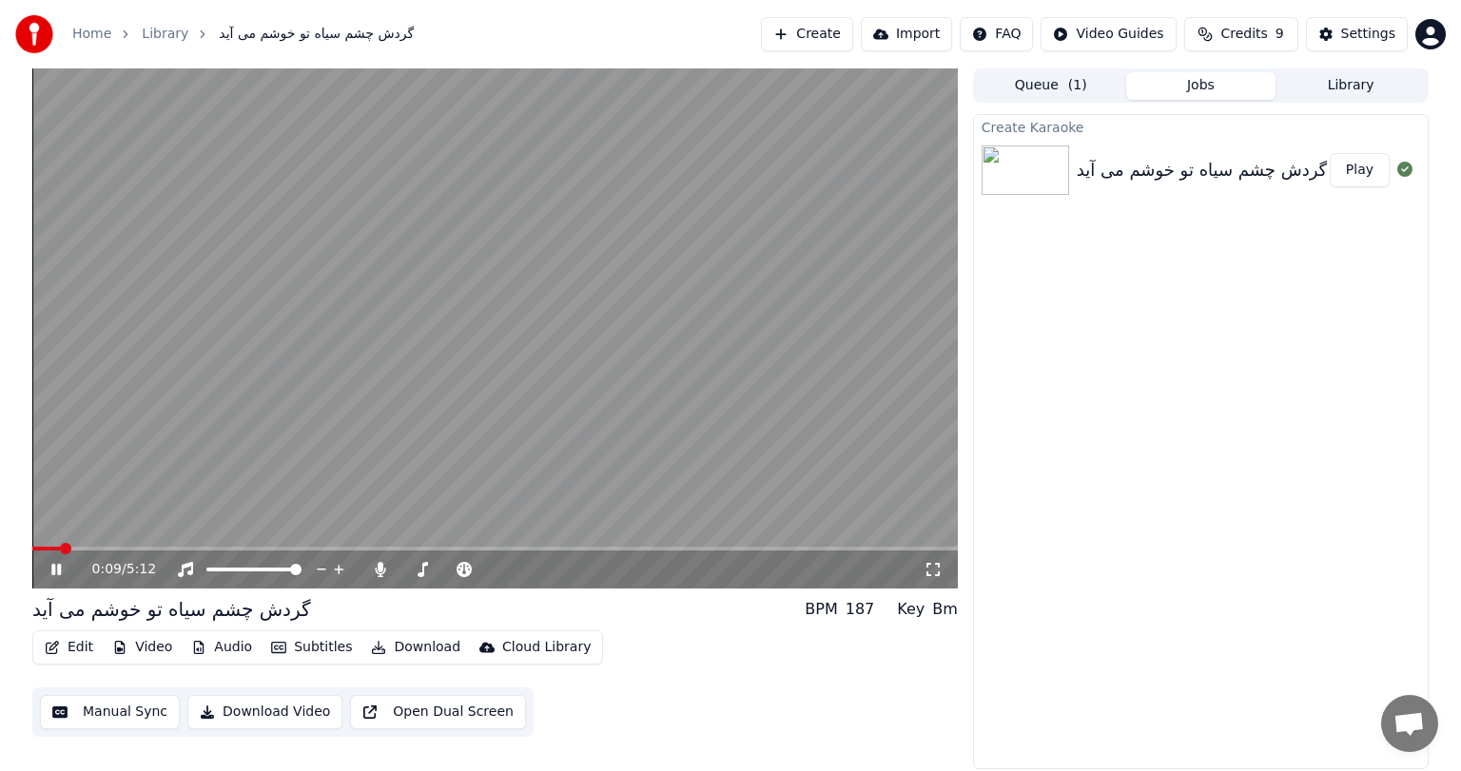
click at [203, 455] on video at bounding box center [494, 328] width 925 height 520
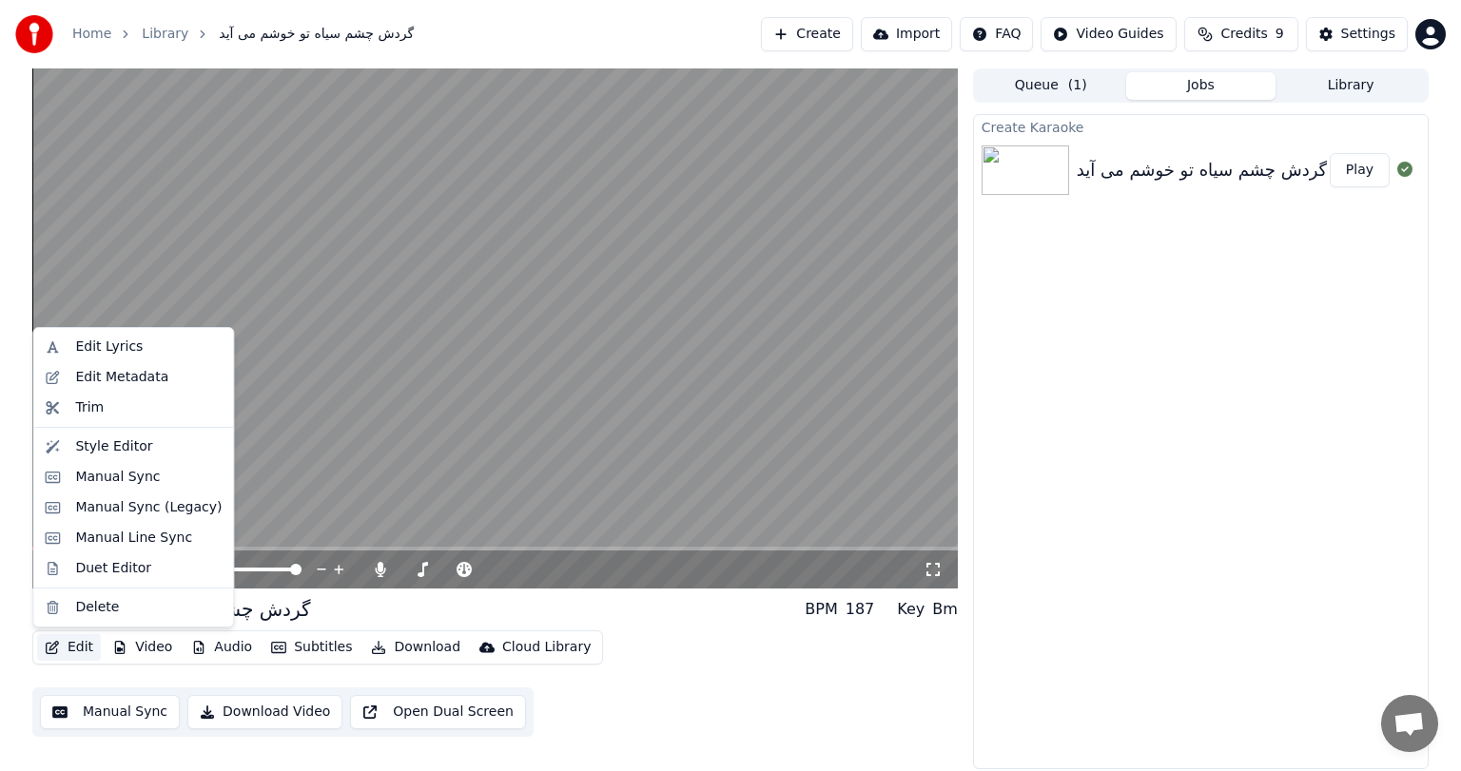
click at [71, 646] on button "Edit" at bounding box center [69, 647] width 64 height 27
click at [137, 375] on div "Edit Metadata" at bounding box center [121, 377] width 93 height 19
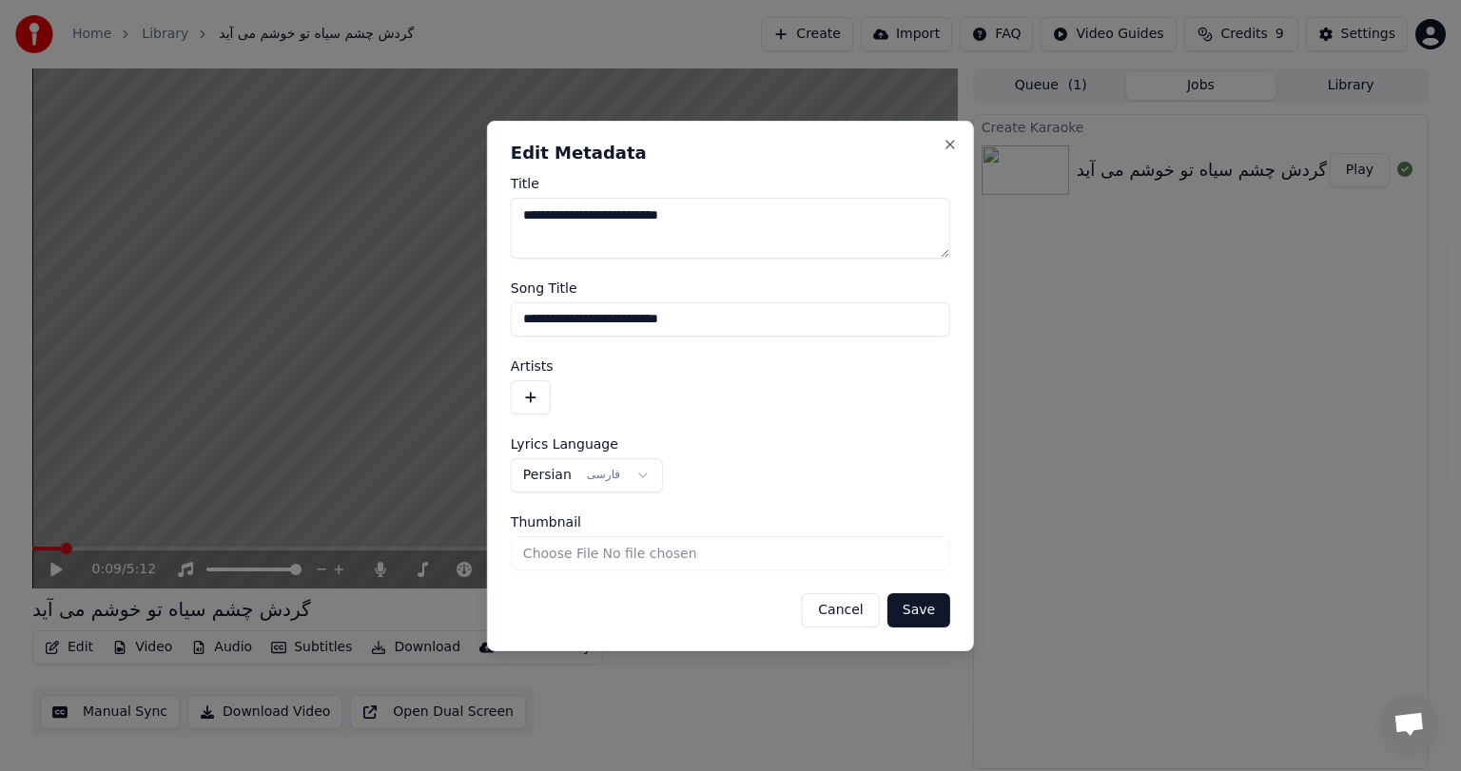
click at [525, 391] on button "button" at bounding box center [531, 397] width 40 height 34
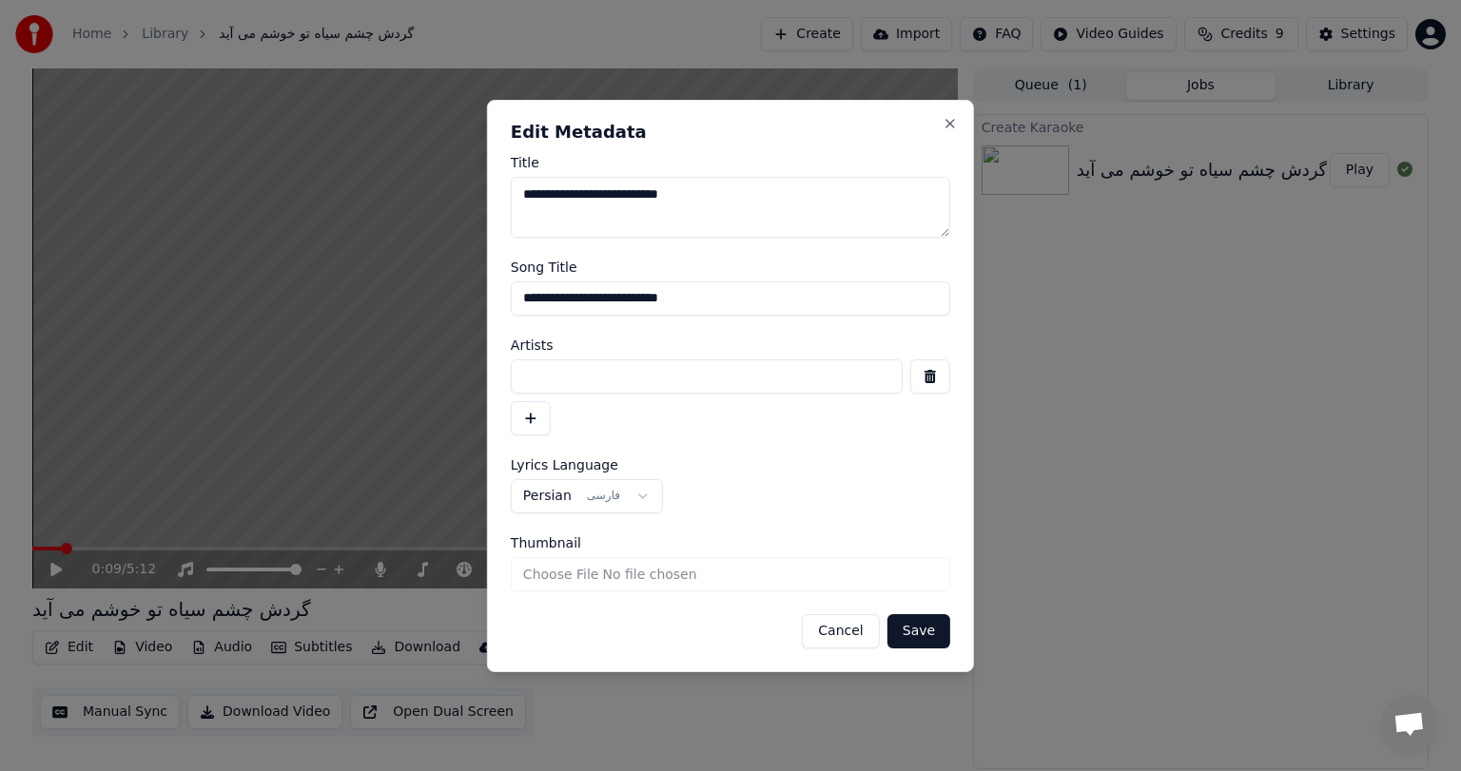
click at [593, 377] on input at bounding box center [707, 376] width 392 height 34
type input "**********"
click at [622, 571] on input "Thumbnail" at bounding box center [730, 574] width 439 height 34
click at [920, 630] on button "Save" at bounding box center [918, 631] width 63 height 34
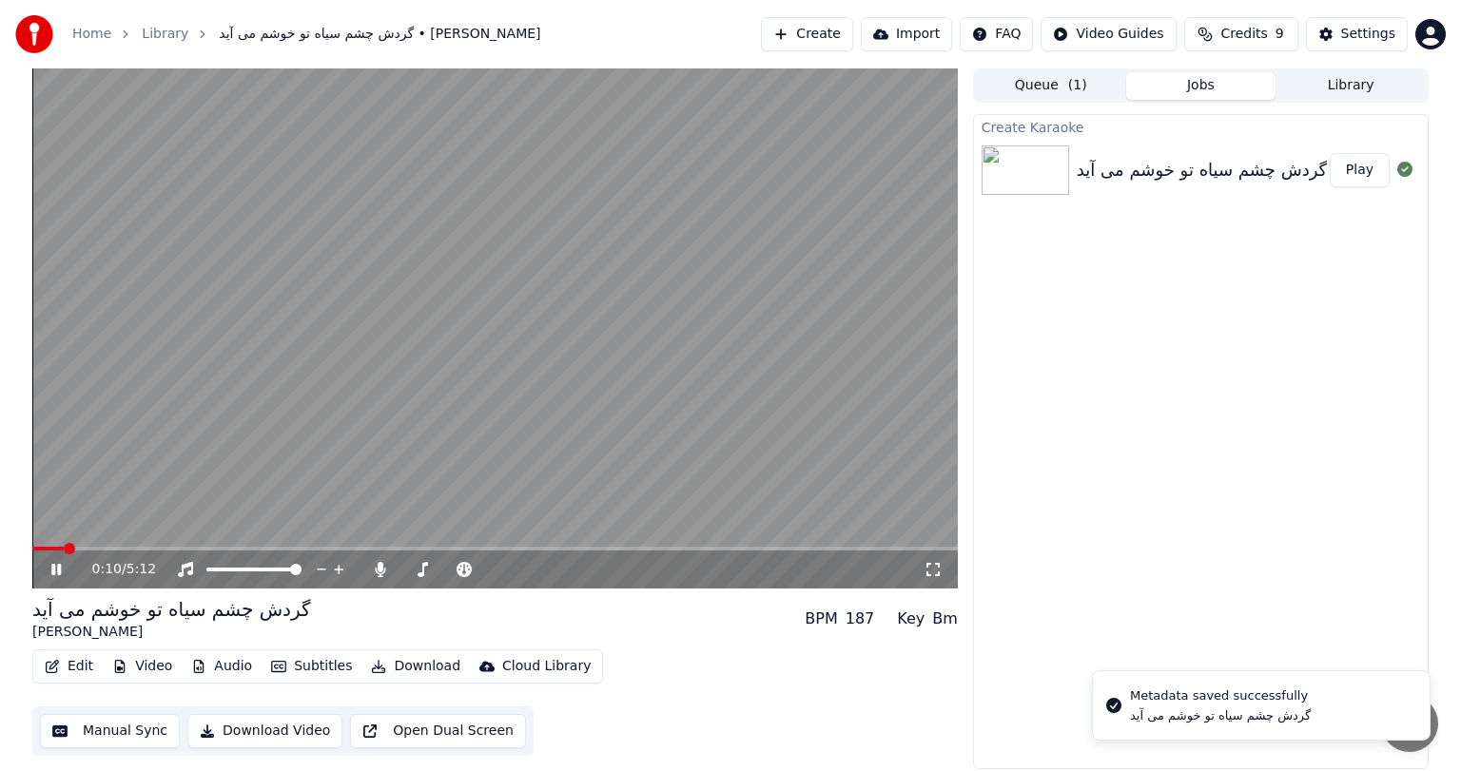
click at [62, 565] on icon at bounding box center [70, 569] width 45 height 15
click at [32, 544] on span at bounding box center [37, 548] width 11 height 11
click at [52, 572] on icon at bounding box center [55, 569] width 11 height 13
click at [53, 572] on icon at bounding box center [56, 569] width 10 height 11
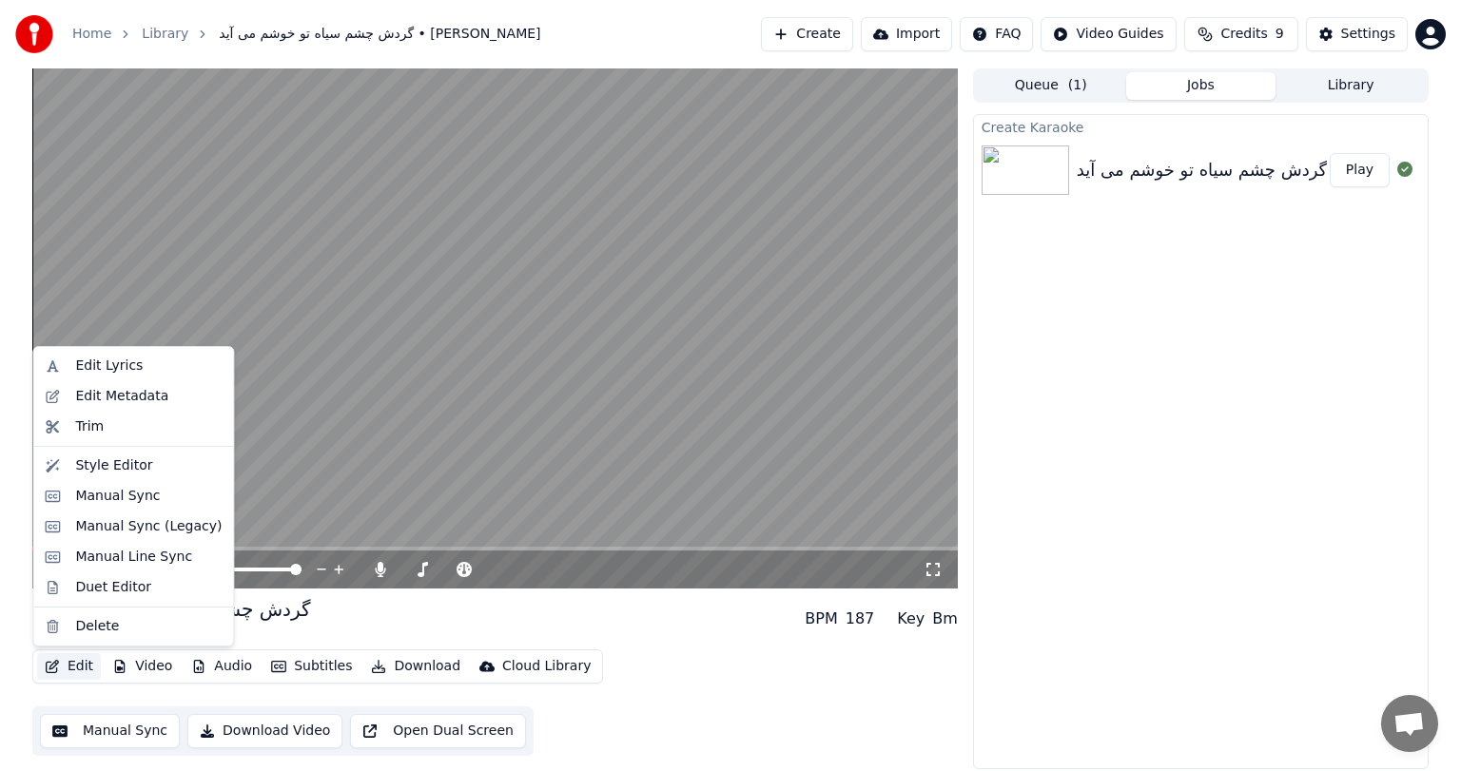
click at [78, 659] on button "Edit" at bounding box center [69, 666] width 64 height 27
click at [120, 398] on div "Edit Metadata" at bounding box center [121, 396] width 93 height 19
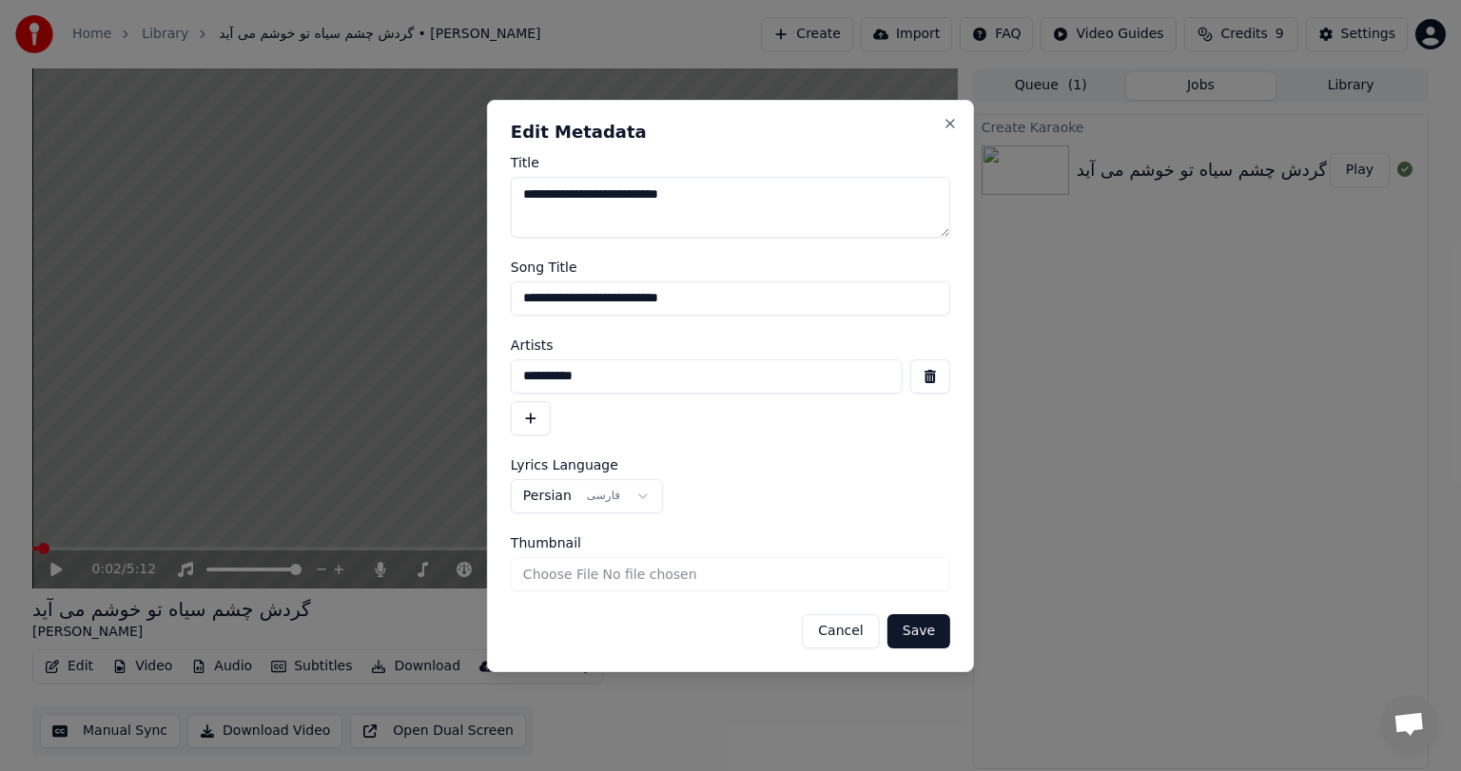
click at [853, 624] on button "Cancel" at bounding box center [840, 631] width 77 height 34
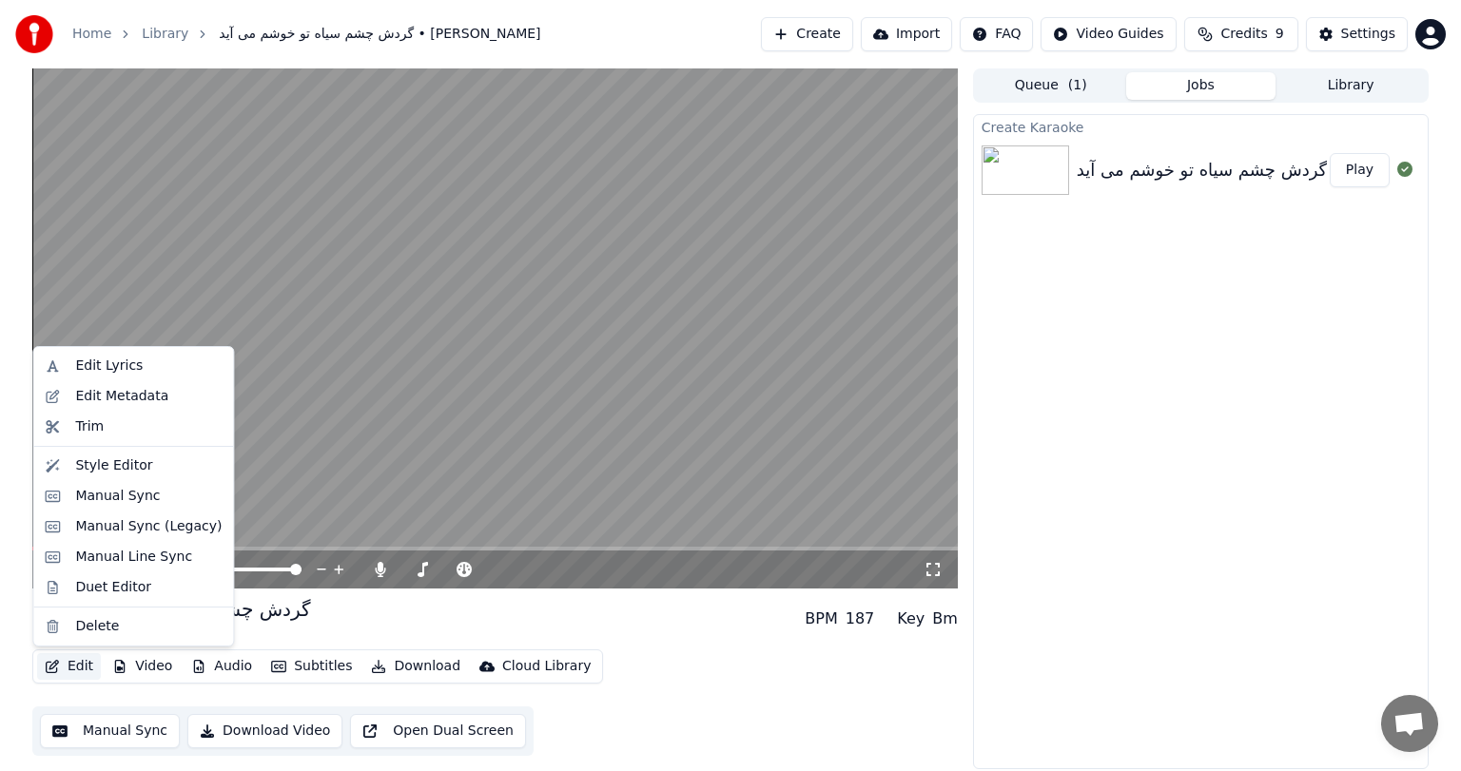
click at [68, 660] on button "Edit" at bounding box center [69, 666] width 64 height 27
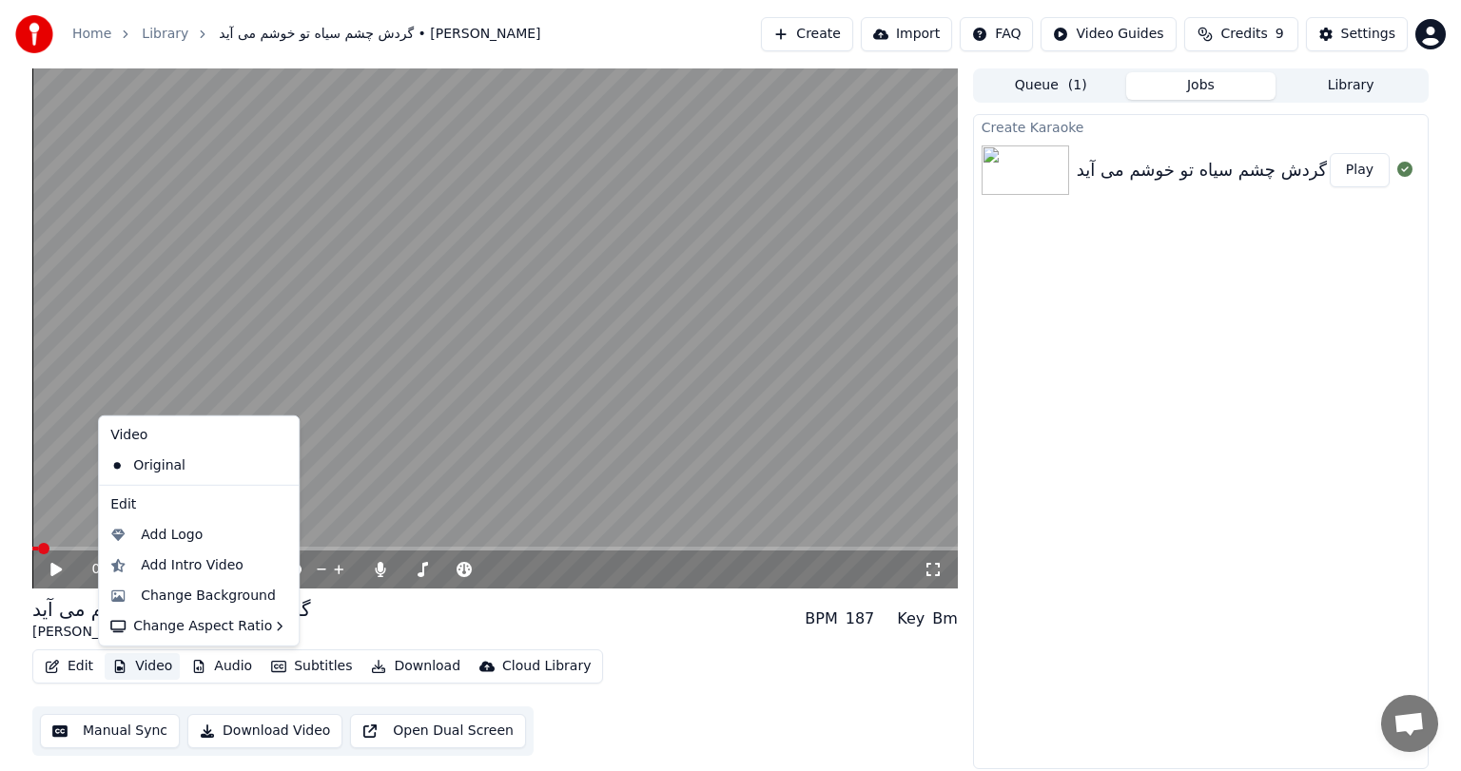
click at [134, 663] on button "Video" at bounding box center [142, 666] width 75 height 27
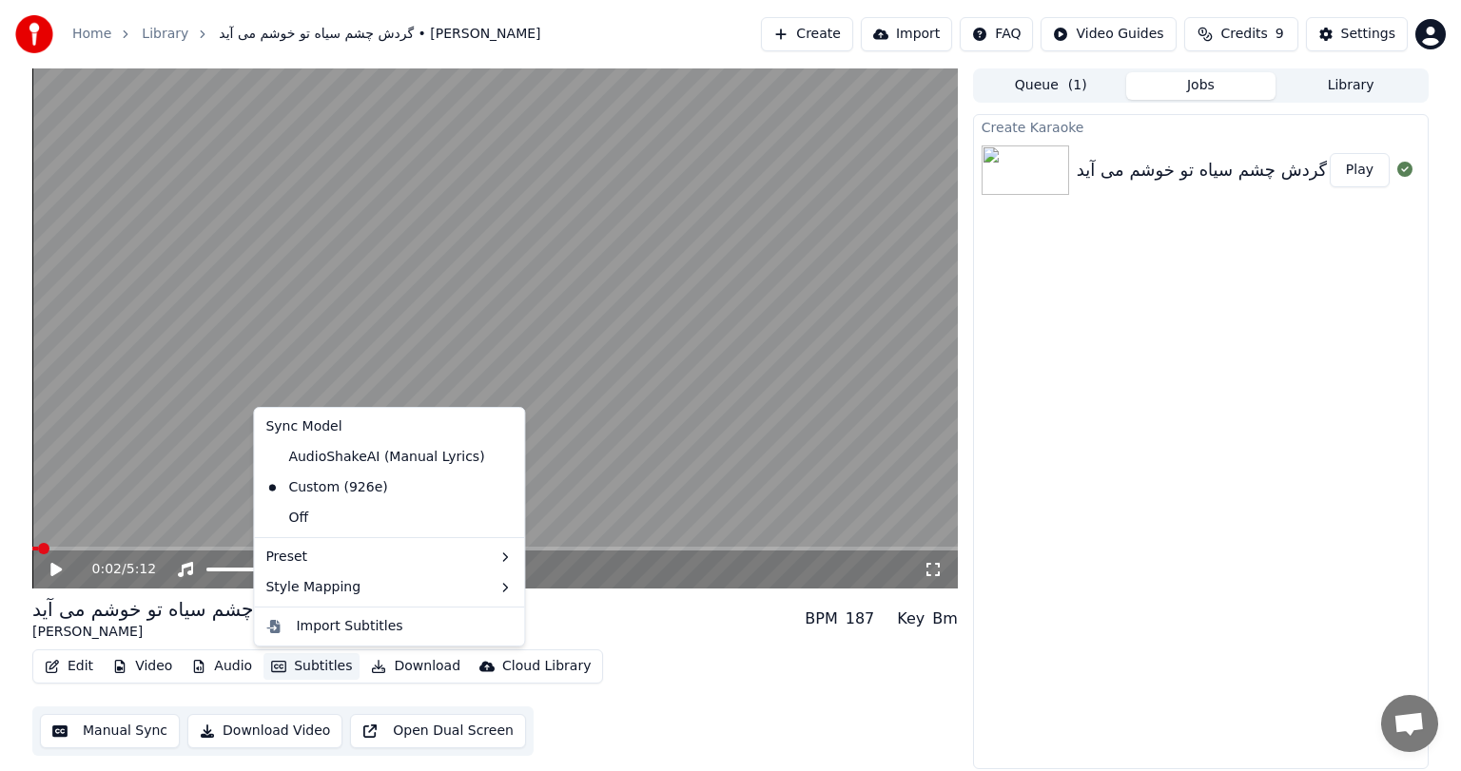
click at [328, 669] on button "Subtitles" at bounding box center [311, 666] width 96 height 27
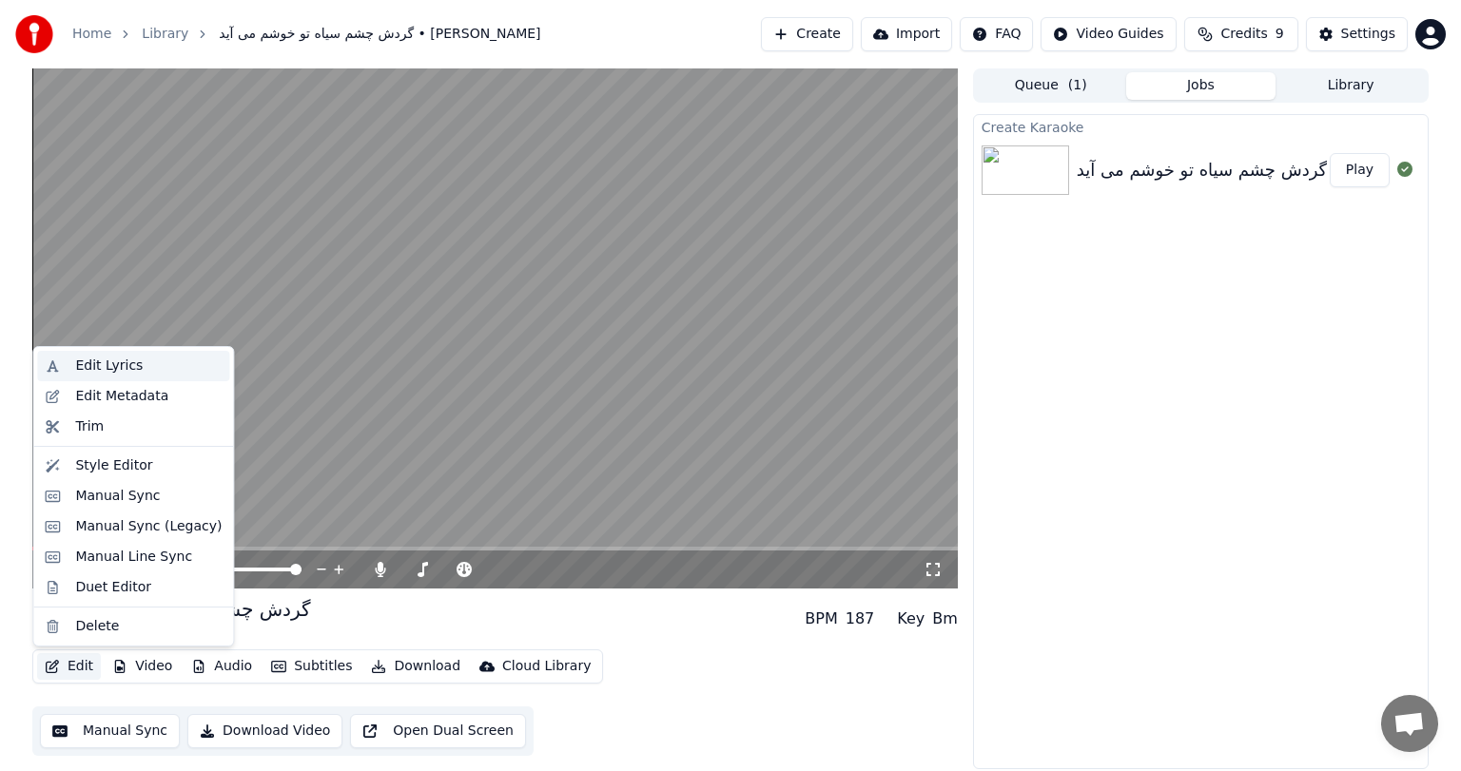
click at [103, 370] on div "Edit Lyrics" at bounding box center [109, 366] width 68 height 19
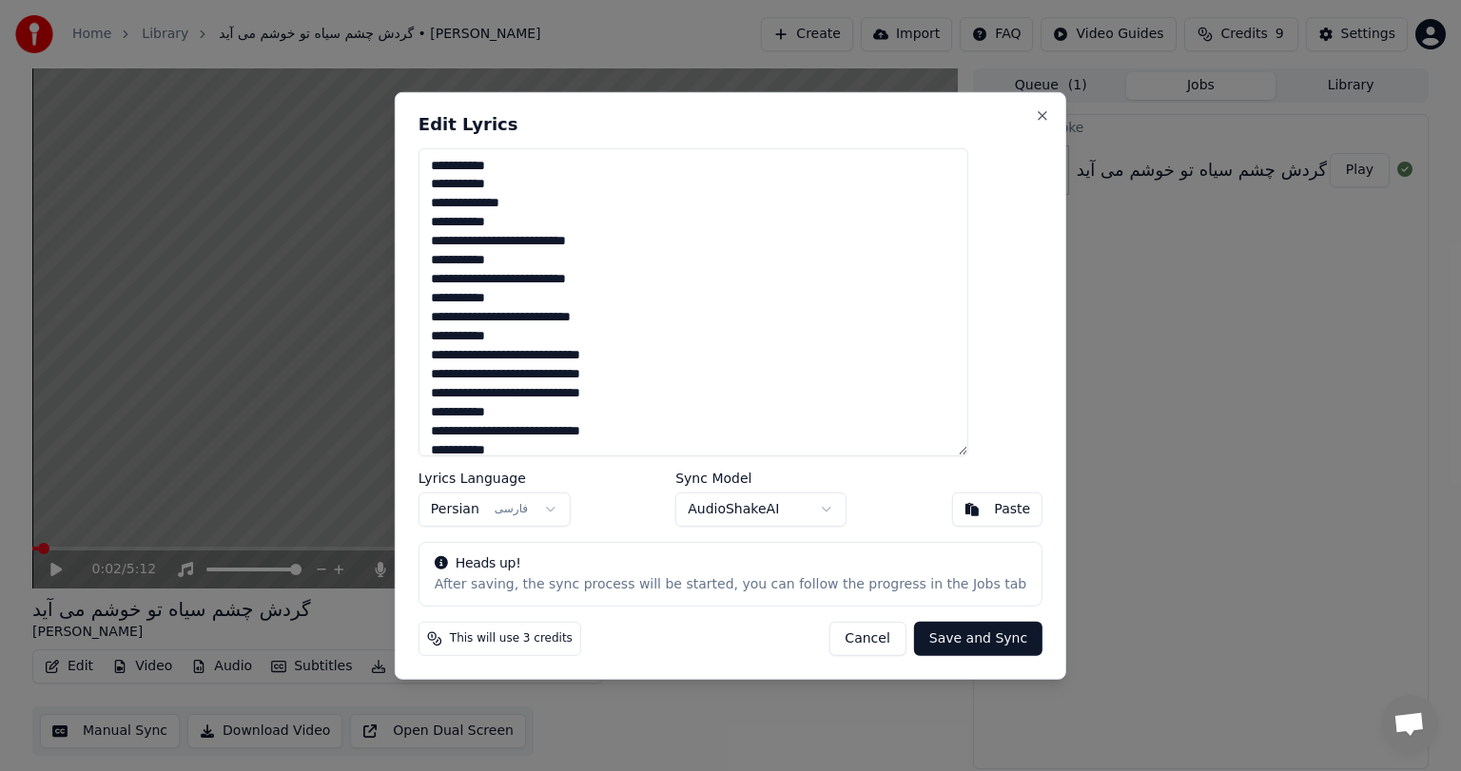
click at [844, 636] on button "Cancel" at bounding box center [866, 639] width 77 height 34
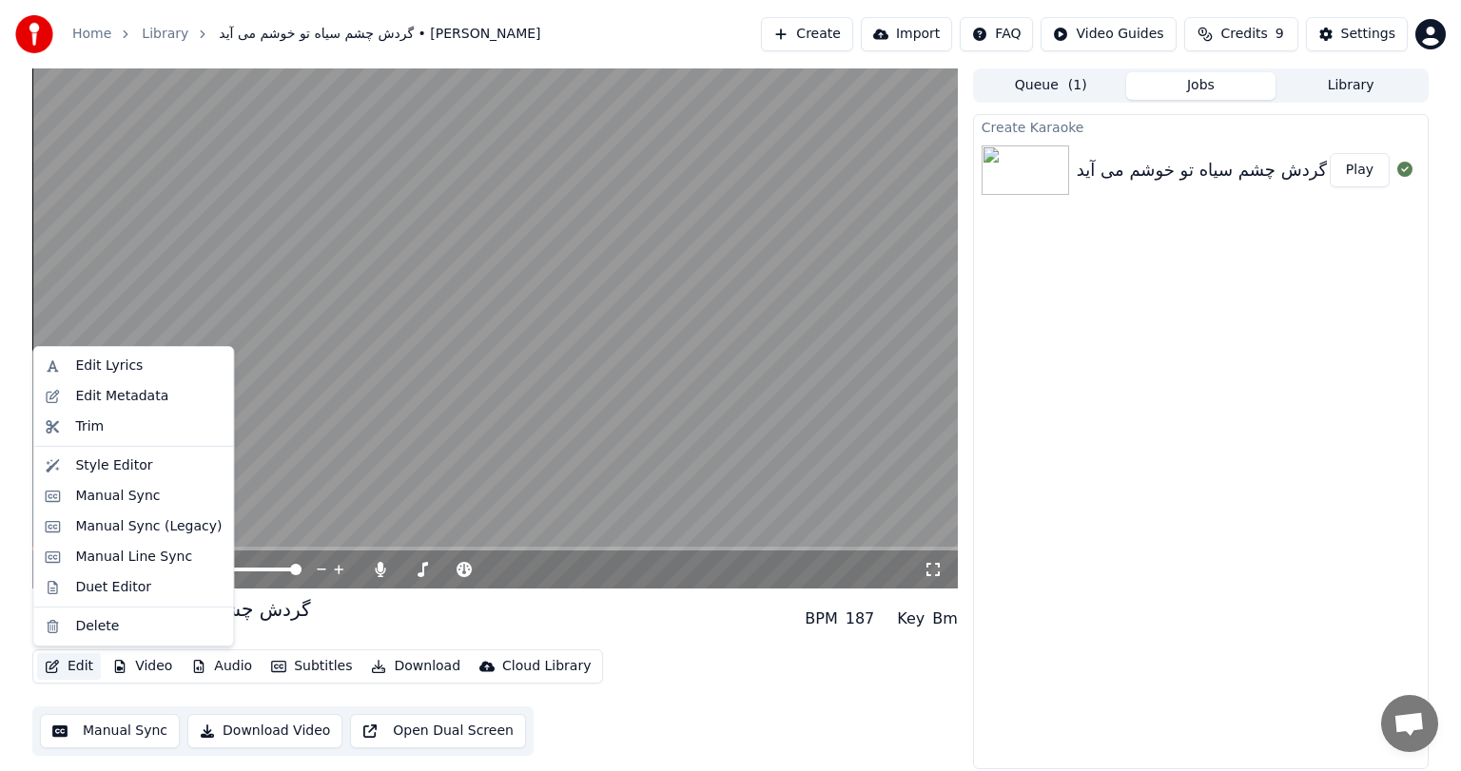
click at [58, 668] on icon "button" at bounding box center [52, 666] width 15 height 13
click at [147, 467] on div "Style Editor" at bounding box center [148, 465] width 146 height 19
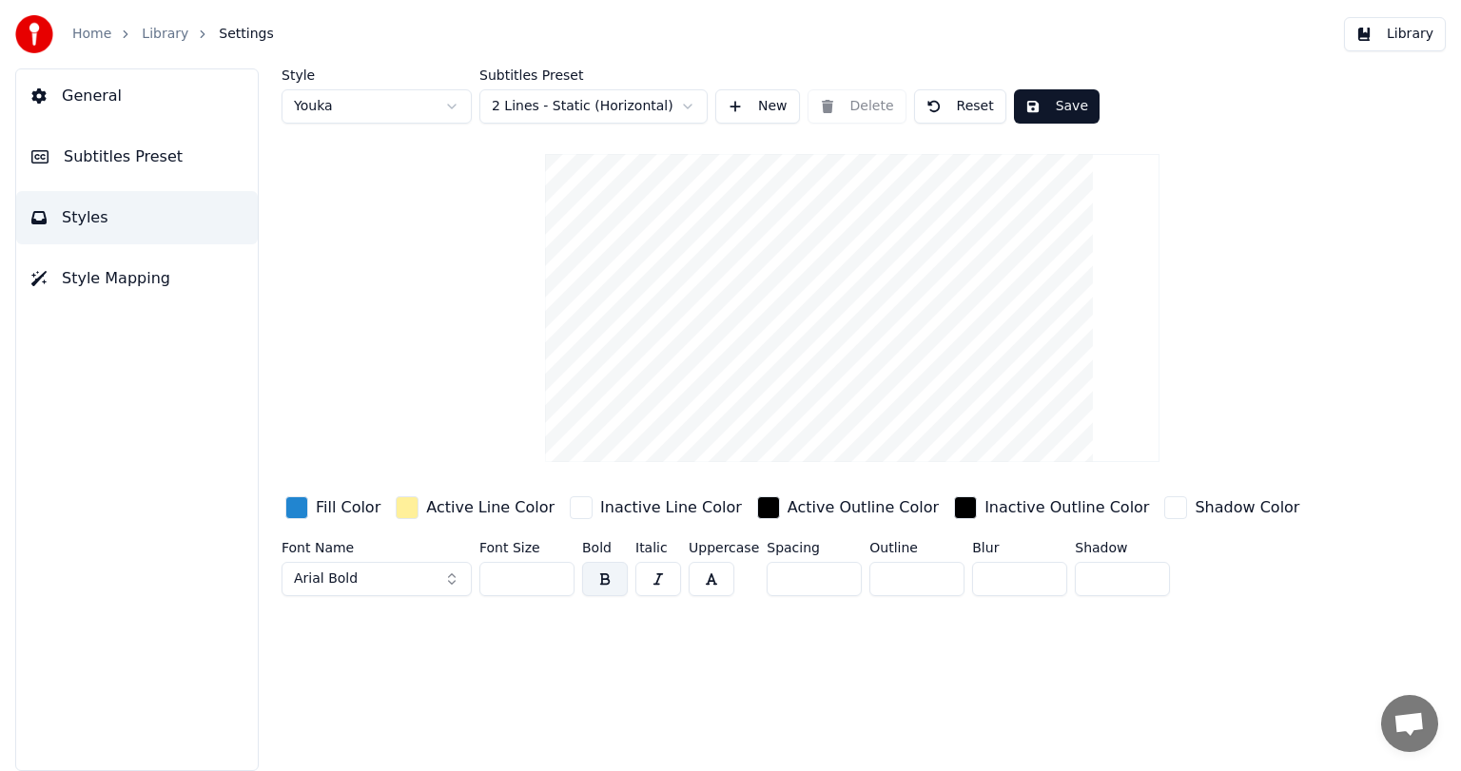
click at [108, 94] on span "General" at bounding box center [92, 96] width 60 height 23
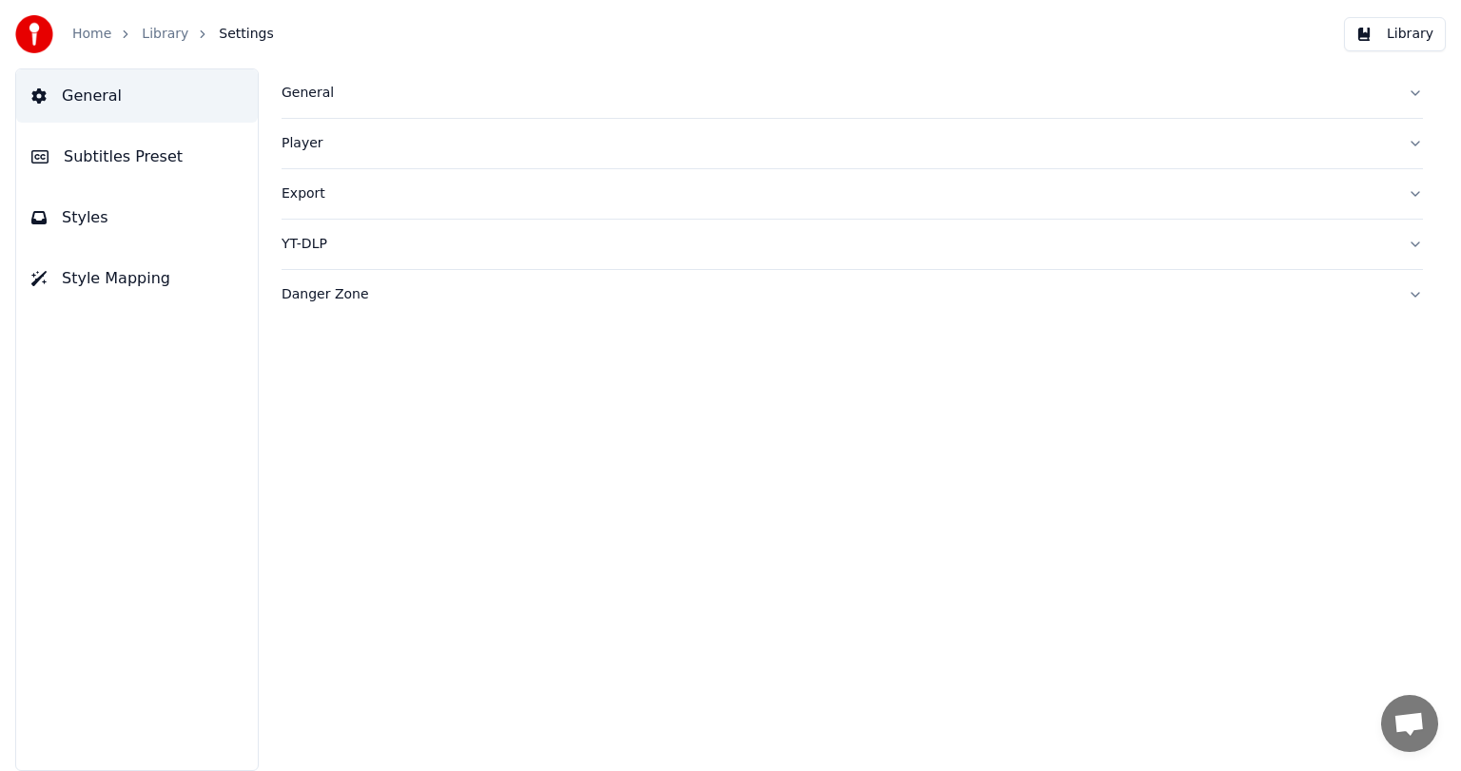
click at [335, 95] on div "General" at bounding box center [836, 93] width 1111 height 19
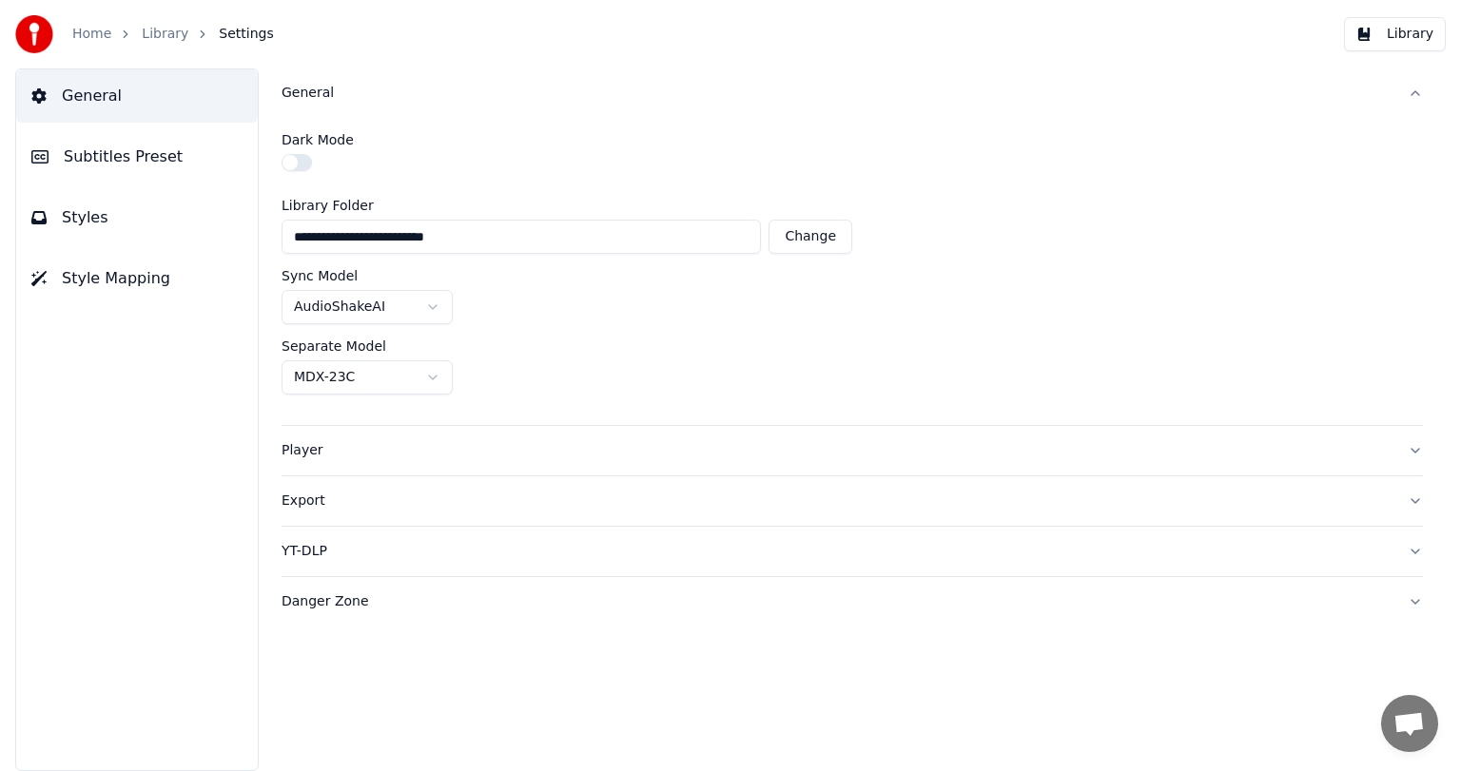
click at [335, 95] on div "General" at bounding box center [836, 93] width 1111 height 19
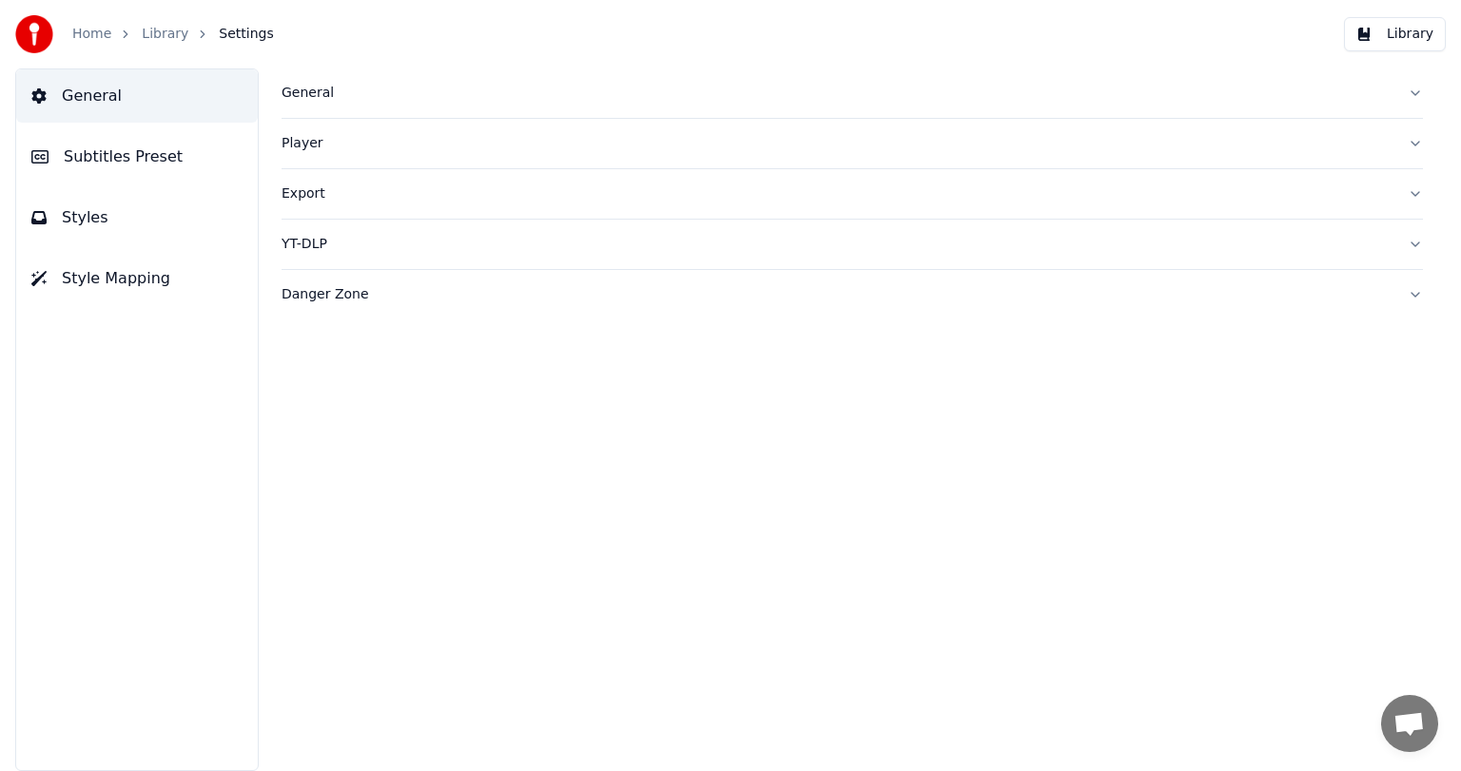
click at [117, 152] on span "Subtitles Preset" at bounding box center [123, 156] width 119 height 23
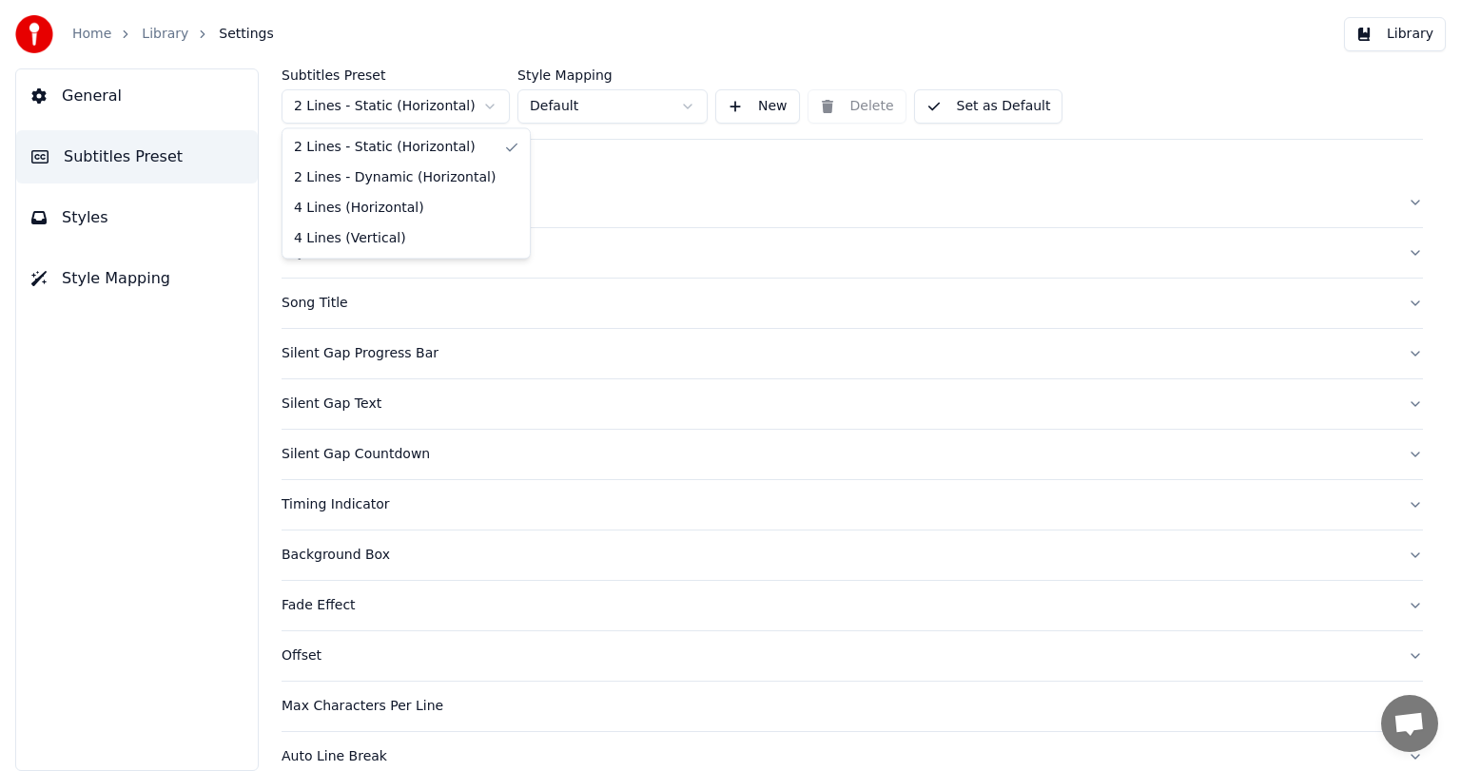
click at [469, 95] on html "Home Library Settings Library General Subtitles Preset Styles Style Mapping Sub…" at bounding box center [730, 385] width 1461 height 771
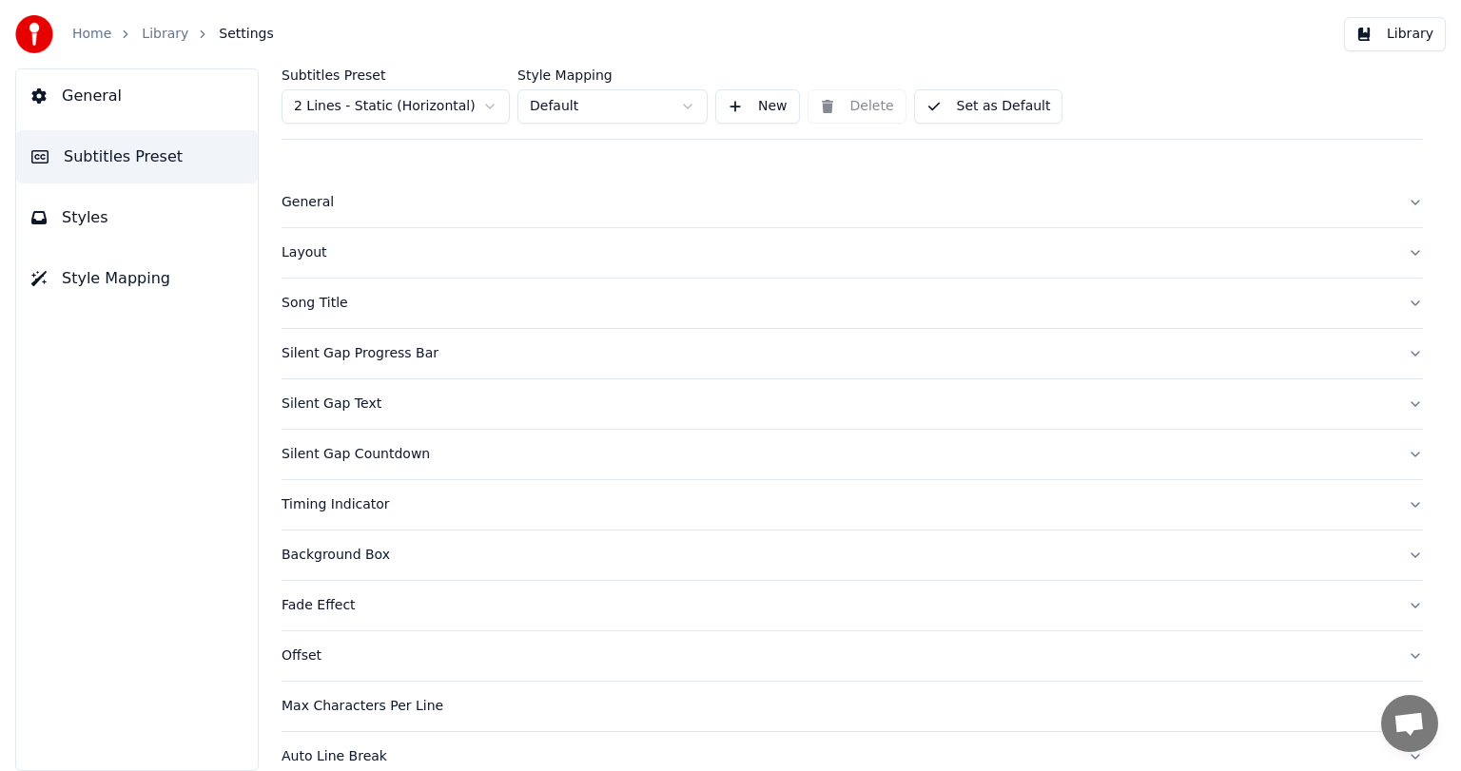
click at [469, 95] on html "Home Library Settings Library General Subtitles Preset Styles Style Mapping Sub…" at bounding box center [730, 385] width 1461 height 771
click at [327, 216] on button "General" at bounding box center [851, 202] width 1141 height 49
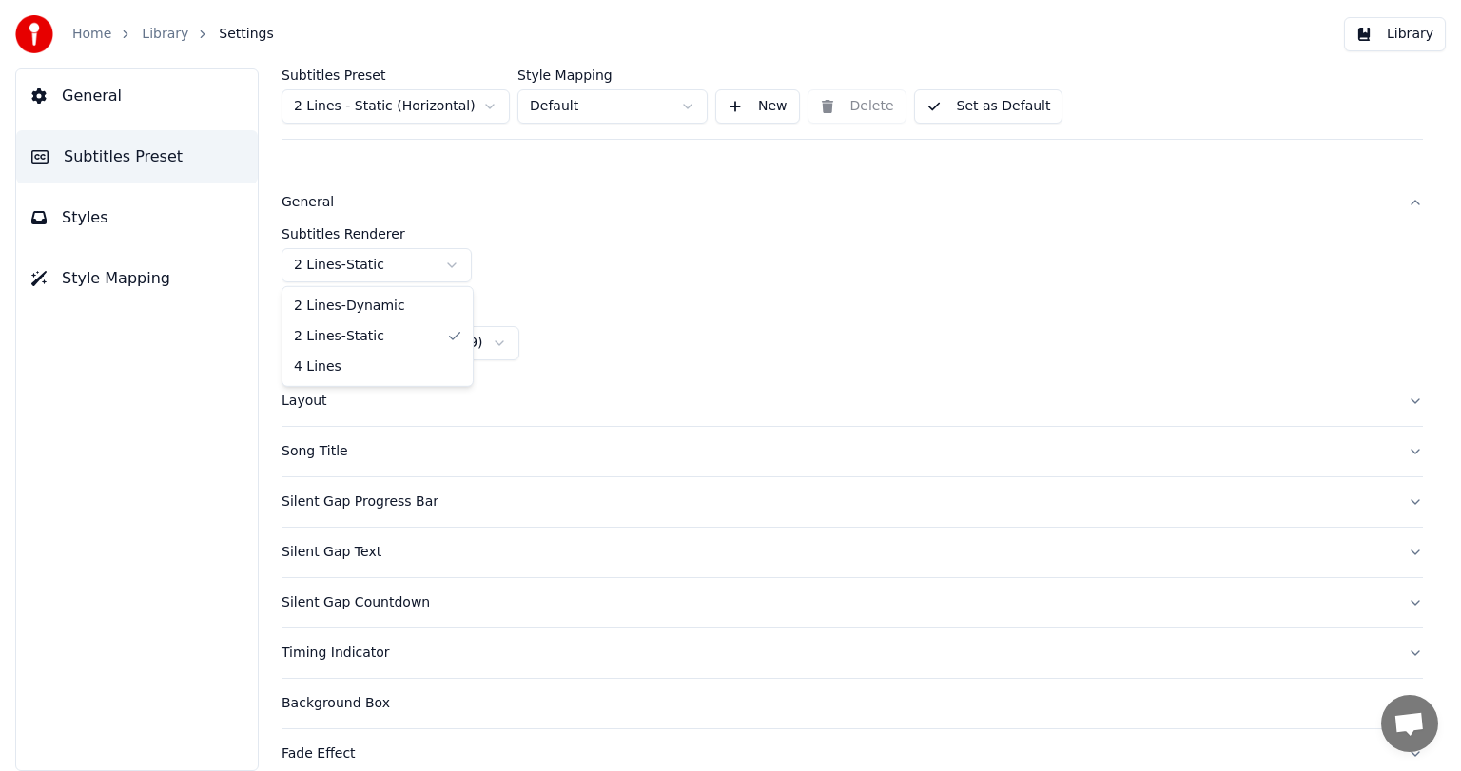
click at [419, 261] on html "Home Library Settings Library General Subtitles Preset Styles Style Mapping Sub…" at bounding box center [730, 385] width 1461 height 771
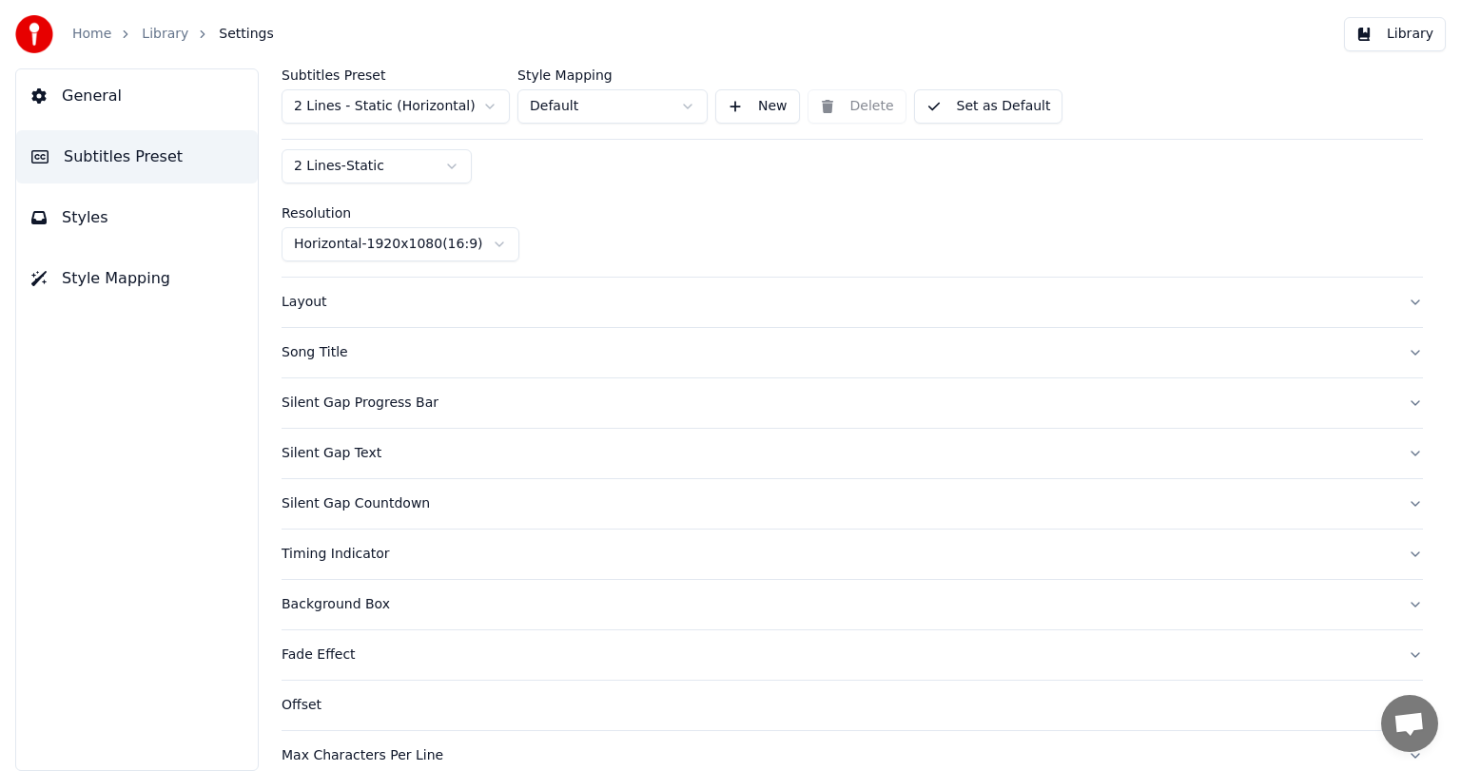
scroll to position [99, 0]
click at [415, 298] on div "Layout" at bounding box center [836, 302] width 1111 height 19
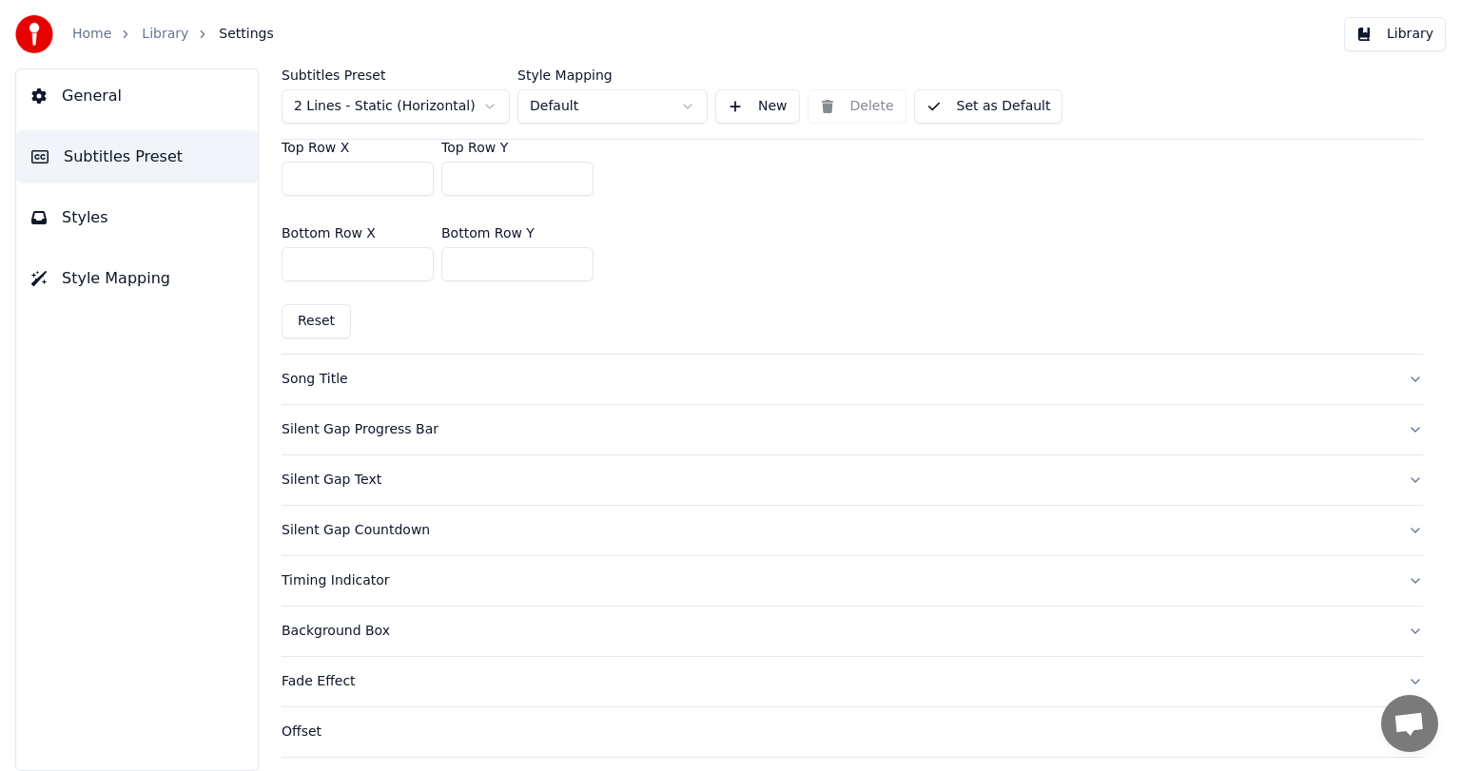
scroll to position [624, 0]
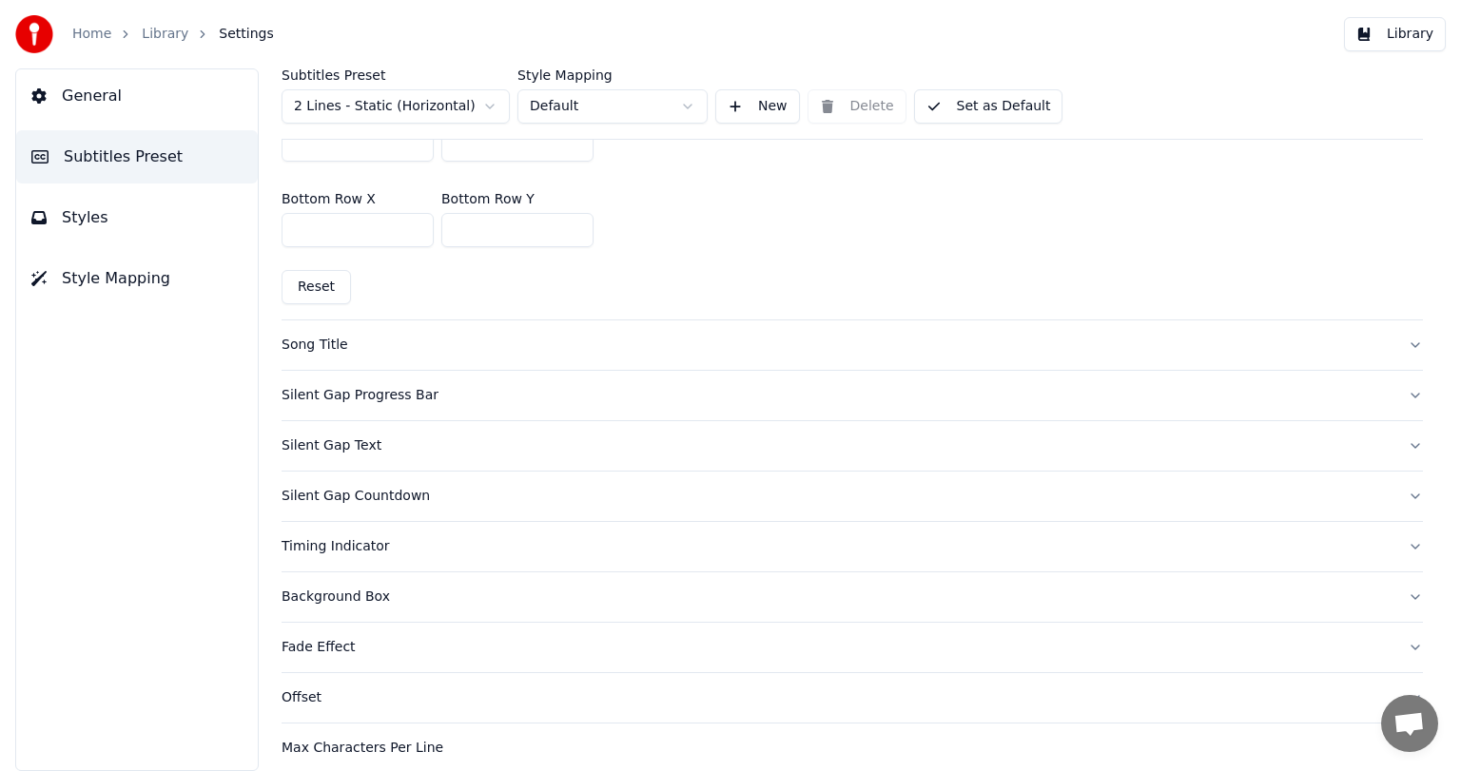
click at [364, 346] on div "Song Title" at bounding box center [836, 345] width 1111 height 19
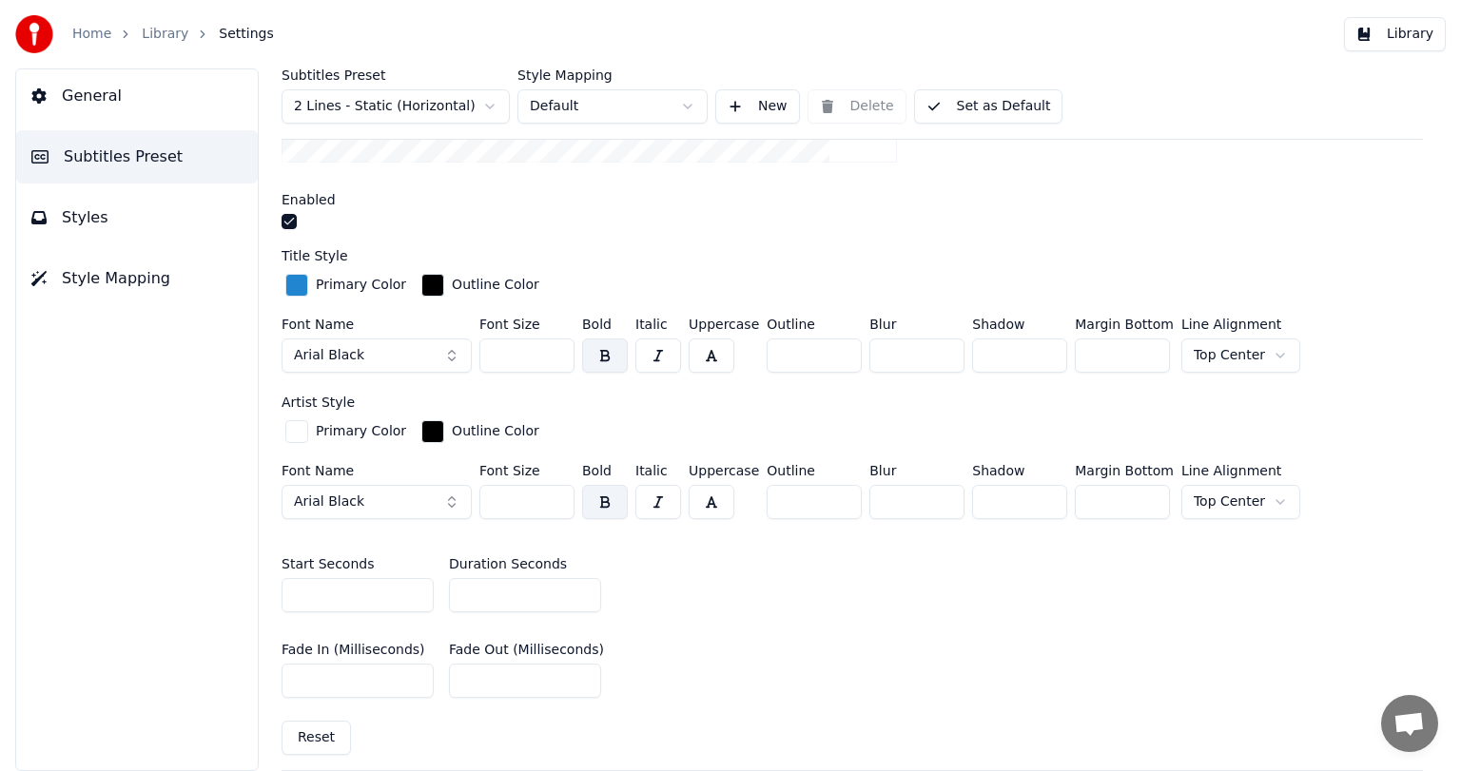
scroll to position [510, 0]
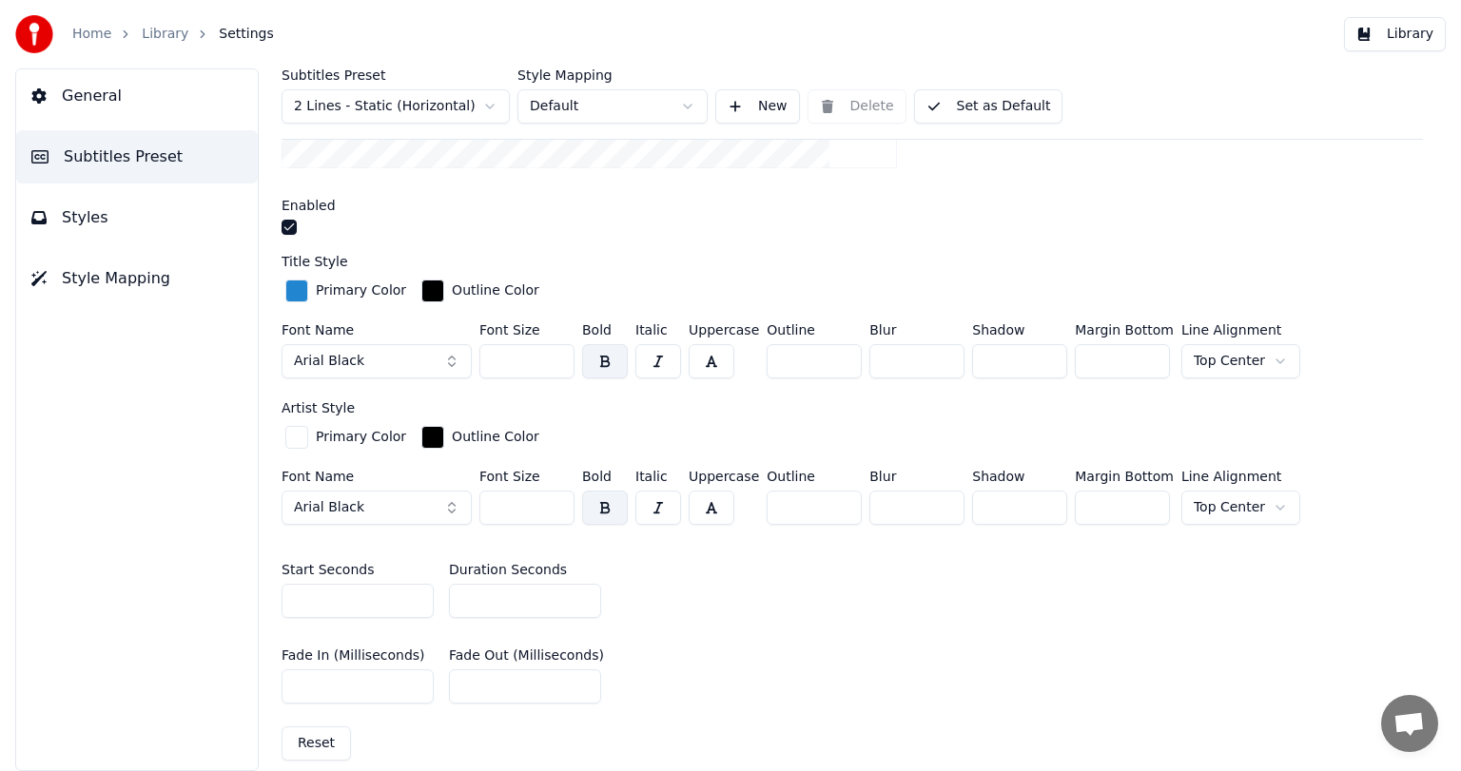
drag, startPoint x: 518, startPoint y: 360, endPoint x: 430, endPoint y: 361, distance: 88.4
click at [430, 361] on div "Font Name Arial Black Font Size *** Bold Italic Uppercase Outline * Blur * Shad…" at bounding box center [851, 354] width 1141 height 63
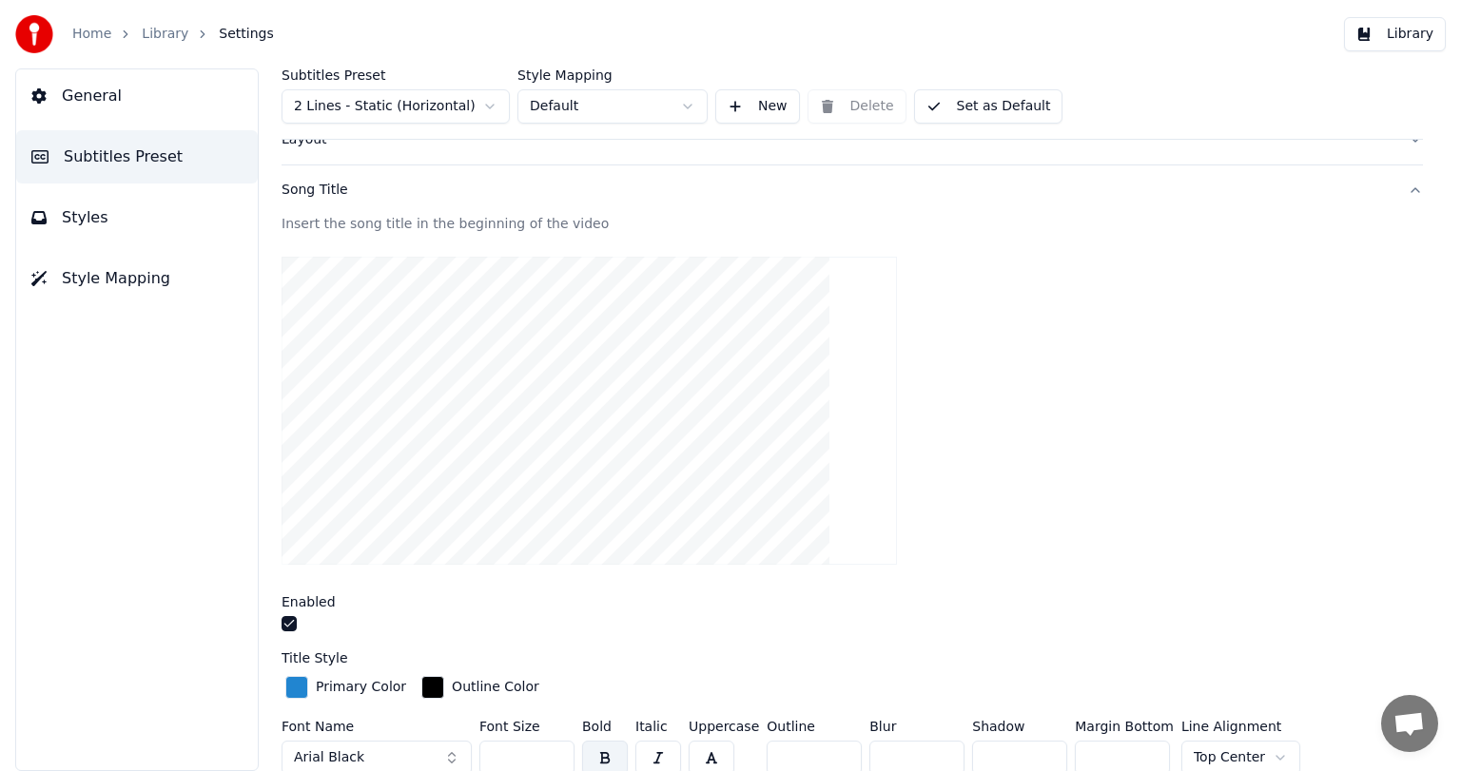
scroll to position [0, 0]
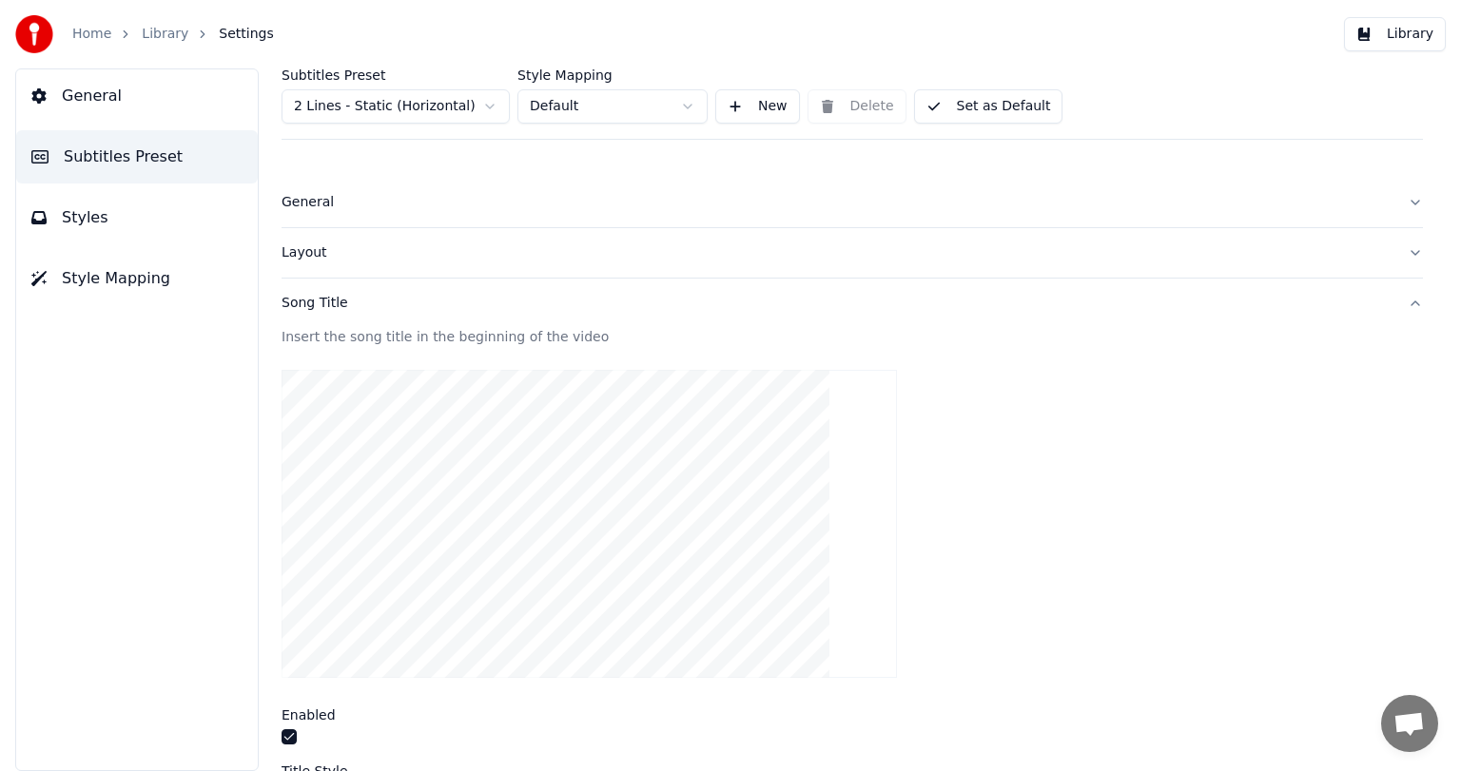
type input "***"
click at [1004, 112] on button "Set as Default" at bounding box center [988, 106] width 149 height 34
click at [960, 112] on button "Done" at bounding box center [959, 106] width 90 height 34
click at [154, 31] on link "Library" at bounding box center [165, 34] width 47 height 19
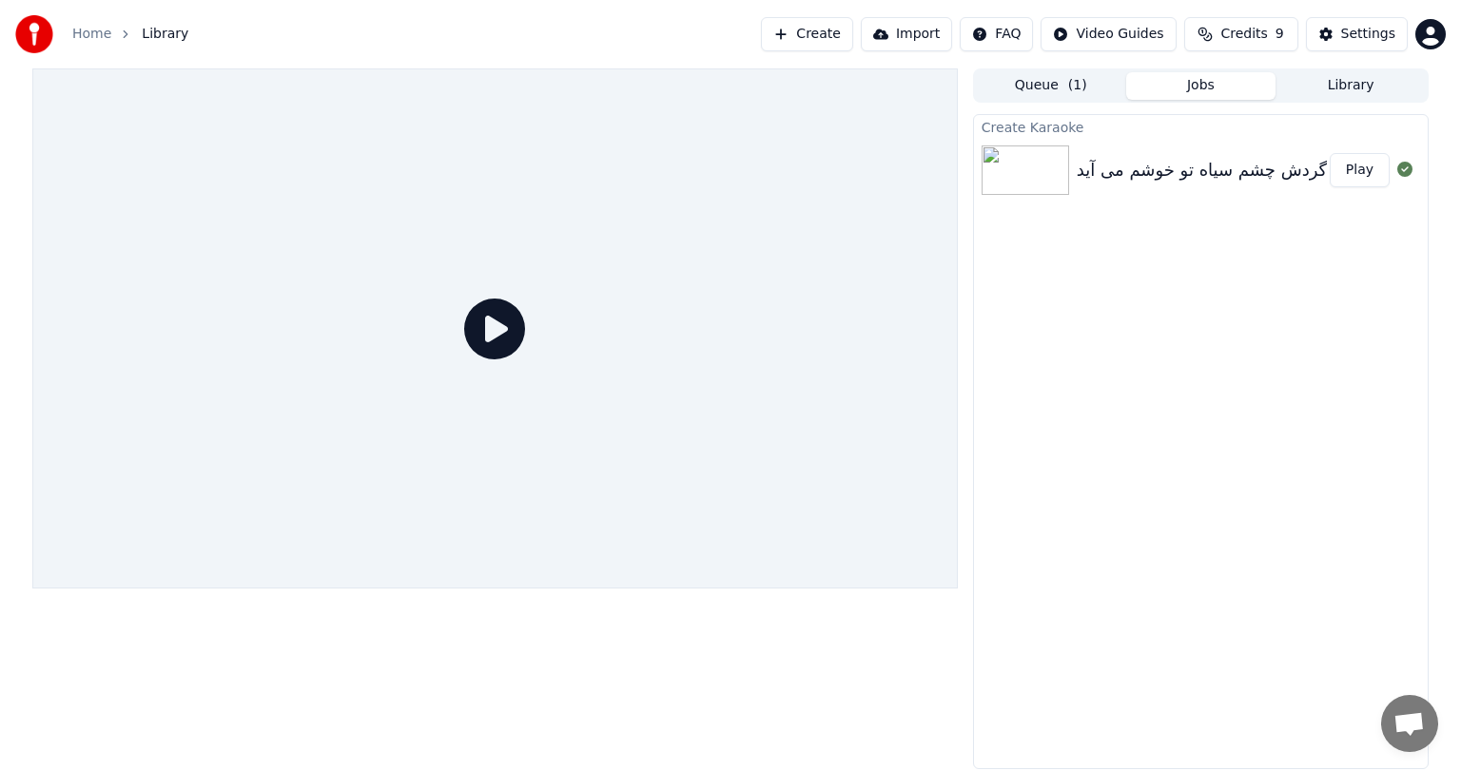
click at [1043, 162] on img at bounding box center [1024, 169] width 87 height 49
click at [1367, 163] on button "Play" at bounding box center [1359, 170] width 60 height 34
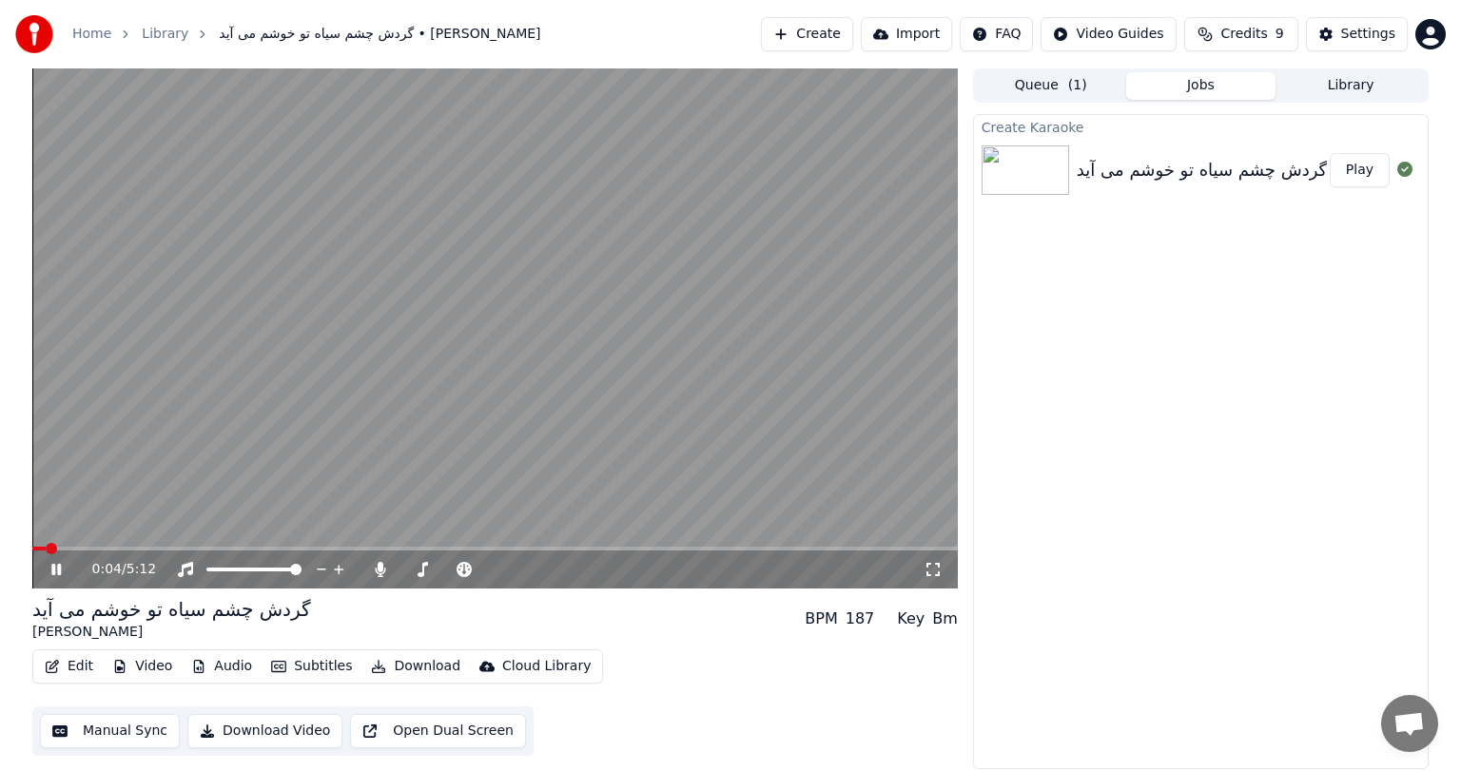
click at [53, 570] on icon at bounding box center [56, 569] width 10 height 11
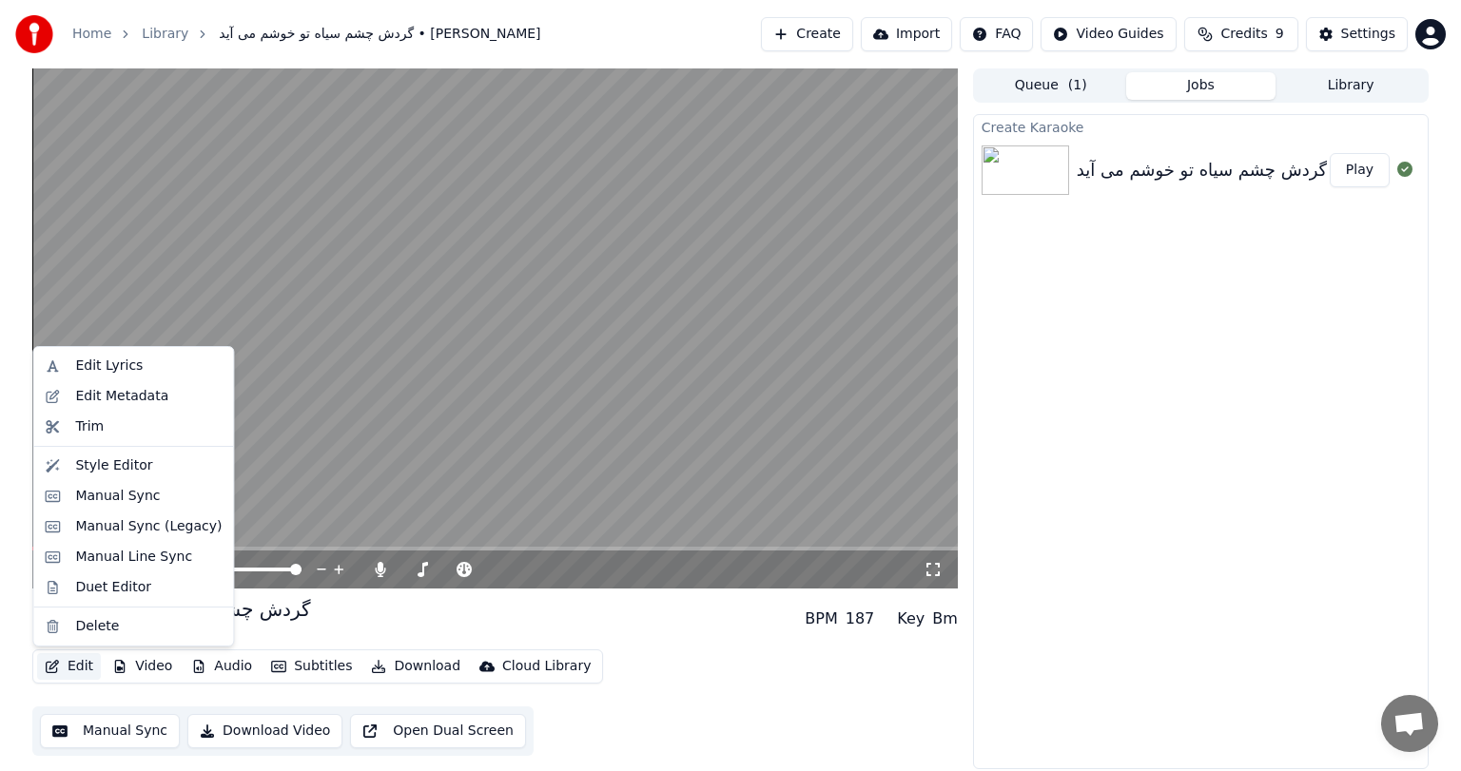
click at [57, 669] on icon "button" at bounding box center [52, 666] width 13 height 13
click at [121, 473] on div "Style Editor" at bounding box center [113, 465] width 77 height 19
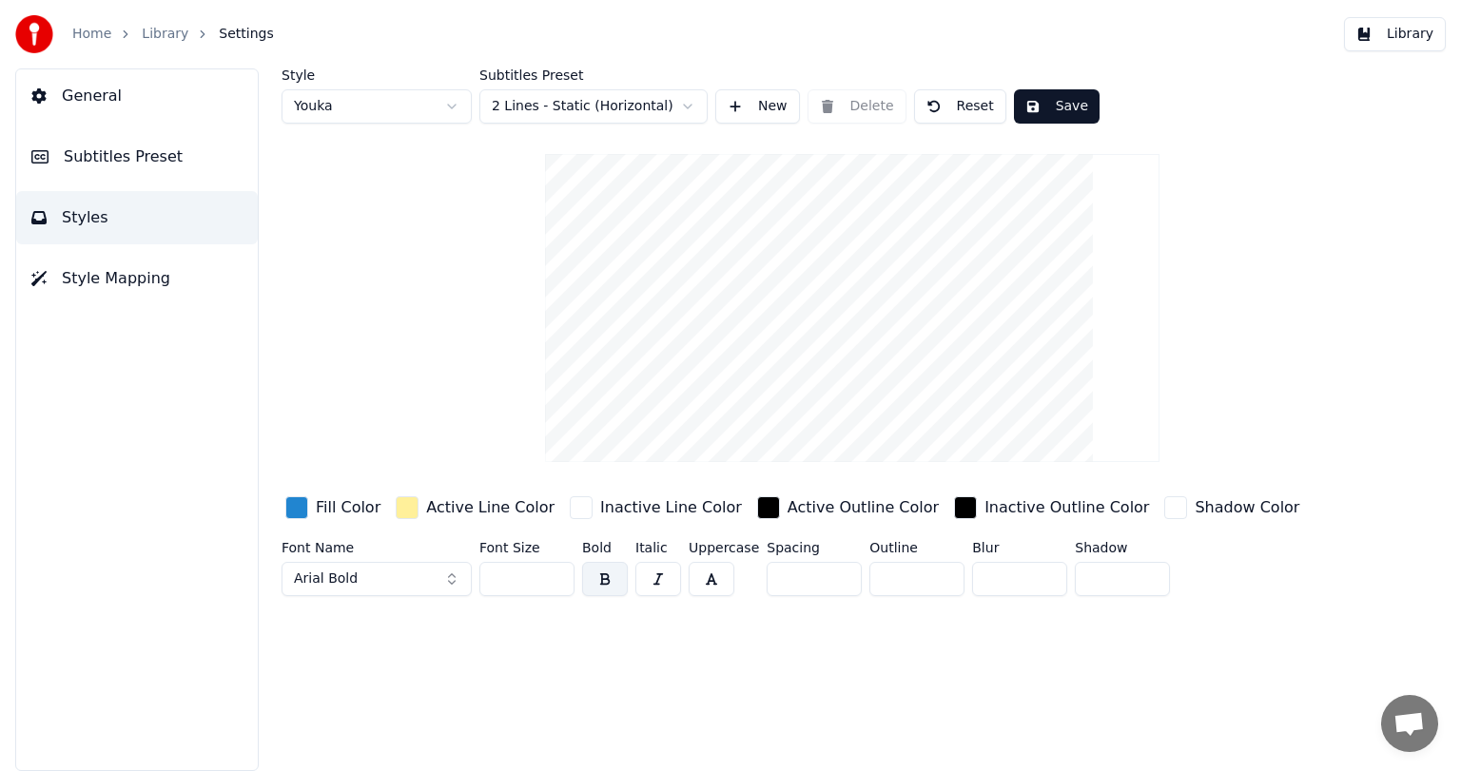
click at [129, 152] on span "Subtitles Preset" at bounding box center [123, 156] width 119 height 23
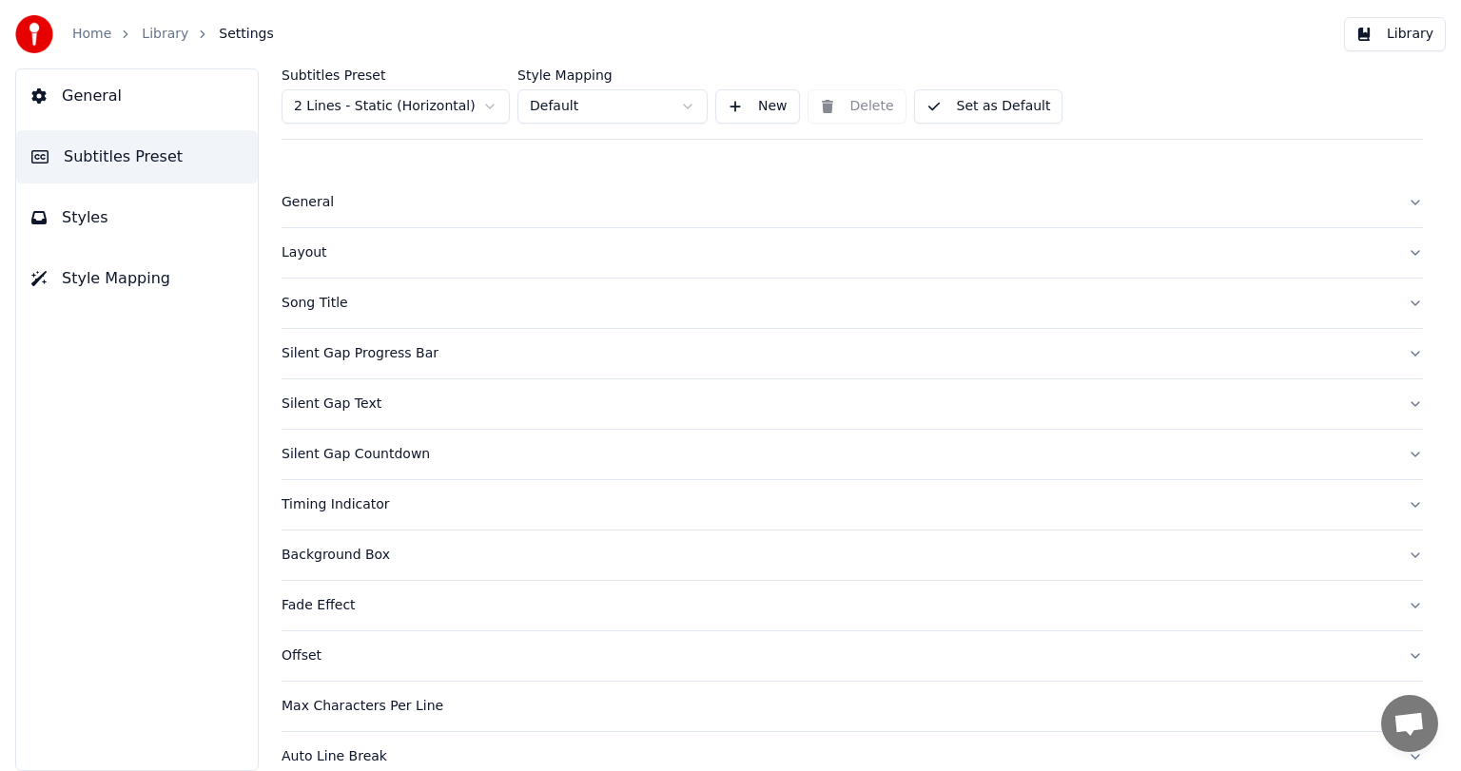
click at [324, 316] on button "Song Title" at bounding box center [851, 303] width 1141 height 49
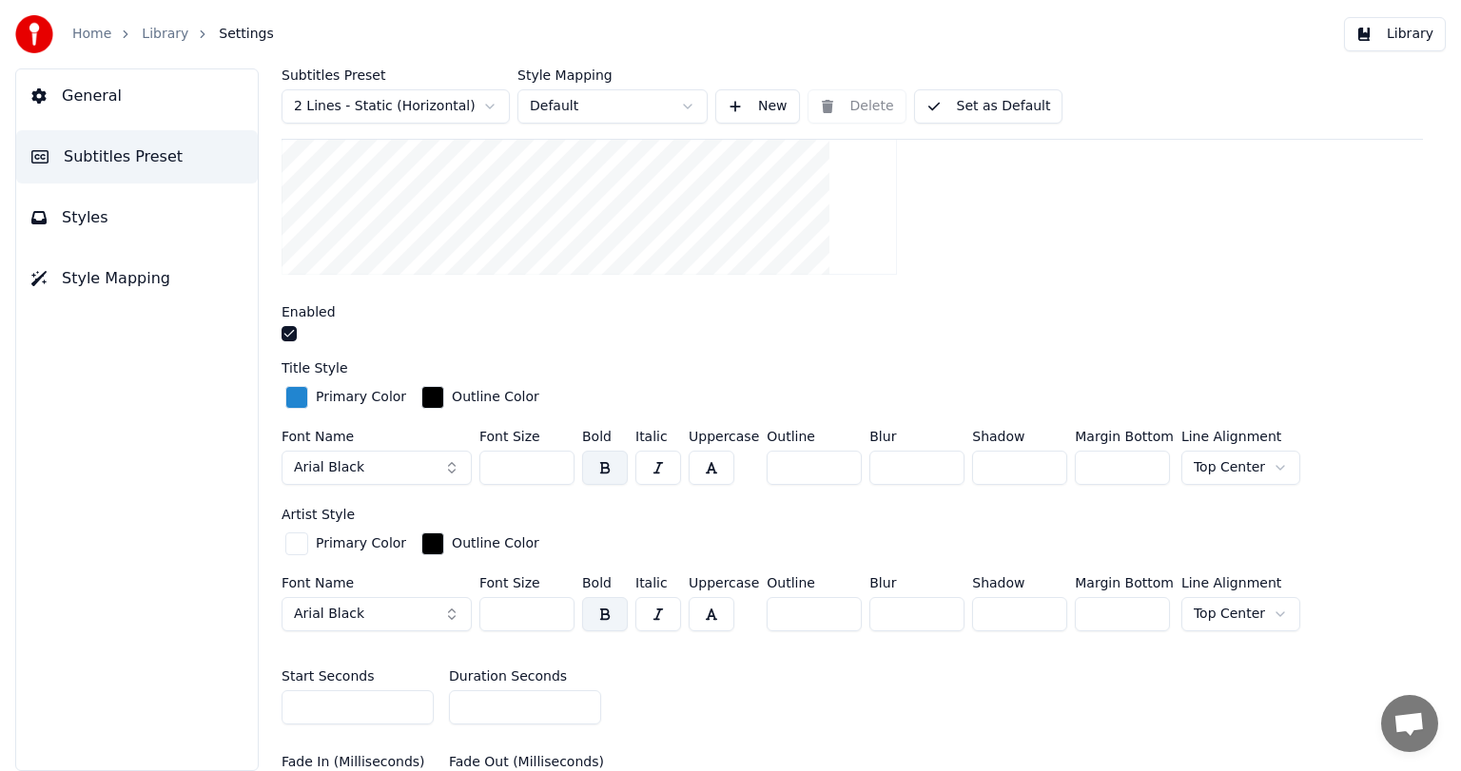
scroll to position [477, 0]
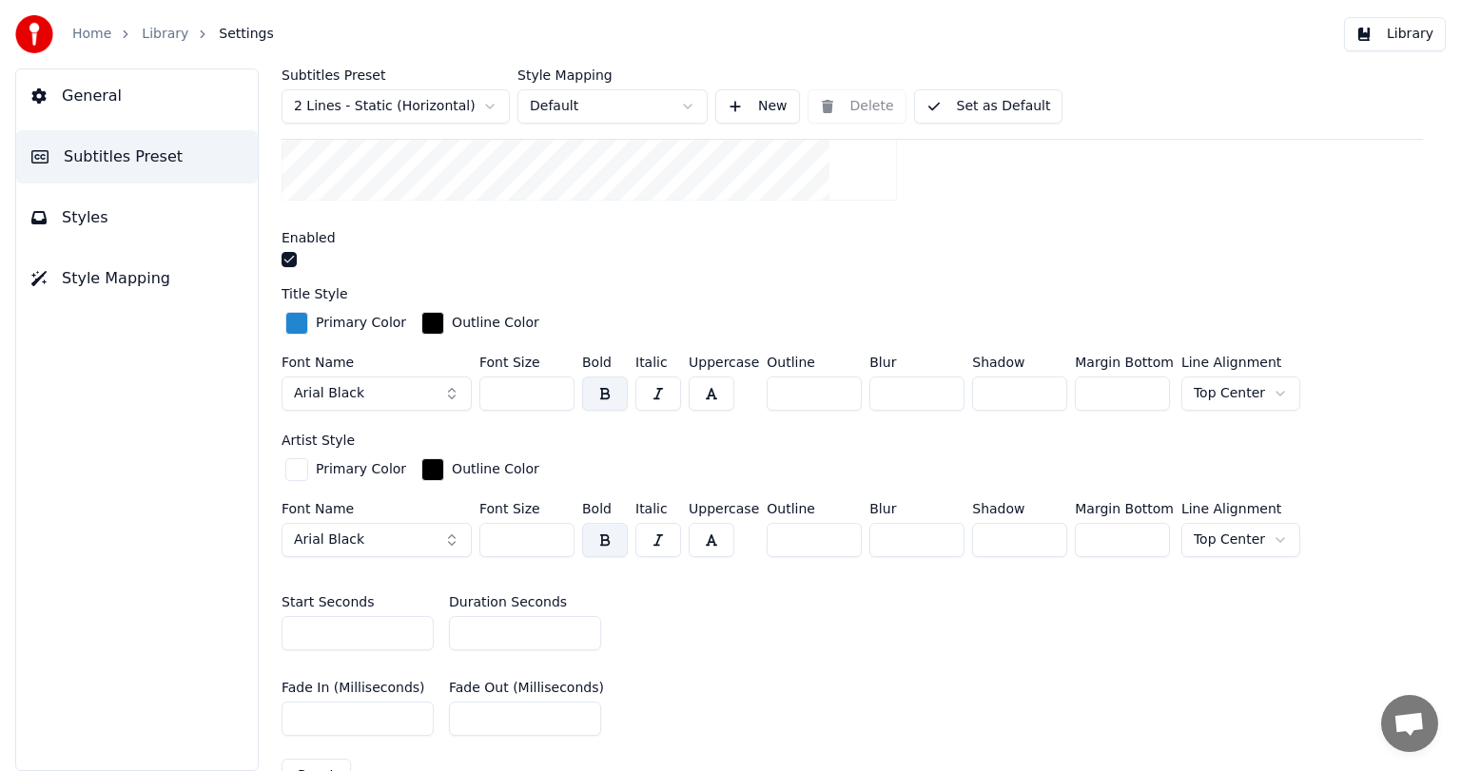
drag, startPoint x: 525, startPoint y: 533, endPoint x: 488, endPoint y: 530, distance: 37.2
click at [488, 530] on input "***" at bounding box center [526, 540] width 95 height 34
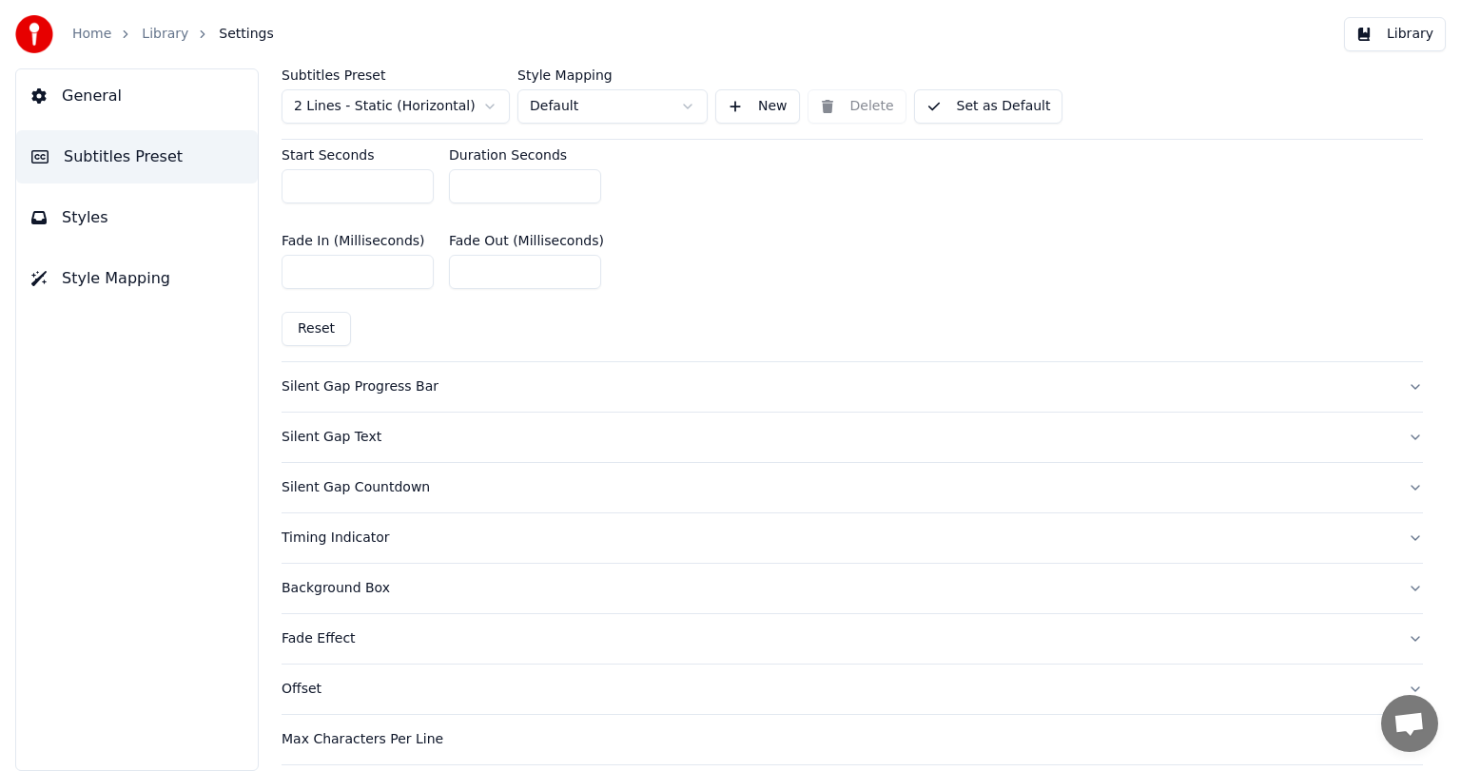
scroll to position [905, 0]
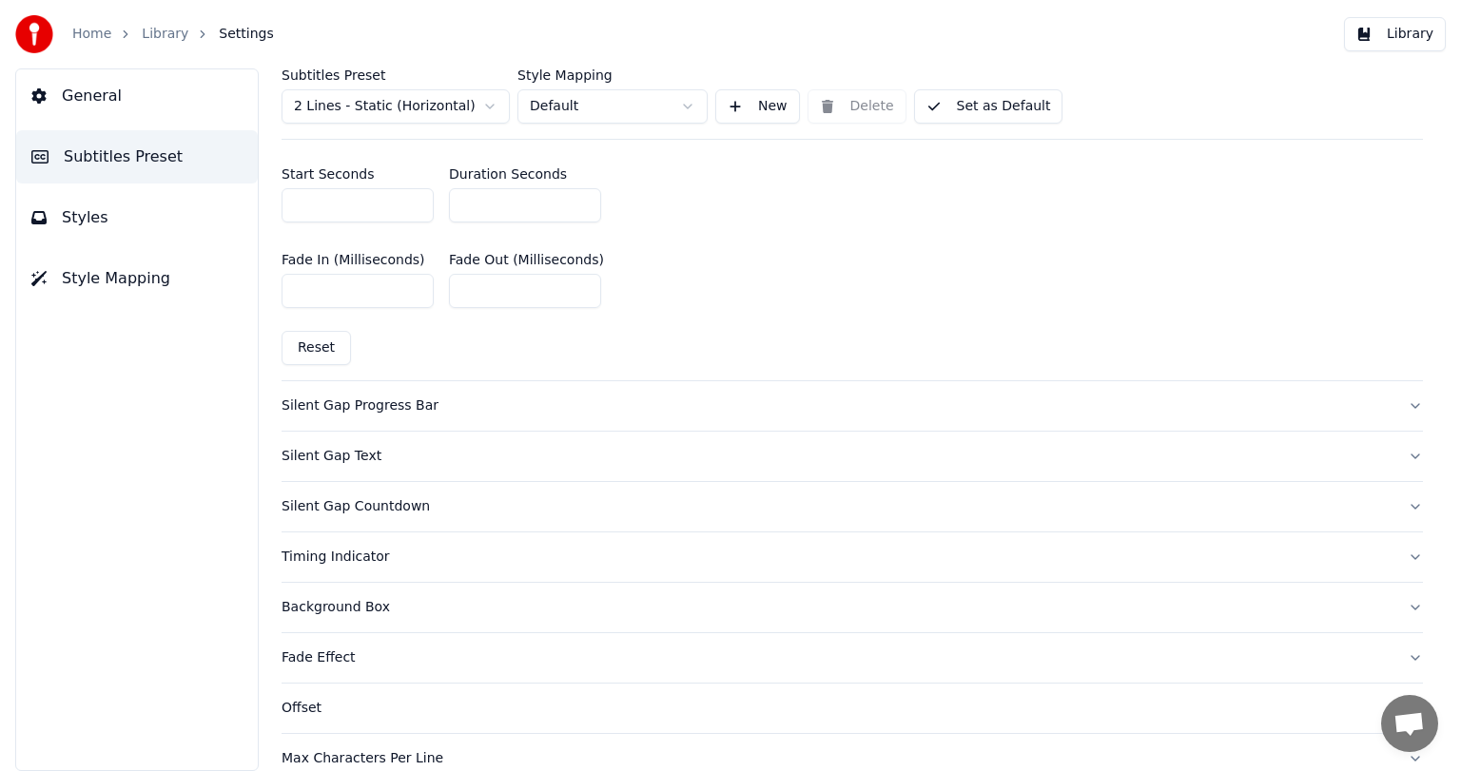
type input "***"
click at [363, 447] on div "Silent Gap Text" at bounding box center [836, 456] width 1111 height 19
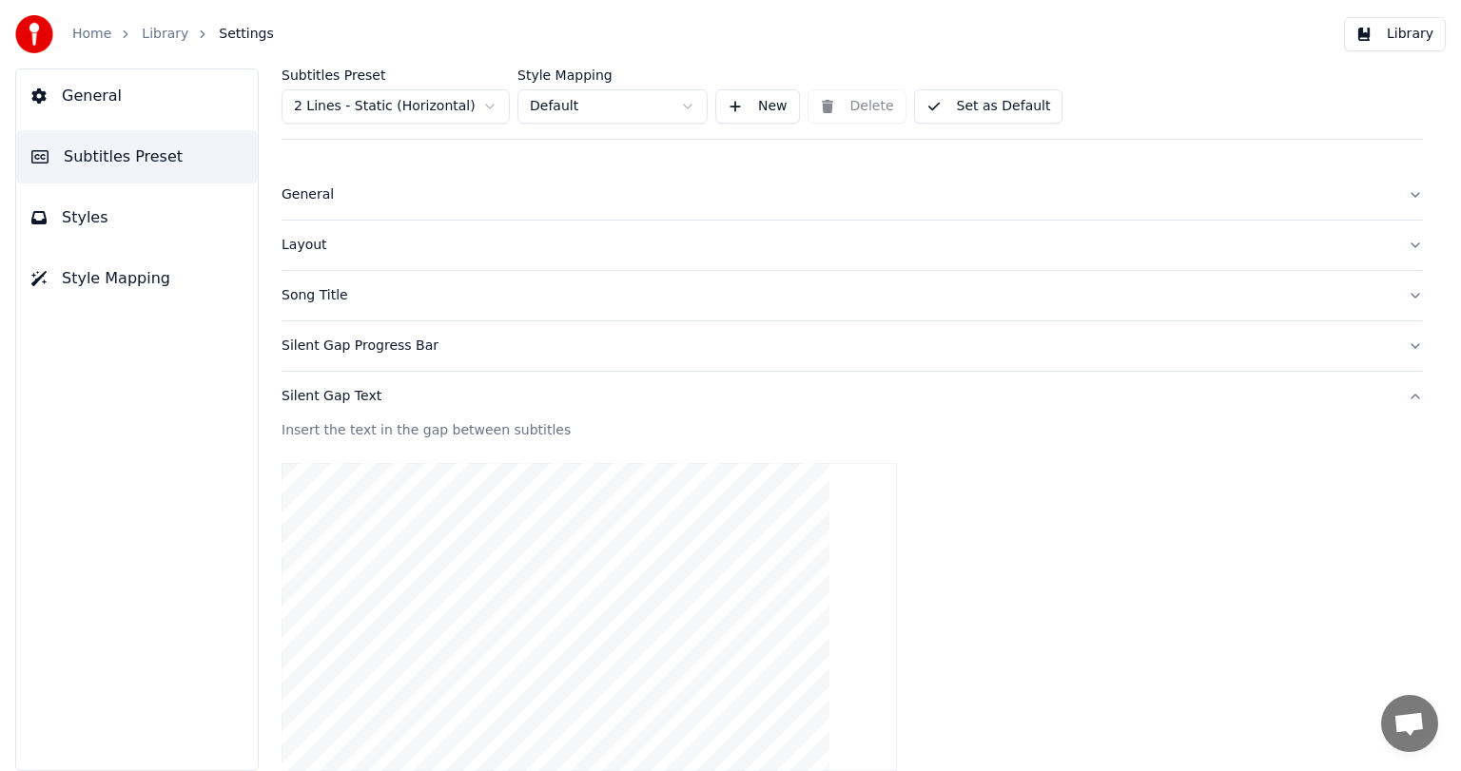
scroll to position [0, 0]
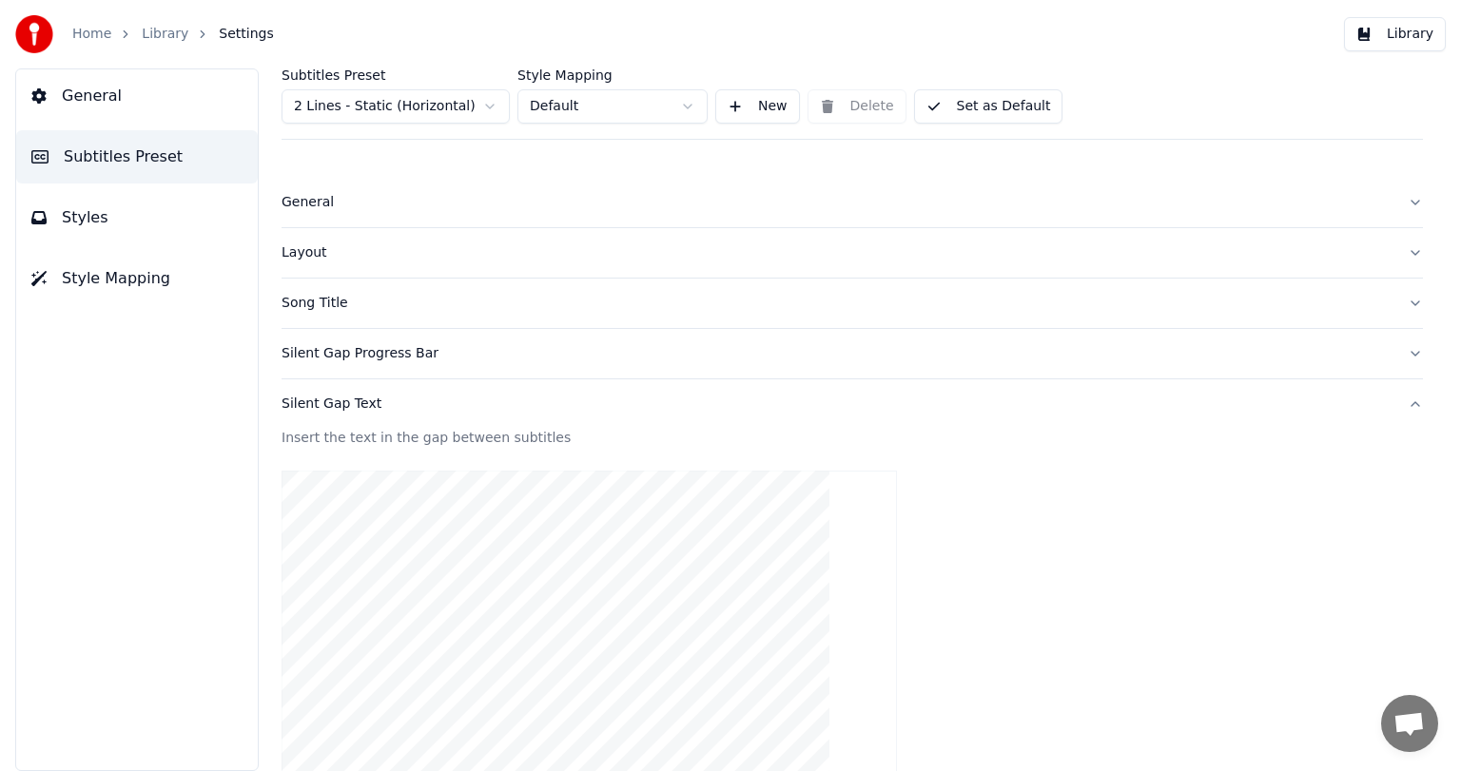
click at [450, 355] on div "Silent Gap Progress Bar" at bounding box center [836, 353] width 1111 height 19
click at [997, 99] on button "Set as Default" at bounding box center [988, 106] width 149 height 34
click at [967, 109] on button "Done" at bounding box center [959, 106] width 90 height 34
click at [152, 34] on link "Library" at bounding box center [165, 34] width 47 height 19
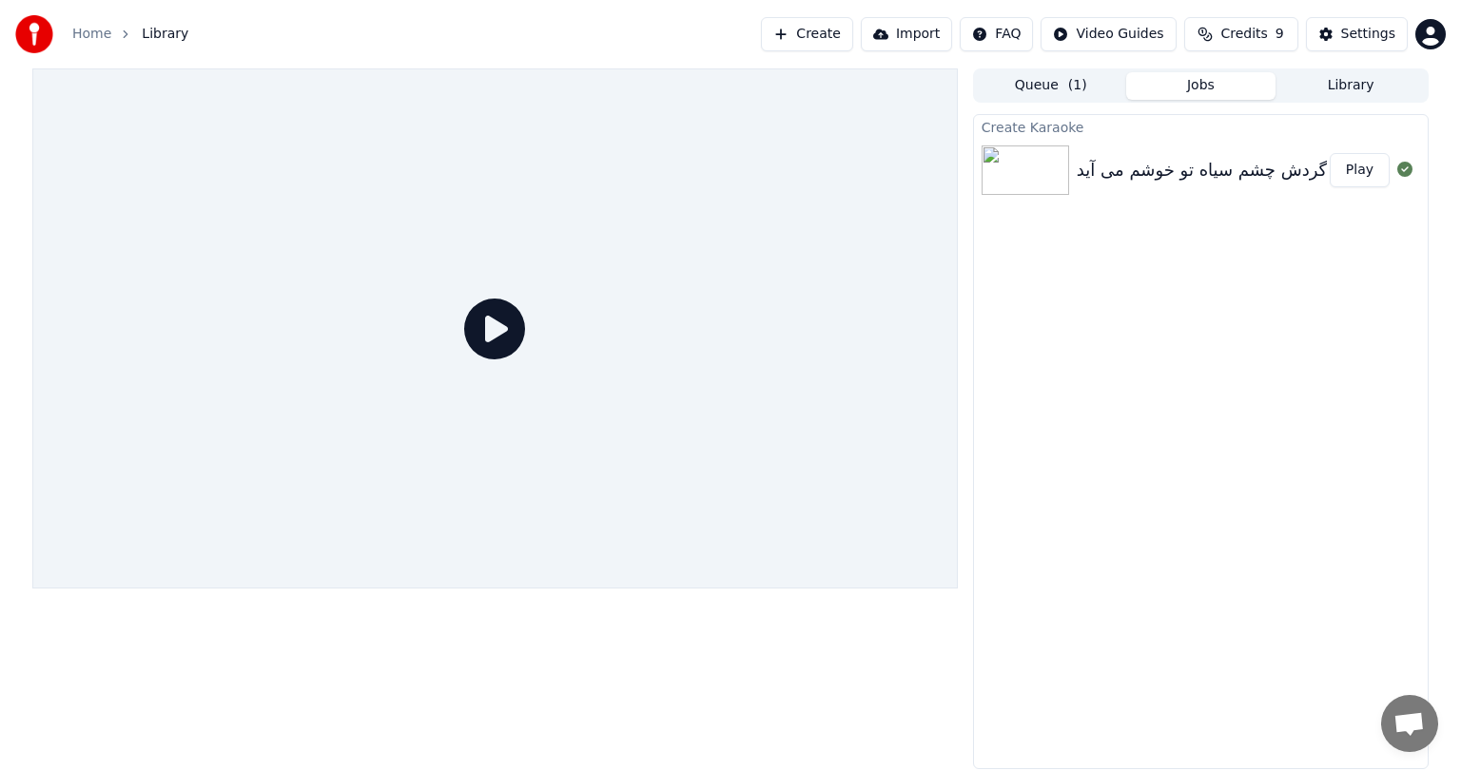
click at [1365, 160] on button "Play" at bounding box center [1359, 170] width 60 height 34
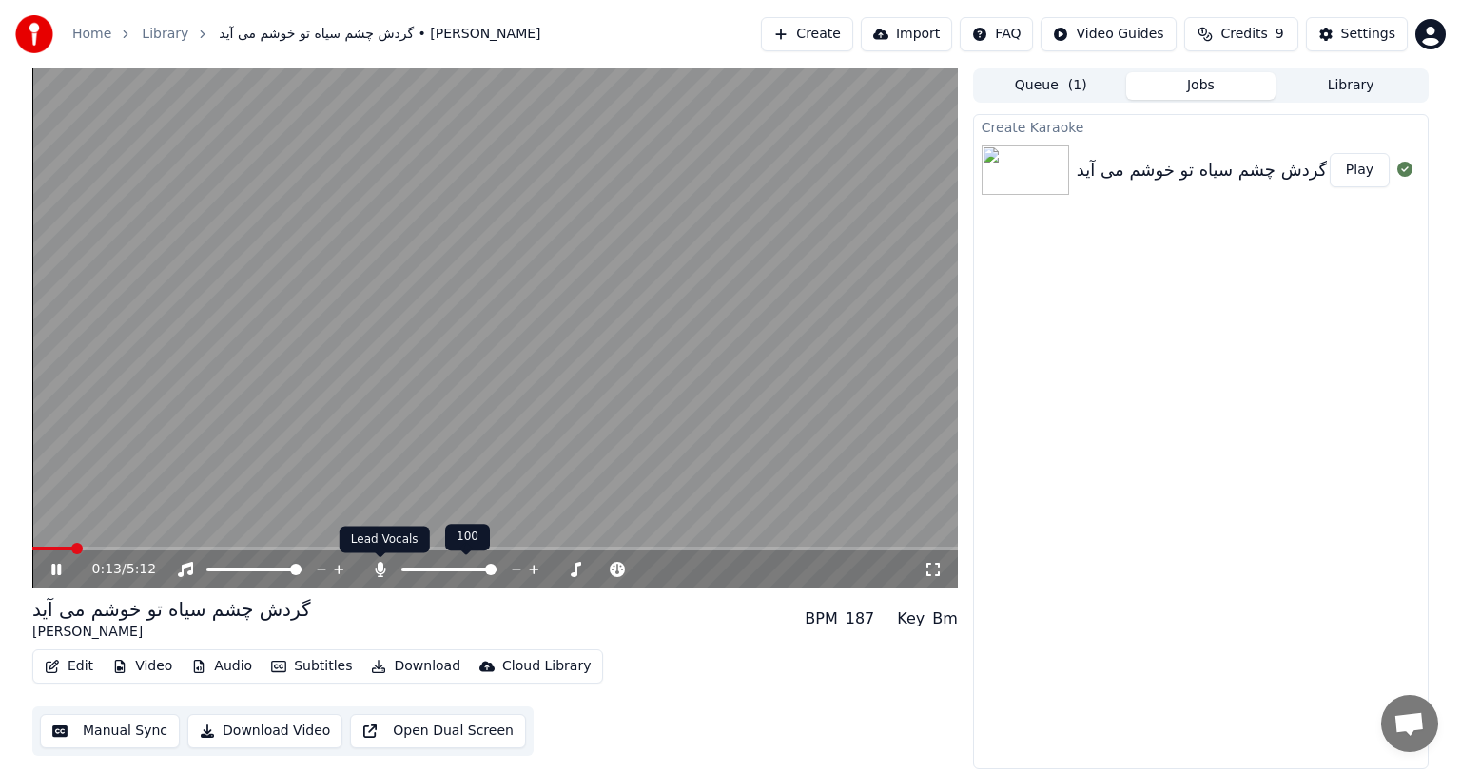
click at [377, 568] on icon at bounding box center [380, 569] width 10 height 15
click at [56, 571] on icon at bounding box center [70, 569] width 45 height 15
click at [273, 727] on button "Download Video" at bounding box center [264, 731] width 155 height 34
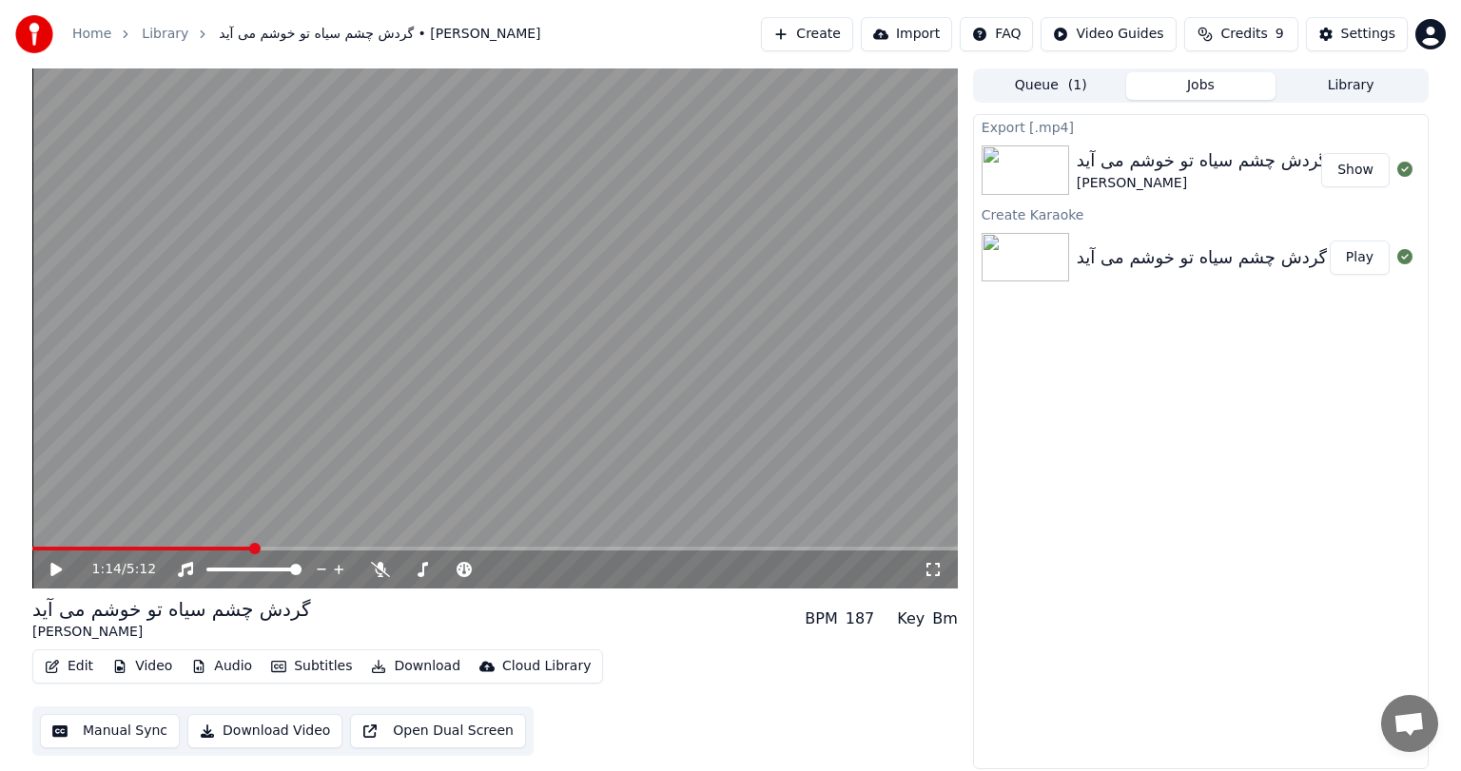
click at [1352, 171] on button "Show" at bounding box center [1355, 170] width 68 height 34
